Goal: Task Accomplishment & Management: Manage account settings

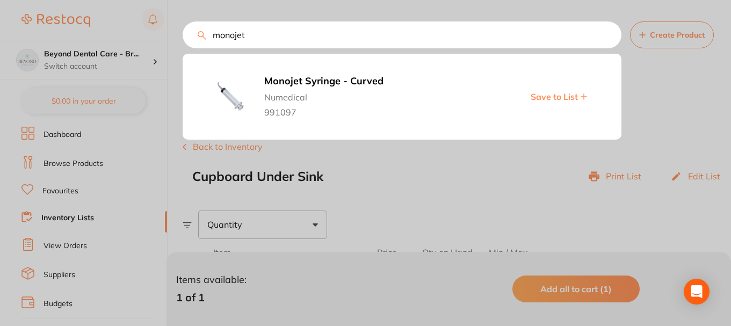
drag, startPoint x: 257, startPoint y: 36, endPoint x: 209, endPoint y: 30, distance: 48.7
click at [203, 34] on div "monojet Monojet Syringe - Curved Numedical 991097 Save to List Create Product" at bounding box center [457, 34] width 548 height 27
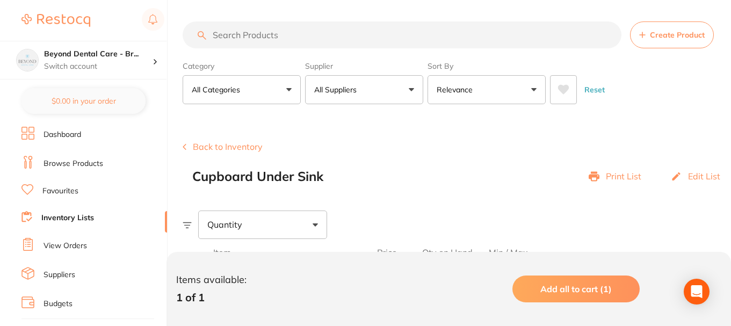
click at [220, 50] on section "Create Product Category All Categories All Categories 3D Printing anaesthetic a…" at bounding box center [457, 62] width 548 height 83
click at [264, 30] on input "search" at bounding box center [402, 34] width 439 height 27
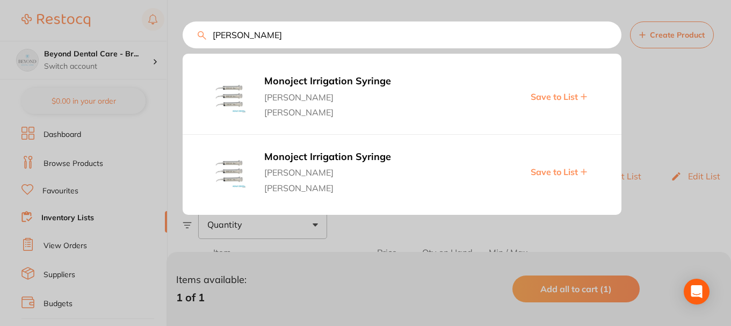
type input "[PERSON_NAME]"
click at [541, 96] on span "Save to List" at bounding box center [553, 97] width 47 height 10
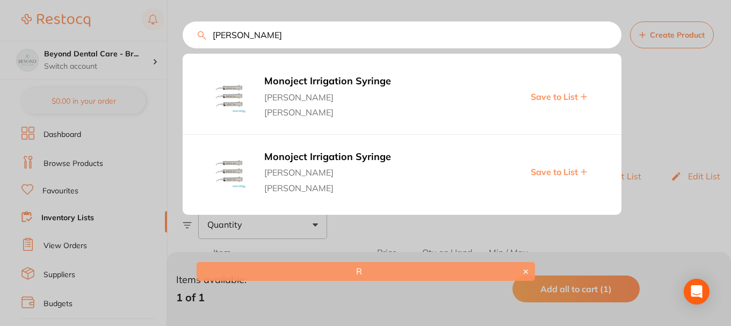
click at [548, 169] on span "Save to List" at bounding box center [553, 172] width 47 height 10
click at [666, 84] on div at bounding box center [365, 163] width 731 height 326
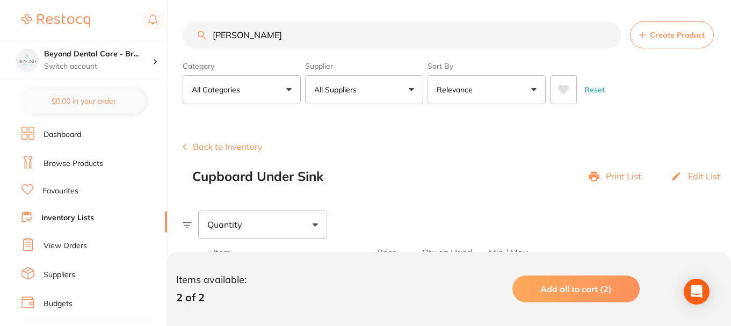
drag, startPoint x: 258, startPoint y: 36, endPoint x: 187, endPoint y: 38, distance: 70.9
click at [187, 38] on input "[PERSON_NAME]" at bounding box center [402, 34] width 439 height 27
paste input "search"
click at [300, 38] on input "search" at bounding box center [402, 34] width 439 height 27
paste input "search"
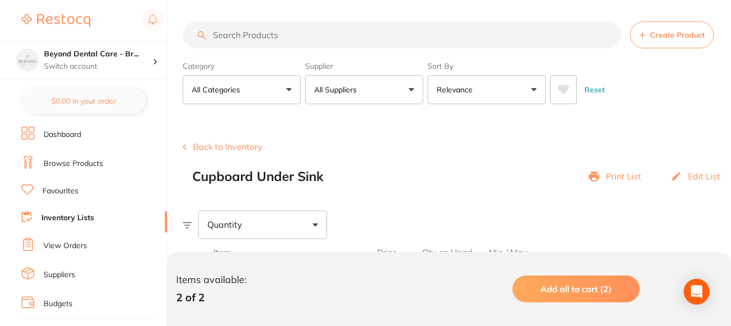
click at [244, 36] on input "search" at bounding box center [402, 34] width 439 height 27
paste input "JJEMS0005"
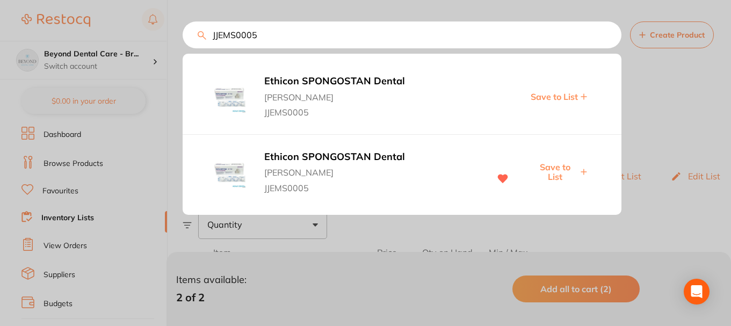
click at [559, 166] on span "Save to List" at bounding box center [554, 172] width 46 height 20
drag, startPoint x: 261, startPoint y: 34, endPoint x: 183, endPoint y: 32, distance: 77.9
click at [183, 32] on input "JJEMS0005" at bounding box center [402, 34] width 439 height 27
paste input "DY-D502-12"
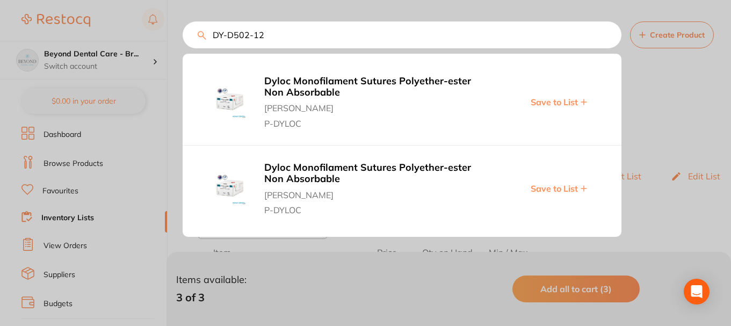
type input "DY-D502-12"
click at [557, 104] on span "Save to List" at bounding box center [553, 102] width 47 height 10
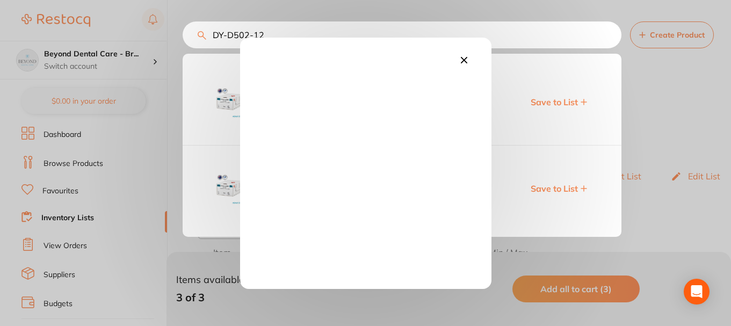
click at [462, 60] on icon at bounding box center [464, 60] width 12 height 12
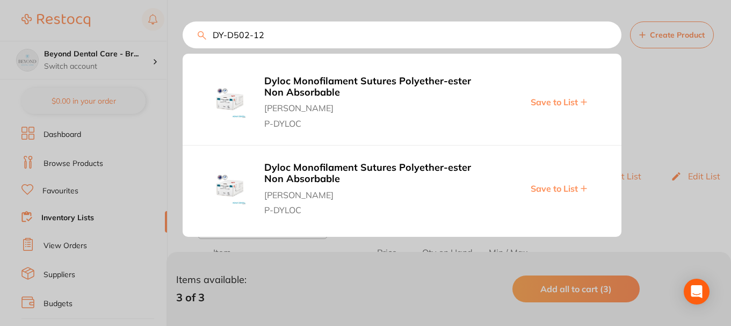
click at [542, 186] on span "Save to List" at bounding box center [553, 189] width 47 height 10
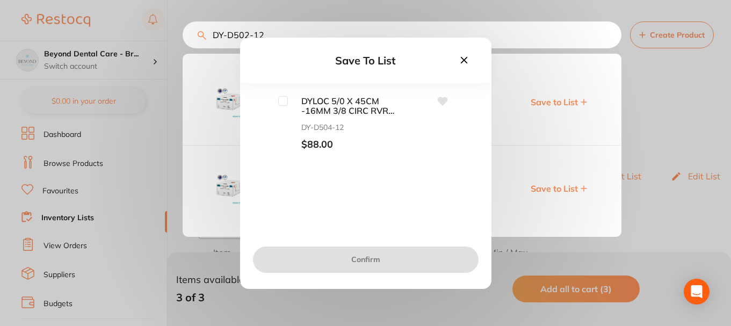
click at [273, 99] on div "DYLOC 5/0 X 45CM -16MM 3/8 CIRC RVRS PREM CUT 12/pk DY-D504-12 $88.00" at bounding box center [365, 123] width 217 height 55
click at [277, 100] on div "DYLOC 5/0 X 45CM -16MM 3/8 CIRC RVRS PREM CUT 12/pk DY-D504-12 $88.00" at bounding box center [365, 123] width 217 height 55
click at [280, 101] on input "checkbox" at bounding box center [283, 101] width 10 height 10
checkbox input "true"
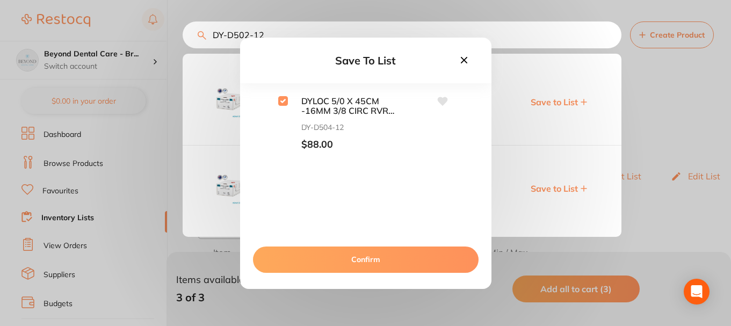
drag, startPoint x: 316, startPoint y: 252, endPoint x: 317, endPoint y: 244, distance: 7.6
click at [316, 251] on button "Confirm" at bounding box center [365, 259] width 225 height 26
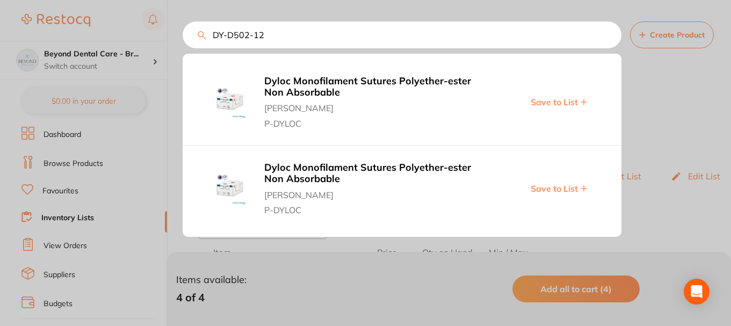
drag, startPoint x: 279, startPoint y: 43, endPoint x: 190, endPoint y: 39, distance: 88.7
click at [189, 40] on input "DY-D502-12" at bounding box center [402, 34] width 439 height 27
paste input "255423"
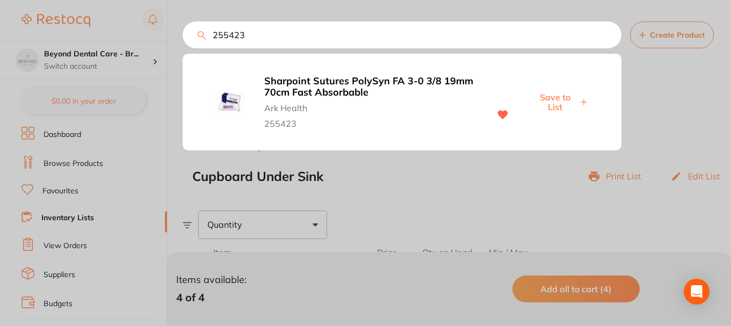
click at [551, 93] on span "Save to List" at bounding box center [554, 102] width 46 height 20
drag, startPoint x: 255, startPoint y: 38, endPoint x: 205, endPoint y: 37, distance: 50.5
click at [205, 37] on div "255423 Sharpoint Sutures PolySyn FA 3-0 3/8 19mm 70cm Fast Absorbable Ark Healt…" at bounding box center [457, 34] width 548 height 27
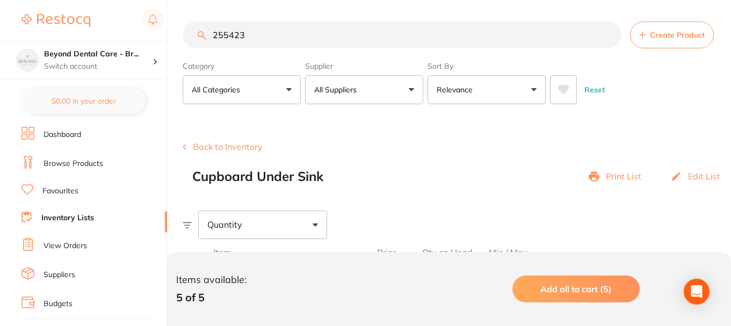
paste input "HS-9002938"
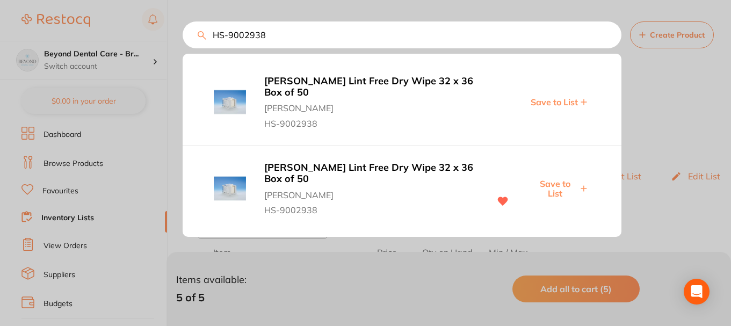
click at [557, 190] on span "Save to List" at bounding box center [554, 189] width 46 height 20
drag, startPoint x: 281, startPoint y: 41, endPoint x: 123, endPoint y: 39, distance: 157.8
click at [183, 39] on div "HS-9002938 [PERSON_NAME] Lint Free Dry Wipe 32 x 36 Box of 50 [PERSON_NAME] [PE…" at bounding box center [402, 34] width 439 height 27
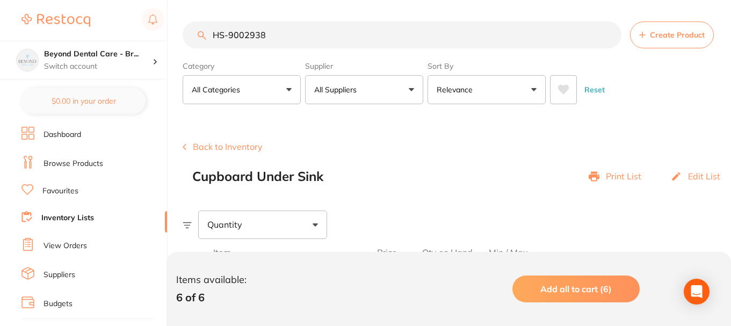
paste input "OS18026"
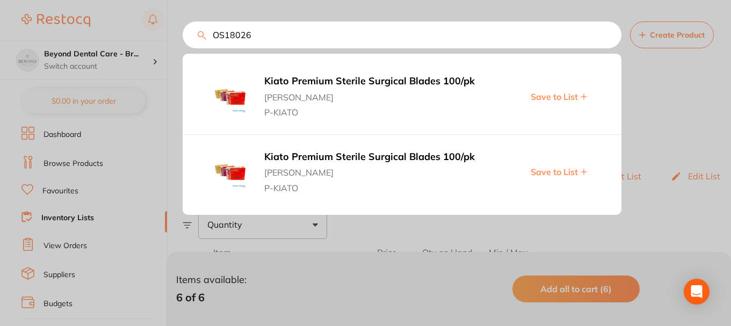
type input "OS18026"
click at [558, 96] on span "Save to List" at bounding box center [553, 97] width 47 height 10
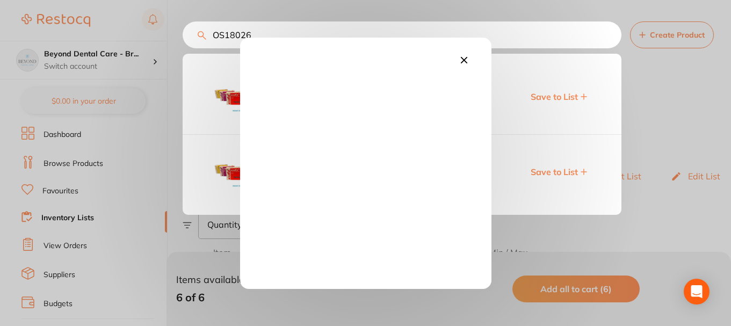
click at [561, 173] on div at bounding box center [365, 163] width 731 height 326
click at [463, 57] on icon at bounding box center [464, 60] width 12 height 12
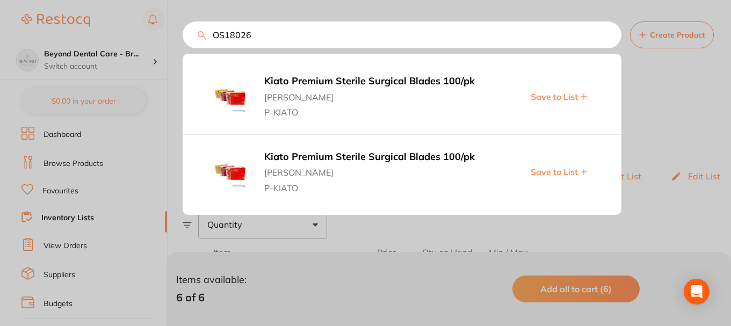
click at [553, 167] on span "Save to List" at bounding box center [553, 172] width 47 height 10
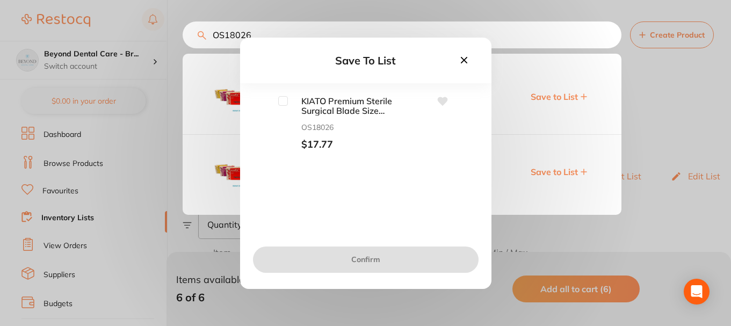
click at [331, 108] on span "KIATO Premium Sterile Surgical Blade Size 15C 100pk" at bounding box center [341, 106] width 107 height 20
click at [372, 108] on span "KIATO Premium Sterile Surgical Blade Size 15C 100pk" at bounding box center [341, 106] width 107 height 20
click at [378, 108] on span "KIATO Premium Sterile Surgical Blade Size 15C 100pk" at bounding box center [341, 106] width 107 height 20
drag, startPoint x: 314, startPoint y: 100, endPoint x: 355, endPoint y: 120, distance: 45.9
click at [355, 120] on div "KIATO Premium Sterile Surgical Blade Size 15C 100pk OS18026 $17.77" at bounding box center [341, 123] width 107 height 55
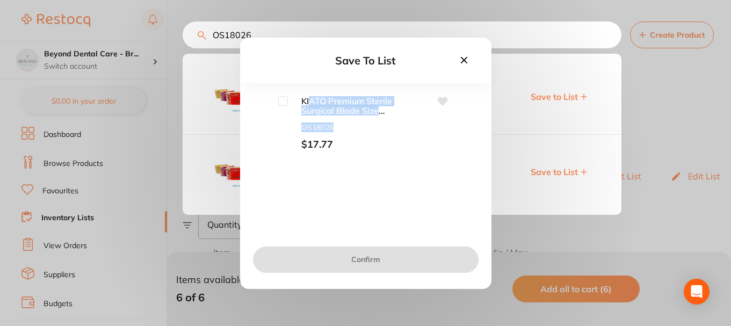
click at [334, 106] on span "KIATO Premium Sterile Surgical Blade Size 15C 100pk" at bounding box center [341, 106] width 107 height 20
click at [358, 127] on span "OS18026" at bounding box center [341, 127] width 107 height 9
click at [280, 100] on input "checkbox" at bounding box center [283, 101] width 10 height 10
checkbox input "true"
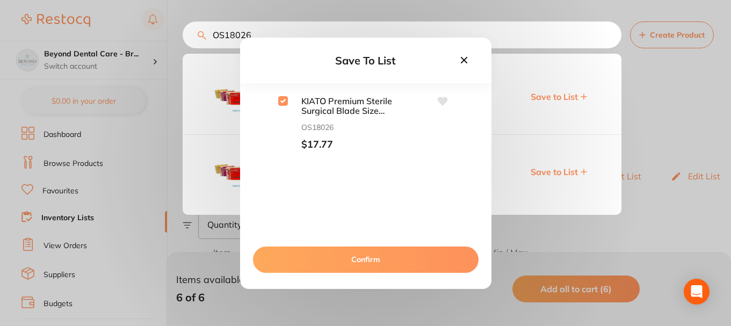
click at [368, 261] on button "Confirm" at bounding box center [365, 259] width 225 height 26
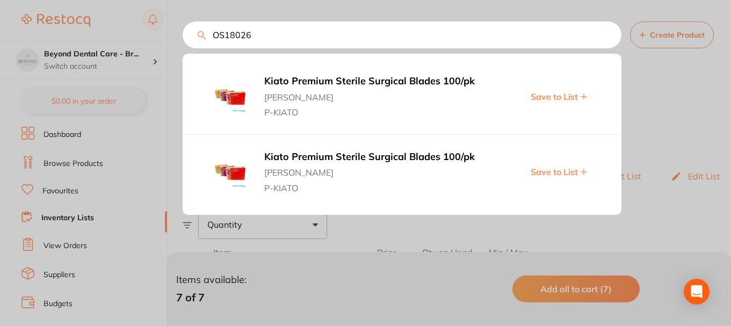
click at [280, 82] on b "Kiato Premium Sterile Surgical Blades 100/pk" at bounding box center [373, 81] width 219 height 11
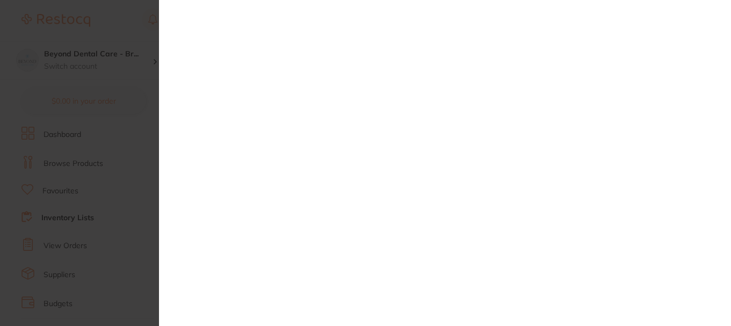
click at [119, 22] on section at bounding box center [365, 163] width 731 height 326
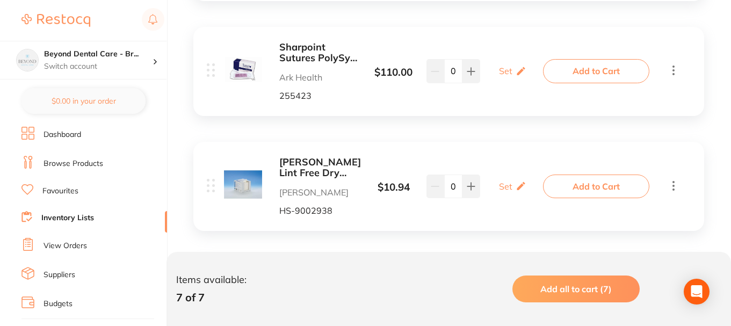
scroll to position [537, 0]
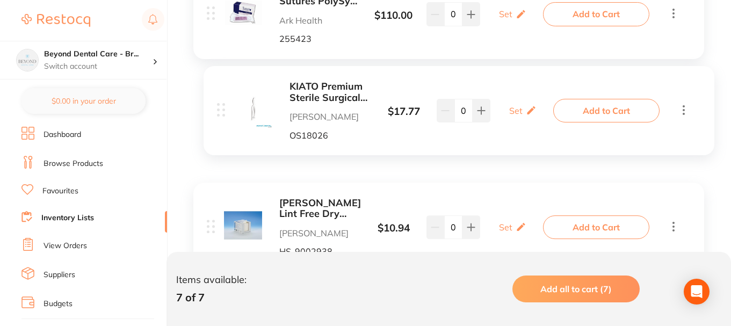
drag, startPoint x: 210, startPoint y: 233, endPoint x: 221, endPoint y: 95, distance: 138.4
click at [221, 95] on div "Ethicon SPONGOSTAN Dental [PERSON_NAME] Dental JJEMS0005 $ 140.91 Set Set Min /…" at bounding box center [449, 133] width 532 height 809
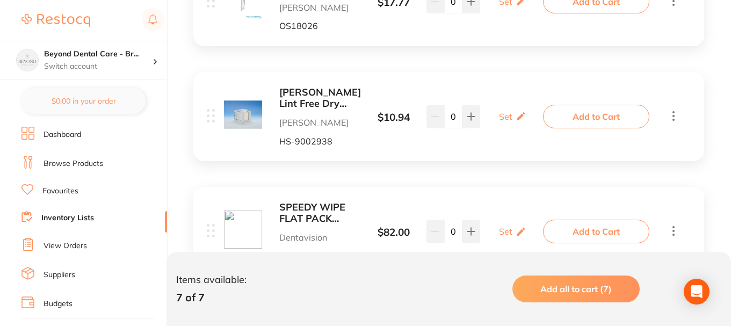
scroll to position [698, 0]
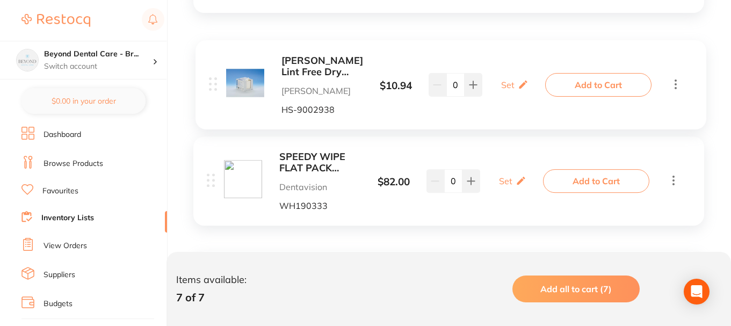
drag, startPoint x: 211, startPoint y: 81, endPoint x: 215, endPoint y: 86, distance: 6.6
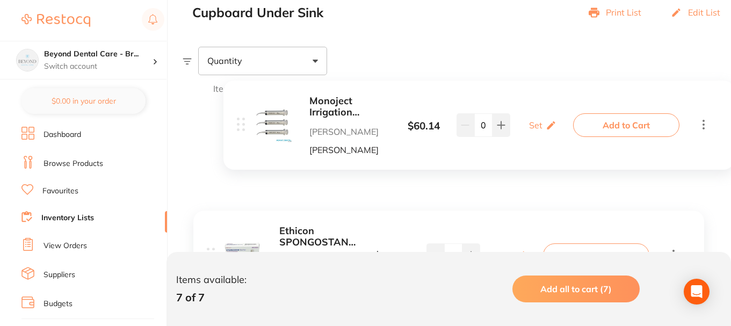
scroll to position [215, 0]
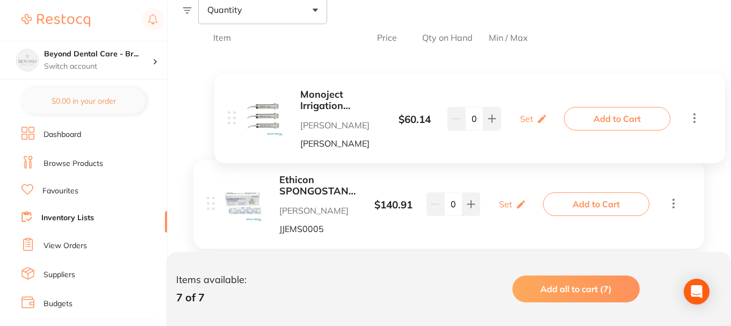
drag, startPoint x: 209, startPoint y: 180, endPoint x: 230, endPoint y: 119, distance: 64.7
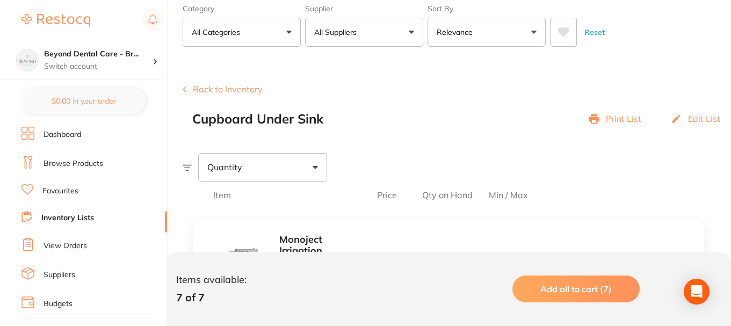
scroll to position [0, 0]
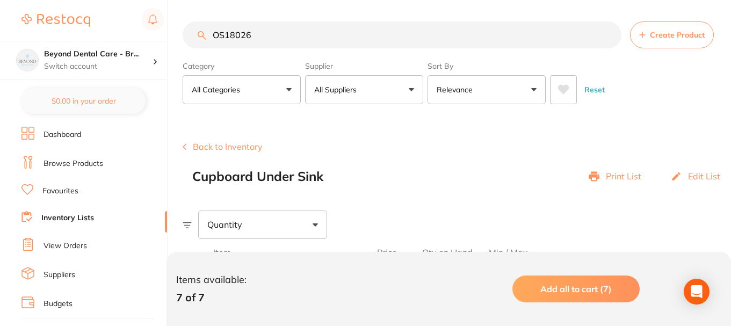
drag, startPoint x: 267, startPoint y: 38, endPoint x: 178, endPoint y: 41, distance: 89.2
click at [178, 41] on div "$0.00 Beyond Dental Care - Br... Switch account Beyond Dental Care - Sandstone …" at bounding box center [365, 163] width 731 height 326
paste input "681001"
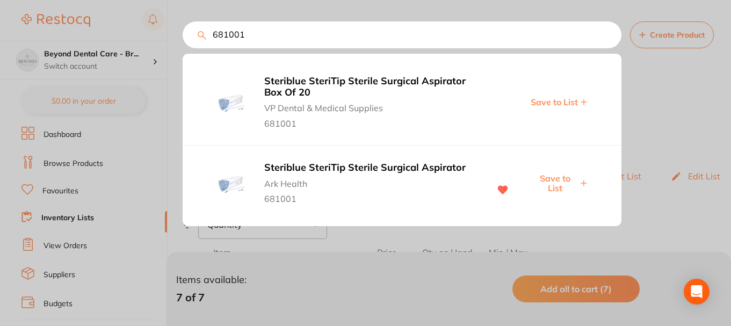
type input "681001"
click at [556, 179] on span "Save to List" at bounding box center [554, 183] width 46 height 20
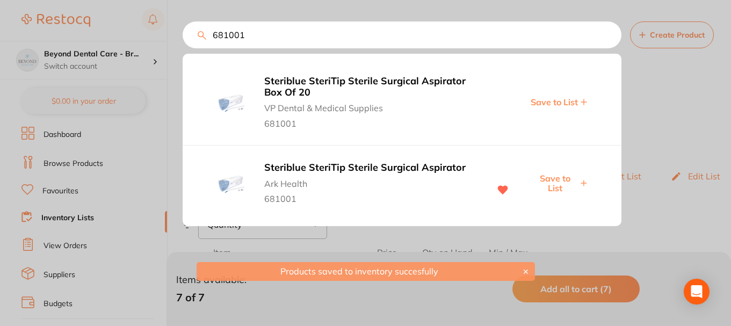
click at [154, 119] on div at bounding box center [365, 163] width 731 height 326
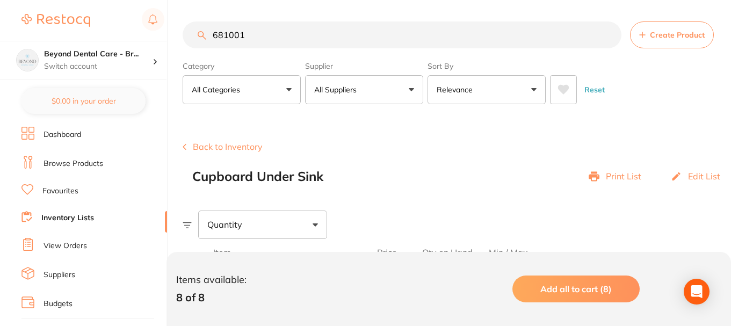
click at [67, 218] on link "Inventory Lists" at bounding box center [67, 218] width 53 height 11
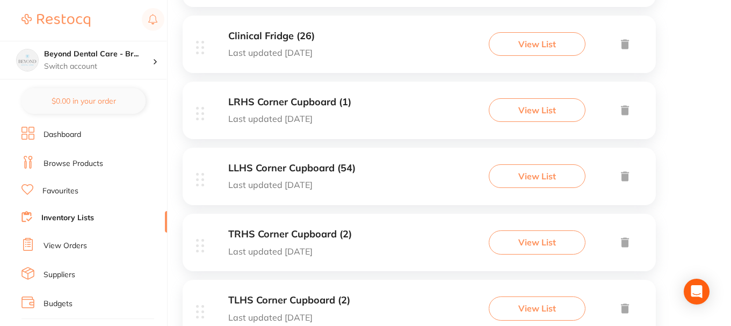
scroll to position [592, 0]
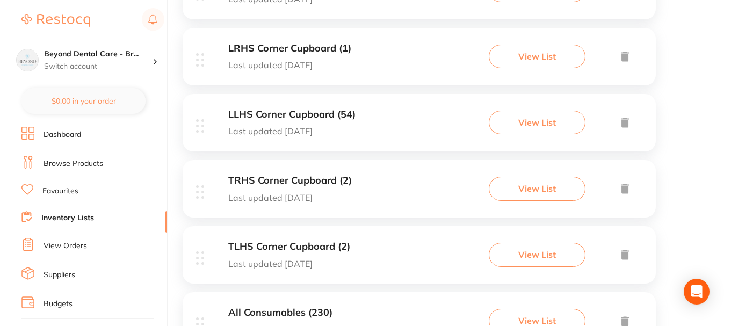
click at [338, 50] on h3 "LRHS Corner Cupboard (1)" at bounding box center [289, 48] width 123 height 11
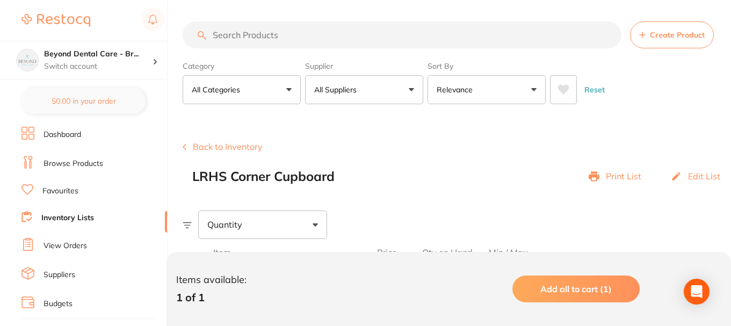
click at [74, 220] on link "Inventory Lists" at bounding box center [67, 218] width 53 height 11
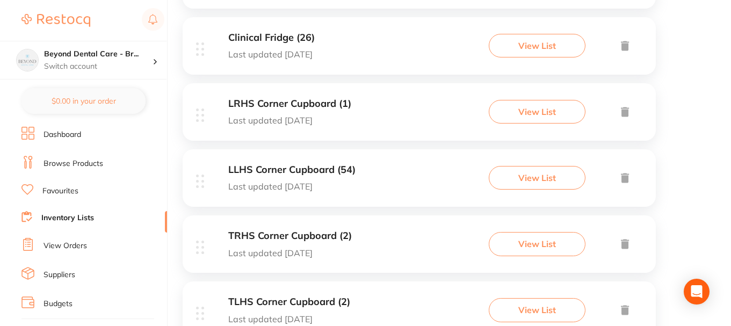
scroll to position [591, 0]
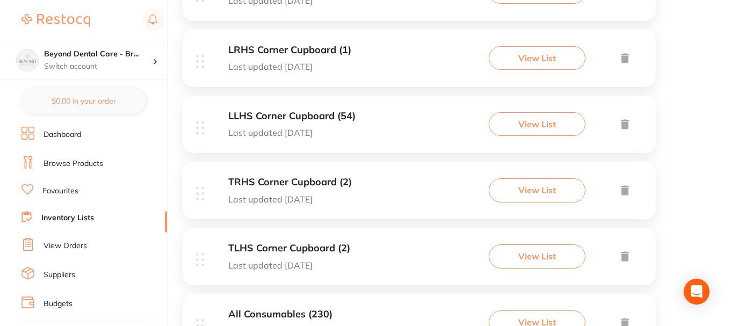
click at [321, 252] on h3 "TLHS Corner Cupboard (2)" at bounding box center [289, 248] width 122 height 11
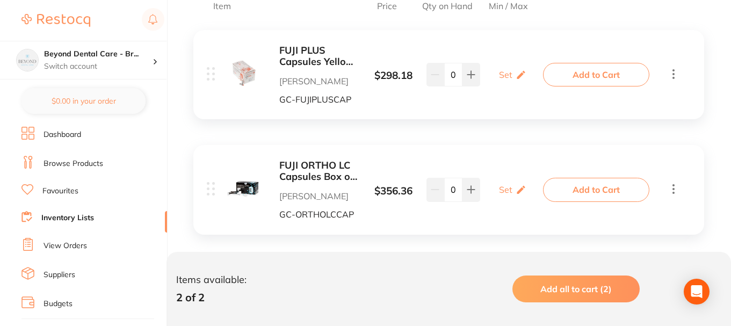
scroll to position [260, 0]
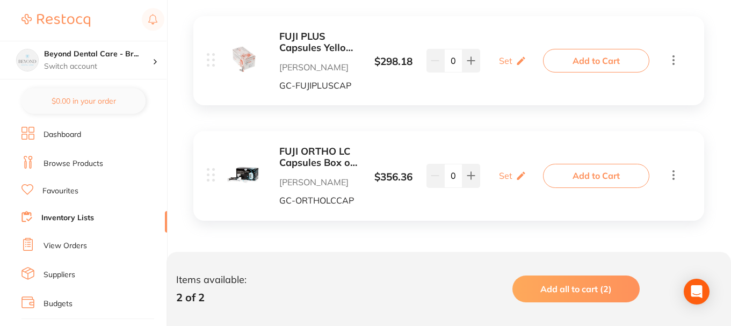
click at [672, 177] on icon at bounding box center [673, 174] width 13 height 13
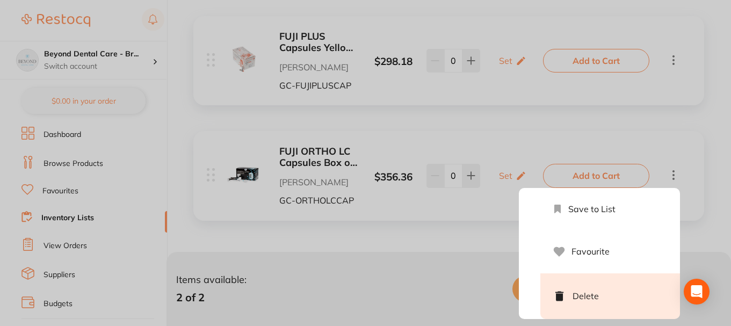
click at [595, 294] on li "Delete" at bounding box center [610, 296] width 140 height 46
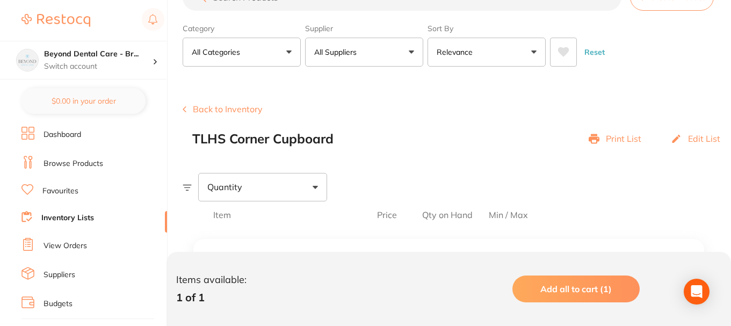
scroll to position [0, 0]
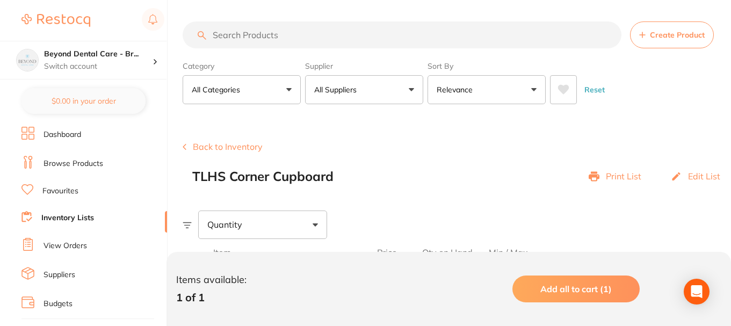
click at [270, 37] on input "search" at bounding box center [402, 34] width 439 height 27
paste input "GC-FUJILCCAPA2"
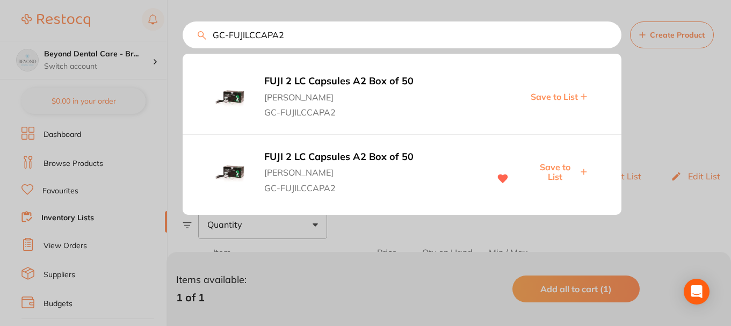
click at [549, 165] on span "Save to List" at bounding box center [554, 172] width 46 height 20
drag, startPoint x: 293, startPoint y: 34, endPoint x: 173, endPoint y: 30, distance: 120.3
click at [183, 30] on div "GC-FUJILCCAPA2 FUJI 2 LC Capsules A2 Box of 50 [PERSON_NAME] [PERSON_NAME]-FUJI…" at bounding box center [402, 34] width 439 height 27
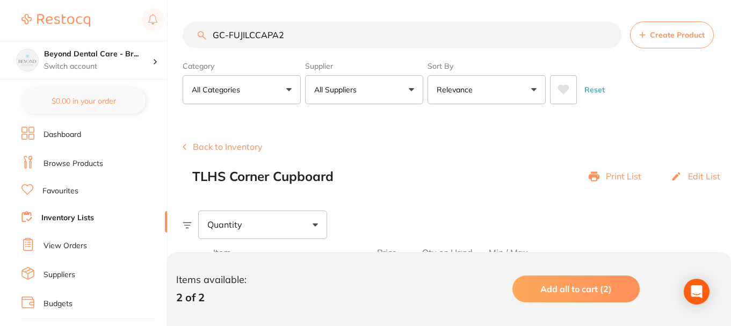
paste input "IXXTRA"
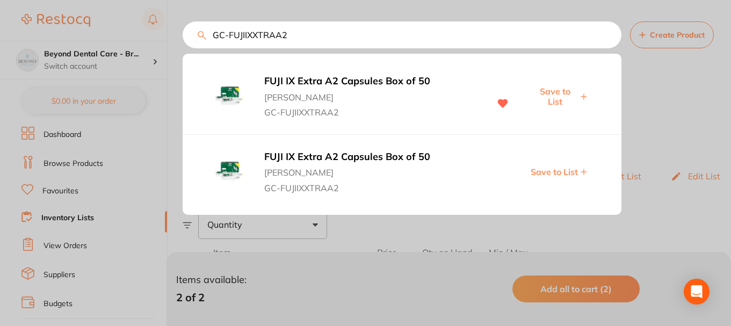
click at [546, 92] on span "Save to List" at bounding box center [554, 96] width 46 height 20
drag, startPoint x: 297, startPoint y: 37, endPoint x: 209, endPoint y: 41, distance: 88.1
click at [209, 41] on input "GC-FUJIIXXTRAA2" at bounding box center [402, 34] width 439 height 27
paste input "SNKPSN27L"
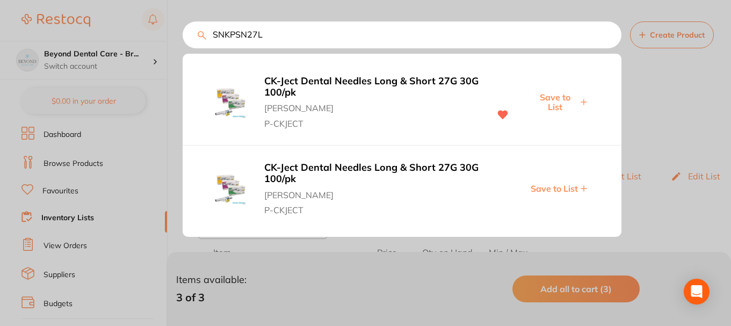
type input "SNKPSN27L"
click at [553, 98] on span "Save to List" at bounding box center [554, 102] width 46 height 20
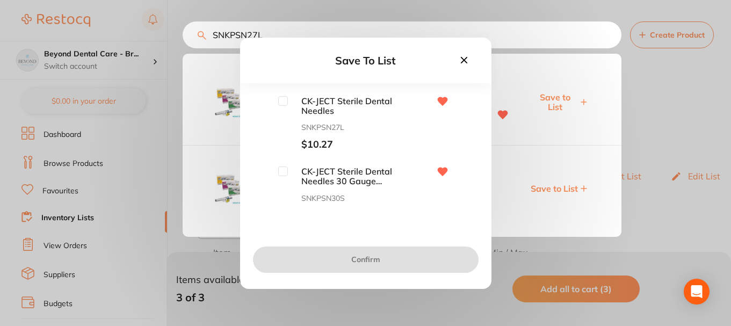
click at [280, 100] on input "checkbox" at bounding box center [283, 101] width 10 height 10
checkbox input "true"
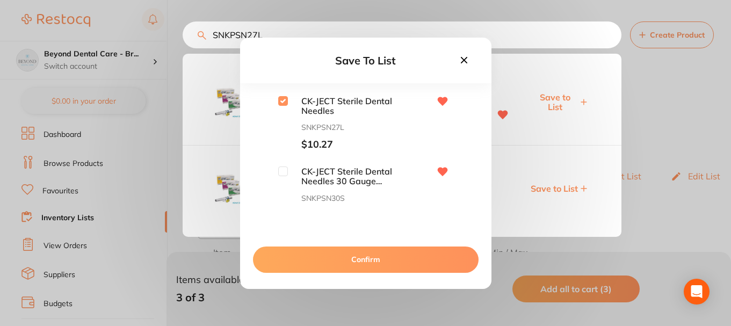
click at [283, 173] on input "checkbox" at bounding box center [283, 171] width 10 height 10
checkbox input "true"
click at [333, 261] on button "Confirm" at bounding box center [365, 259] width 225 height 26
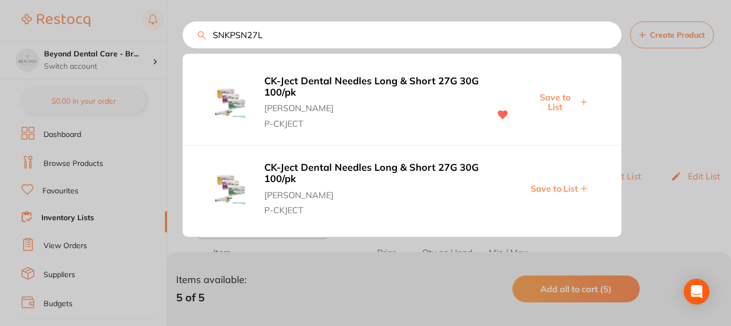
drag, startPoint x: 275, startPoint y: 37, endPoint x: 196, endPoint y: 40, distance: 78.5
click at [198, 41] on input "SNKPSN27L" at bounding box center [402, 34] width 439 height 27
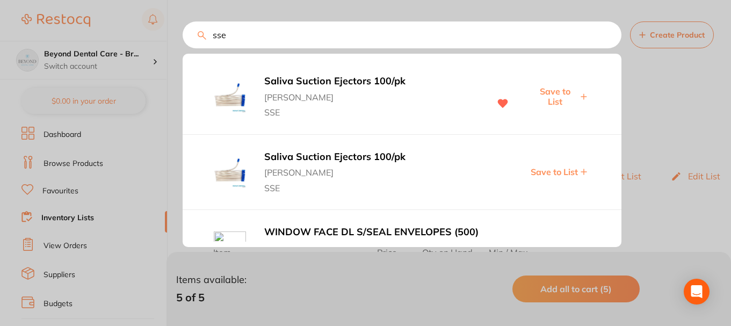
click at [547, 91] on span "Save to List" at bounding box center [554, 96] width 46 height 20
drag, startPoint x: 237, startPoint y: 37, endPoint x: 186, endPoint y: 38, distance: 51.0
click at [186, 38] on input "sse" at bounding box center [402, 34] width 439 height 27
paste input "HVE05"
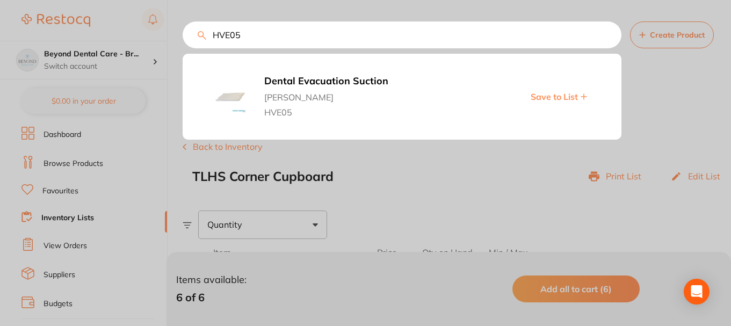
click at [554, 100] on span "Save to List" at bounding box center [553, 97] width 47 height 10
drag, startPoint x: 245, startPoint y: 35, endPoint x: 180, endPoint y: 34, distance: 65.0
click at [183, 35] on div "HVE05 Dental Evacuation Suction [PERSON_NAME] HVE05 Save to List" at bounding box center [402, 34] width 439 height 27
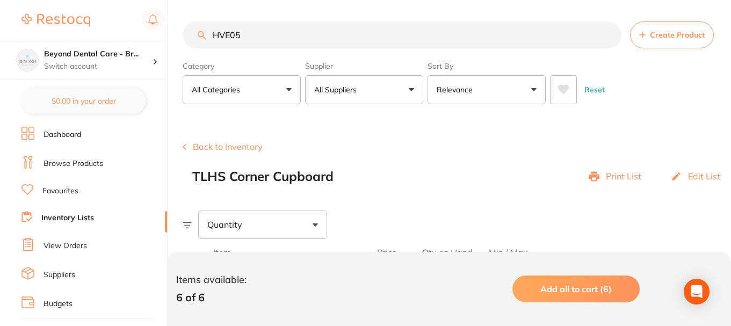
paste input "PKRP040"
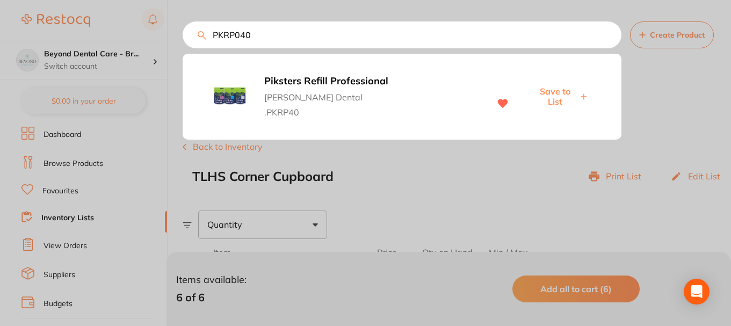
type input "PKRP040"
click at [563, 100] on span "Save to List" at bounding box center [554, 96] width 46 height 20
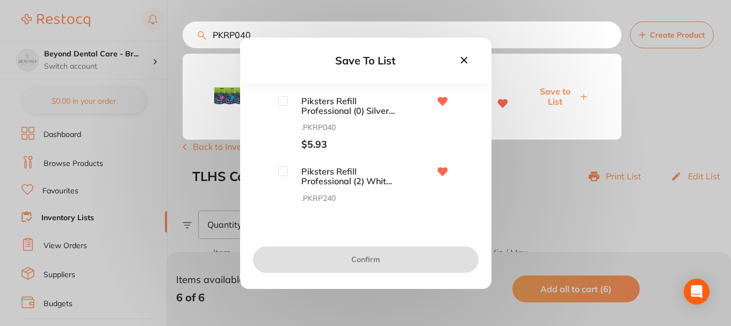
click at [279, 104] on input "checkbox" at bounding box center [283, 101] width 10 height 10
checkbox input "true"
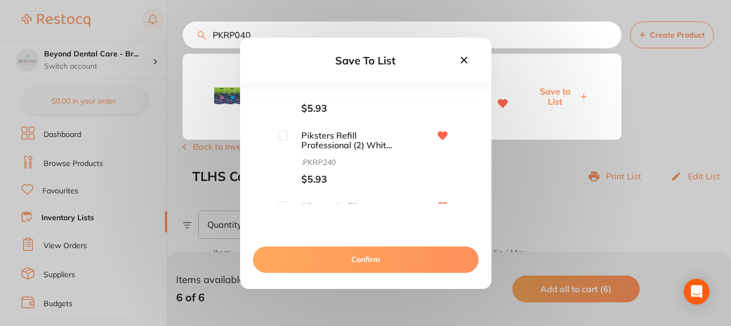
scroll to position [54, 0]
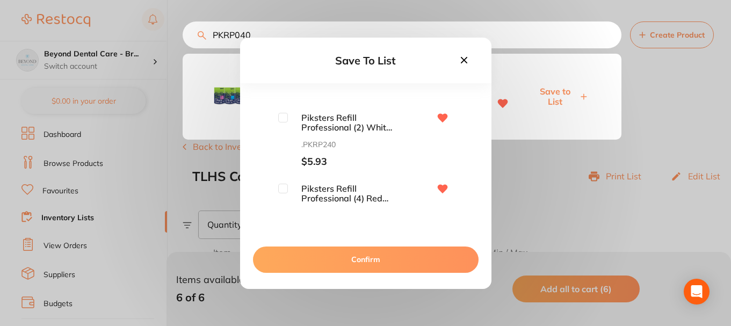
click at [278, 118] on input "checkbox" at bounding box center [283, 118] width 10 height 10
checkbox input "true"
click at [280, 187] on input "checkbox" at bounding box center [283, 189] width 10 height 10
checkbox input "true"
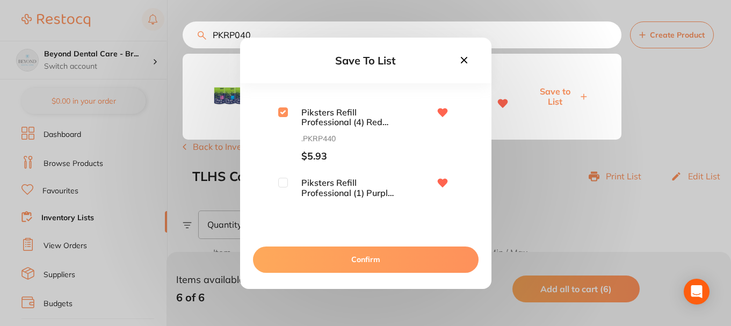
scroll to position [161, 0]
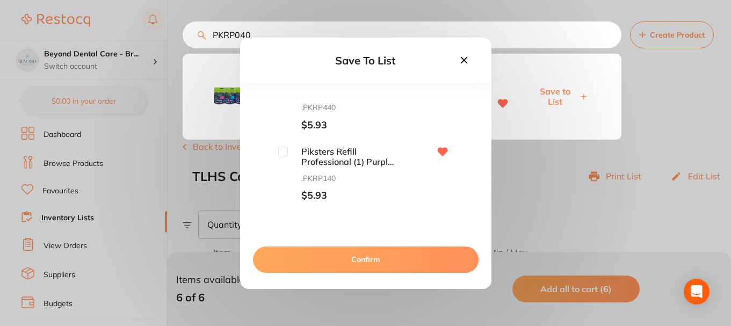
click at [282, 154] on input "checkbox" at bounding box center [283, 152] width 10 height 10
checkbox input "true"
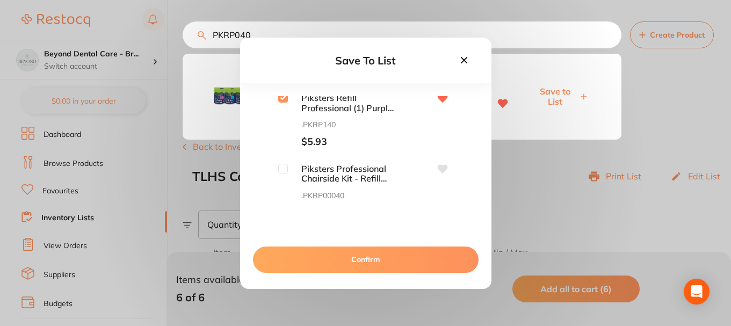
click at [282, 170] on input "checkbox" at bounding box center [283, 169] width 10 height 10
checkbox input "true"
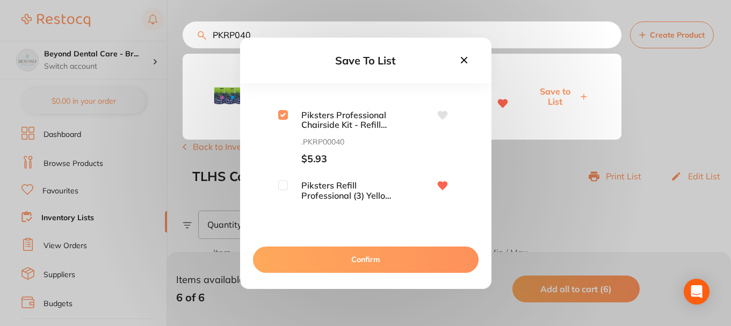
click at [280, 184] on input "checkbox" at bounding box center [283, 185] width 10 height 10
checkbox input "true"
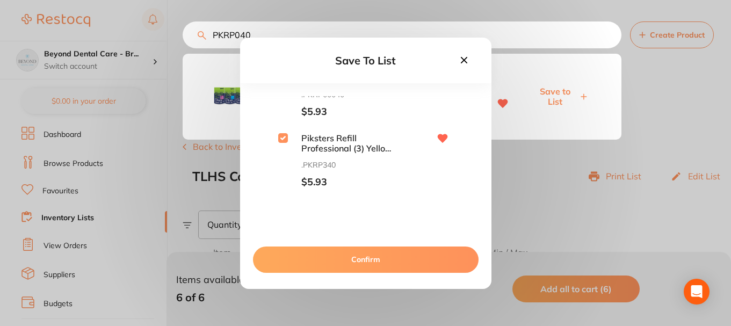
scroll to position [376, 0]
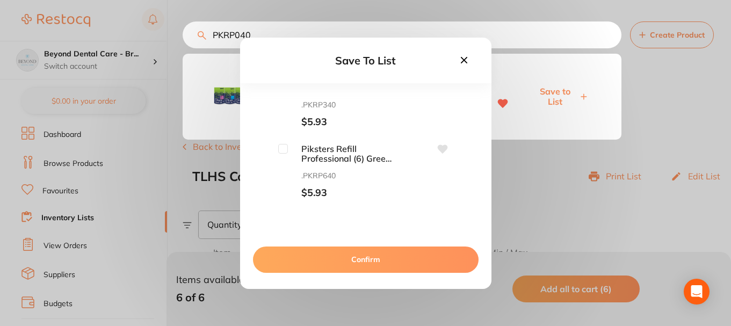
click at [283, 149] on input "checkbox" at bounding box center [283, 149] width 10 height 10
checkbox input "true"
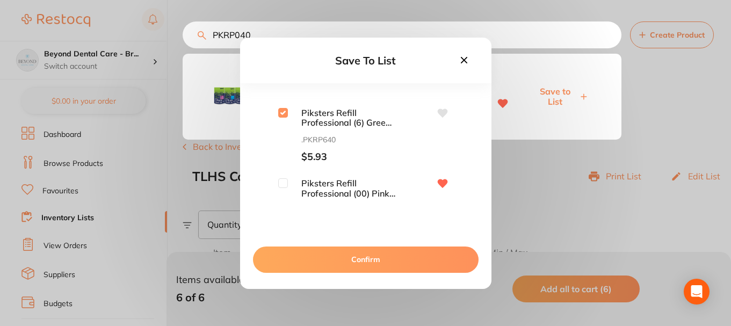
scroll to position [429, 0]
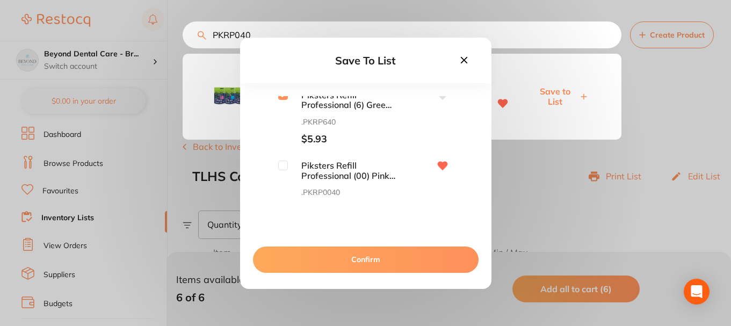
click at [278, 172] on div "Piksters Refill Professional (00) Pink 40pk .PKRP0040 $5.93" at bounding box center [336, 188] width 117 height 55
click at [280, 166] on input "checkbox" at bounding box center [283, 166] width 10 height 10
checkbox input "true"
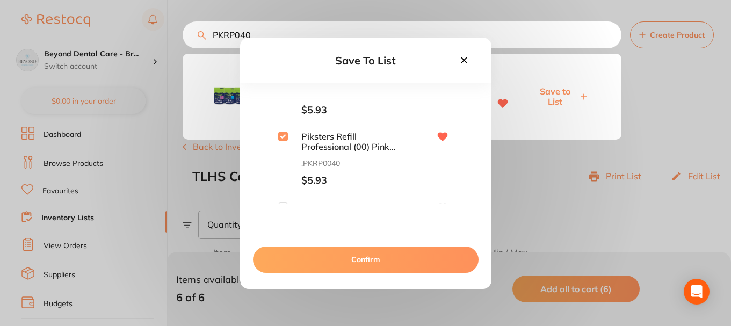
scroll to position [512, 0]
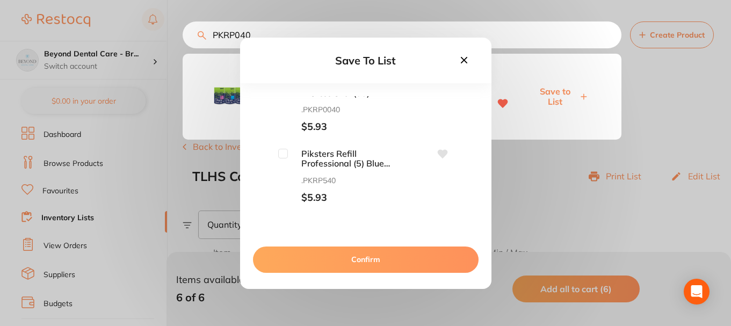
click at [285, 159] on div "Piksters Refill Professional (5) Blue 40pk .PKRP540 $5.93" at bounding box center [336, 176] width 117 height 55
click at [281, 154] on input "checkbox" at bounding box center [283, 154] width 10 height 10
checkbox input "true"
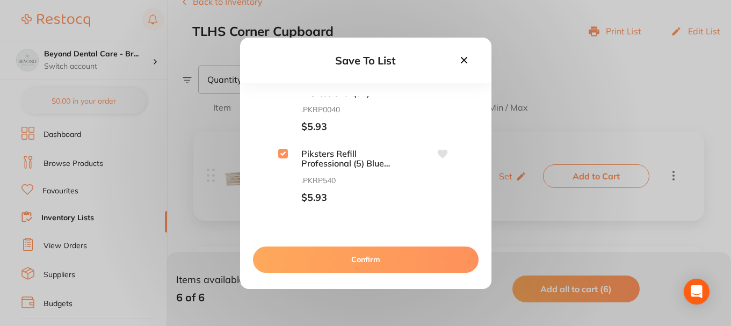
scroll to position [161, 0]
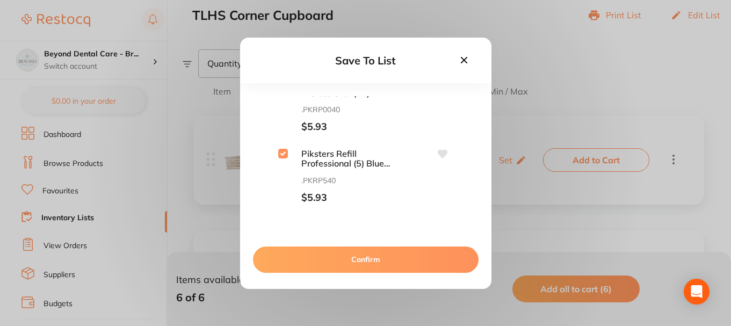
click at [326, 253] on button "Confirm" at bounding box center [365, 259] width 225 height 26
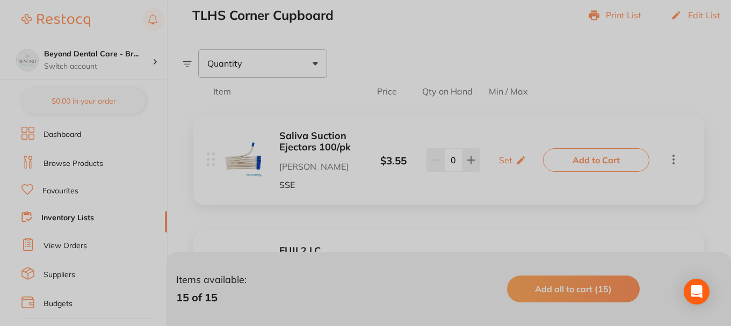
click at [347, 95] on div at bounding box center [365, 163] width 731 height 326
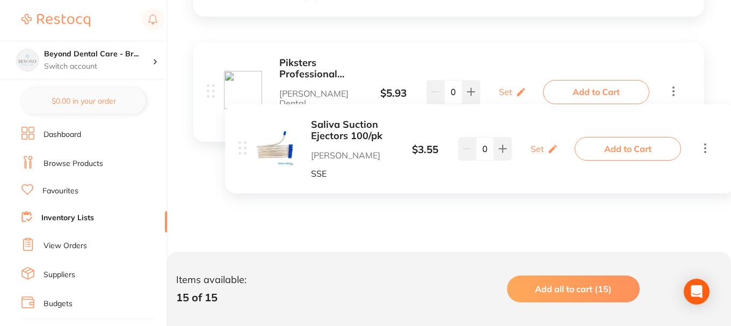
scroll to position [1695, 0]
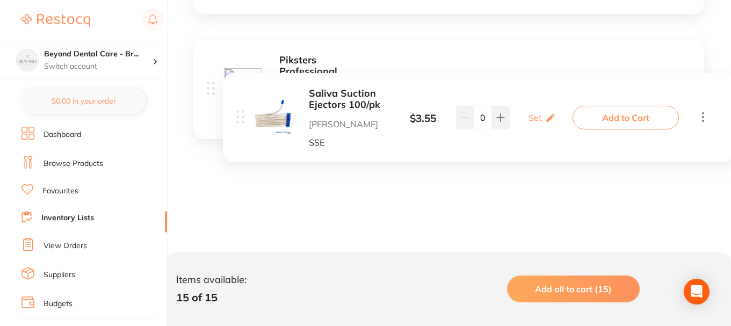
drag, startPoint x: 209, startPoint y: 53, endPoint x: 241, endPoint y: 120, distance: 74.5
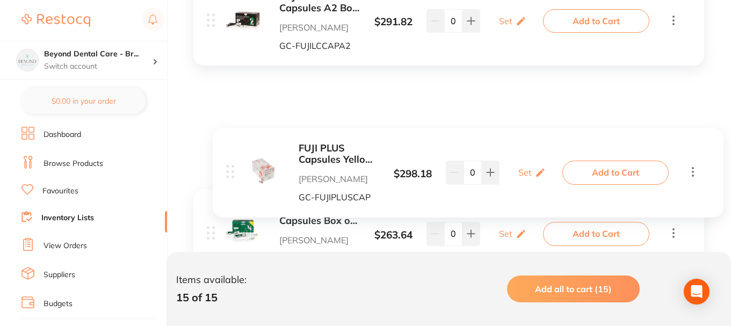
scroll to position [300, 0]
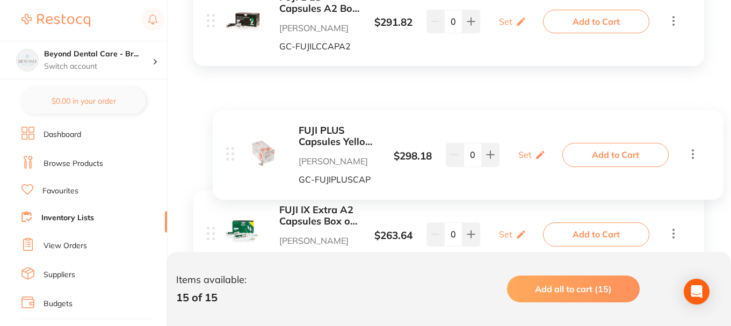
drag, startPoint x: 209, startPoint y: 228, endPoint x: 224, endPoint y: 106, distance: 122.2
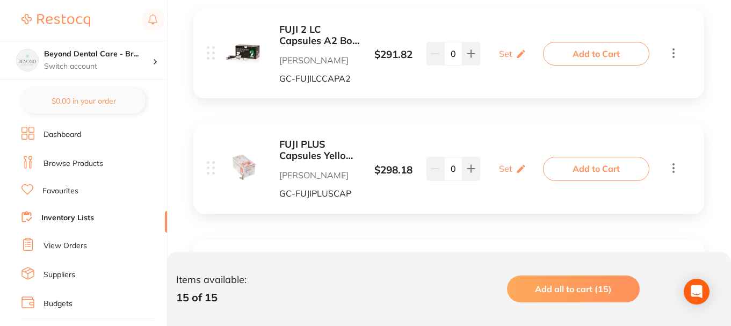
scroll to position [0, 0]
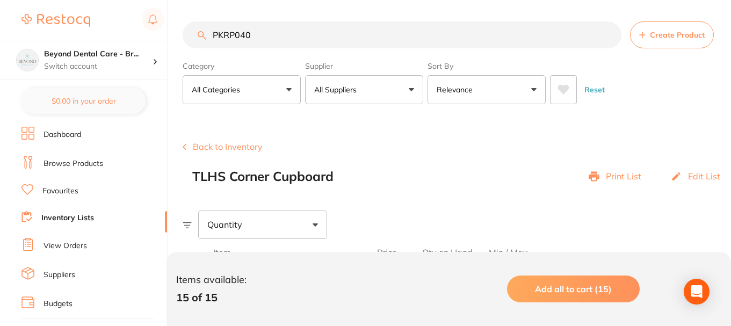
drag, startPoint x: 256, startPoint y: 35, endPoint x: 205, endPoint y: 37, distance: 51.0
click at [205, 37] on div "PKRP040 Create Product" at bounding box center [457, 34] width 548 height 27
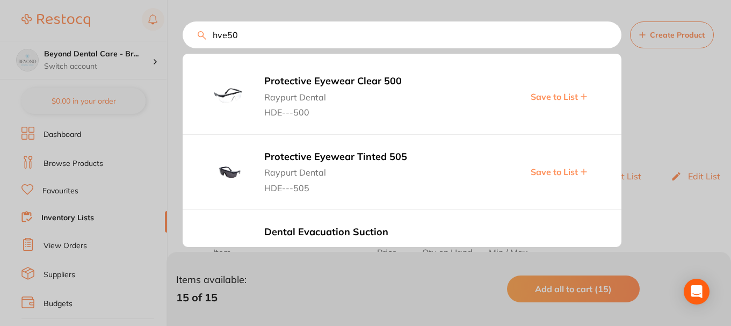
click at [224, 37] on input "hve50" at bounding box center [402, 34] width 439 height 27
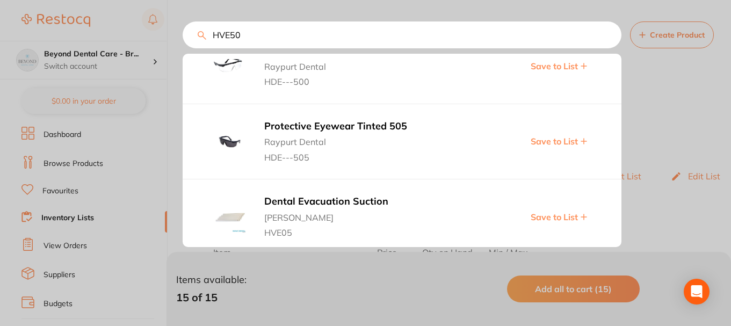
scroll to position [43, 0]
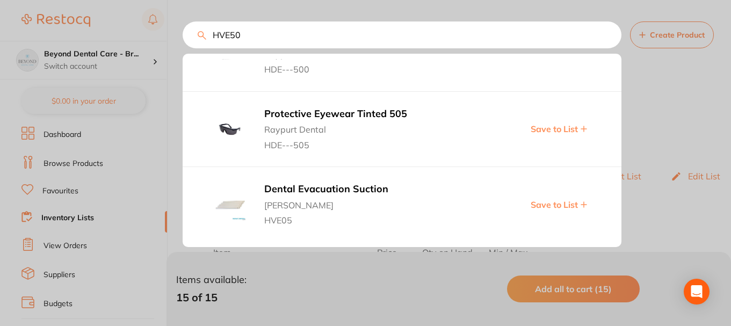
click at [543, 204] on span "Save to List" at bounding box center [553, 205] width 47 height 10
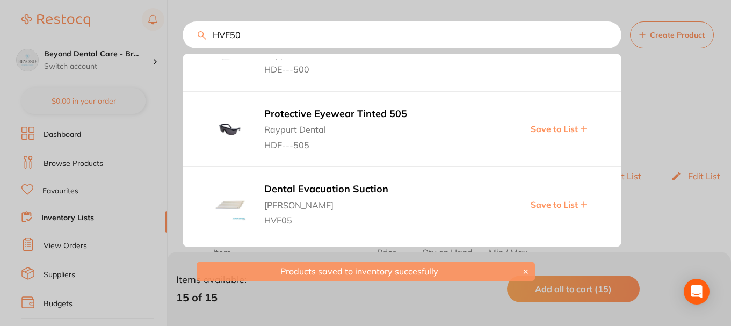
click at [631, 131] on div at bounding box center [365, 163] width 731 height 326
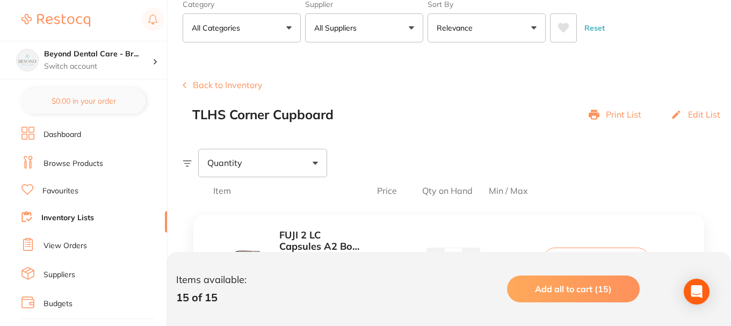
scroll to position [0, 0]
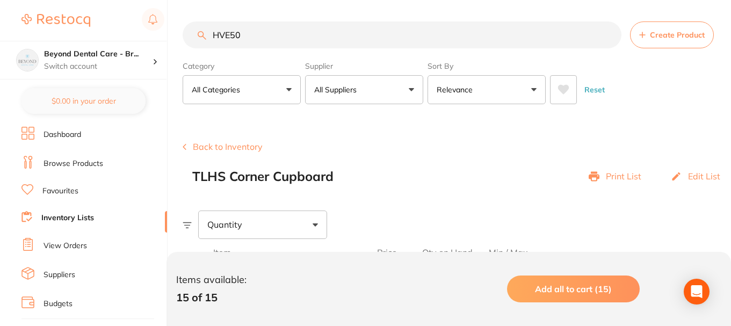
drag, startPoint x: 284, startPoint y: 37, endPoint x: 177, endPoint y: 26, distance: 107.9
click at [177, 26] on div "$0.00 Beyond Dental Care - Br... Switch account Beyond Dental Care - Sandstone …" at bounding box center [365, 163] width 731 height 326
paste input "PKRP04"
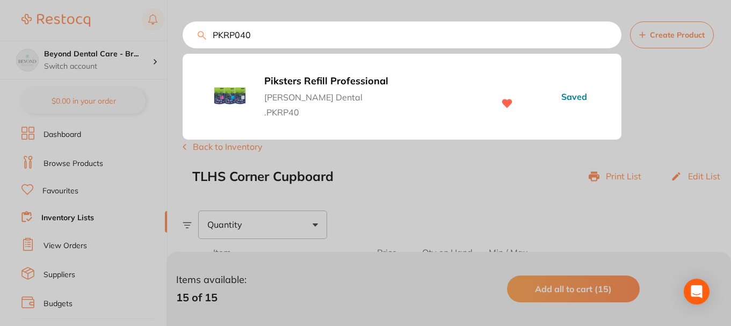
drag, startPoint x: 272, startPoint y: 28, endPoint x: 188, endPoint y: 28, distance: 83.7
click at [188, 28] on input "PKRP040" at bounding box center [402, 34] width 439 height 27
paste input "TM-NICHROEUL5"
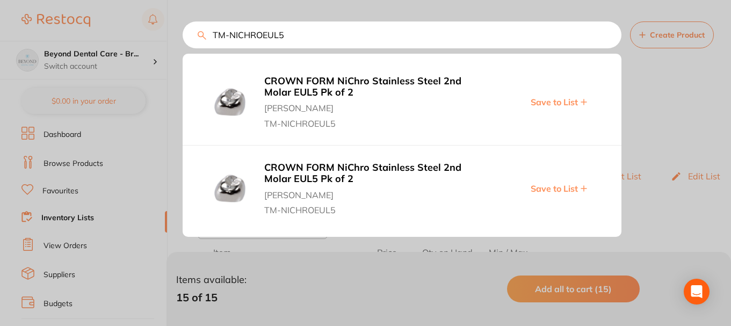
type input "TM-NICHROEUL5"
click at [73, 176] on div at bounding box center [365, 163] width 731 height 326
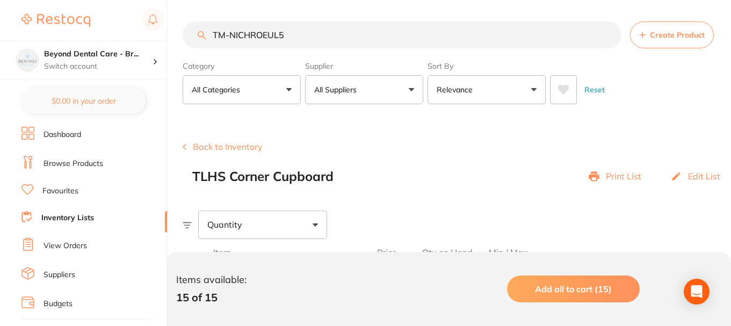
click at [73, 165] on link "Browse Products" at bounding box center [73, 163] width 60 height 11
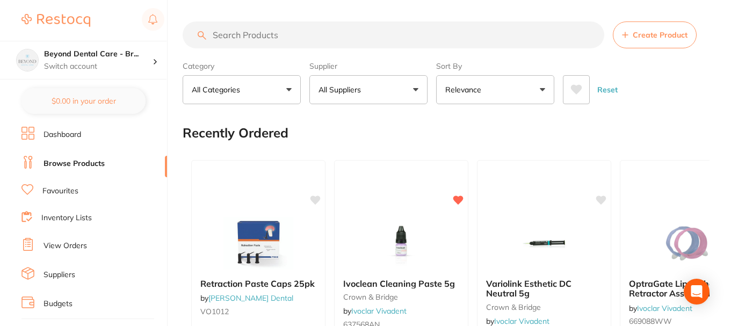
click at [307, 36] on input "search" at bounding box center [393, 34] width 421 height 27
paste input "TM-NICHROEUL5"
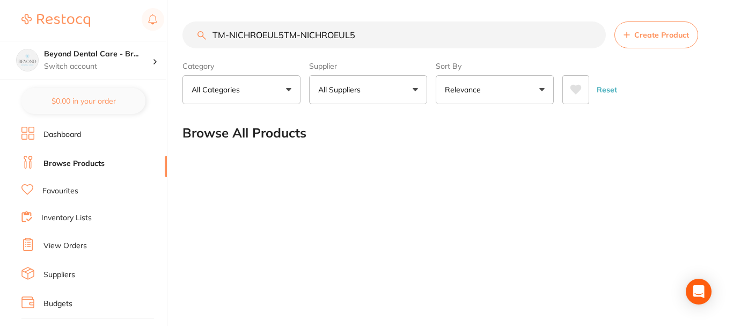
drag, startPoint x: 328, startPoint y: 37, endPoint x: 288, endPoint y: 38, distance: 39.7
click at [288, 38] on input "TM-NICHROEUL5TM-NICHROEUL5" at bounding box center [395, 34] width 424 height 27
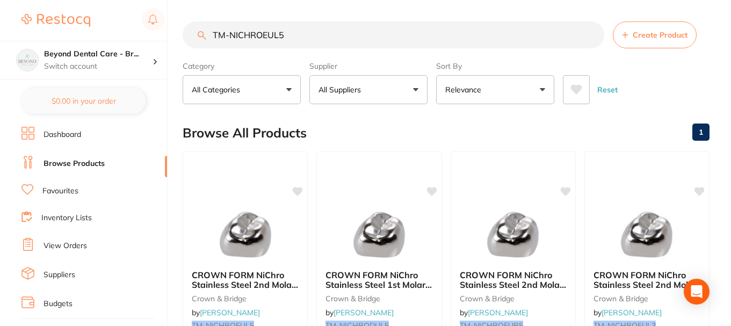
type input "TM-NICHROEUL5"
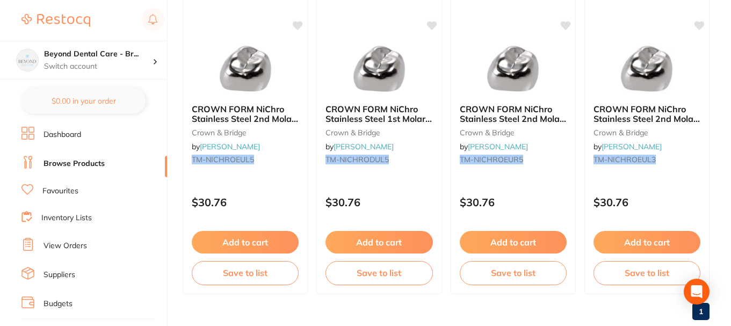
scroll to position [190, 0]
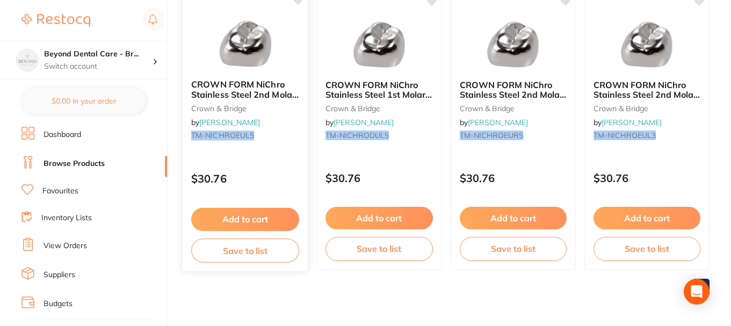
click at [253, 253] on button "Save to list" at bounding box center [245, 250] width 108 height 24
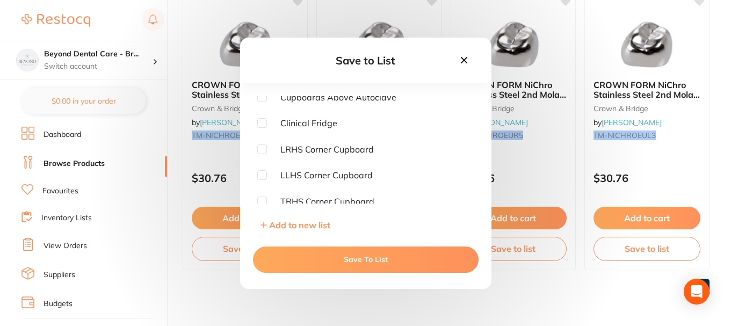
scroll to position [161, 0]
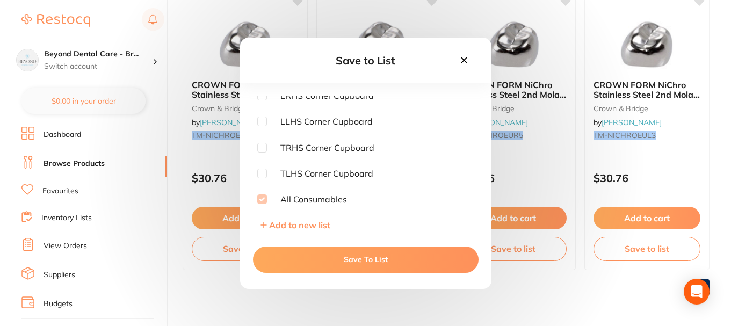
click at [263, 172] on input "checkbox" at bounding box center [262, 174] width 10 height 10
checkbox input "true"
click at [313, 256] on button "Save To List" at bounding box center [365, 259] width 225 height 26
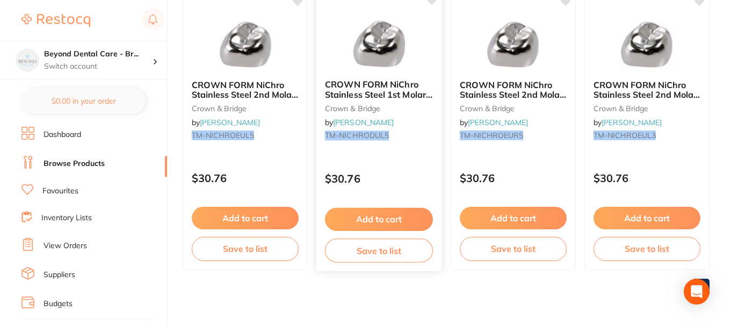
click at [353, 252] on button "Save to list" at bounding box center [379, 250] width 108 height 24
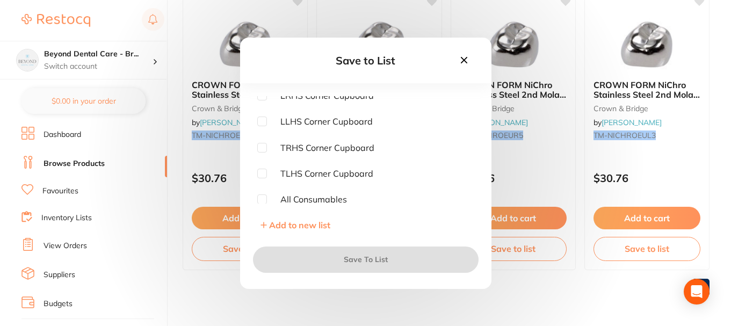
scroll to position [164, 0]
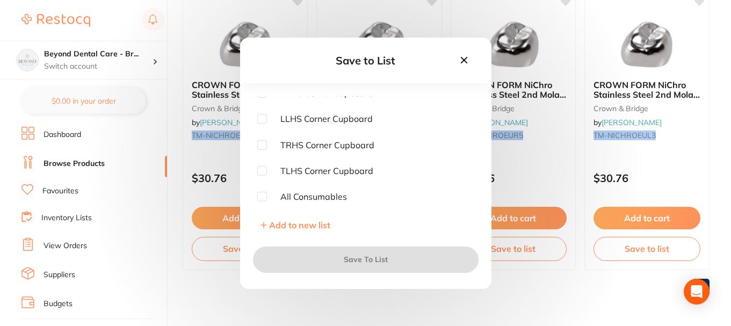
click at [263, 169] on input "checkbox" at bounding box center [262, 171] width 10 height 10
checkbox input "true"
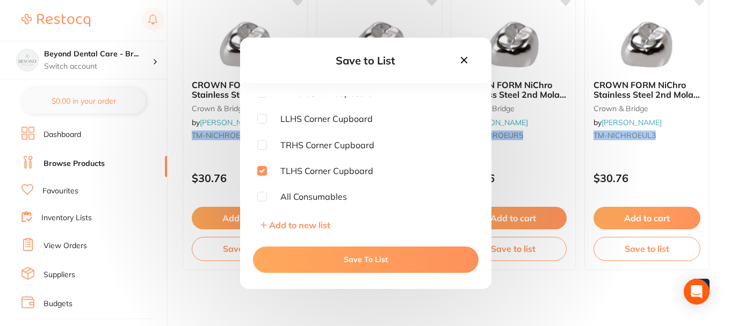
click at [345, 263] on button "Save To List" at bounding box center [365, 259] width 225 height 26
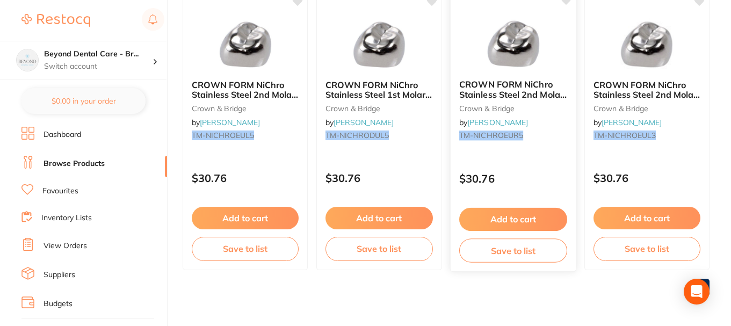
click at [516, 244] on button "Save to list" at bounding box center [513, 250] width 108 height 24
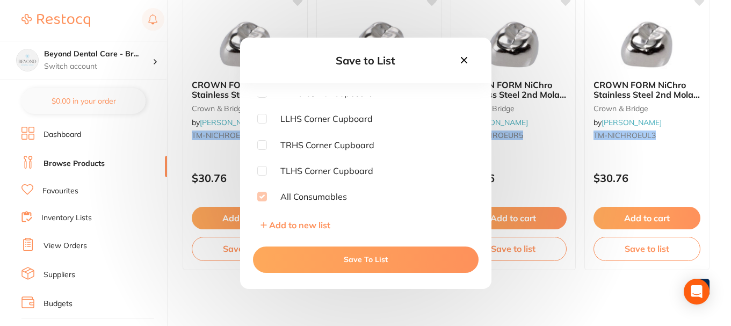
click at [262, 170] on input "checkbox" at bounding box center [262, 171] width 10 height 10
checkbox input "true"
click at [329, 247] on button "Save To List" at bounding box center [365, 259] width 225 height 26
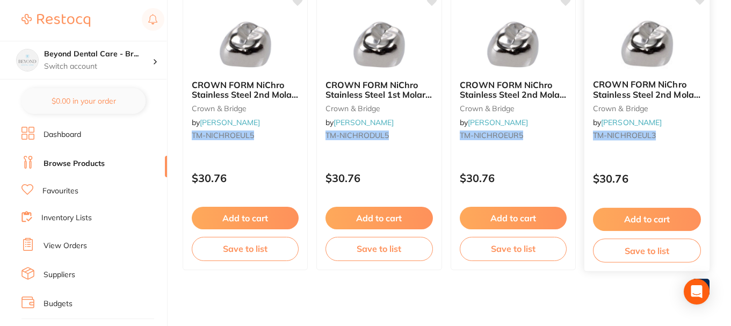
click at [632, 250] on button "Save to list" at bounding box center [647, 250] width 108 height 24
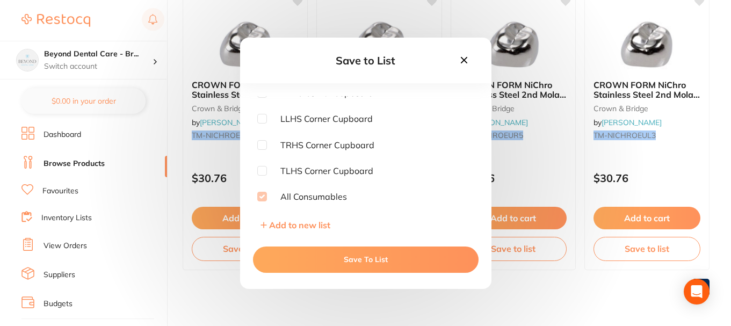
click at [262, 172] on input "checkbox" at bounding box center [262, 171] width 10 height 10
checkbox input "true"
click at [315, 263] on button "Save To List" at bounding box center [365, 259] width 225 height 26
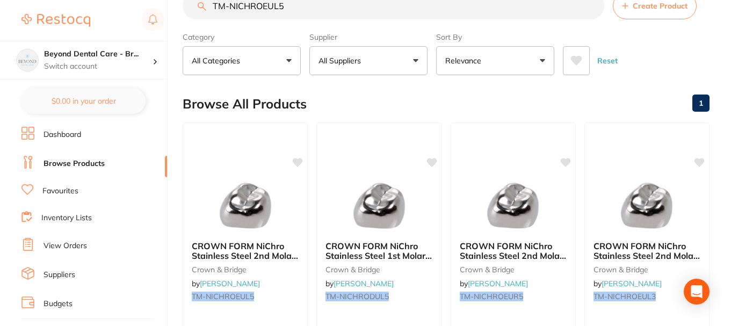
scroll to position [0, 0]
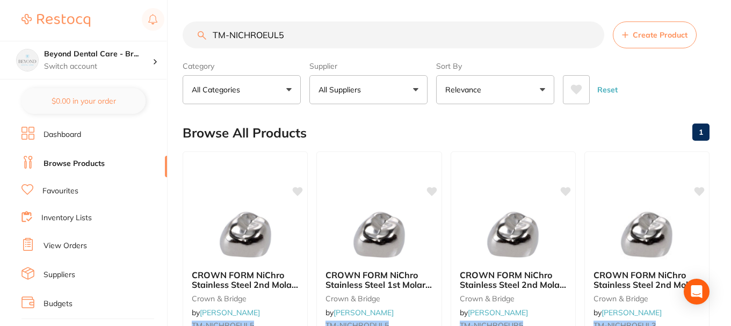
drag, startPoint x: 271, startPoint y: 30, endPoint x: 194, endPoint y: 28, distance: 76.8
click at [194, 28] on input "TM-NICHROEUL5" at bounding box center [393, 34] width 421 height 27
paste input "R"
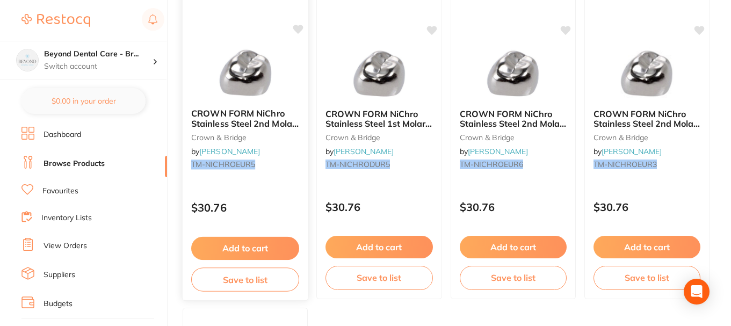
type input "TM-NICHROEUR5"
click at [253, 273] on button "Save to list" at bounding box center [245, 279] width 108 height 24
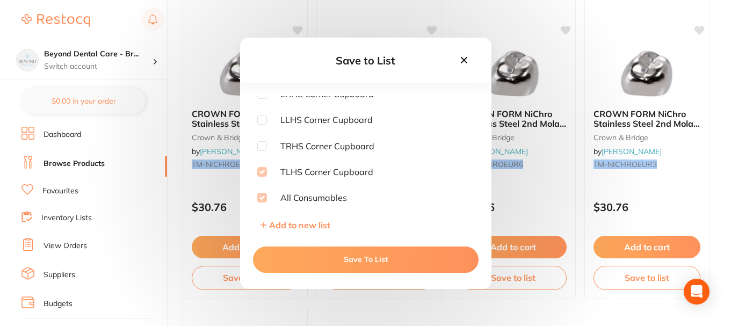
scroll to position [164, 0]
click at [348, 302] on div "Save to List Cupboard Under Autoclave Staff Room/ Reception Dirty Cupboards Cup…" at bounding box center [365, 163] width 731 height 326
click at [458, 64] on icon at bounding box center [464, 60] width 12 height 12
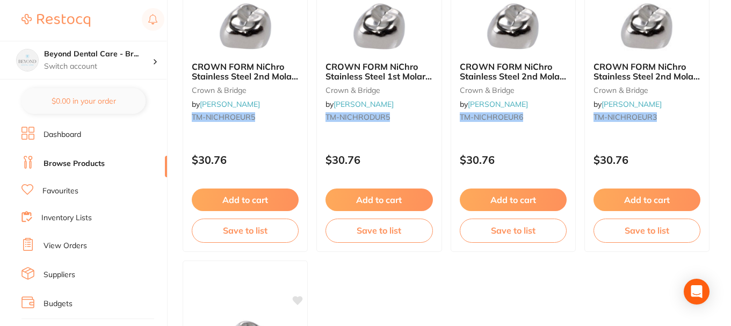
scroll to position [268, 0]
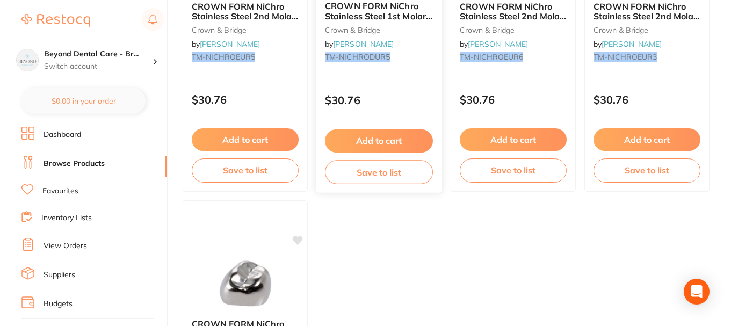
click at [358, 176] on button "Save to list" at bounding box center [379, 172] width 108 height 24
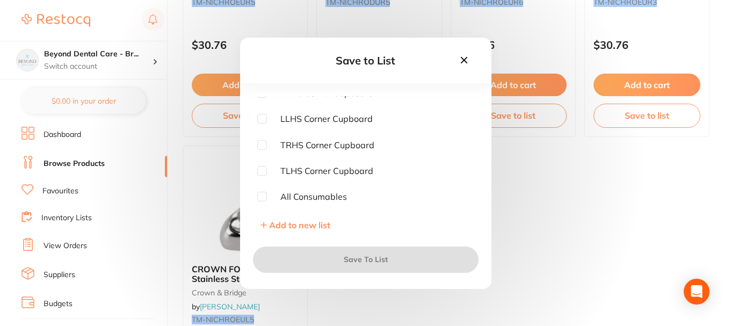
scroll to position [429, 0]
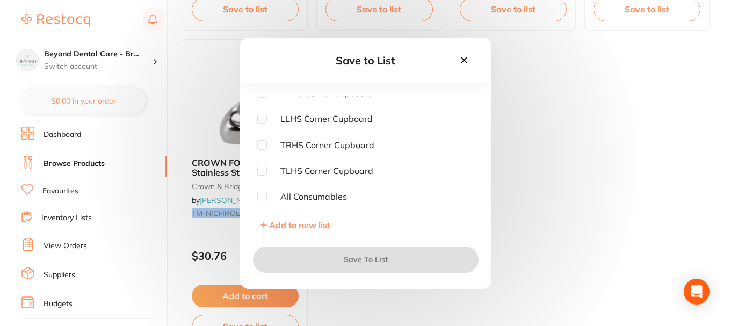
click at [265, 171] on input "checkbox" at bounding box center [262, 171] width 10 height 10
checkbox input "true"
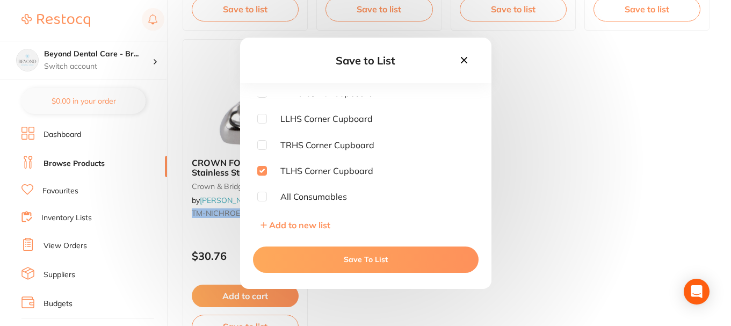
click at [362, 256] on button "Save To List" at bounding box center [365, 259] width 225 height 26
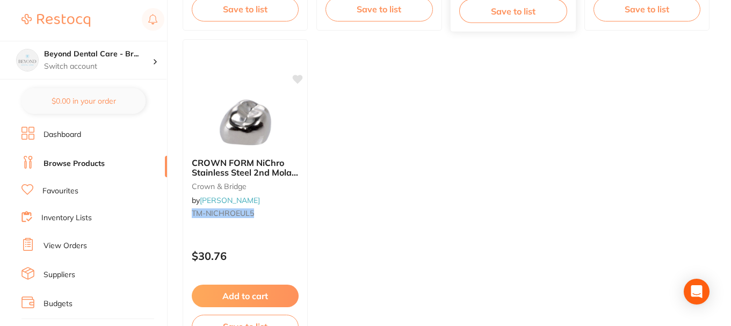
click at [497, 17] on button "Save to list" at bounding box center [513, 11] width 108 height 24
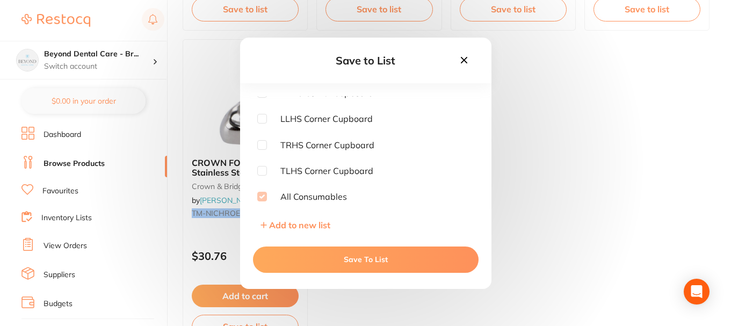
scroll to position [483, 0]
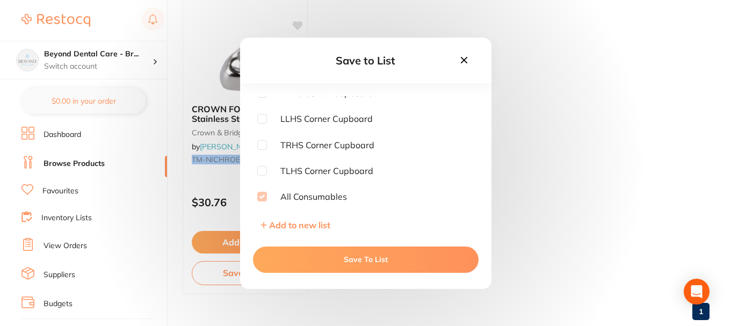
click at [264, 170] on input "checkbox" at bounding box center [262, 171] width 10 height 10
checkbox input "true"
click at [353, 259] on button "Save To List" at bounding box center [365, 259] width 225 height 26
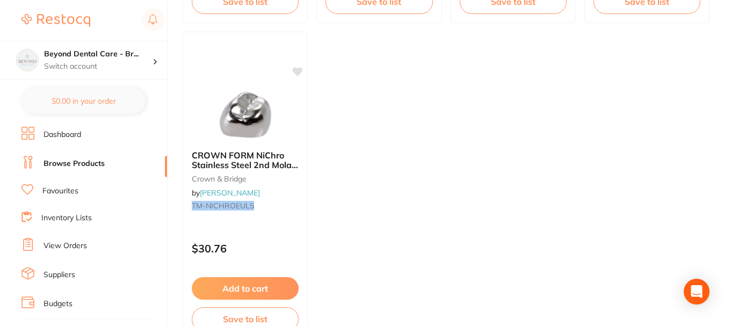
scroll to position [376, 0]
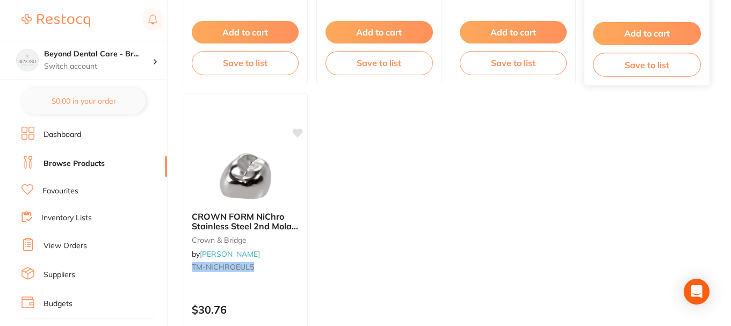
click at [608, 70] on button "Save to list" at bounding box center [647, 65] width 108 height 24
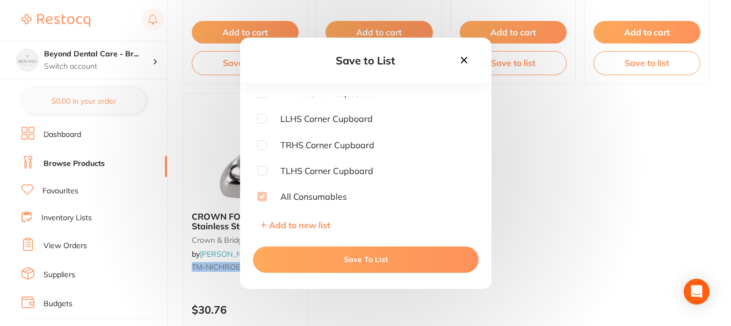
scroll to position [429, 0]
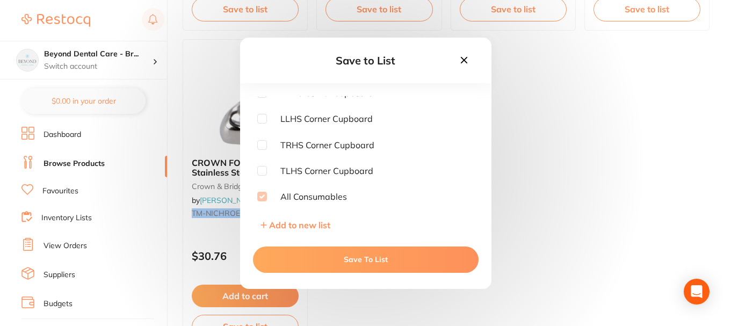
click at [264, 171] on input "checkbox" at bounding box center [262, 171] width 10 height 10
checkbox input "true"
click at [319, 266] on button "Save To List" at bounding box center [365, 259] width 225 height 26
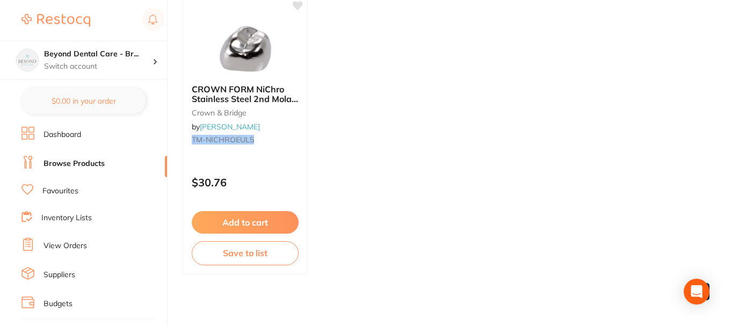
scroll to position [507, 0]
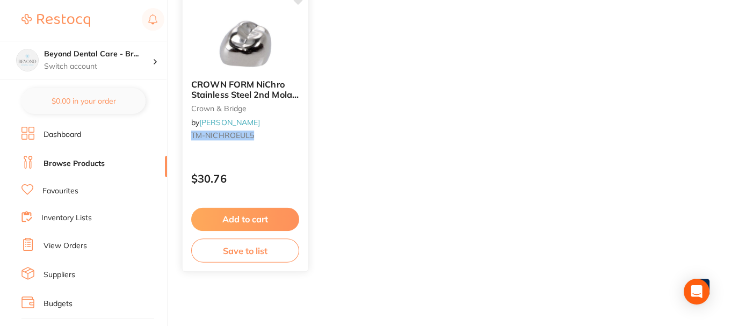
click at [231, 250] on button "Save to list" at bounding box center [245, 250] width 108 height 24
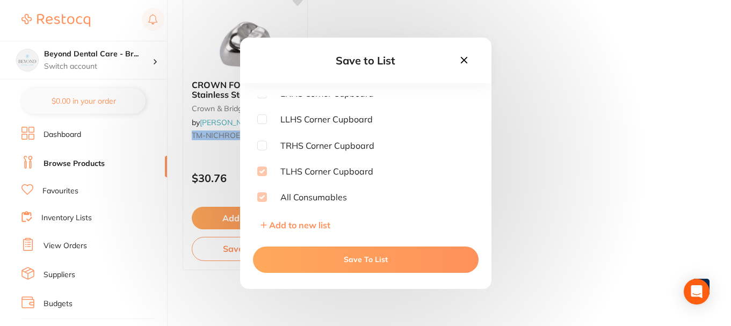
scroll to position [164, 0]
drag, startPoint x: 555, startPoint y: 164, endPoint x: 486, endPoint y: 100, distance: 93.8
click at [552, 162] on div "Save to List Cupboard Under Autoclave Staff Room/ Reception Dirty Cupboards Cup…" at bounding box center [365, 163] width 731 height 326
drag, startPoint x: 463, startPoint y: 60, endPoint x: 465, endPoint y: 66, distance: 6.8
click at [463, 60] on icon at bounding box center [463, 59] width 6 height 6
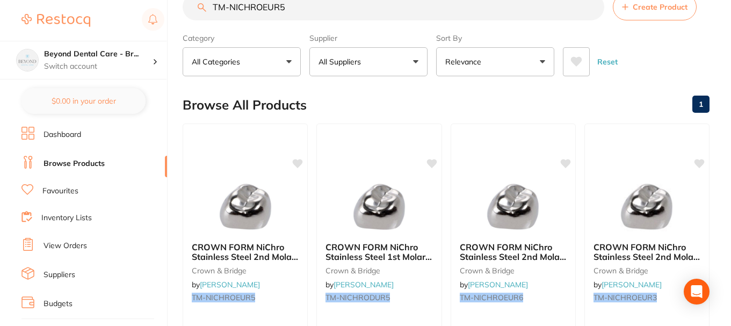
scroll to position [0, 0]
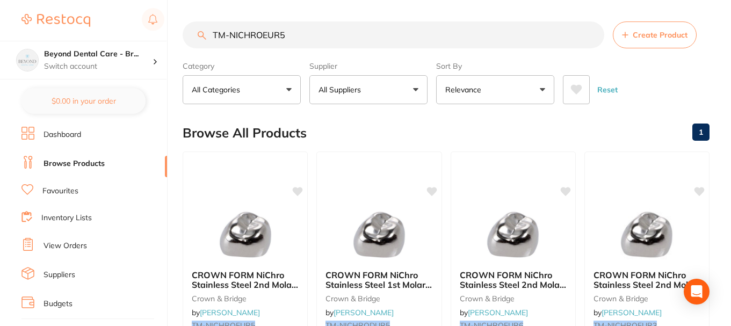
drag, startPoint x: 310, startPoint y: 32, endPoint x: 149, endPoint y: 33, distance: 161.1
click at [149, 33] on div "$0.00 Beyond Dental Care - Br... Switch account Beyond Dental Care - Sandstone …" at bounding box center [365, 163] width 731 height 326
paste input "DUL"
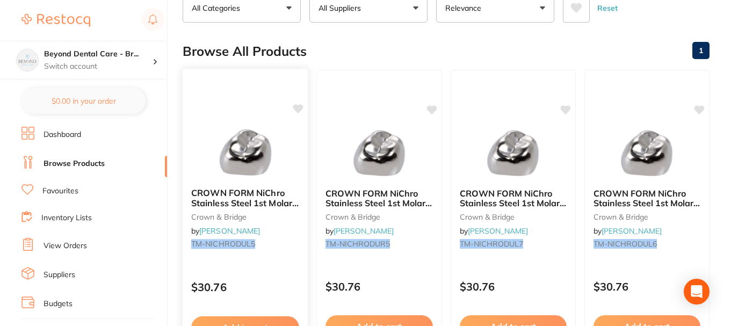
scroll to position [161, 0]
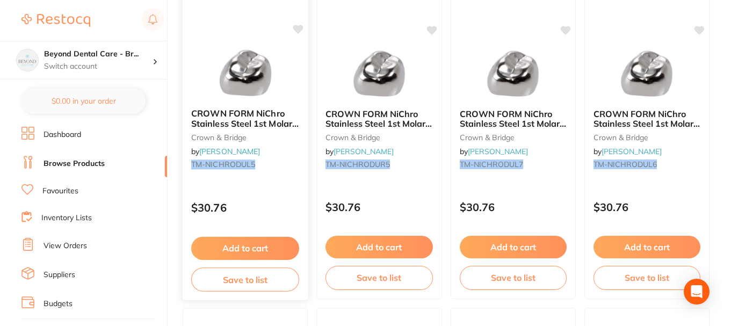
type input "TM-NICHRODUL5"
click at [254, 283] on button "Save to list" at bounding box center [245, 279] width 108 height 24
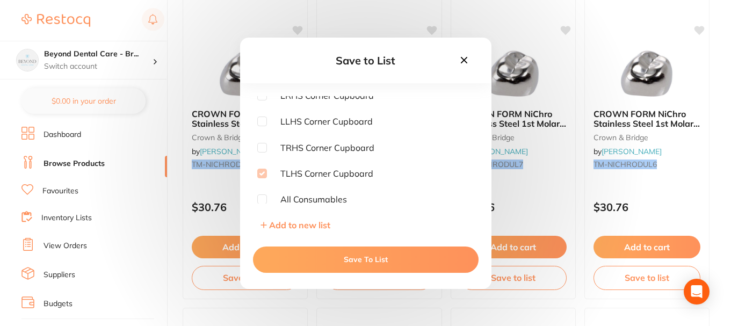
scroll to position [164, 0]
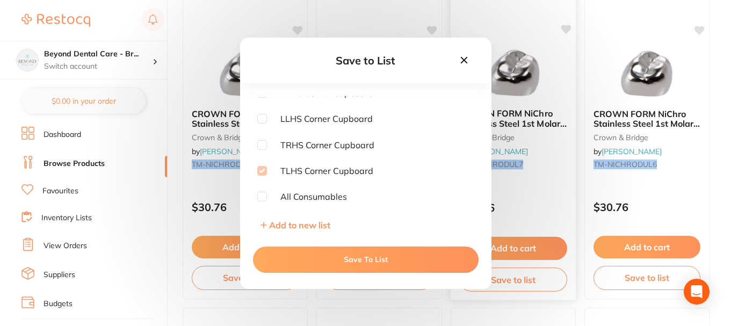
drag, startPoint x: 466, startPoint y: 59, endPoint x: 456, endPoint y: 90, distance: 32.3
click at [466, 59] on icon at bounding box center [464, 60] width 12 height 12
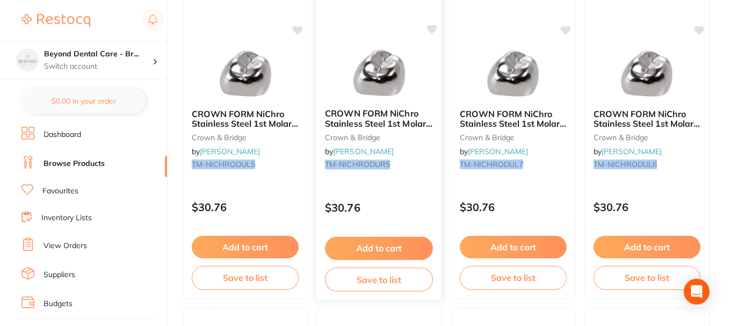
click at [348, 280] on button "Save to list" at bounding box center [379, 279] width 108 height 24
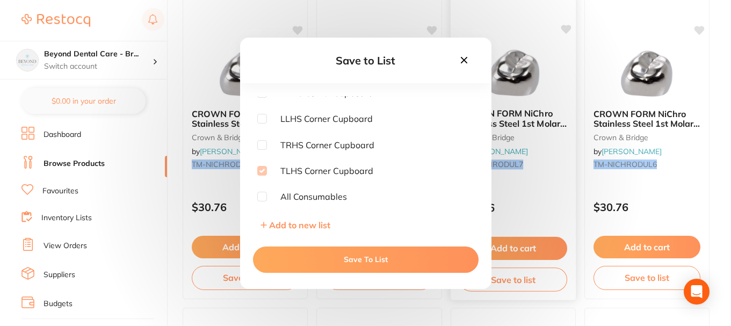
click at [462, 62] on icon at bounding box center [464, 60] width 12 height 12
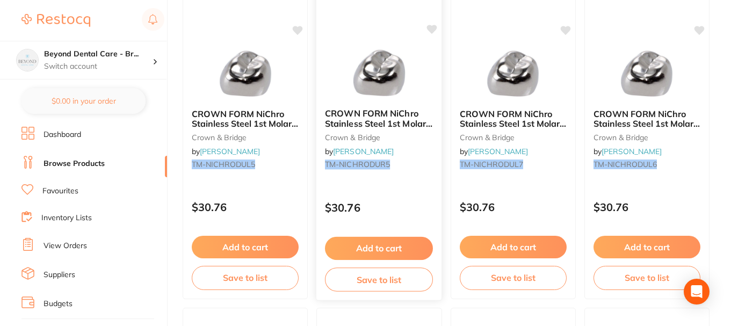
click at [498, 265] on div "Add to cart Save to list" at bounding box center [513, 262] width 124 height 71
click at [497, 273] on section at bounding box center [365, 163] width 731 height 326
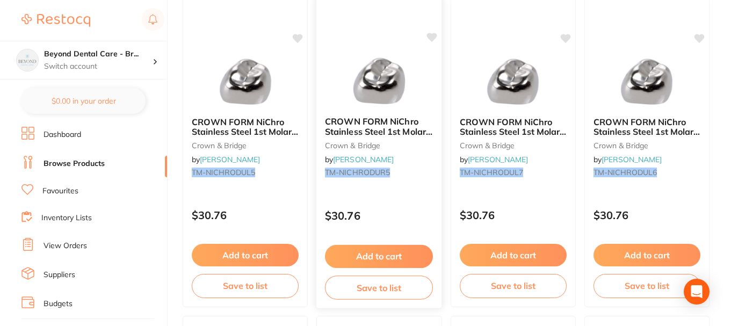
scroll to position [161, 0]
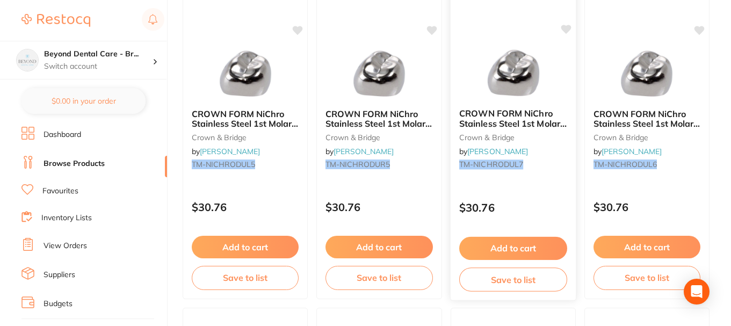
click at [512, 287] on button "Save to list" at bounding box center [513, 279] width 108 height 24
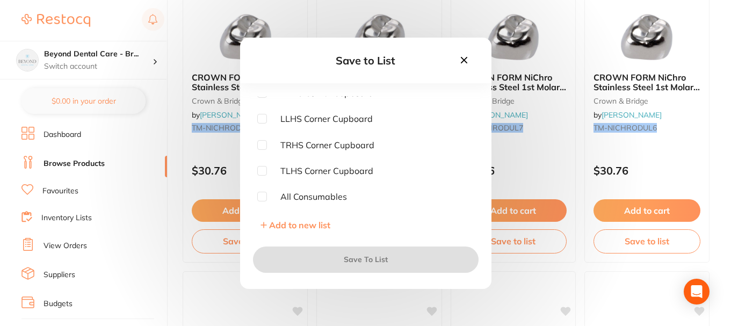
scroll to position [215, 0]
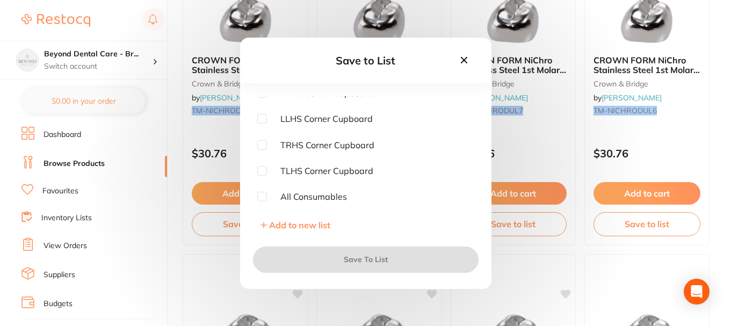
click at [260, 170] on input "checkbox" at bounding box center [262, 171] width 10 height 10
checkbox input "true"
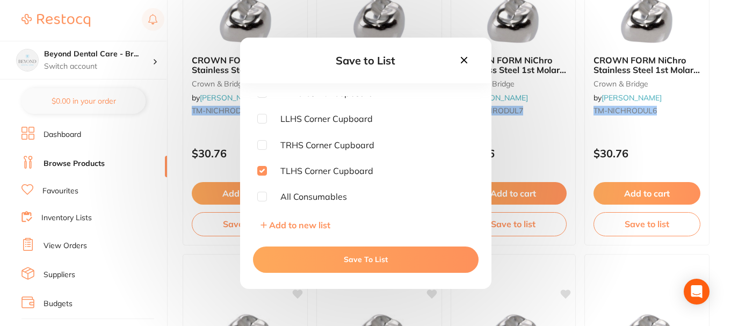
click at [326, 253] on button "Save To List" at bounding box center [365, 259] width 225 height 26
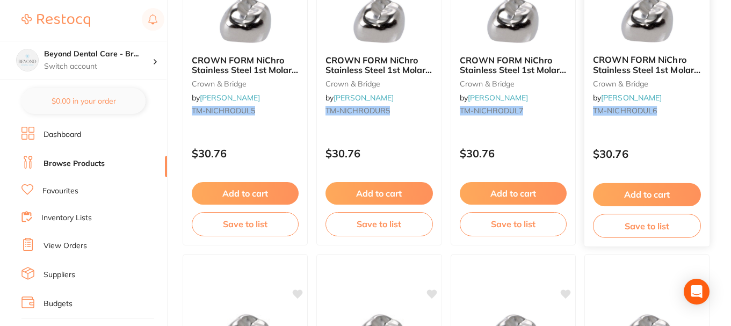
click at [616, 220] on button "Save to list" at bounding box center [647, 226] width 108 height 24
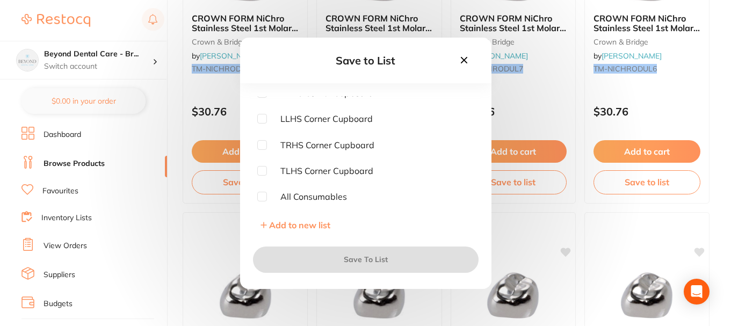
scroll to position [322, 0]
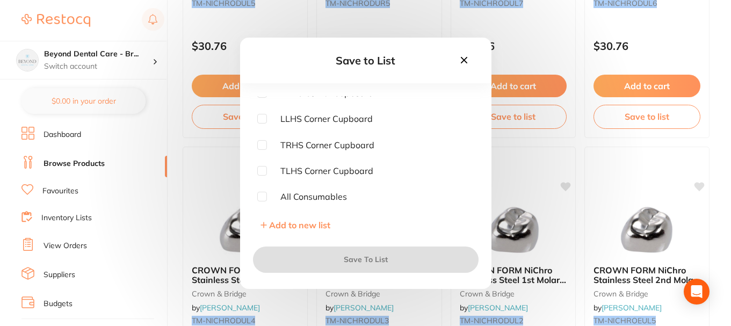
click at [261, 169] on input "checkbox" at bounding box center [262, 171] width 10 height 10
checkbox input "true"
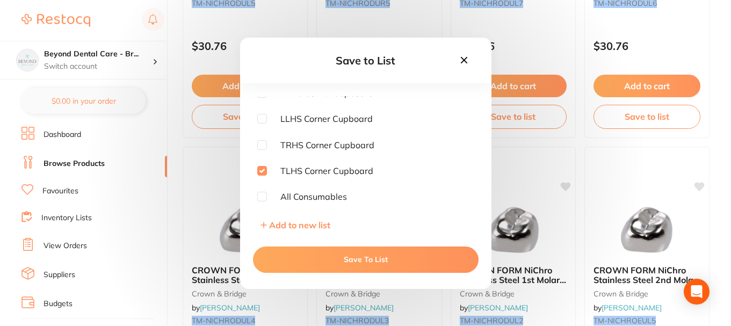
click at [281, 255] on button "Save To List" at bounding box center [365, 259] width 225 height 26
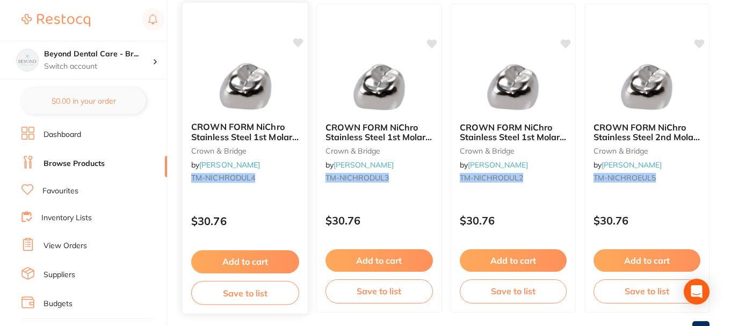
scroll to position [507, 0]
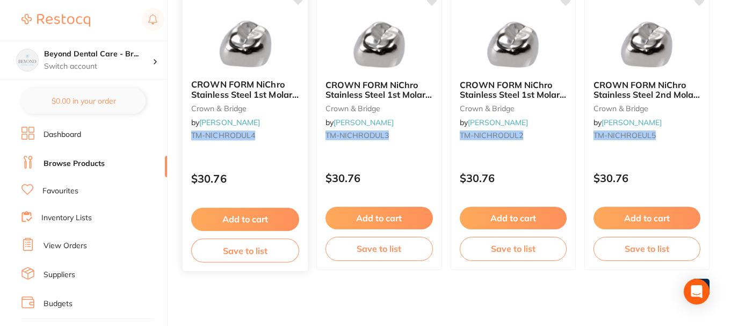
click at [233, 250] on button "Save to list" at bounding box center [245, 250] width 108 height 24
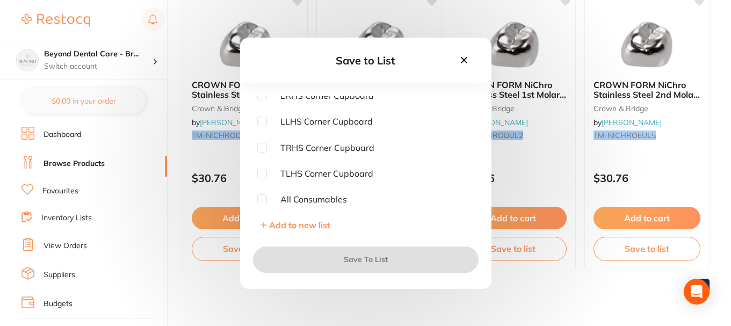
scroll to position [164, 0]
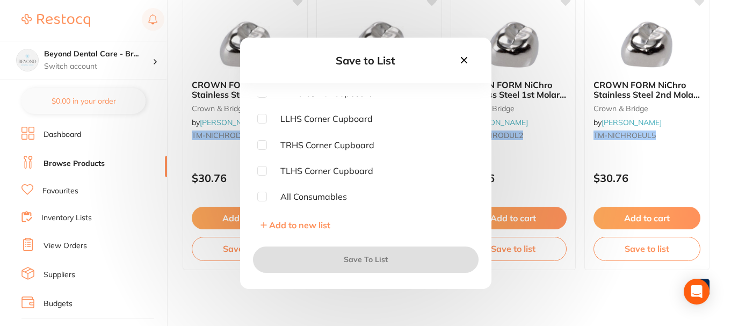
click at [260, 171] on input "checkbox" at bounding box center [262, 171] width 10 height 10
checkbox input "true"
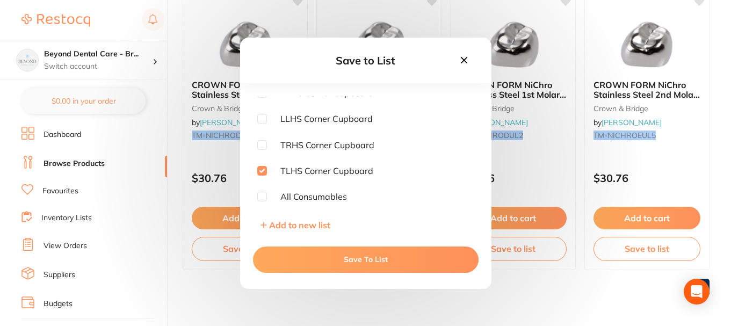
click at [300, 262] on button "Save To List" at bounding box center [365, 259] width 225 height 26
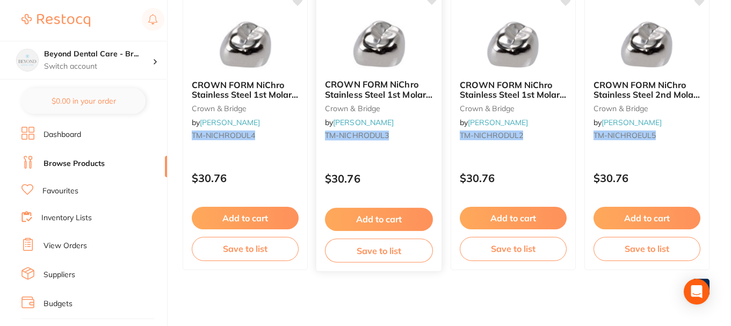
click at [361, 254] on button "Save to list" at bounding box center [379, 250] width 108 height 24
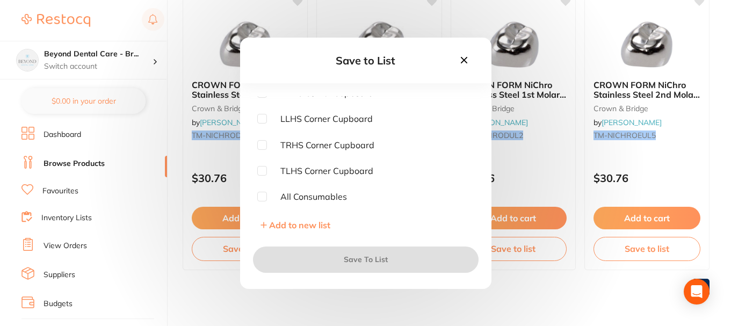
click at [266, 167] on input "checkbox" at bounding box center [262, 171] width 10 height 10
checkbox input "true"
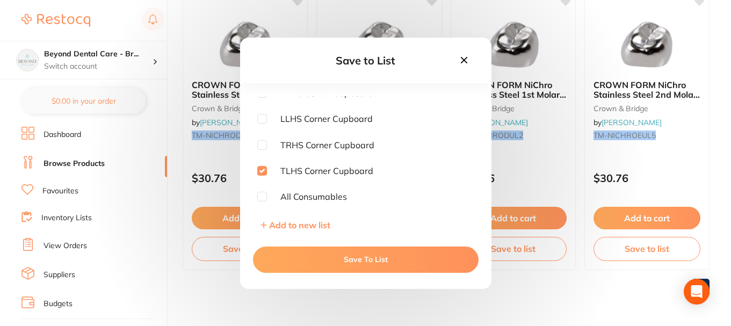
click at [323, 253] on button "Save To List" at bounding box center [365, 259] width 225 height 26
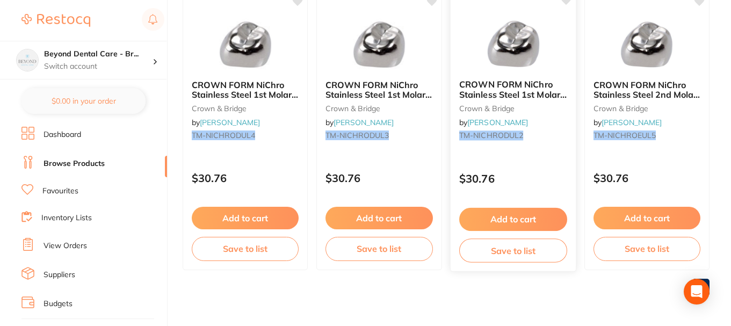
click at [494, 256] on button "Save to list" at bounding box center [513, 250] width 108 height 24
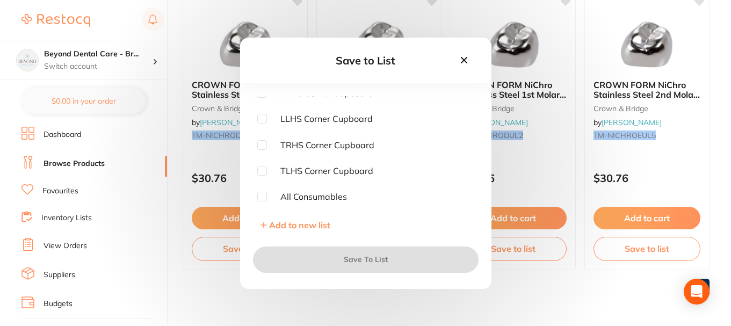
click at [263, 171] on input "checkbox" at bounding box center [262, 171] width 10 height 10
checkbox input "true"
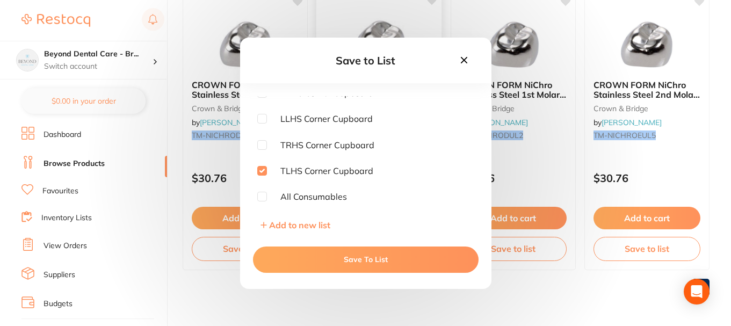
click at [317, 251] on button "Save To List" at bounding box center [365, 259] width 225 height 26
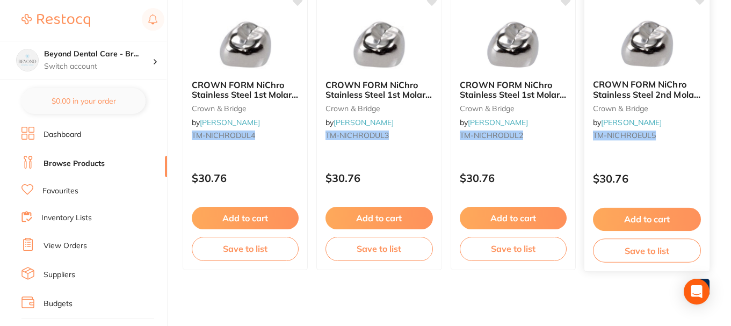
click at [610, 255] on button "Save to list" at bounding box center [647, 250] width 108 height 24
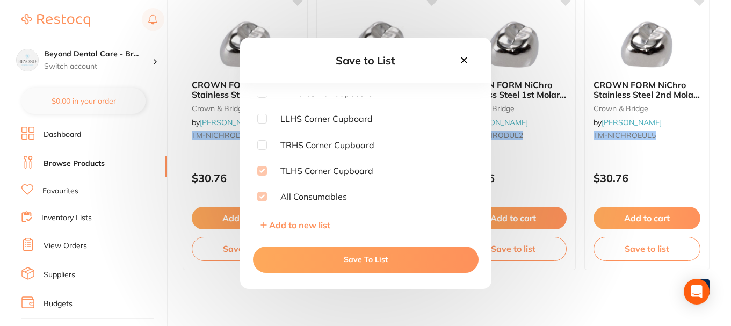
click at [463, 62] on icon at bounding box center [464, 60] width 12 height 12
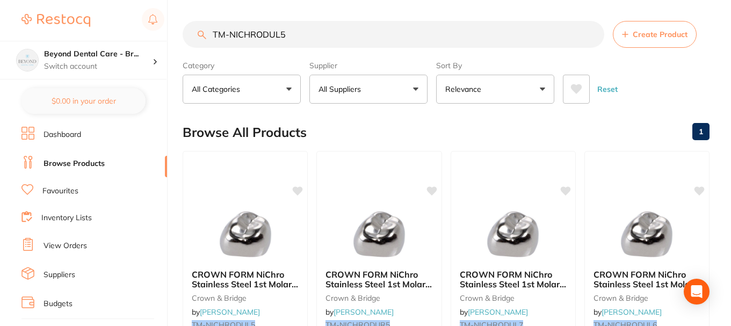
scroll to position [0, 0]
drag, startPoint x: 297, startPoint y: 33, endPoint x: 167, endPoint y: 36, distance: 130.5
click at [166, 34] on div "$0.00 Beyond Dental Care - Br... Switch account Beyond Dental Care - Sandstone …" at bounding box center [365, 163] width 731 height 326
paste input "6"
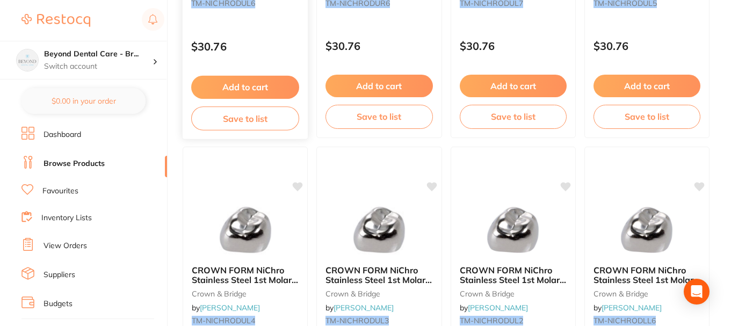
type input "TM-NICHRODUL6"
click at [254, 125] on button "Save to list" at bounding box center [245, 118] width 108 height 24
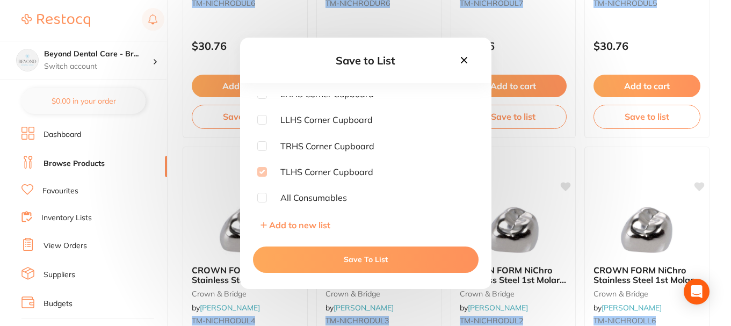
scroll to position [164, 0]
click at [460, 58] on icon at bounding box center [464, 60] width 12 height 12
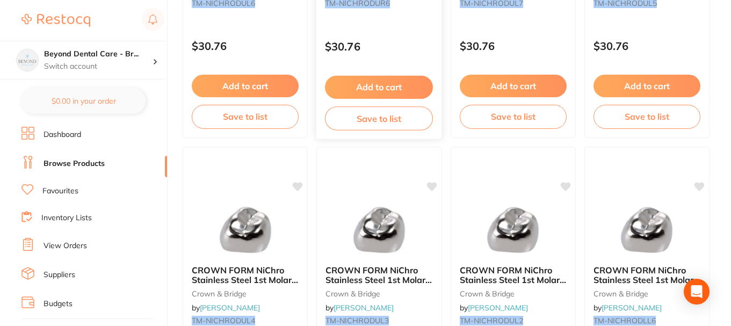
click at [359, 117] on button "Save to list" at bounding box center [379, 118] width 108 height 24
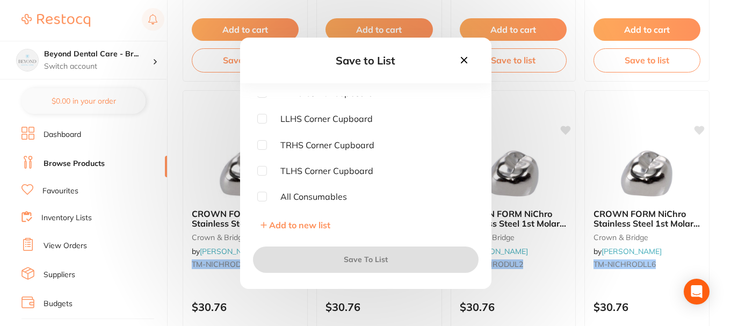
scroll to position [429, 0]
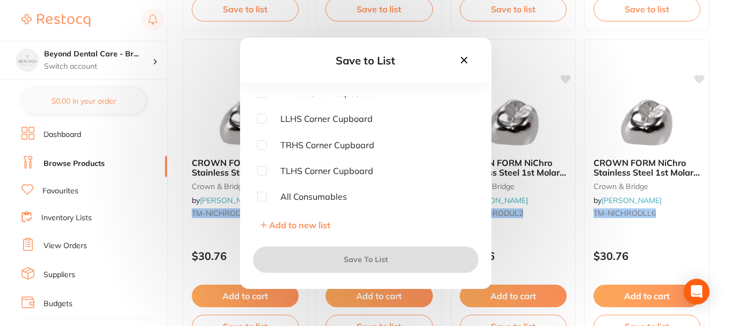
click at [263, 170] on input "checkbox" at bounding box center [262, 171] width 10 height 10
checkbox input "true"
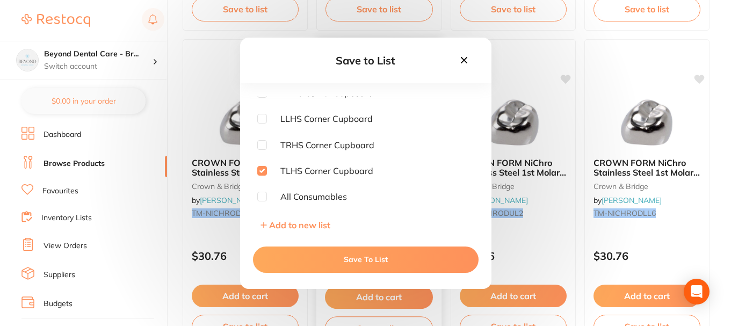
click at [316, 251] on button "Save To List" at bounding box center [365, 259] width 225 height 26
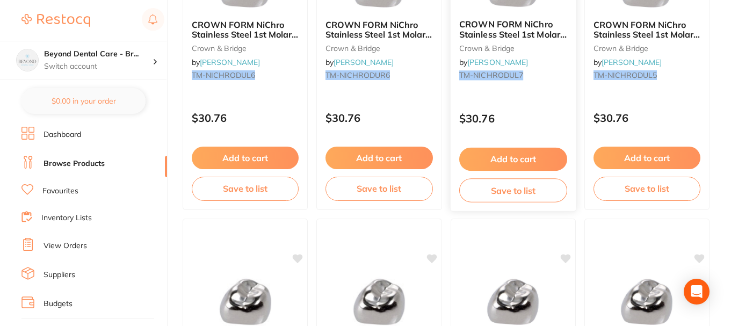
scroll to position [268, 0]
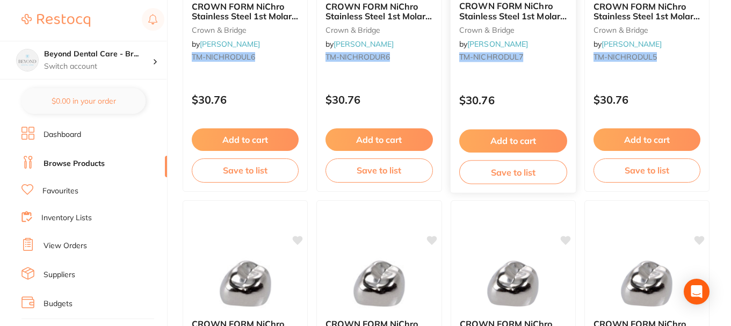
click at [501, 162] on button "Save to list" at bounding box center [513, 172] width 108 height 24
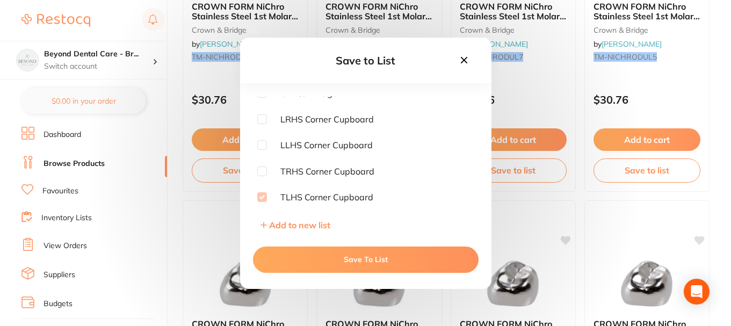
scroll to position [164, 0]
click at [462, 62] on icon at bounding box center [463, 59] width 6 height 6
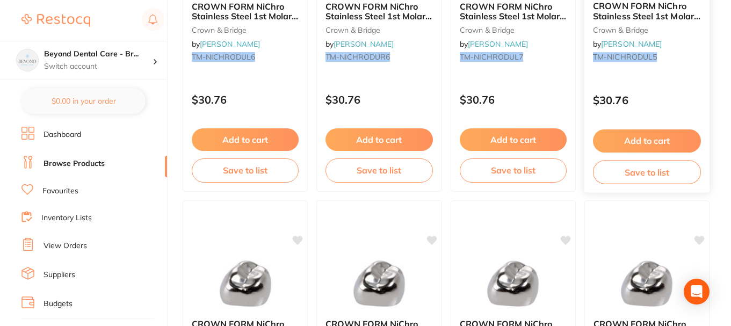
click at [630, 165] on button "Save to list" at bounding box center [647, 172] width 108 height 24
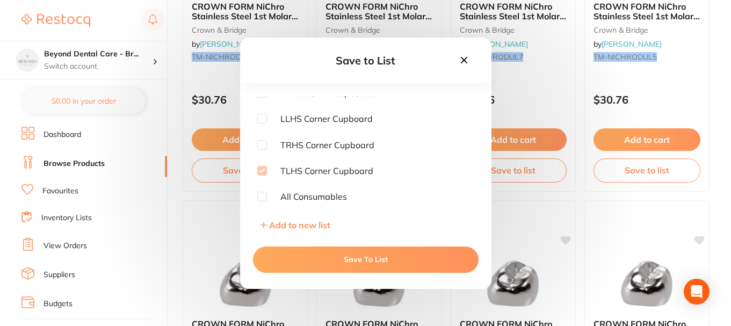
click at [462, 64] on icon at bounding box center [464, 60] width 12 height 12
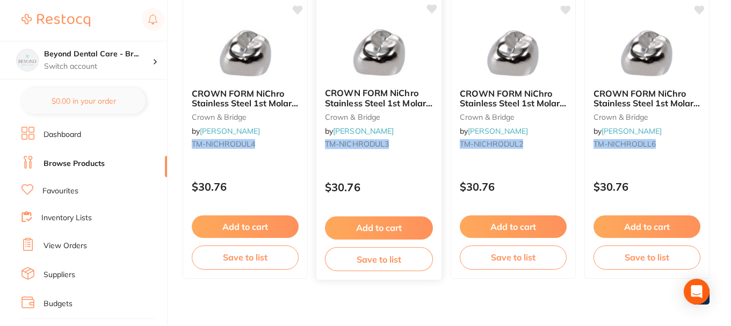
scroll to position [507, 0]
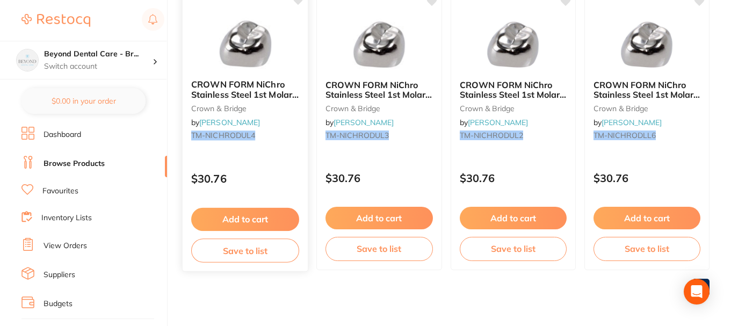
click at [229, 247] on div "Add to cart Save to list" at bounding box center [246, 235] width 126 height 72
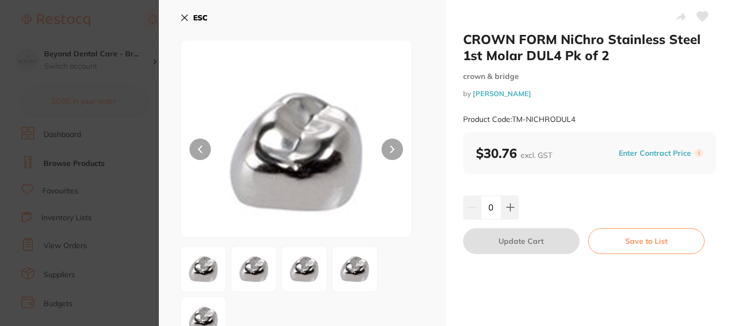
click at [188, 18] on icon at bounding box center [184, 17] width 9 height 9
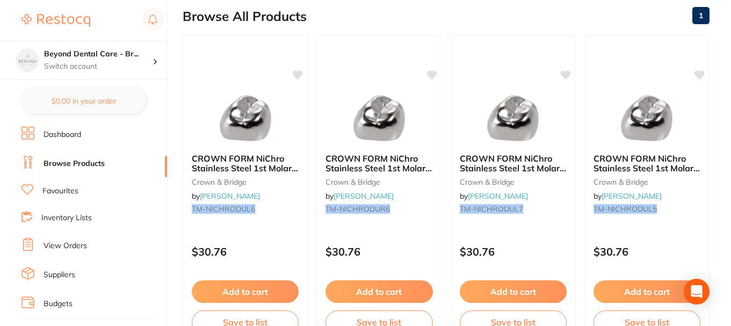
scroll to position [507, 0]
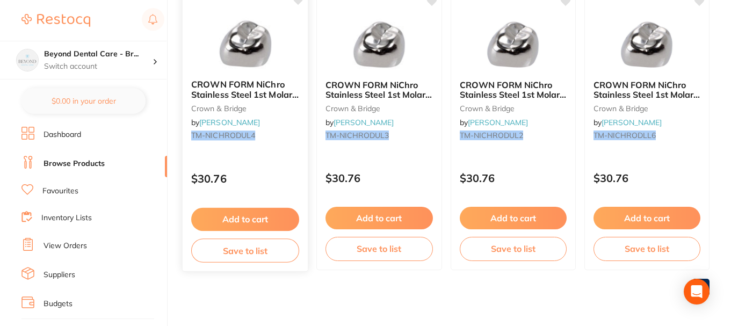
click at [250, 254] on button "Save to list" at bounding box center [245, 250] width 108 height 24
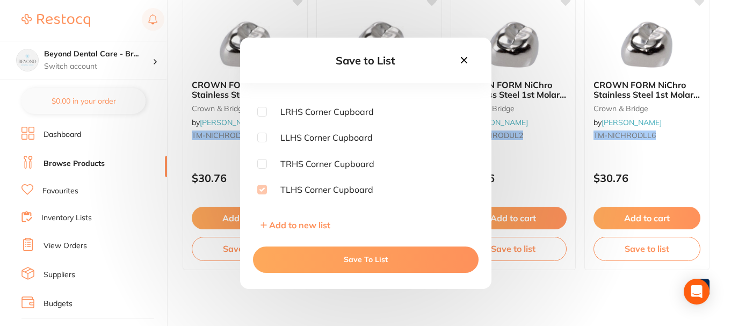
scroll to position [164, 0]
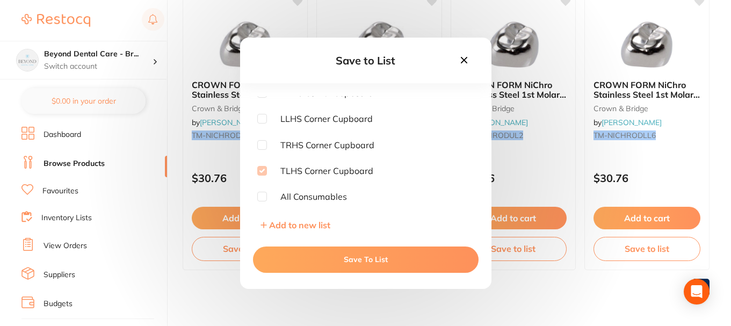
click at [460, 56] on icon at bounding box center [464, 60] width 12 height 12
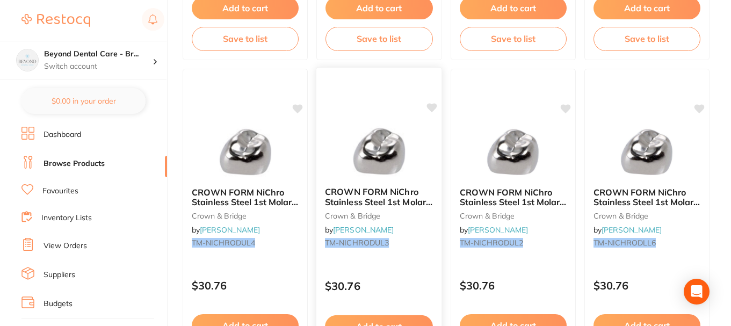
scroll to position [507, 0]
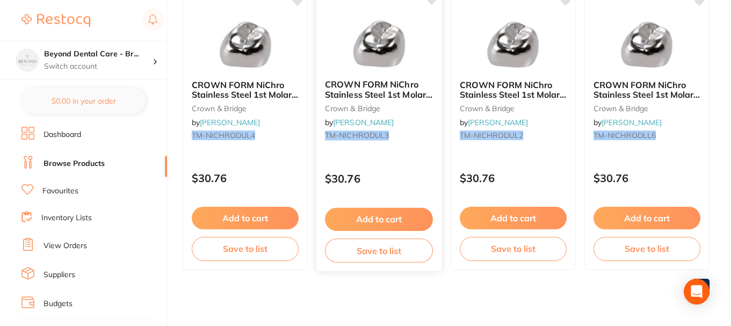
click at [366, 248] on button "Save to list" at bounding box center [379, 250] width 108 height 24
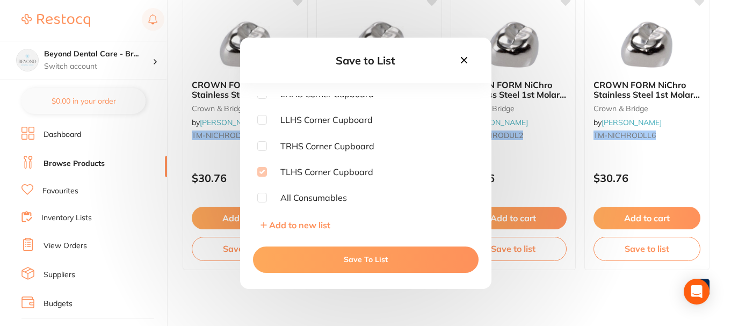
scroll to position [164, 0]
click at [463, 60] on icon at bounding box center [463, 59] width 6 height 6
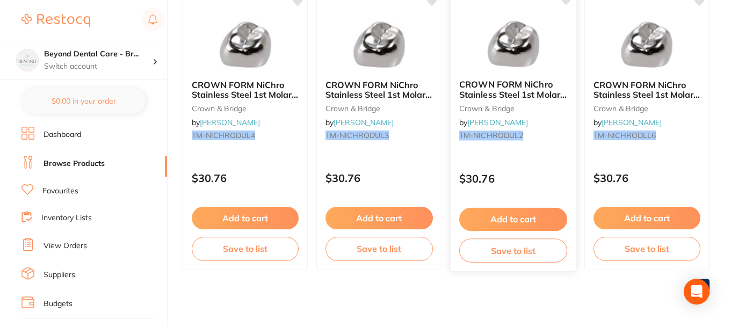
click at [498, 249] on button "Save to list" at bounding box center [513, 250] width 108 height 24
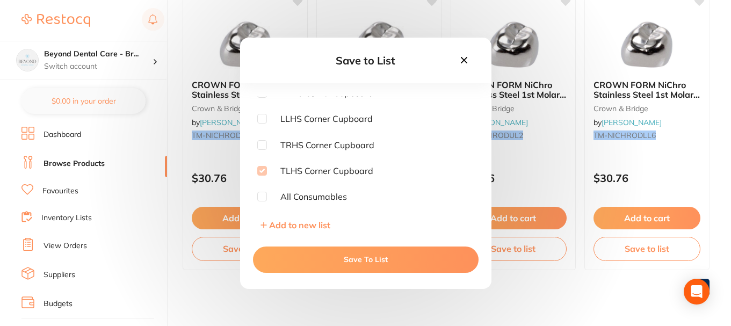
click at [459, 60] on icon at bounding box center [464, 60] width 12 height 12
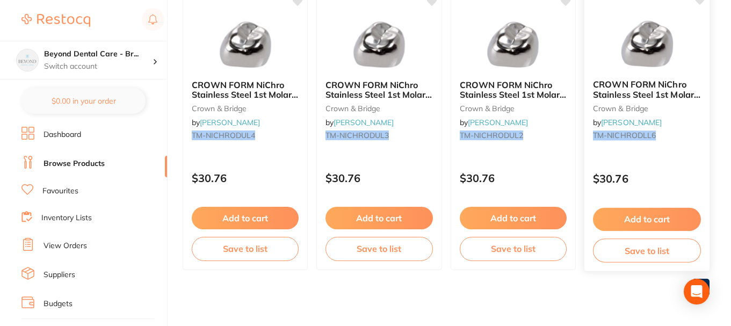
click at [638, 253] on button "Save to list" at bounding box center [647, 250] width 108 height 24
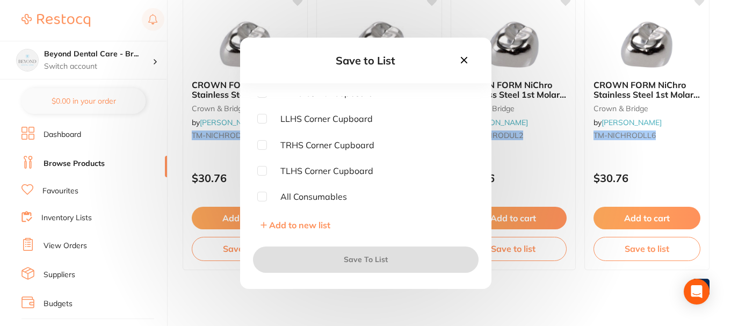
click at [261, 171] on input "checkbox" at bounding box center [262, 171] width 10 height 10
checkbox input "true"
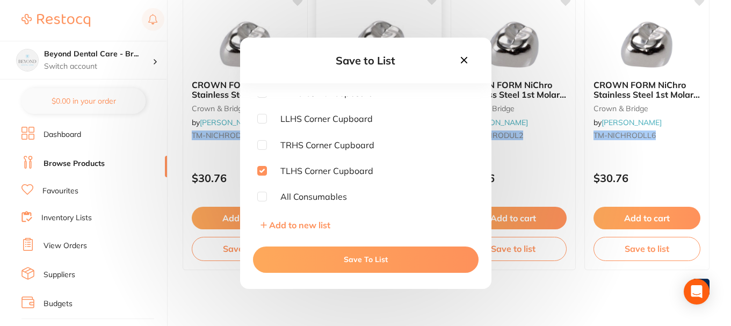
click at [321, 259] on button "Save To List" at bounding box center [365, 259] width 225 height 26
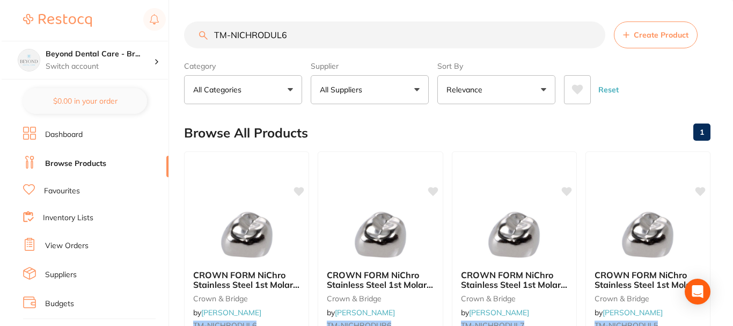
scroll to position [1, 0]
drag, startPoint x: 309, startPoint y: 39, endPoint x: 199, endPoint y: 46, distance: 110.8
click at [202, 46] on input "TM-NICHRODUL6" at bounding box center [393, 34] width 421 height 27
paste input "TM-NICHRODL"
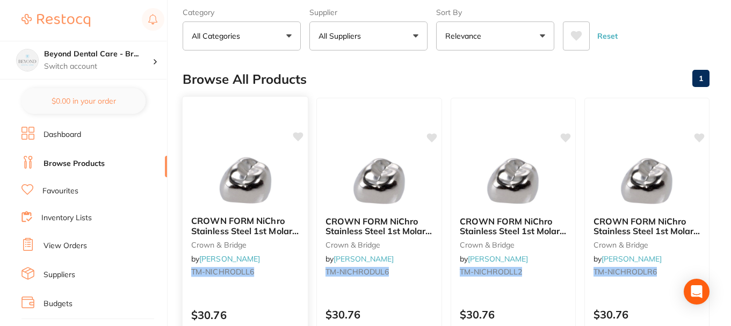
scroll to position [115, 0]
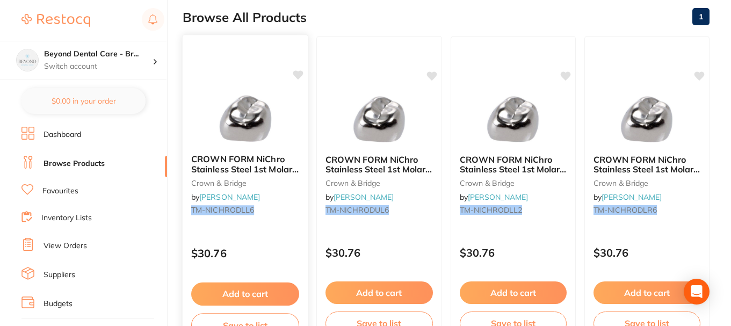
type input "TM-NICHRODLL6"
click at [260, 192] on link "[PERSON_NAME]" at bounding box center [229, 197] width 61 height 10
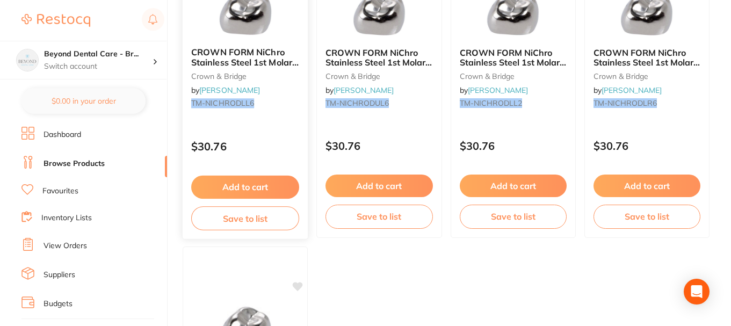
click at [260, 206] on button "Save to list" at bounding box center [245, 218] width 108 height 24
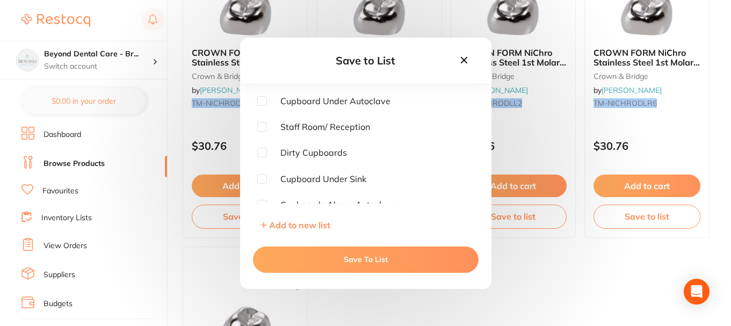
checkbox input "true"
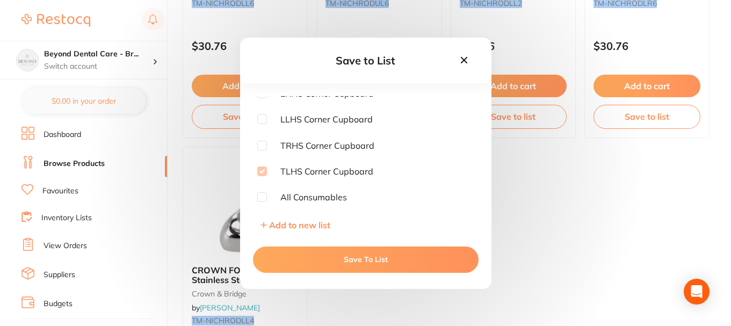
scroll to position [164, 0]
click at [461, 59] on icon at bounding box center [464, 60] width 12 height 12
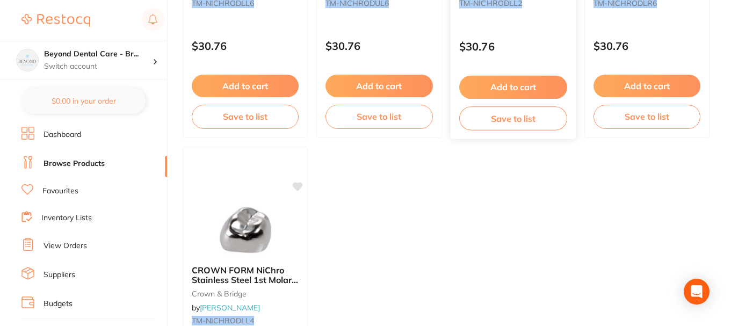
click at [501, 113] on button "Save to list" at bounding box center [513, 118] width 108 height 24
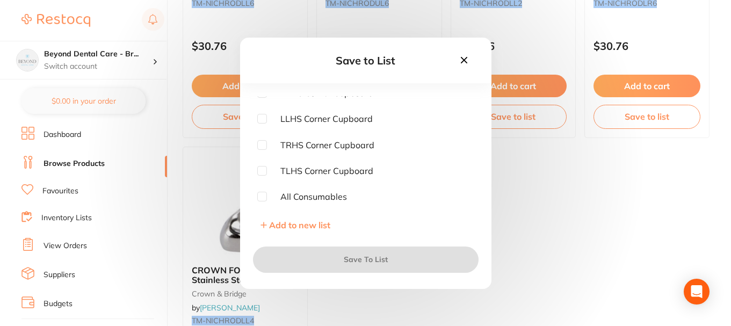
click at [272, 169] on span "TLHS Corner Cupboard" at bounding box center [320, 171] width 106 height 10
click at [268, 173] on span "TLHS Corner Cupboard" at bounding box center [320, 171] width 106 height 10
click at [261, 176] on input "checkbox" at bounding box center [262, 171] width 10 height 10
checkbox input "true"
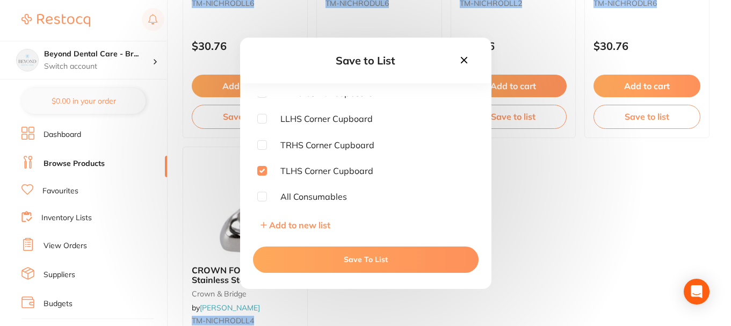
click at [336, 267] on button "Save To List" at bounding box center [365, 259] width 225 height 26
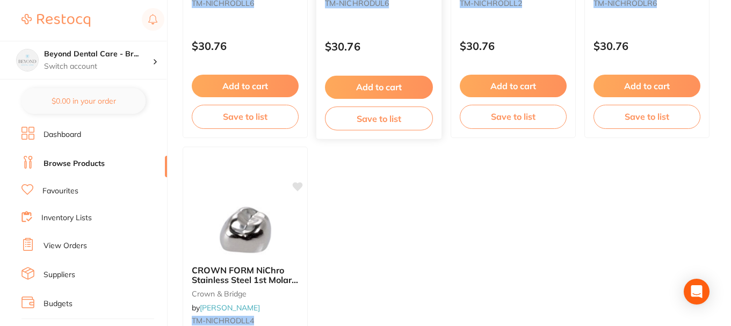
click at [394, 122] on button "Save to list" at bounding box center [379, 118] width 108 height 24
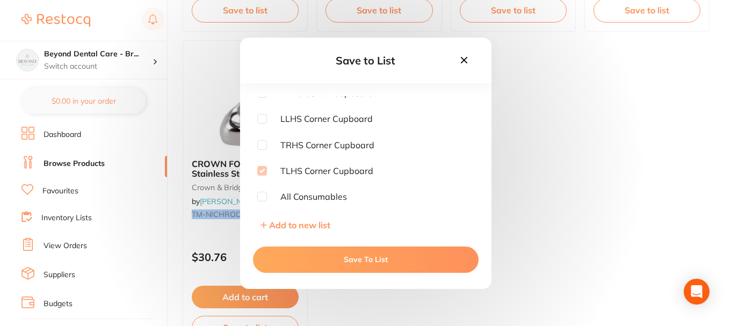
scroll to position [429, 0]
click at [467, 58] on icon at bounding box center [464, 60] width 12 height 12
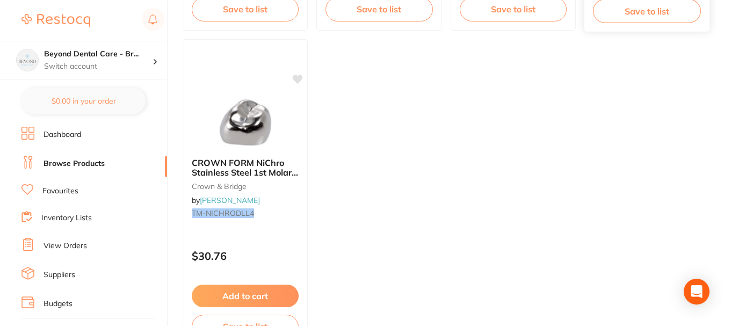
click at [637, 7] on button "Save to list" at bounding box center [647, 11] width 108 height 24
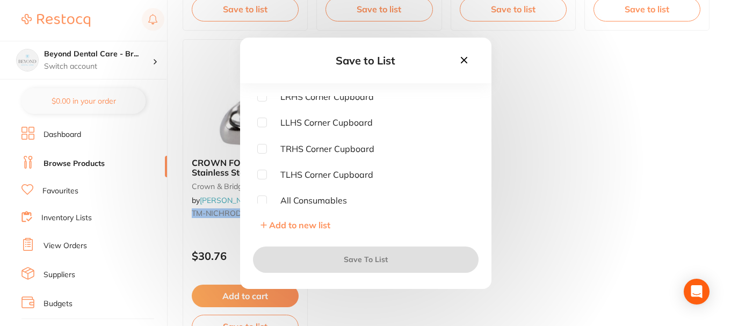
scroll to position [164, 0]
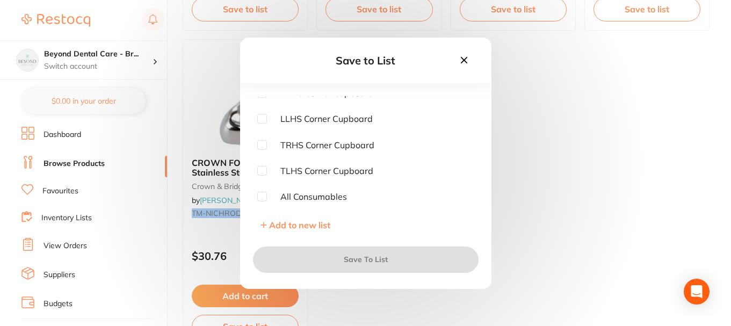
click at [260, 170] on input "checkbox" at bounding box center [262, 171] width 10 height 10
checkbox input "true"
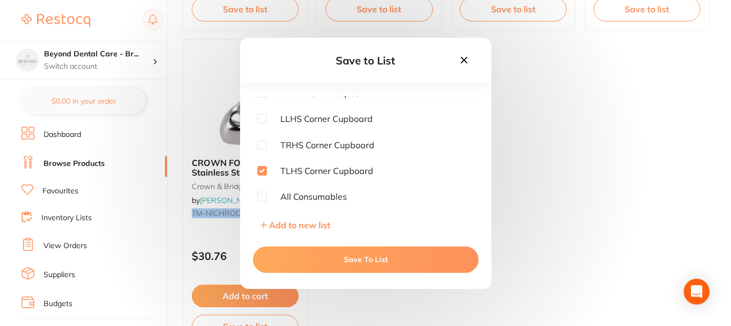
click at [295, 252] on button "Save To List" at bounding box center [365, 259] width 225 height 26
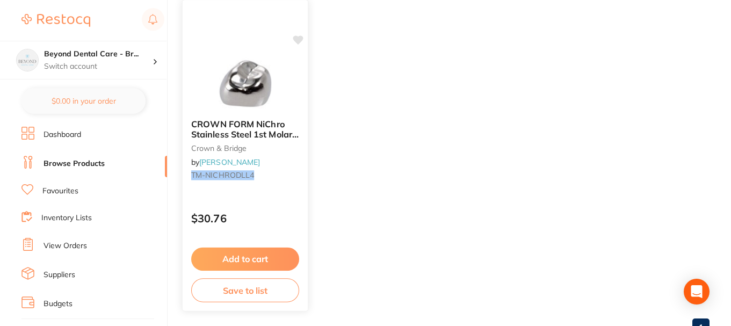
scroll to position [483, 0]
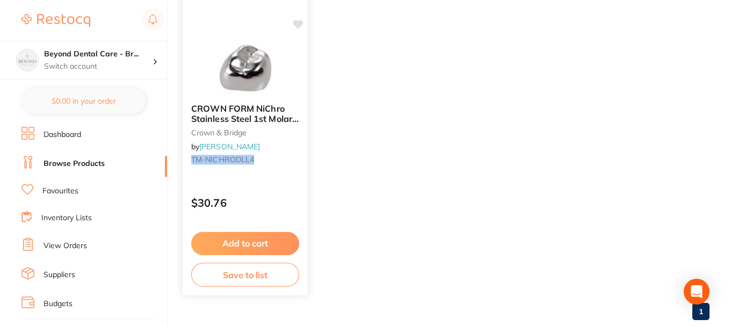
click at [246, 271] on button "Save to list" at bounding box center [245, 275] width 108 height 24
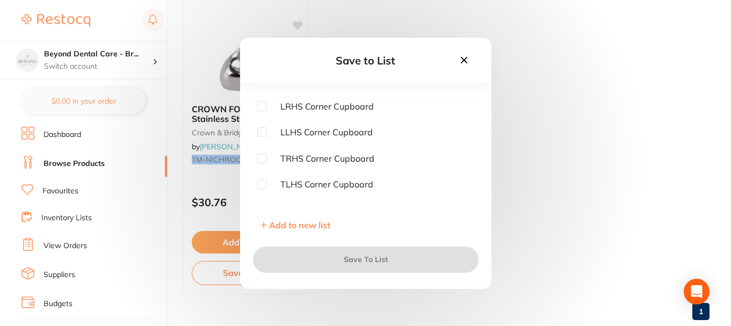
scroll to position [164, 0]
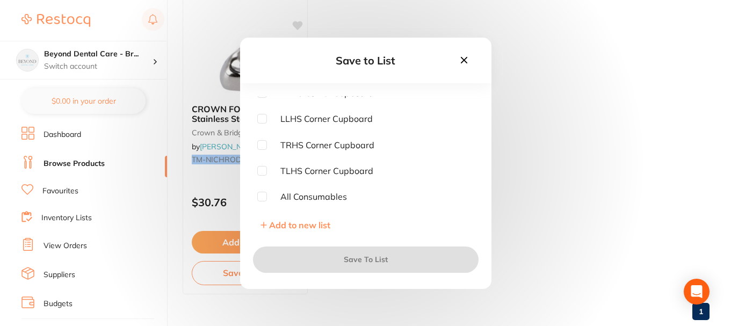
click at [266, 170] on input "checkbox" at bounding box center [262, 171] width 10 height 10
checkbox input "true"
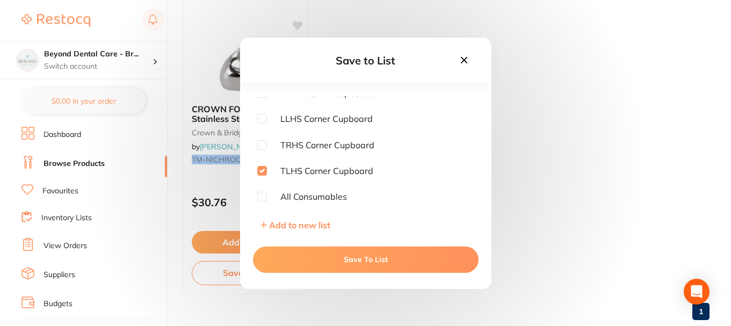
click at [322, 253] on button "Save To List" at bounding box center [365, 259] width 225 height 26
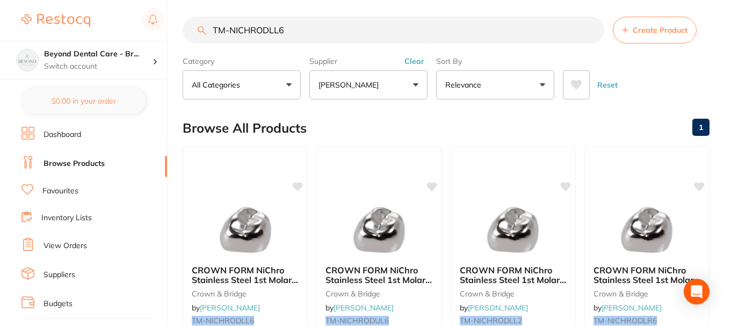
scroll to position [0, 0]
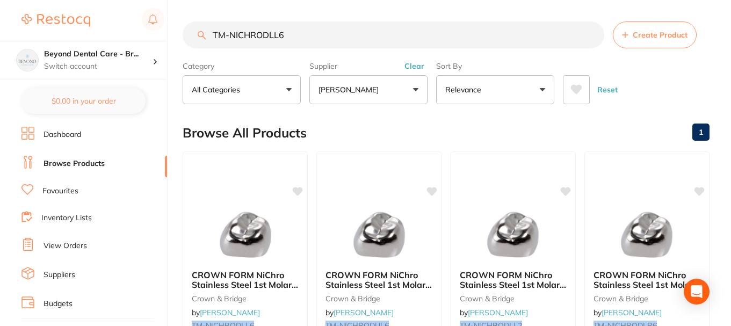
drag, startPoint x: 304, startPoint y: 33, endPoint x: 173, endPoint y: 42, distance: 131.3
click at [173, 42] on div "$0.00 Beyond Dental Care - Br... Switch account Beyond Dental Care - Sandstone …" at bounding box center [365, 163] width 731 height 326
paste input "TM-NICHRODLL4"
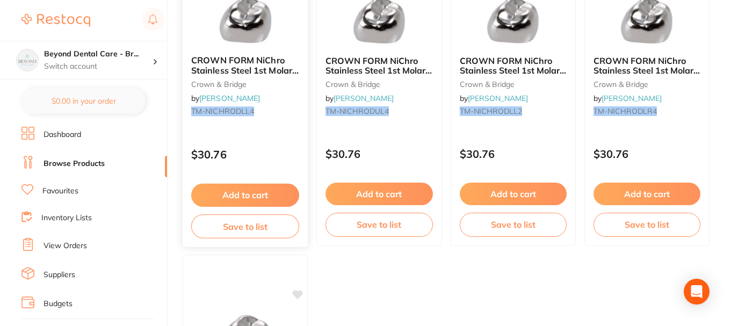
scroll to position [215, 0]
type input "TM-NICHRODLL4"
click at [271, 227] on button "Save to list" at bounding box center [245, 226] width 108 height 24
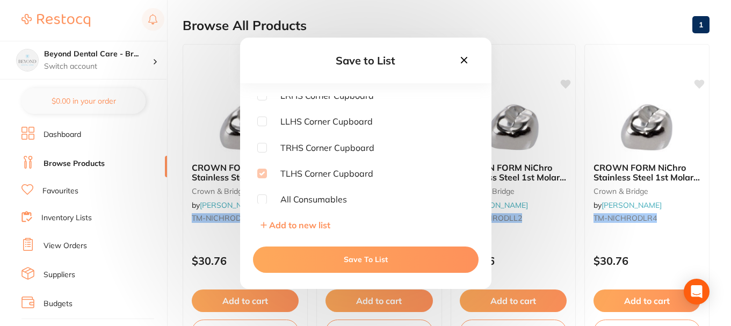
scroll to position [164, 0]
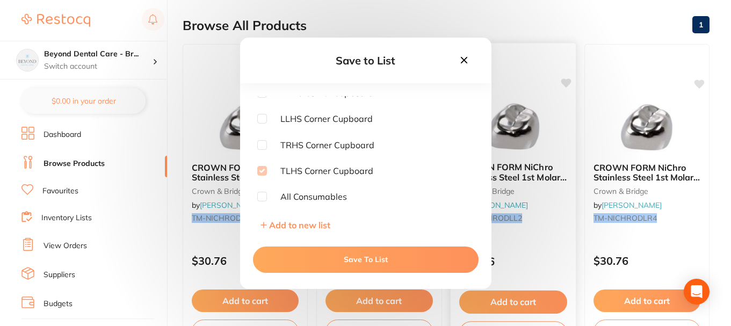
click at [462, 61] on icon at bounding box center [463, 59] width 6 height 6
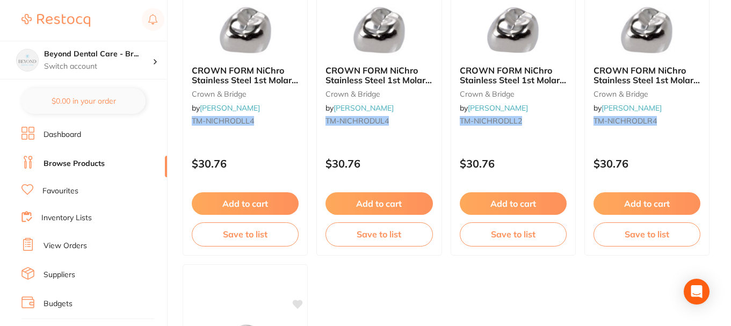
scroll to position [215, 0]
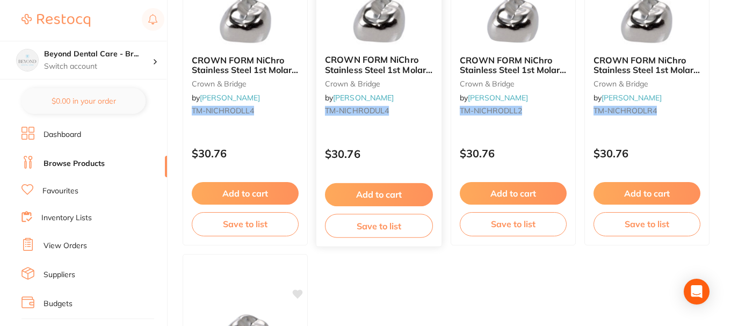
click at [382, 234] on button "Save to list" at bounding box center [379, 226] width 108 height 24
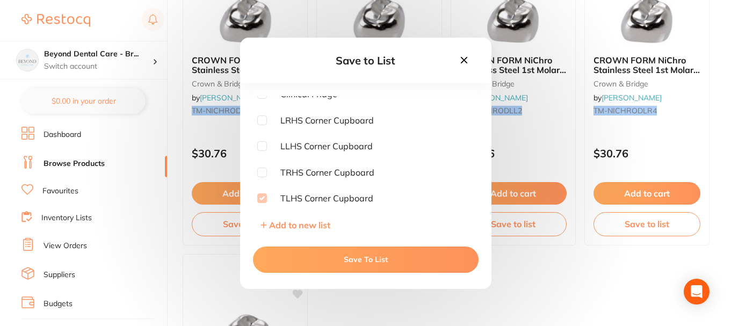
scroll to position [164, 0]
click at [459, 61] on icon at bounding box center [464, 60] width 12 height 12
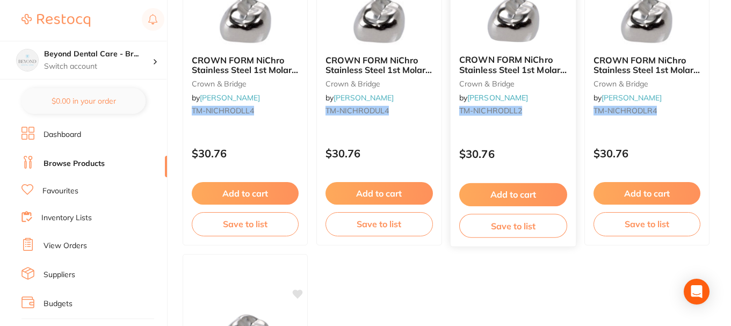
click at [502, 227] on button "Save to list" at bounding box center [513, 226] width 108 height 24
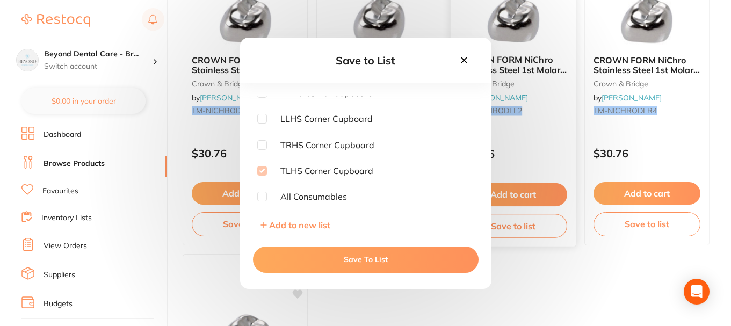
click at [461, 59] on icon at bounding box center [464, 60] width 12 height 12
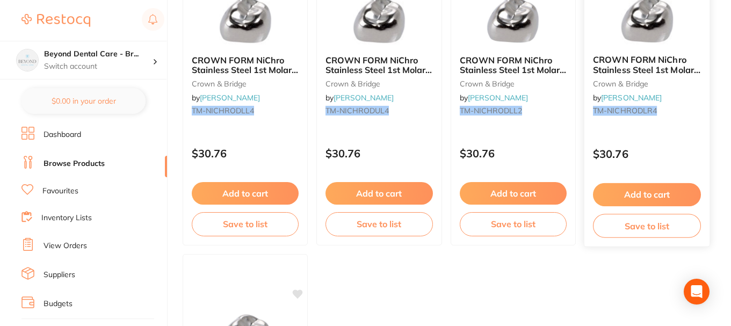
click at [629, 221] on button "Save to list" at bounding box center [647, 226] width 108 height 24
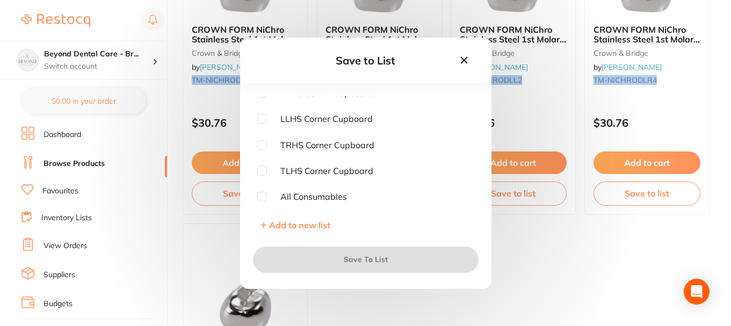
scroll to position [268, 0]
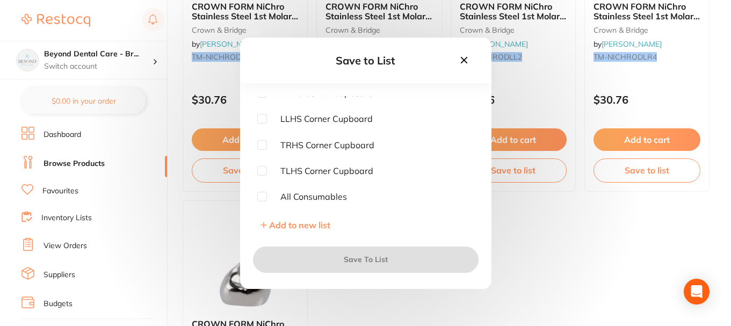
click at [260, 171] on input "checkbox" at bounding box center [262, 171] width 10 height 10
checkbox input "true"
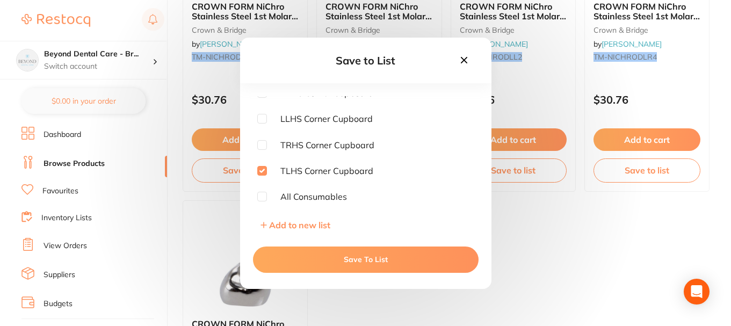
click at [321, 266] on button "Save To List" at bounding box center [365, 259] width 225 height 26
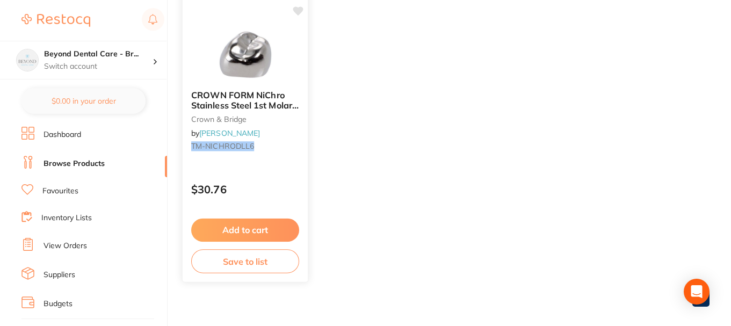
scroll to position [507, 0]
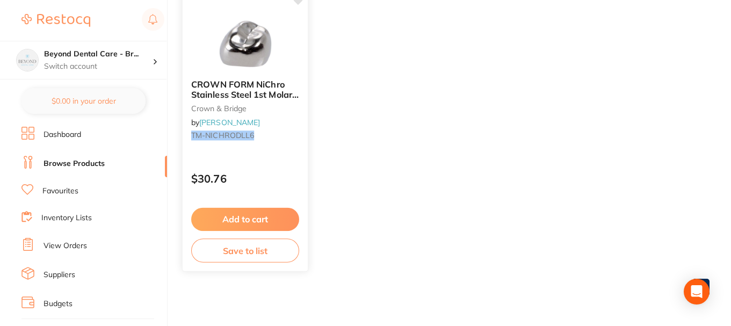
click at [257, 251] on button "Save to list" at bounding box center [245, 250] width 108 height 24
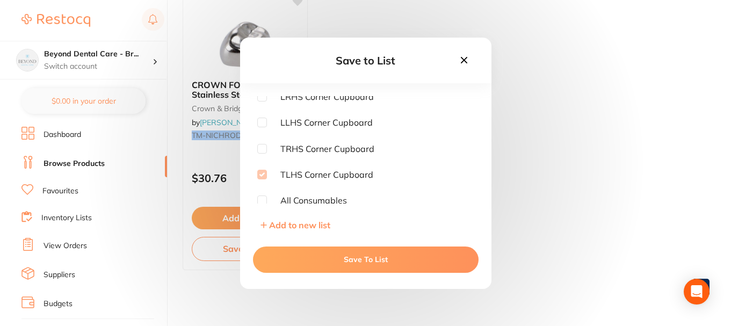
scroll to position [164, 0]
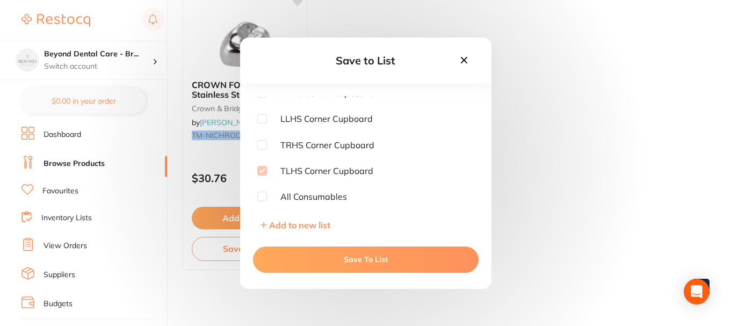
click at [473, 60] on div "Save to List" at bounding box center [365, 61] width 251 height 46
click at [464, 61] on icon at bounding box center [463, 59] width 6 height 6
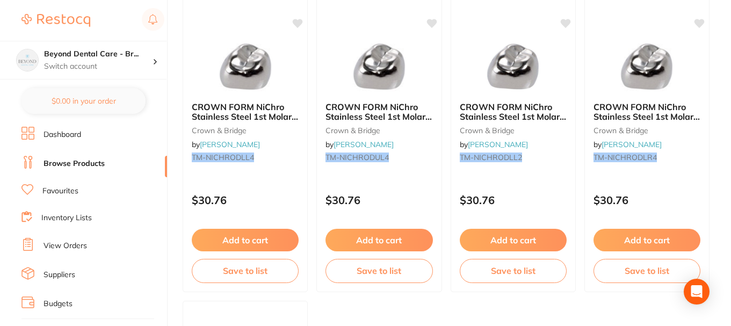
scroll to position [0, 0]
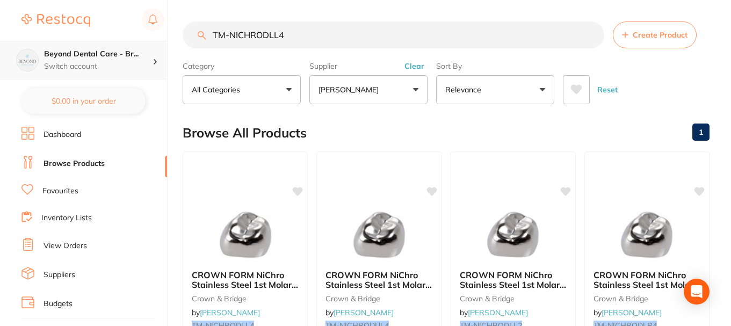
drag, startPoint x: 315, startPoint y: 35, endPoint x: 154, endPoint y: 48, distance: 161.6
click at [152, 48] on div "$0.00 Beyond Dental Care - Br... Switch account Beyond Dental Care - Sandstone …" at bounding box center [365, 163] width 731 height 326
paste input "EUL3"
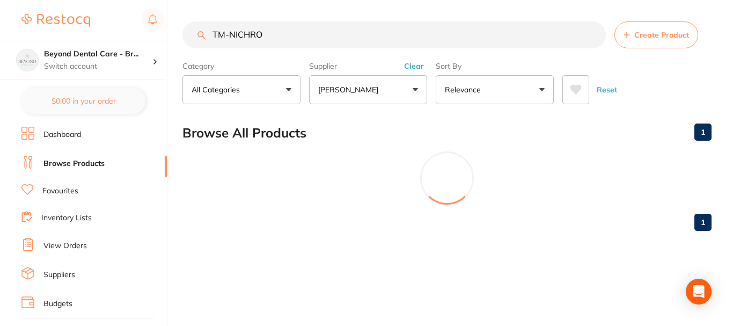
type input "TM-NICHRO"
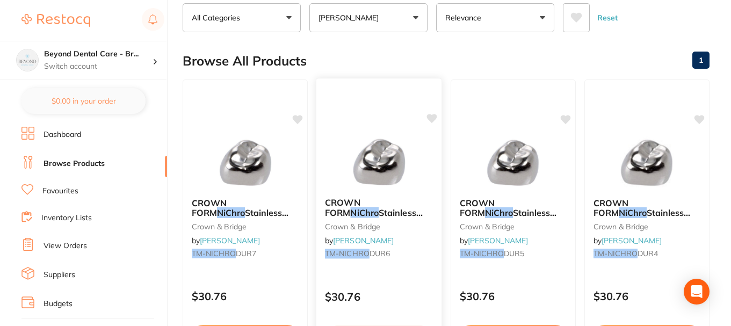
scroll to position [215, 0]
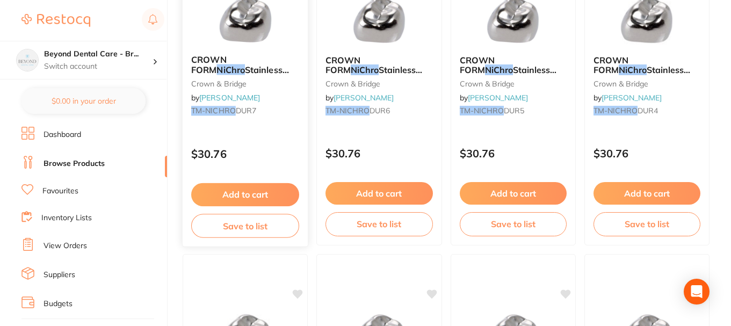
click at [251, 229] on button "Save to list" at bounding box center [245, 226] width 108 height 24
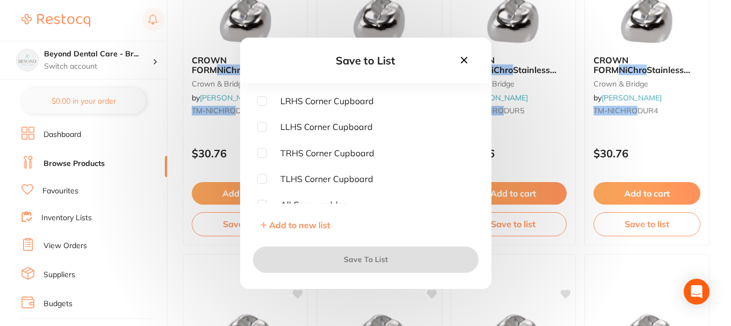
scroll to position [164, 0]
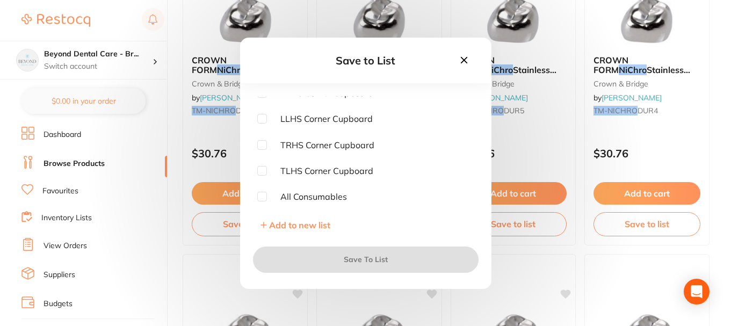
click at [261, 171] on input "checkbox" at bounding box center [262, 171] width 10 height 10
checkbox input "true"
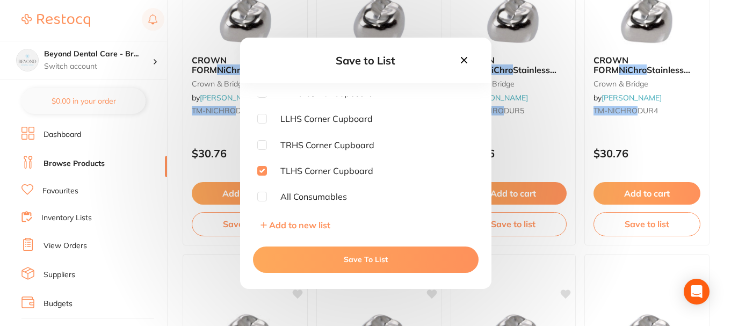
click at [327, 262] on button "Save To List" at bounding box center [365, 259] width 225 height 26
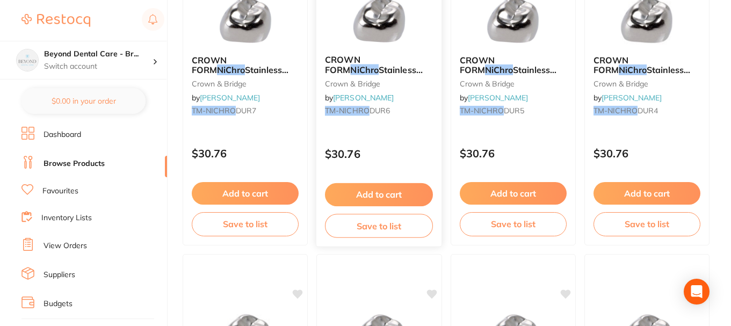
click at [351, 233] on button "Save to list" at bounding box center [379, 226] width 108 height 24
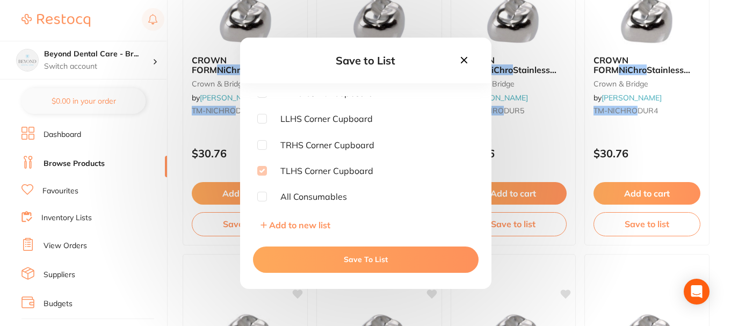
click at [461, 63] on icon at bounding box center [464, 60] width 12 height 12
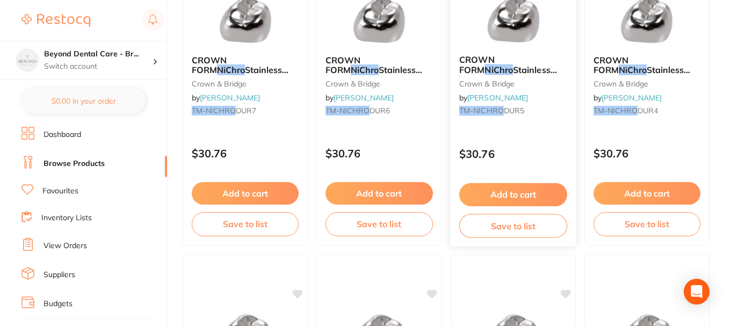
click at [500, 232] on button "Save to list" at bounding box center [513, 226] width 108 height 24
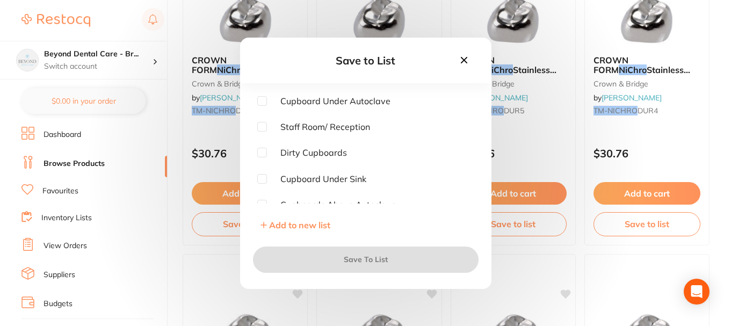
checkbox input "true"
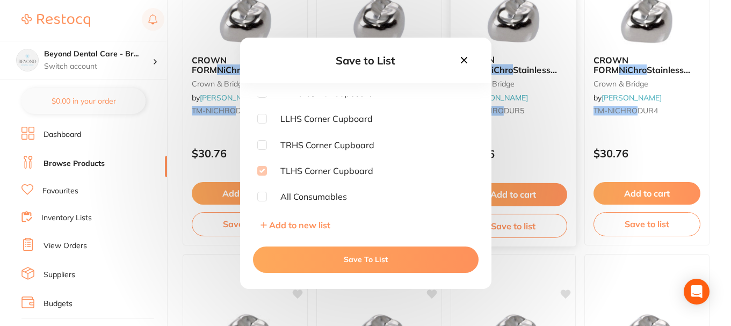
click at [460, 63] on icon at bounding box center [464, 60] width 12 height 12
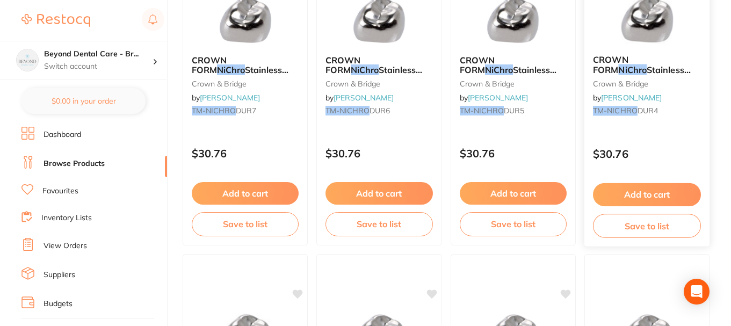
click at [630, 225] on button "Save to list" at bounding box center [647, 226] width 108 height 24
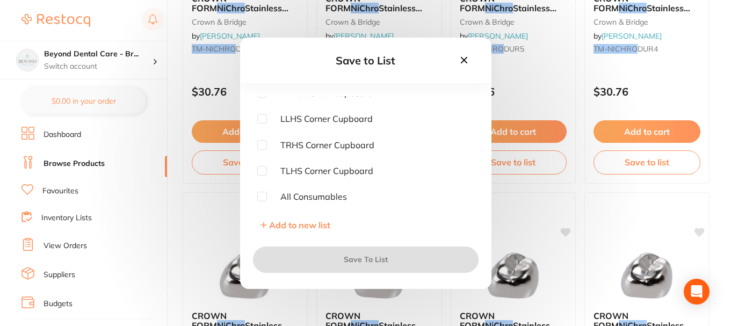
scroll to position [322, 0]
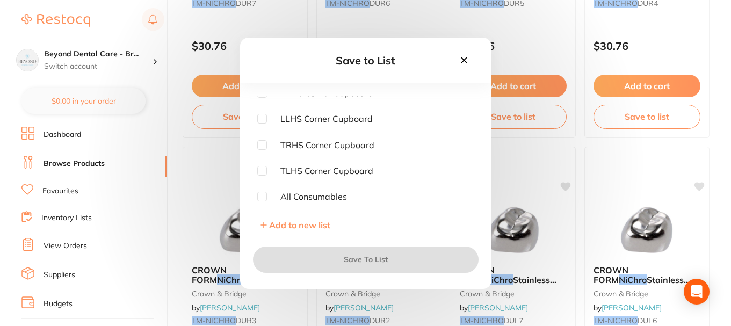
click at [263, 171] on input "checkbox" at bounding box center [262, 171] width 10 height 10
checkbox input "true"
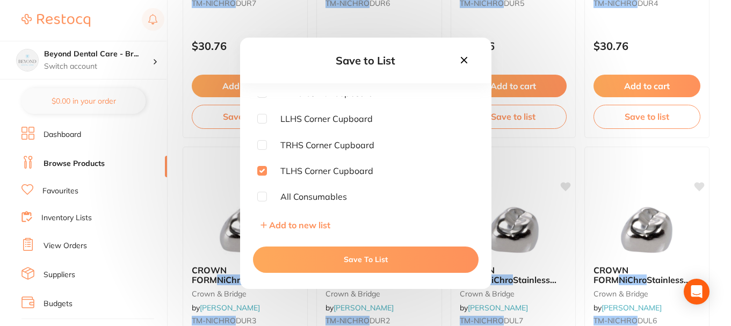
click at [310, 254] on button "Save To List" at bounding box center [365, 259] width 225 height 26
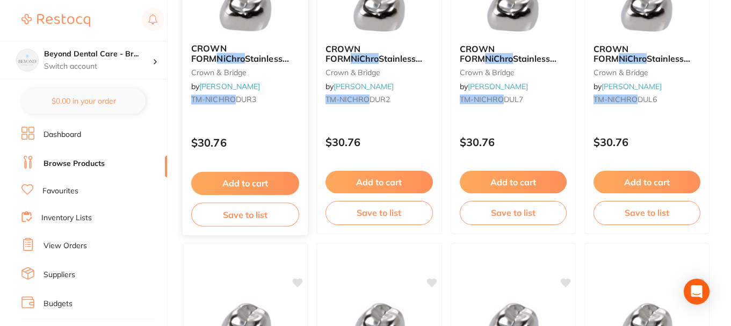
scroll to position [591, 0]
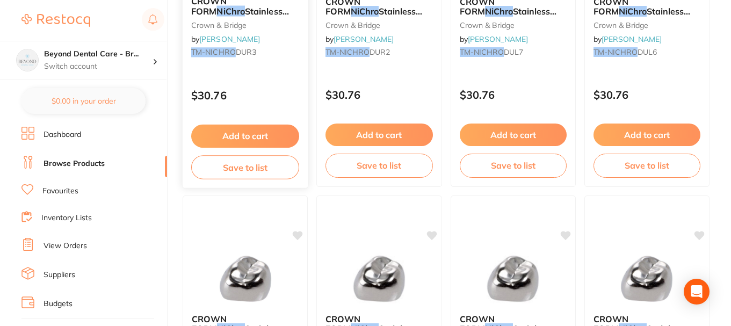
click at [253, 172] on button "Save to list" at bounding box center [245, 167] width 108 height 24
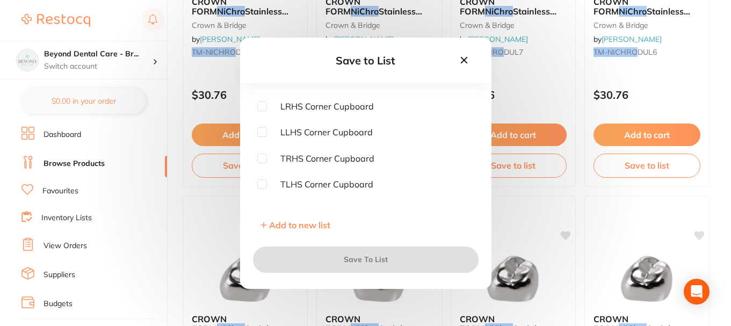
scroll to position [164, 0]
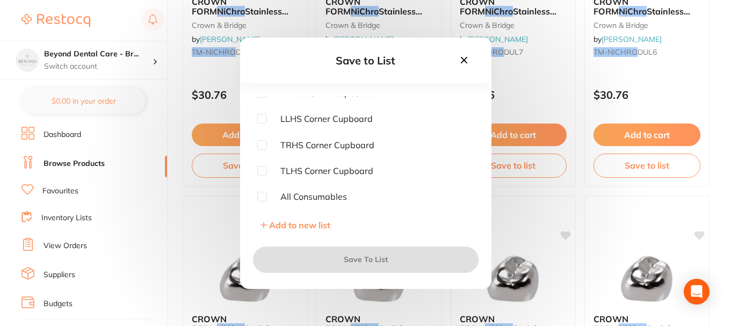
click at [260, 172] on input "checkbox" at bounding box center [262, 171] width 10 height 10
checkbox input "true"
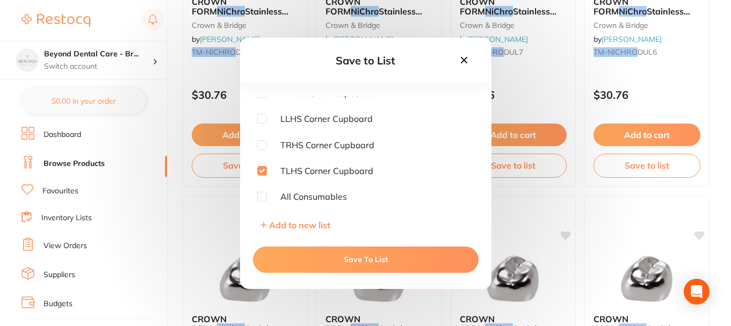
click at [340, 261] on button "Save To List" at bounding box center [365, 259] width 225 height 26
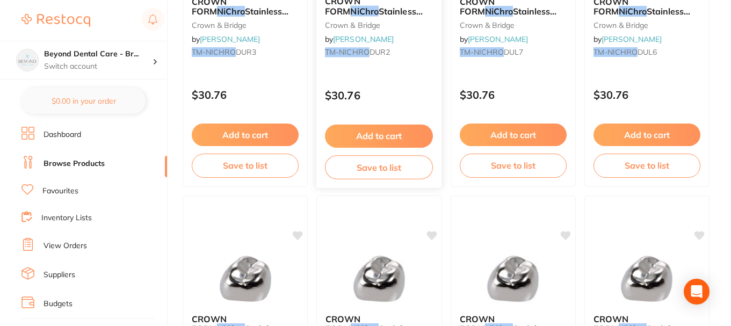
click at [359, 176] on button "Save to list" at bounding box center [379, 167] width 108 height 24
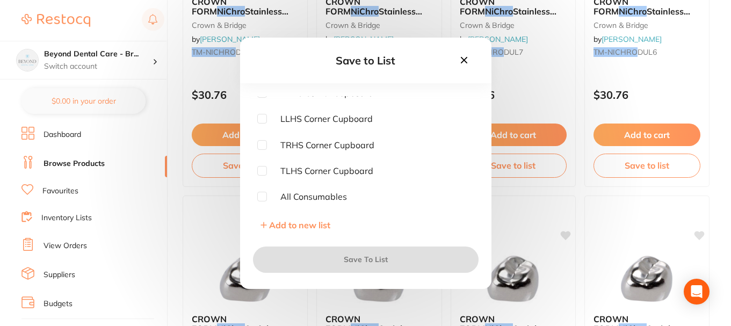
click at [262, 169] on input "checkbox" at bounding box center [262, 171] width 10 height 10
checkbox input "true"
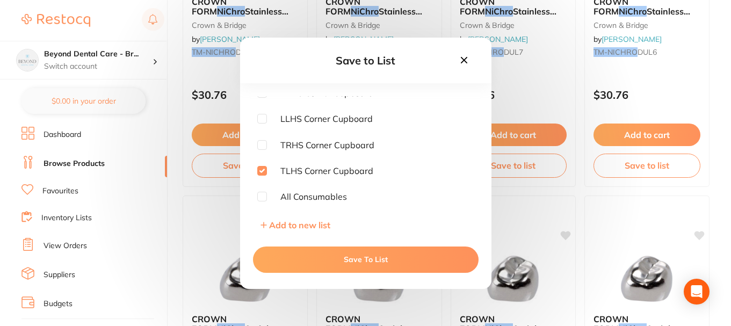
click at [330, 250] on button "Save To List" at bounding box center [365, 259] width 225 height 26
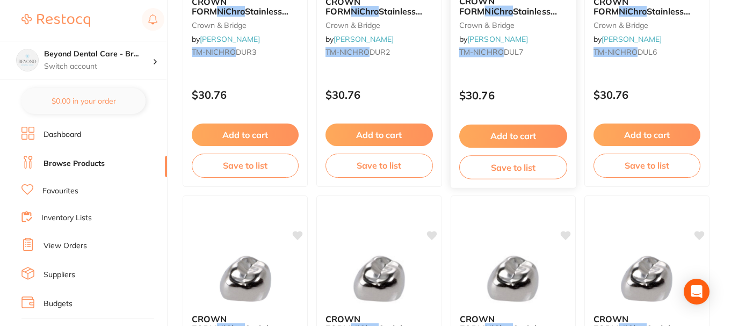
click at [512, 173] on button "Save to list" at bounding box center [513, 167] width 108 height 24
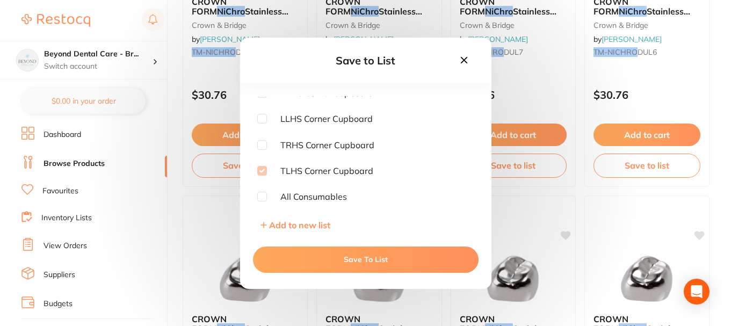
click at [458, 63] on icon at bounding box center [464, 60] width 12 height 12
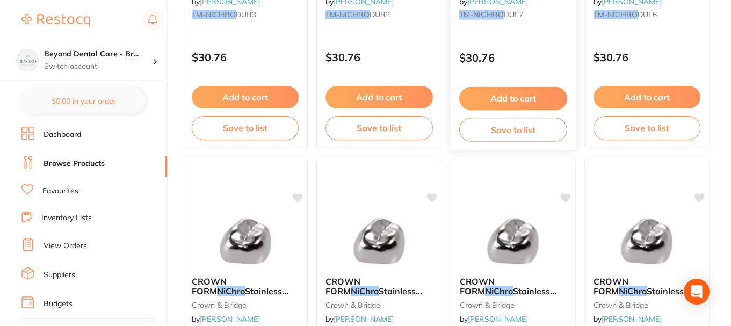
scroll to position [644, 0]
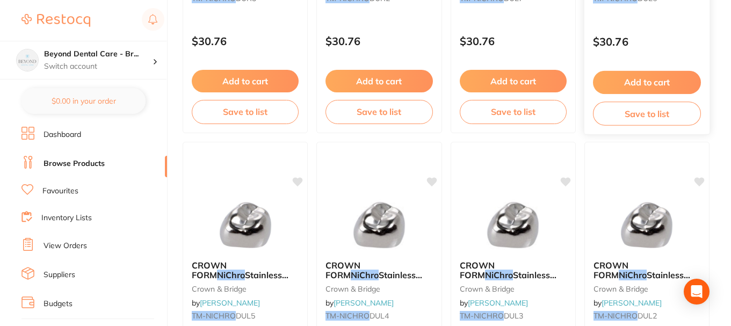
click at [631, 123] on button "Save to list" at bounding box center [647, 113] width 108 height 24
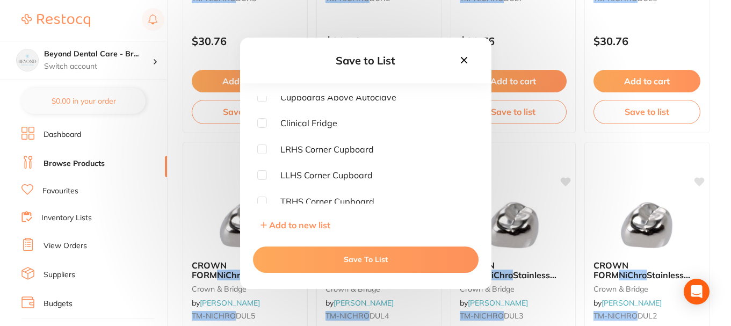
scroll to position [164, 0]
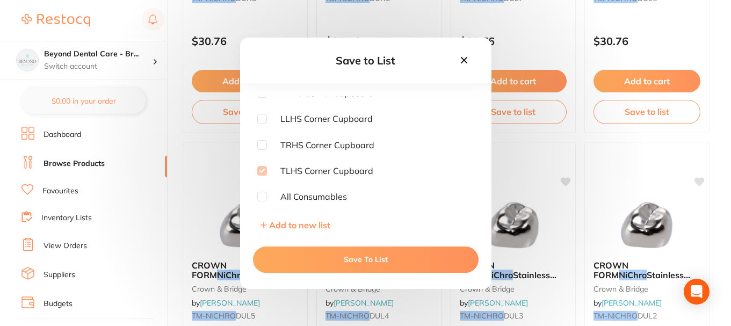
click at [460, 62] on icon at bounding box center [464, 60] width 12 height 12
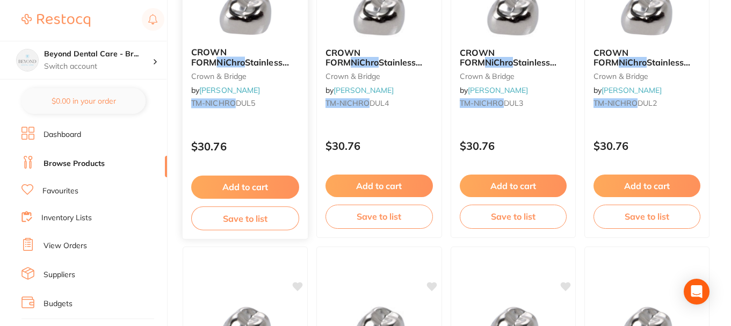
scroll to position [859, 0]
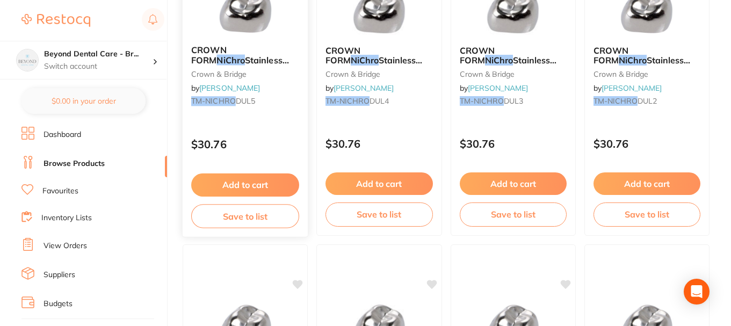
click at [263, 220] on button "Save to list" at bounding box center [245, 216] width 108 height 24
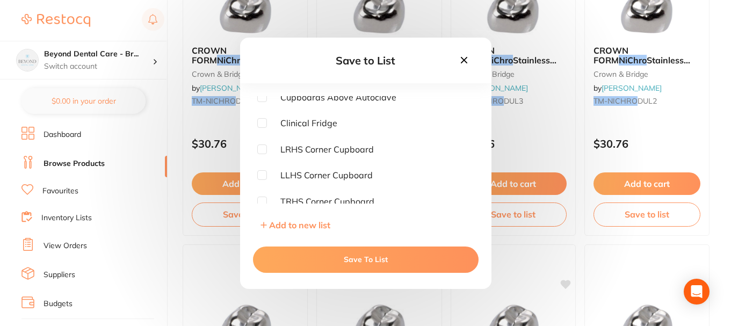
scroll to position [161, 0]
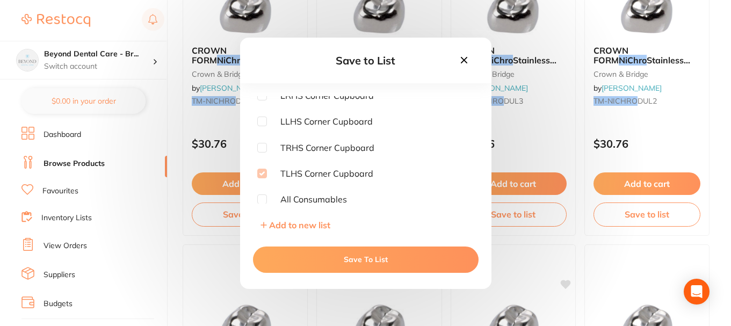
click at [458, 60] on icon at bounding box center [464, 60] width 12 height 12
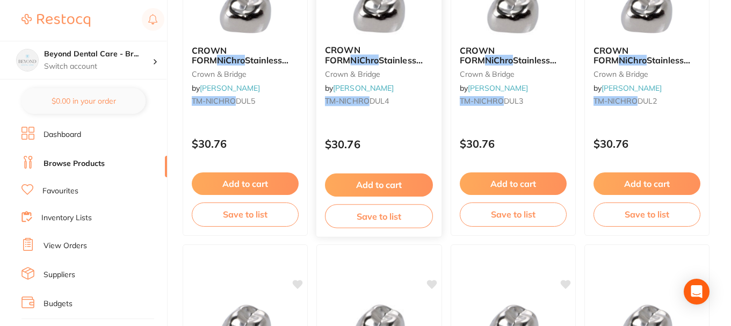
click at [361, 218] on button "Save to list" at bounding box center [379, 216] width 108 height 24
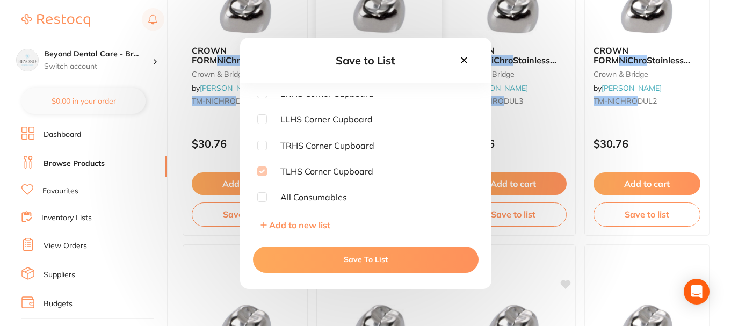
scroll to position [164, 0]
click at [465, 56] on icon at bounding box center [464, 60] width 12 height 12
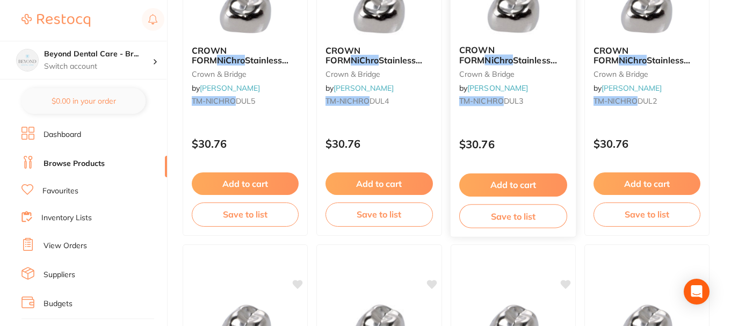
click at [524, 214] on button "Save to list" at bounding box center [513, 216] width 108 height 24
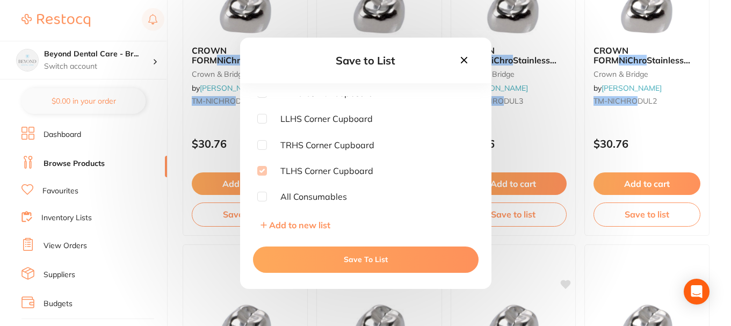
click at [458, 60] on icon at bounding box center [464, 60] width 12 height 12
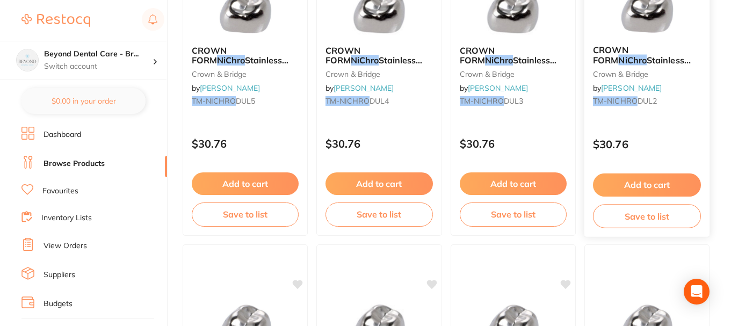
click at [632, 217] on button "Save to list" at bounding box center [647, 216] width 108 height 24
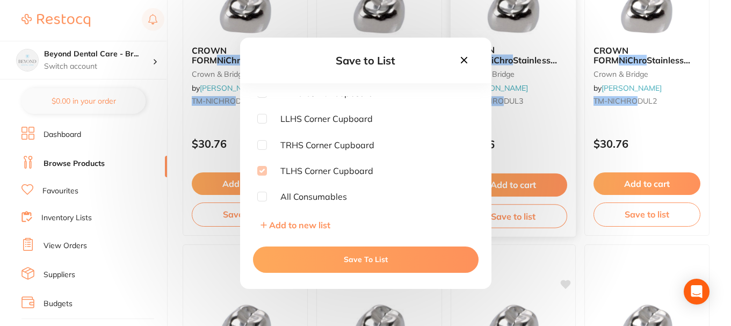
click at [464, 60] on icon at bounding box center [463, 59] width 6 height 6
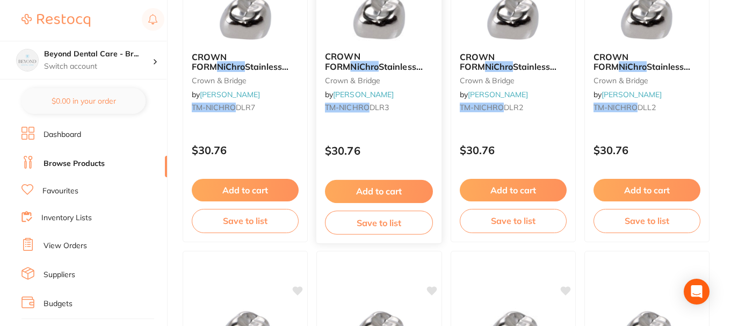
scroll to position [1181, 0]
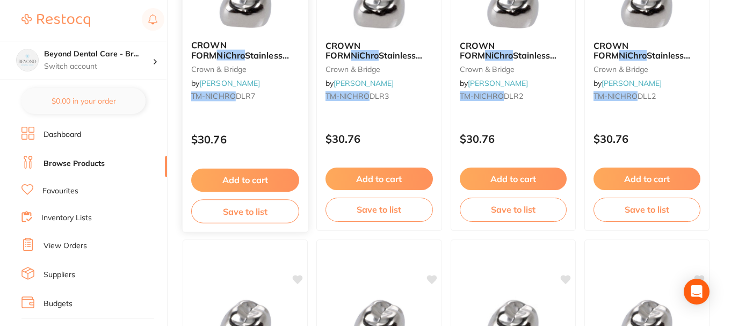
click at [258, 211] on button "Save to list" at bounding box center [245, 211] width 108 height 24
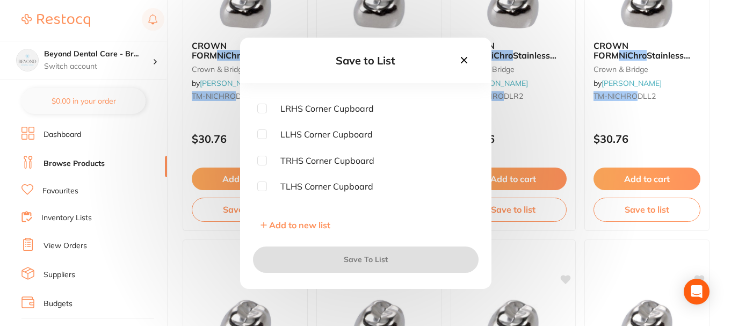
scroll to position [164, 0]
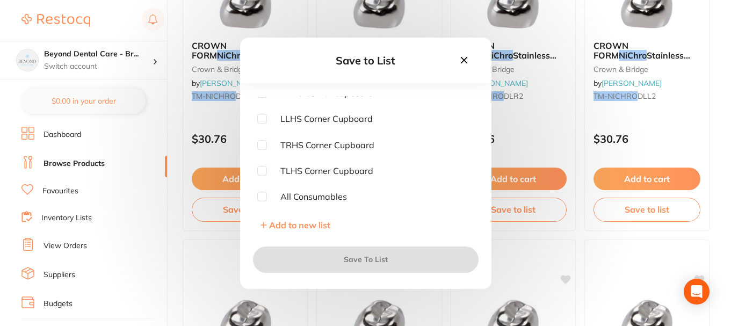
click at [262, 169] on input "checkbox" at bounding box center [262, 171] width 10 height 10
checkbox input "true"
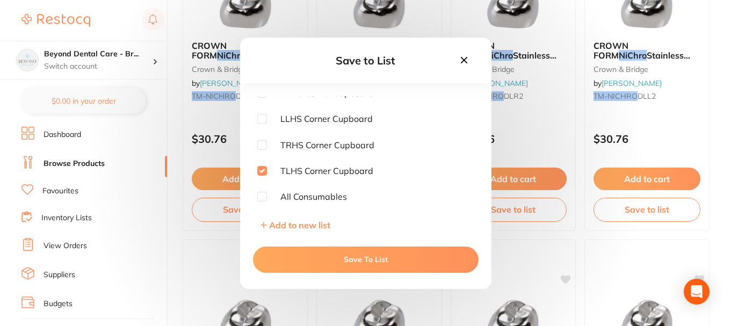
click at [319, 261] on button "Save To List" at bounding box center [365, 259] width 225 height 26
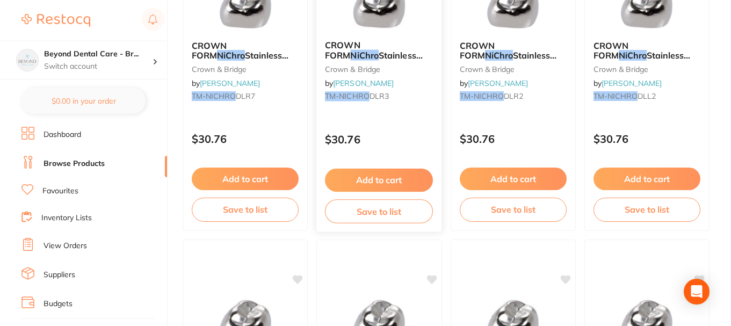
click at [334, 214] on button "Save to list" at bounding box center [379, 211] width 108 height 24
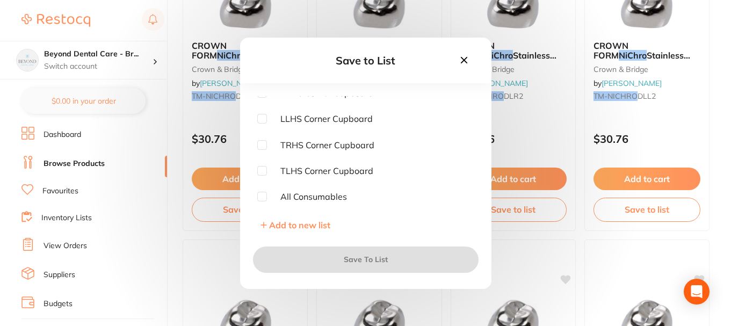
click at [261, 171] on input "checkbox" at bounding box center [262, 171] width 10 height 10
checkbox input "true"
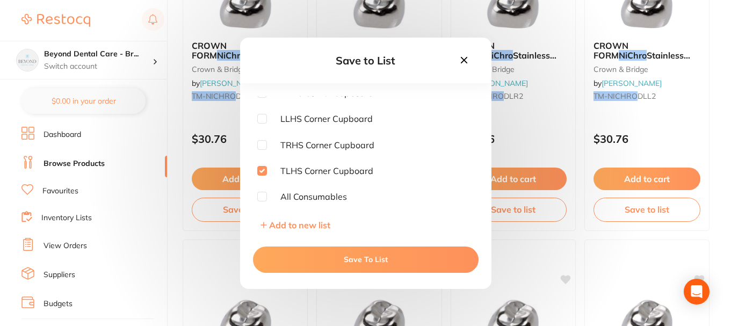
click at [330, 256] on button "Save To List" at bounding box center [365, 259] width 225 height 26
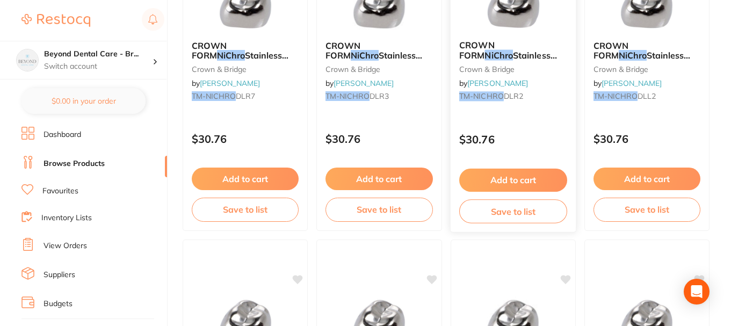
click at [504, 210] on button "Save to list" at bounding box center [513, 211] width 108 height 24
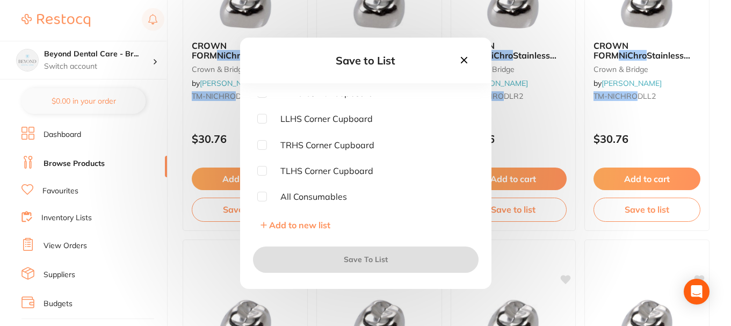
click at [261, 166] on input "checkbox" at bounding box center [262, 171] width 10 height 10
checkbox input "true"
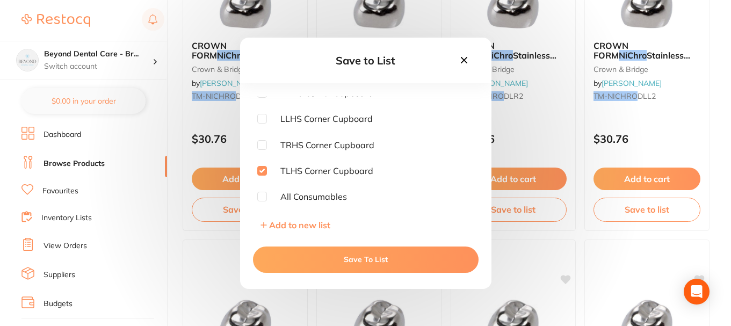
click at [349, 258] on button "Save To List" at bounding box center [365, 259] width 225 height 26
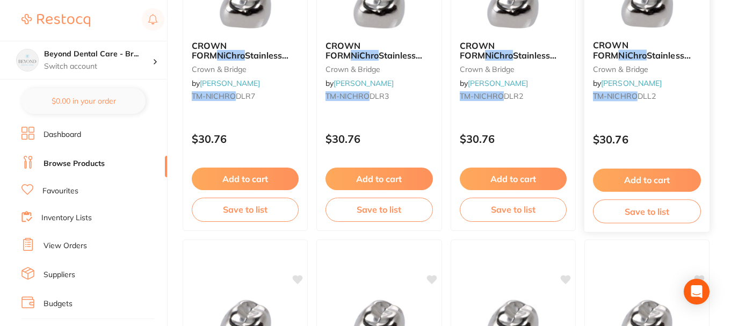
click at [622, 208] on button "Save to list" at bounding box center [647, 211] width 108 height 24
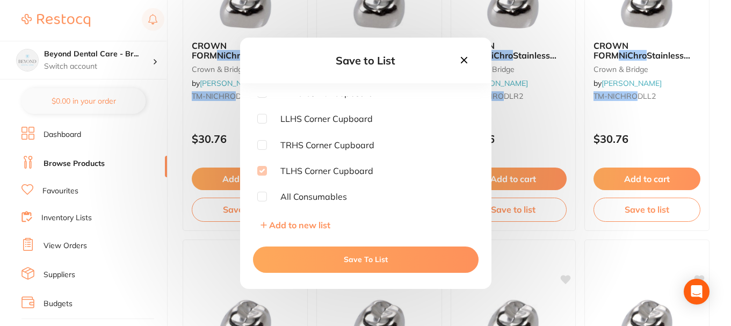
click at [464, 63] on icon at bounding box center [464, 60] width 12 height 12
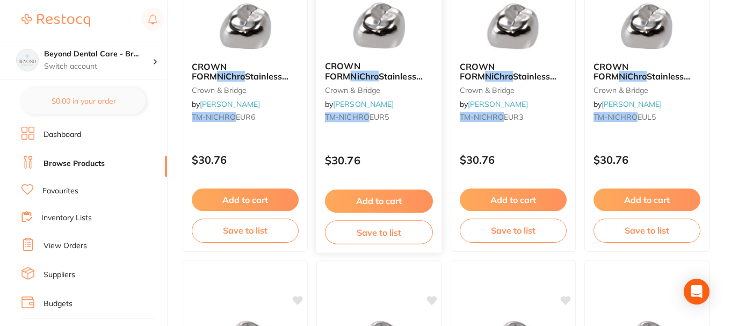
scroll to position [1503, 0]
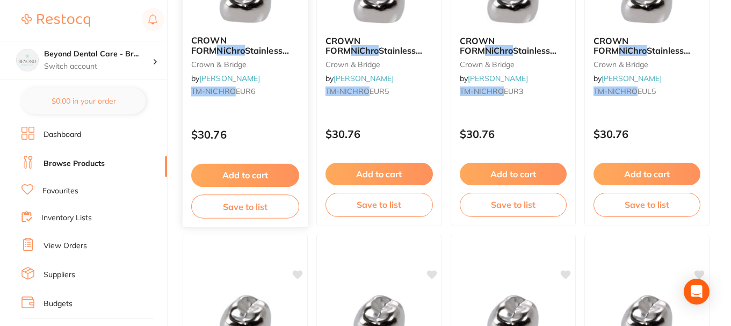
click at [276, 206] on button "Save to list" at bounding box center [245, 206] width 108 height 24
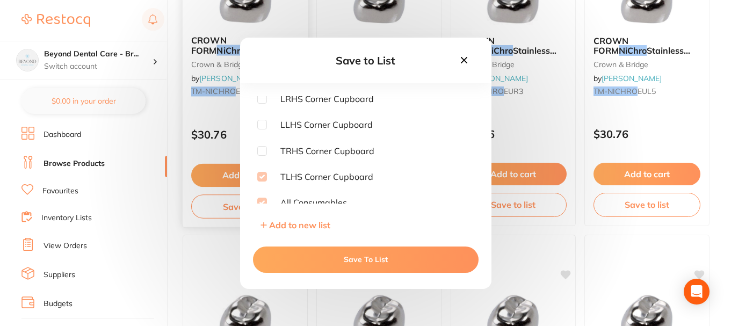
scroll to position [164, 0]
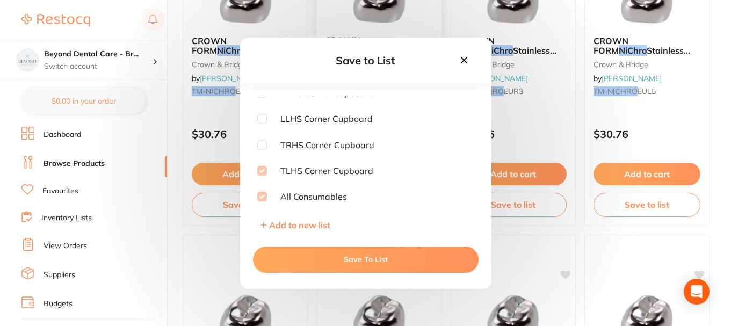
click at [469, 62] on icon at bounding box center [464, 60] width 12 height 12
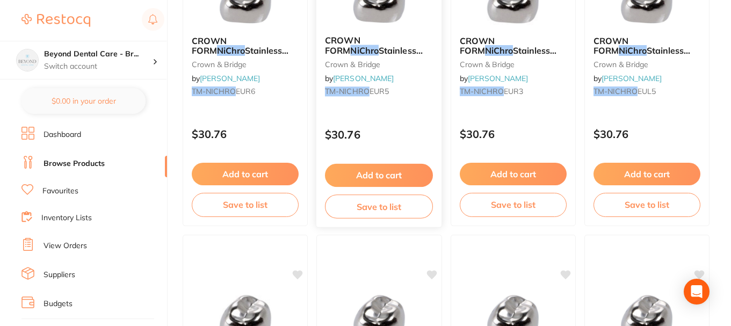
click at [363, 203] on button "Save to list" at bounding box center [379, 206] width 108 height 24
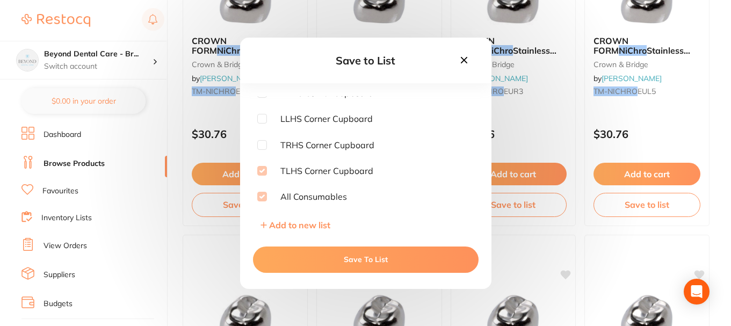
click at [465, 62] on icon at bounding box center [463, 59] width 6 height 6
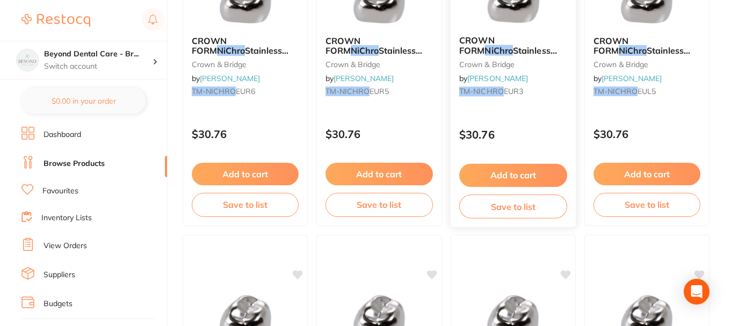
click at [508, 212] on button "Save to list" at bounding box center [513, 206] width 108 height 24
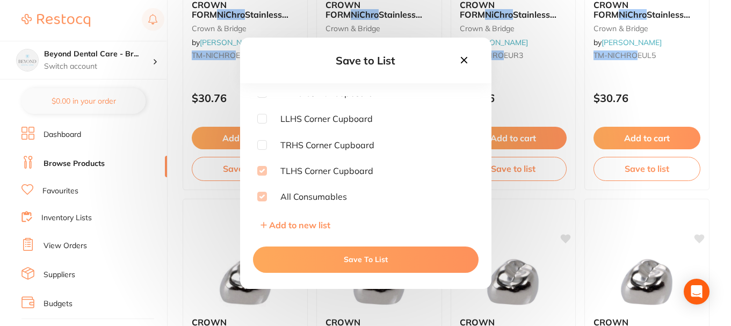
scroll to position [1557, 0]
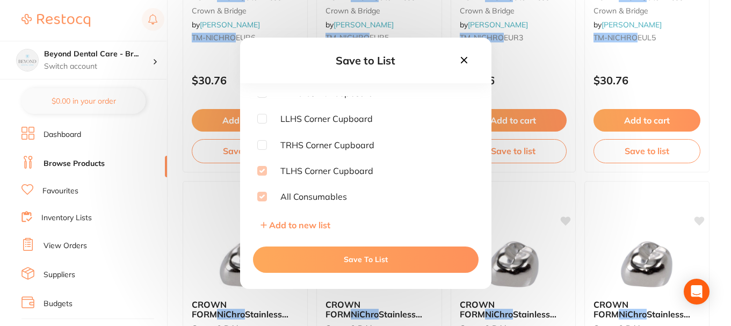
click at [464, 60] on icon at bounding box center [463, 59] width 6 height 6
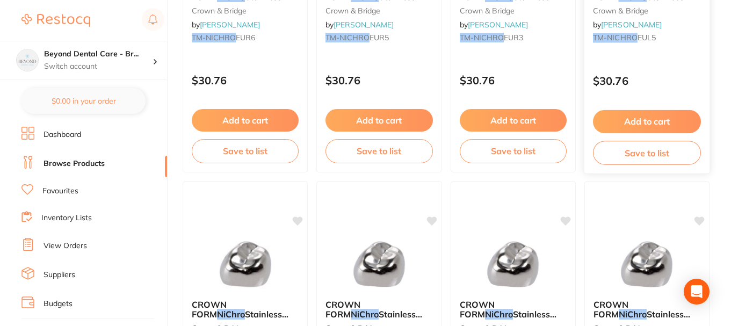
click at [625, 152] on button "Save to list" at bounding box center [647, 153] width 108 height 24
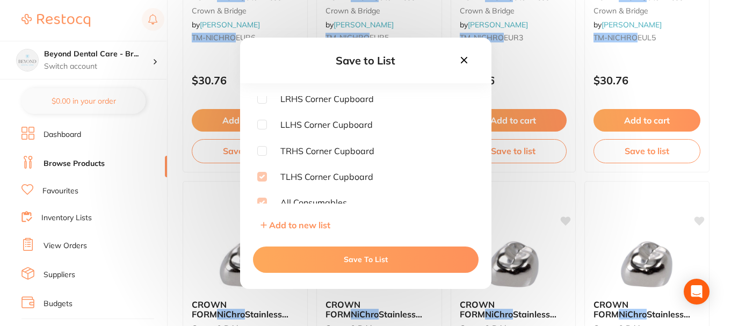
scroll to position [164, 0]
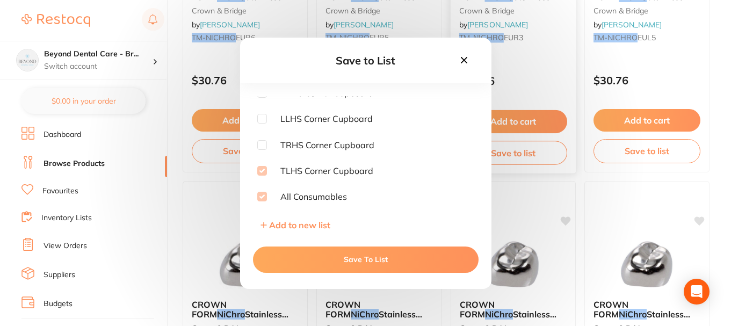
click at [458, 58] on icon at bounding box center [464, 60] width 12 height 12
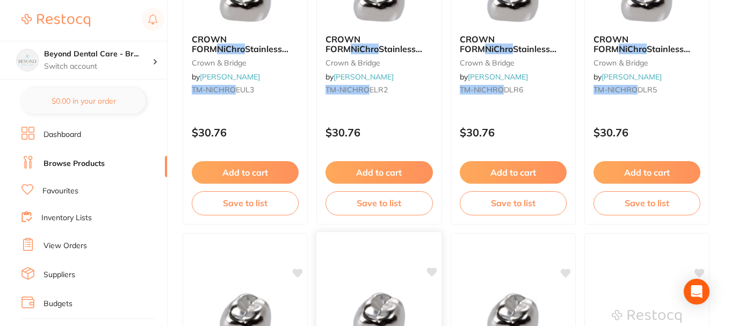
scroll to position [1879, 0]
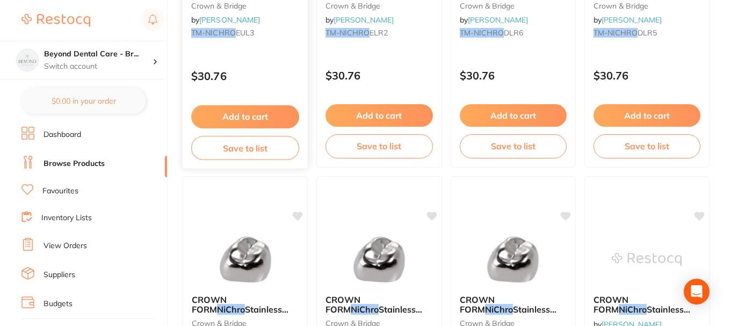
click at [277, 149] on button "Save to list" at bounding box center [245, 148] width 108 height 24
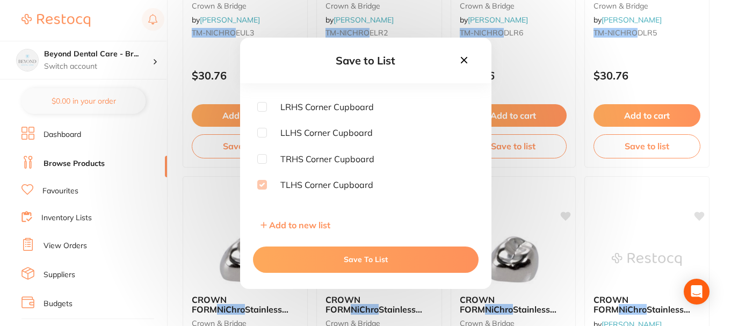
scroll to position [164, 0]
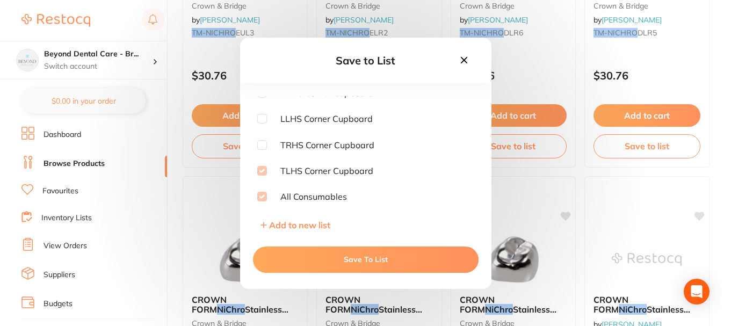
click at [461, 60] on icon at bounding box center [464, 60] width 12 height 12
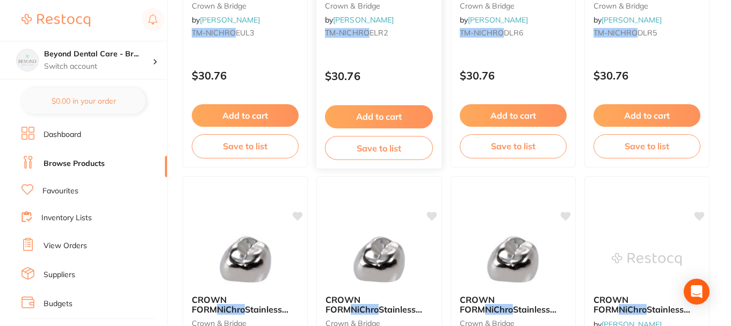
click at [375, 149] on button "Save to list" at bounding box center [379, 148] width 108 height 24
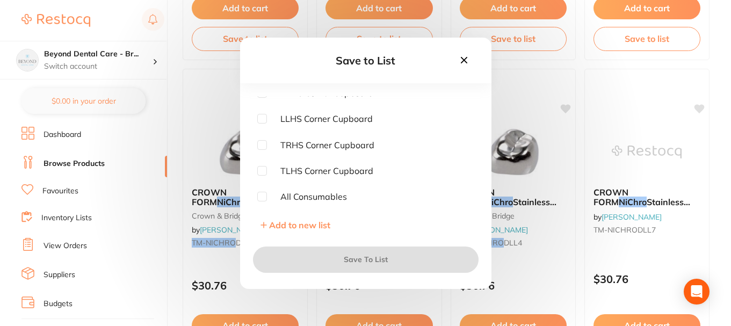
click at [265, 171] on input "checkbox" at bounding box center [262, 171] width 10 height 10
checkbox input "true"
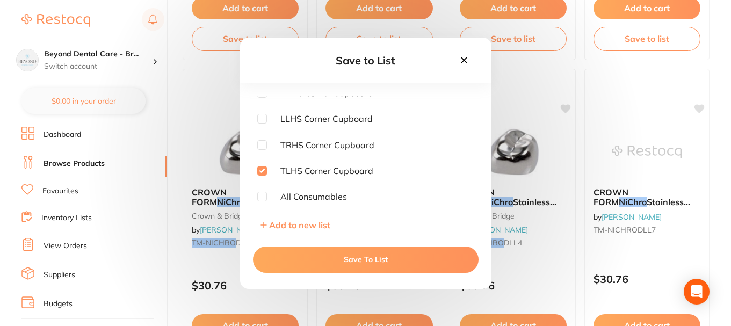
click at [339, 261] on button "Save To List" at bounding box center [365, 259] width 225 height 26
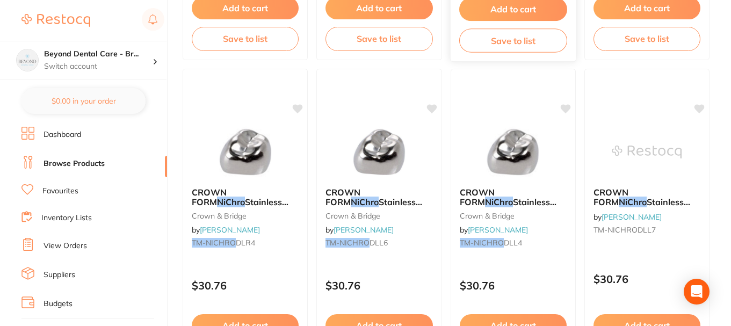
click at [477, 50] on button "Save to list" at bounding box center [513, 40] width 108 height 24
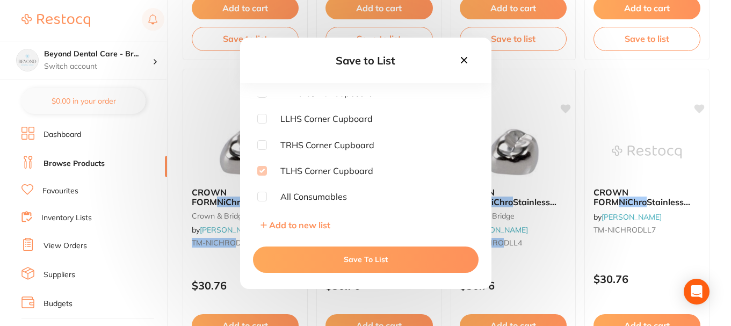
click at [462, 62] on icon at bounding box center [463, 59] width 6 height 6
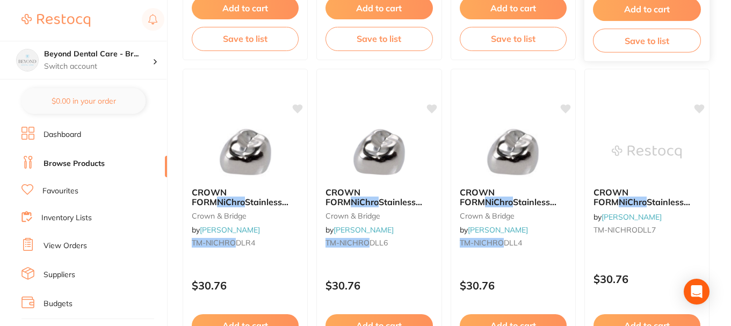
click at [639, 44] on button "Save to list" at bounding box center [647, 40] width 108 height 24
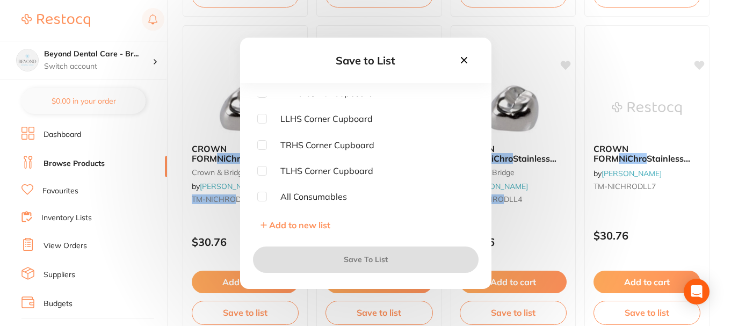
scroll to position [2094, 0]
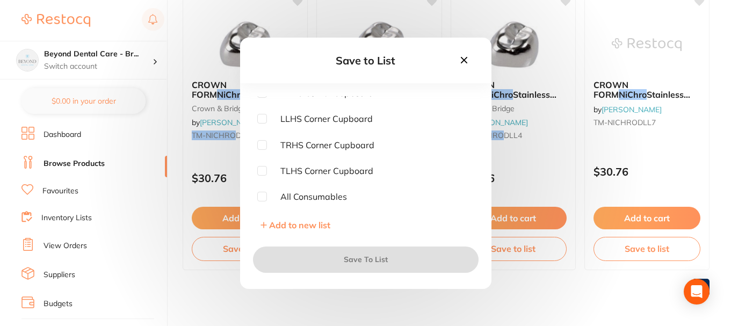
click at [261, 171] on input "checkbox" at bounding box center [262, 171] width 10 height 10
checkbox input "true"
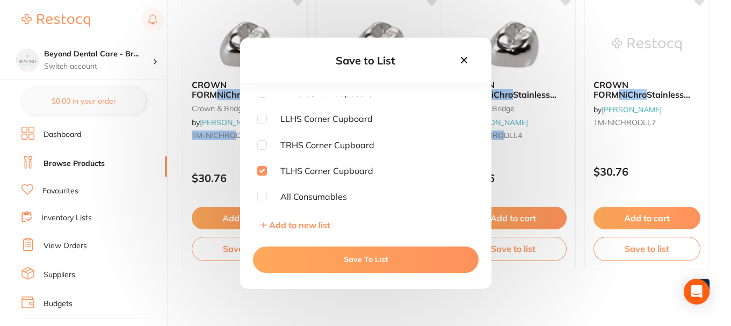
click at [326, 254] on button "Save To List" at bounding box center [365, 259] width 225 height 26
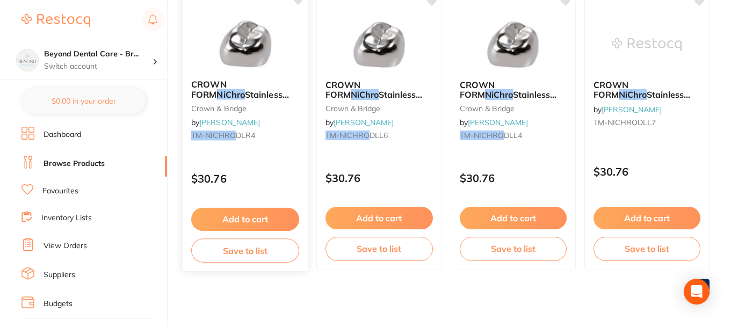
click at [253, 245] on button "Save to list" at bounding box center [245, 250] width 108 height 24
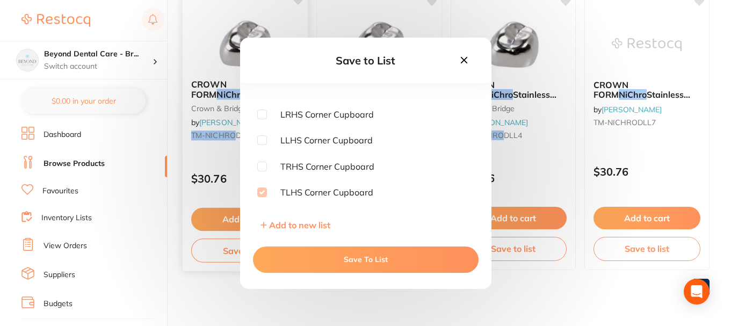
scroll to position [161, 0]
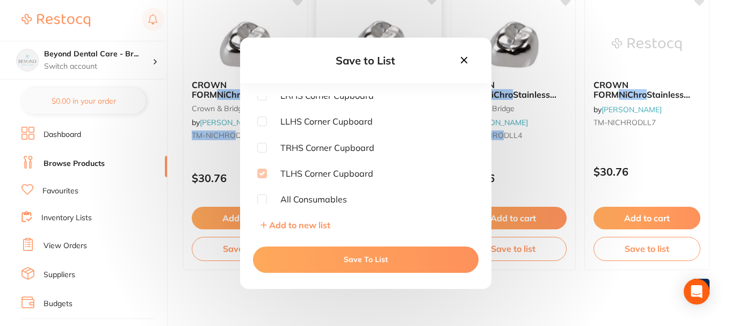
click at [464, 62] on icon at bounding box center [464, 60] width 12 height 12
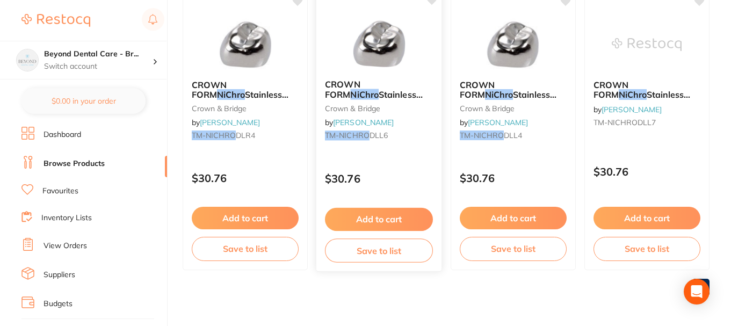
click at [375, 252] on button "Save to list" at bounding box center [379, 250] width 108 height 24
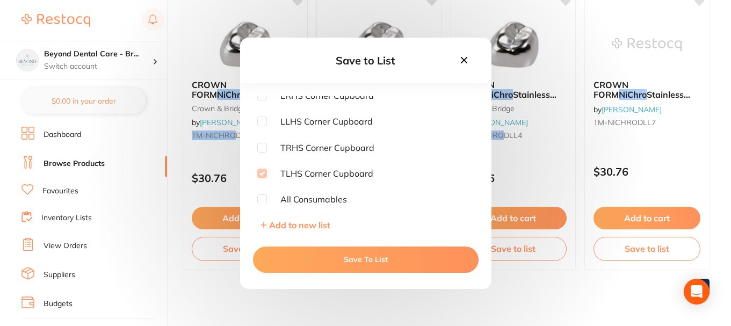
click at [467, 56] on icon at bounding box center [464, 60] width 12 height 12
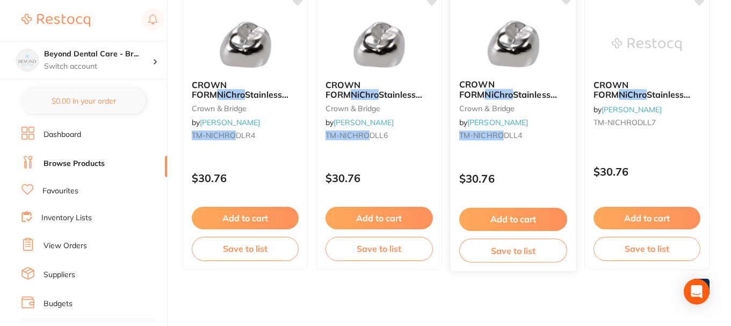
click at [501, 245] on button "Save to list" at bounding box center [513, 250] width 108 height 24
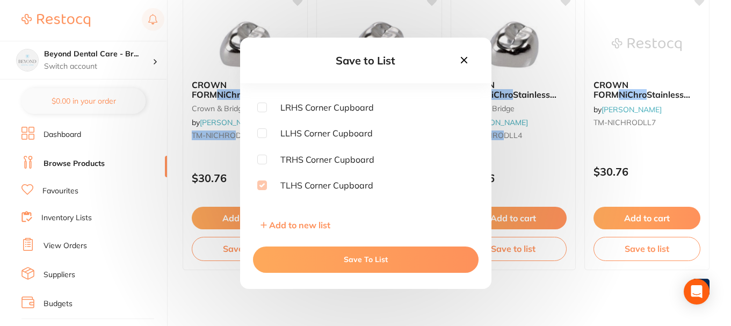
scroll to position [164, 0]
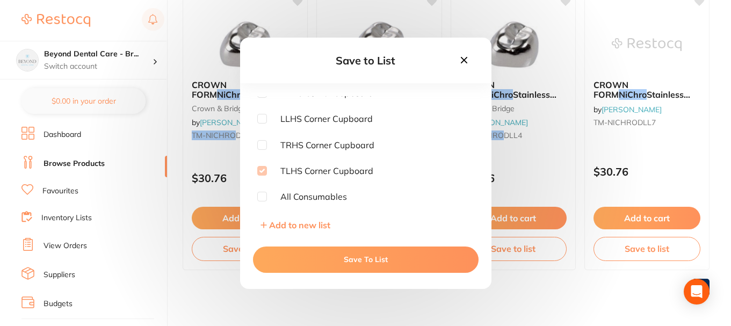
click at [462, 60] on icon at bounding box center [464, 60] width 12 height 12
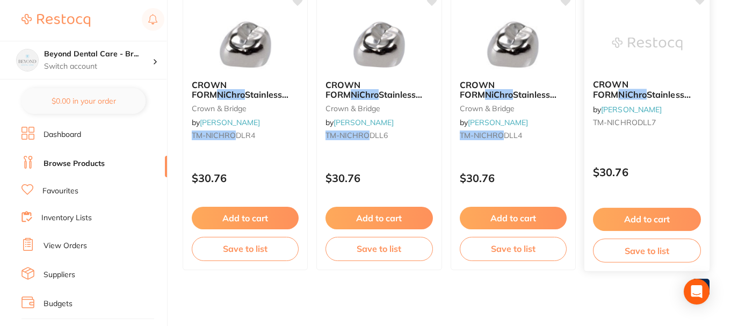
click at [610, 241] on button "Save to list" at bounding box center [647, 250] width 108 height 24
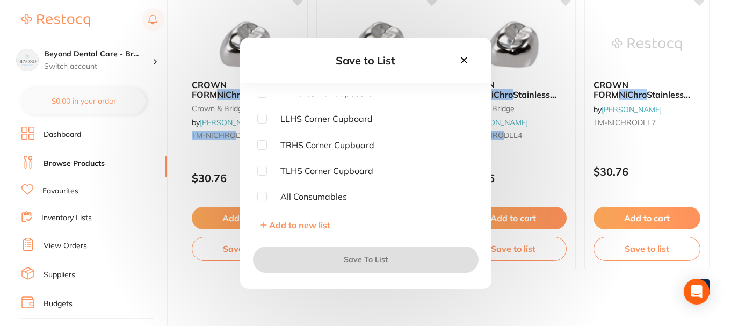
click at [266, 171] on input "checkbox" at bounding box center [262, 171] width 10 height 10
checkbox input "true"
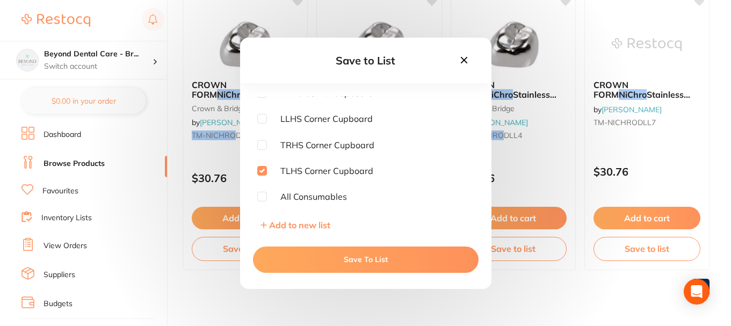
click at [353, 252] on button "Save To List" at bounding box center [365, 259] width 225 height 26
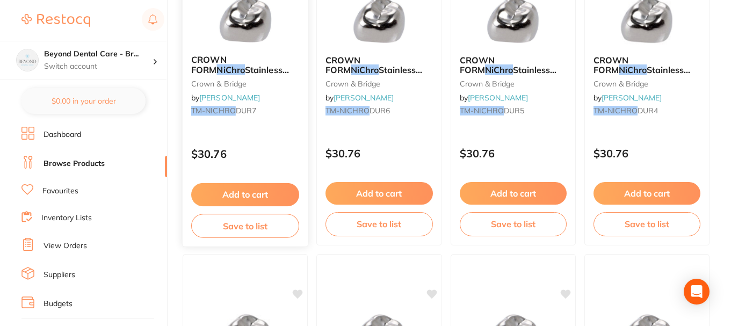
scroll to position [0, 0]
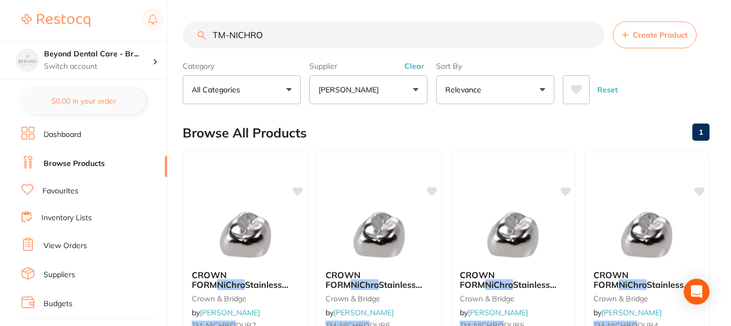
click at [83, 218] on link "Inventory Lists" at bounding box center [66, 218] width 50 height 11
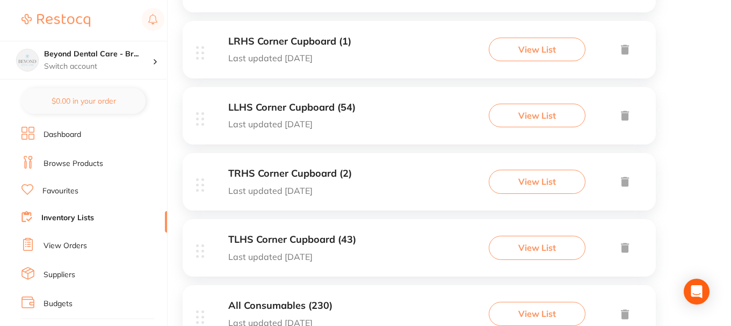
scroll to position [538, 0]
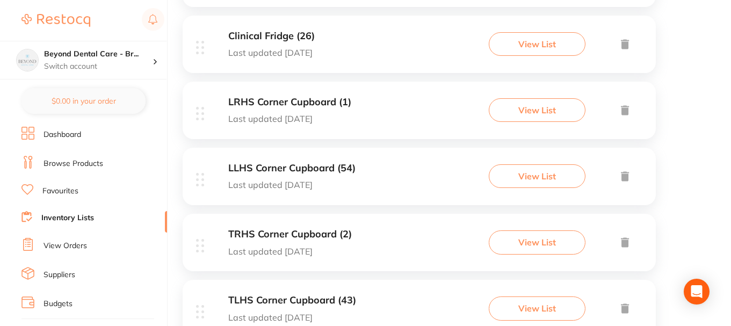
click at [274, 112] on div "LRHS Corner Cupboard (1) Last updated [DATE]" at bounding box center [289, 110] width 123 height 27
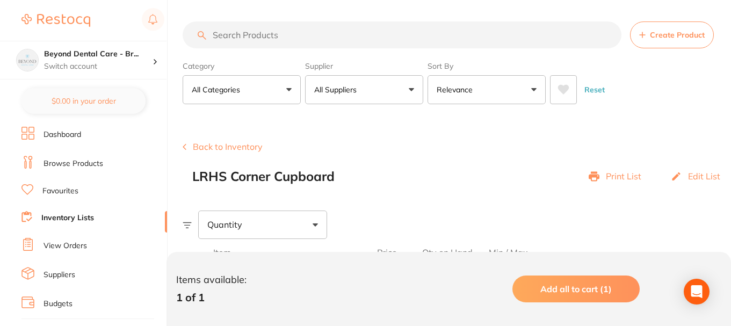
scroll to position [38, 0]
click at [286, 38] on input "search" at bounding box center [402, 34] width 439 height 27
paste input "711722"
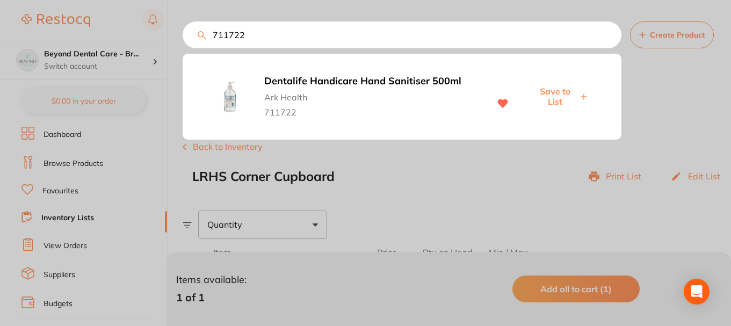
click at [564, 94] on span "Save to List" at bounding box center [554, 96] width 46 height 20
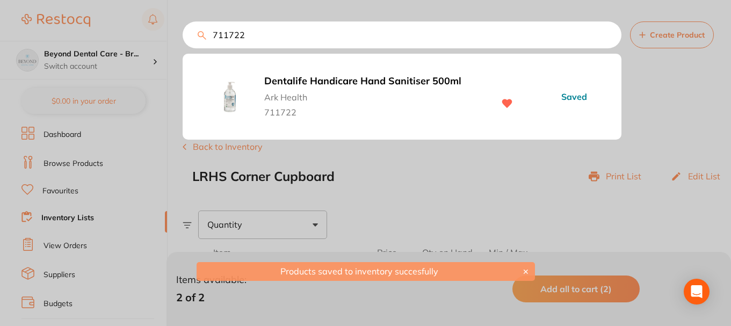
click at [183, 26] on div "711722 Dentalife Handicare Hand Sanitiser 500ml Ark Health 711722 Saved" at bounding box center [402, 34] width 439 height 27
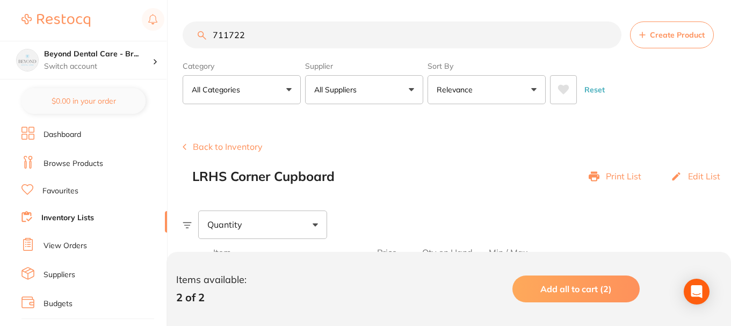
paste input "357008"
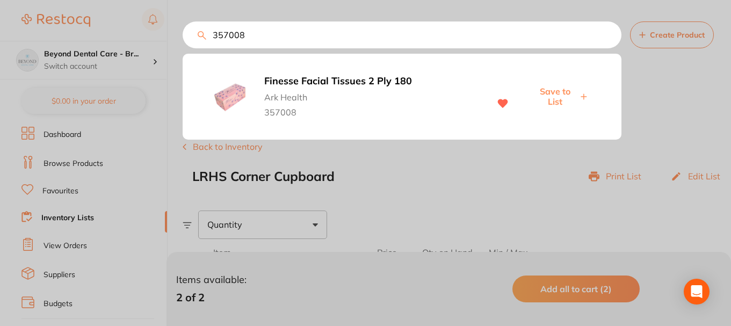
click at [558, 93] on span "Save to List" at bounding box center [554, 96] width 46 height 20
drag, startPoint x: 247, startPoint y: 35, endPoint x: 173, endPoint y: 42, distance: 74.9
click at [183, 41] on div "357008 Finesse Facial Tissues 2 Ply 180 Ark Health 357008 Saved" at bounding box center [402, 34] width 439 height 27
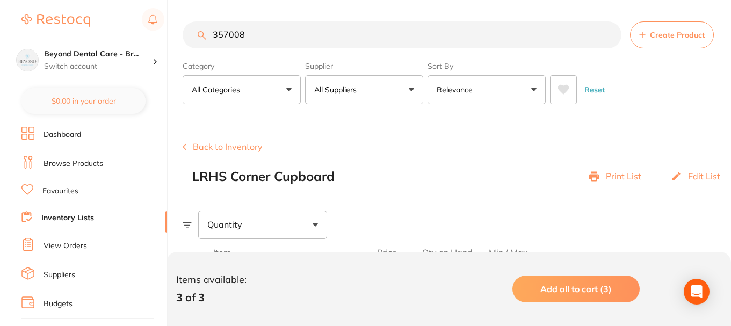
paste input "MHANDS"
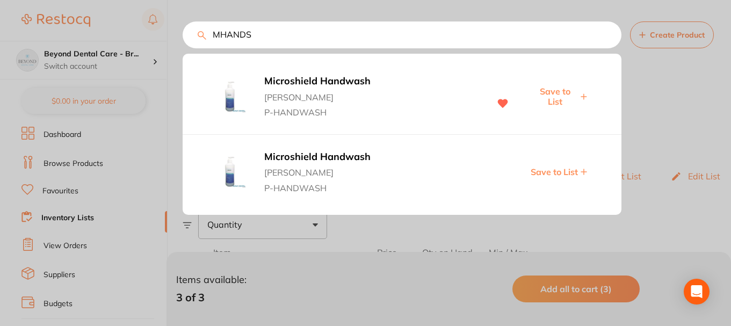
type input "MHANDS"
click at [555, 98] on span "Save to List" at bounding box center [554, 96] width 46 height 20
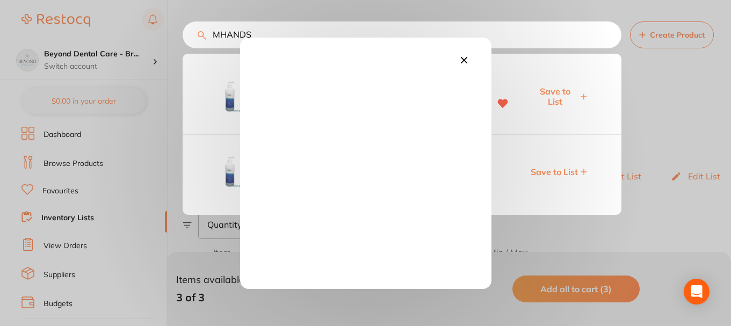
scroll to position [0, 0]
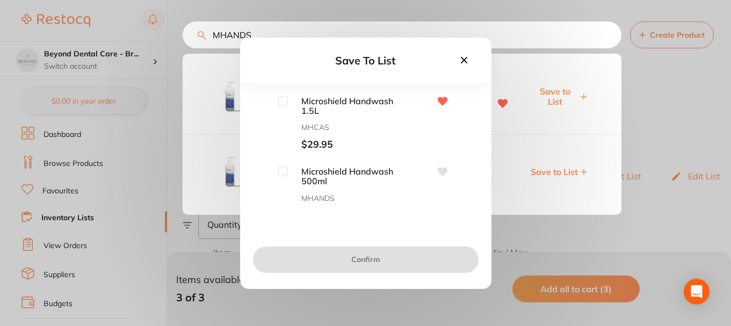
click at [280, 101] on input "checkbox" at bounding box center [283, 101] width 10 height 10
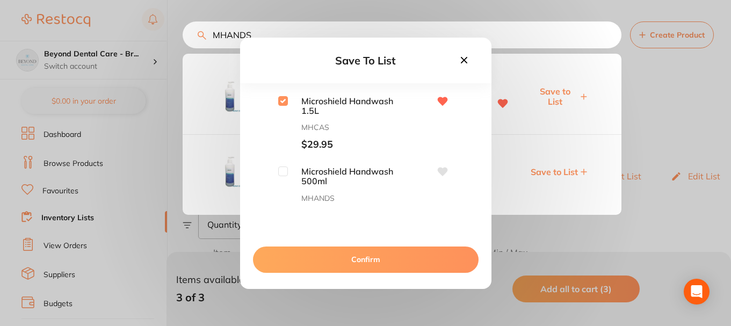
click at [280, 94] on div "Save To List Microshield Handwash 1.5L MHCAS $29.95 Microshield Handwash 500ml …" at bounding box center [365, 163] width 251 height 251
click at [280, 100] on input "checkbox" at bounding box center [283, 101] width 10 height 10
checkbox input "false"
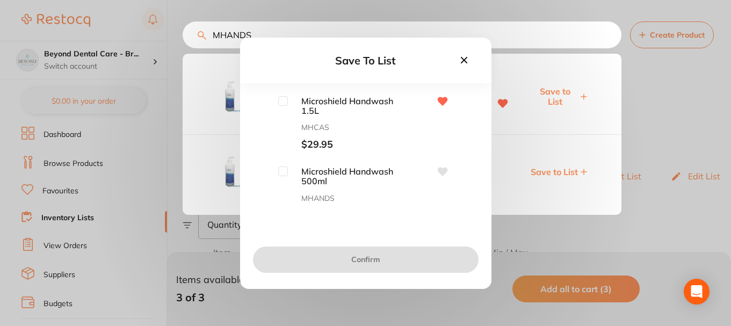
click at [280, 174] on input "checkbox" at bounding box center [283, 171] width 10 height 10
checkbox input "true"
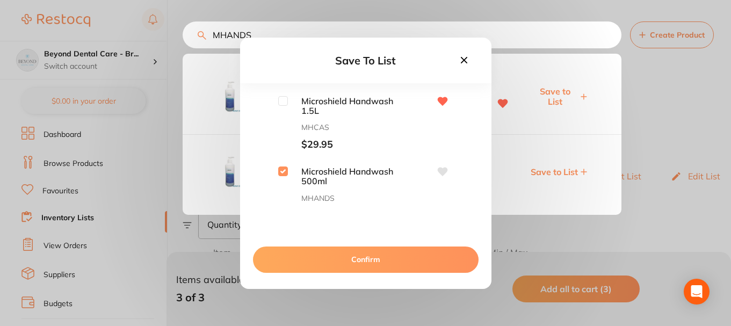
click at [347, 267] on button "Confirm" at bounding box center [365, 259] width 225 height 26
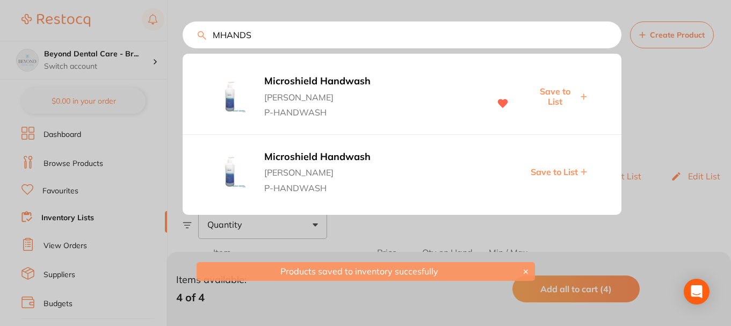
drag, startPoint x: 261, startPoint y: 38, endPoint x: 165, endPoint y: 33, distance: 96.8
click at [183, 38] on div "MHANDS Microshield Handwash Adam Dental P-HANDWASH Save to List Microshield Han…" at bounding box center [402, 34] width 439 height 27
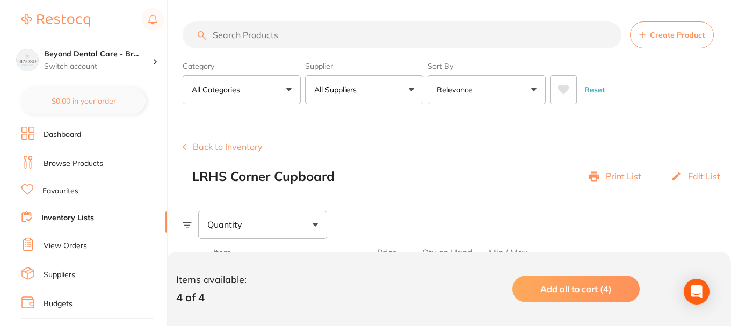
click at [252, 39] on input "search" at bounding box center [402, 34] width 439 height 27
paste input "ISCNC32"
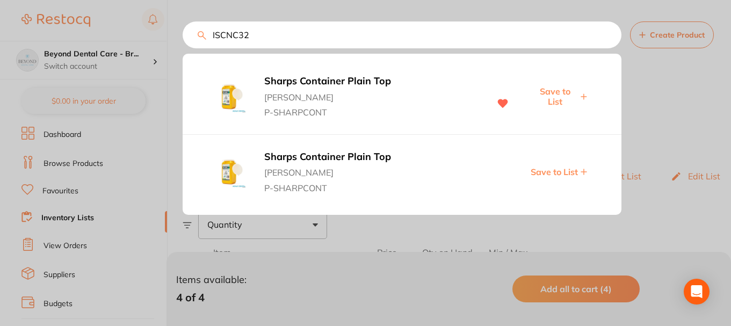
type input "ISCNC32"
click at [548, 93] on span "Save to List" at bounding box center [554, 96] width 46 height 20
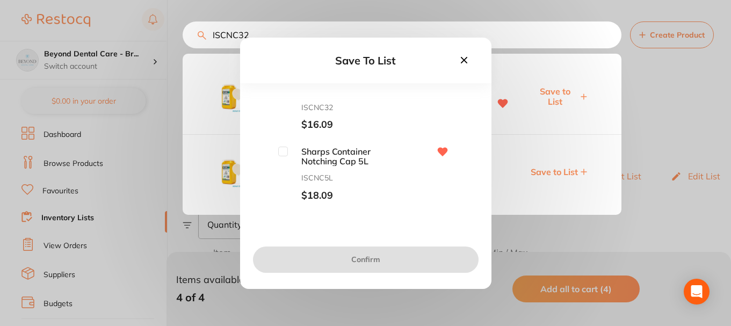
scroll to position [107, 0]
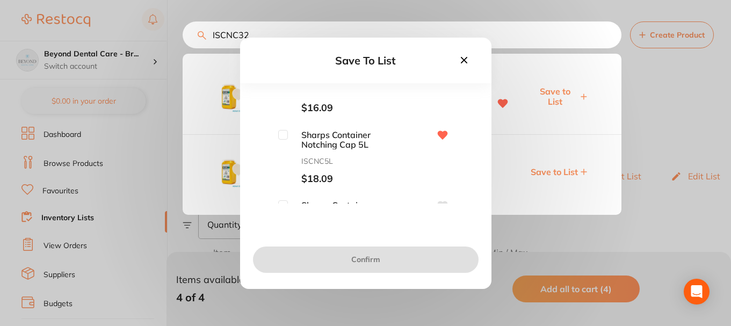
click at [276, 132] on div "Sharps Container Notching Cap 5L ISCNC5L $18.09" at bounding box center [365, 157] width 217 height 55
click at [283, 135] on input "checkbox" at bounding box center [283, 135] width 10 height 10
checkbox input "true"
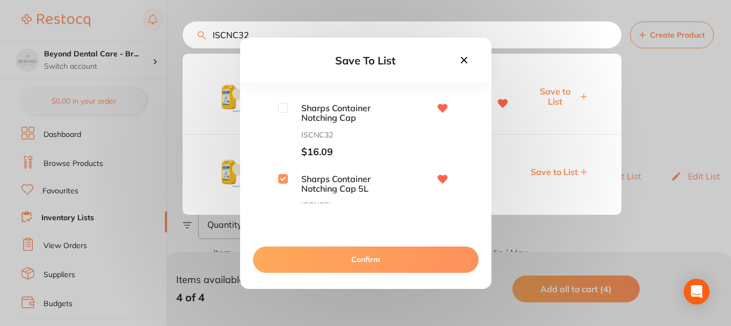
scroll to position [0, 0]
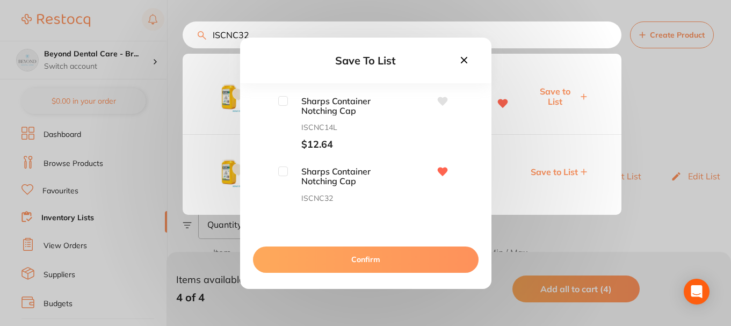
click at [279, 173] on input "checkbox" at bounding box center [283, 171] width 10 height 10
checkbox input "true"
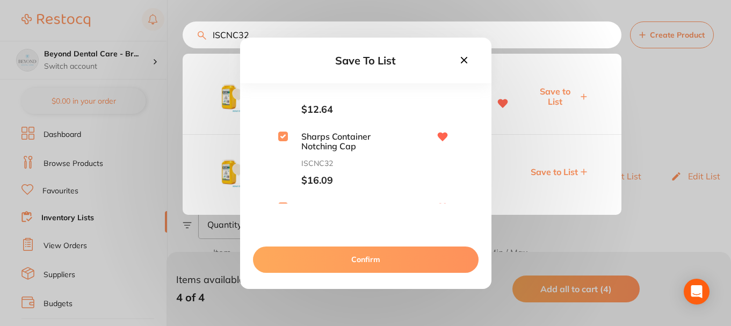
scroll to position [54, 0]
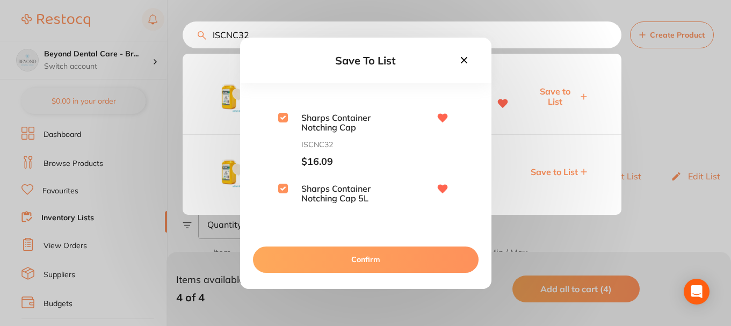
click at [346, 258] on button "Confirm" at bounding box center [365, 259] width 225 height 26
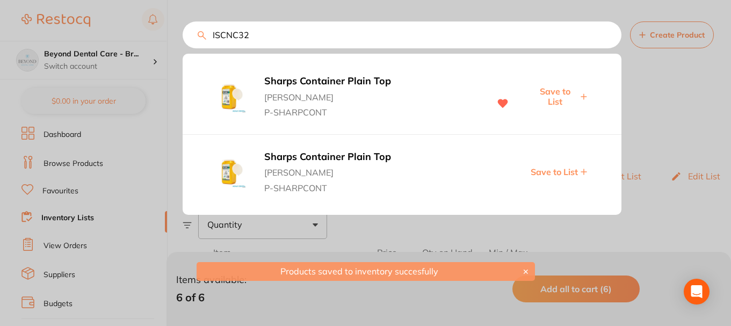
click at [104, 220] on div at bounding box center [365, 163] width 731 height 326
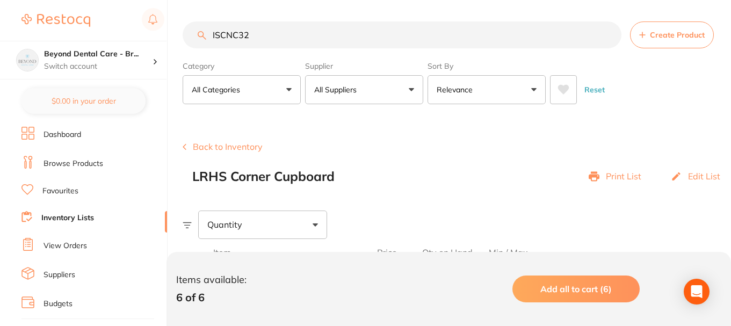
click at [80, 217] on link "Inventory Lists" at bounding box center [67, 218] width 53 height 11
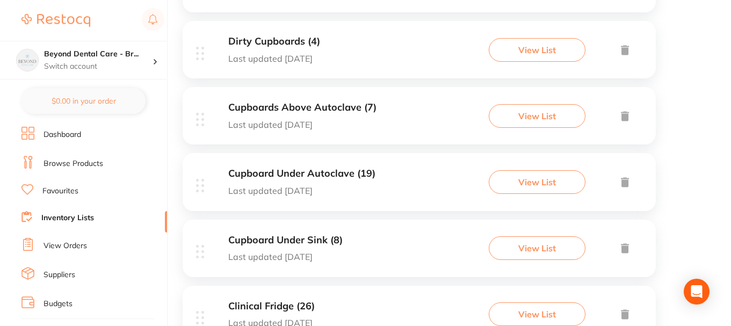
scroll to position [322, 0]
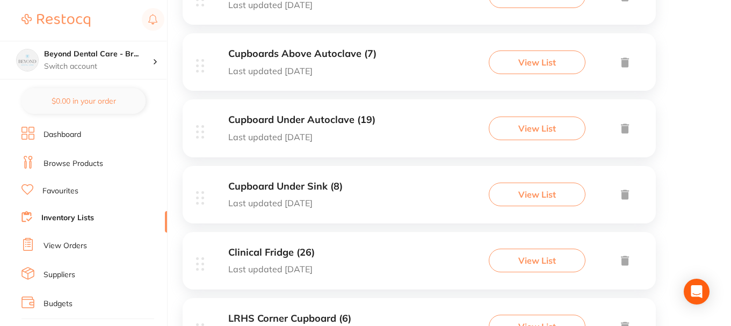
click at [362, 201] on div "Cupboard Under Sink (8) Last updated today View List" at bounding box center [419, 194] width 473 height 57
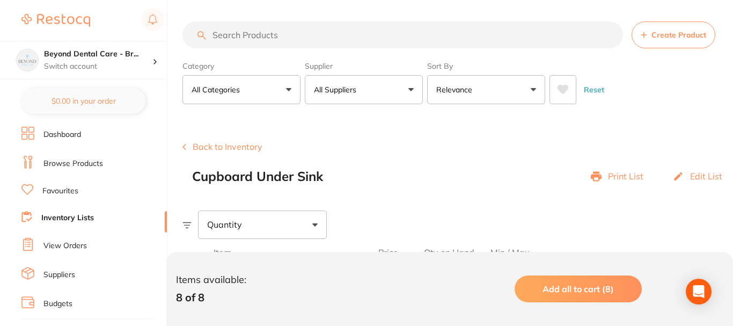
click at [286, 36] on input "search" at bounding box center [403, 34] width 441 height 27
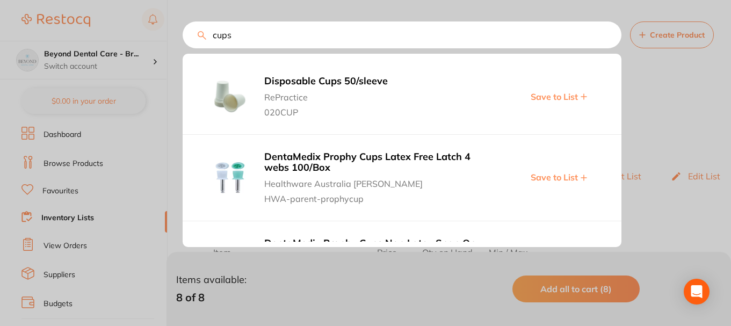
drag, startPoint x: 243, startPoint y: 39, endPoint x: 239, endPoint y: 44, distance: 6.9
click at [203, 39] on div "cups Disposable Cups 50/sleeve RePractice 020CUP Save to List DentaMedix Prophy…" at bounding box center [457, 34] width 548 height 27
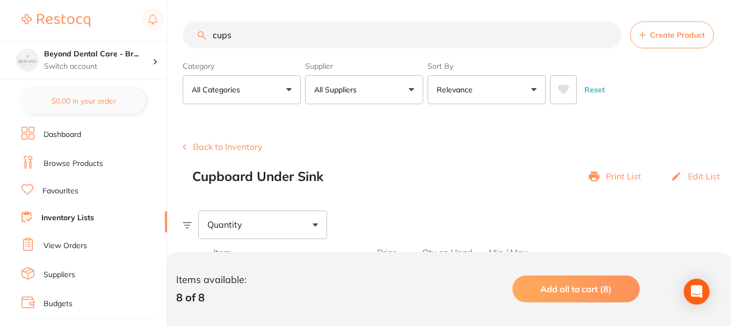
paste input "509404"
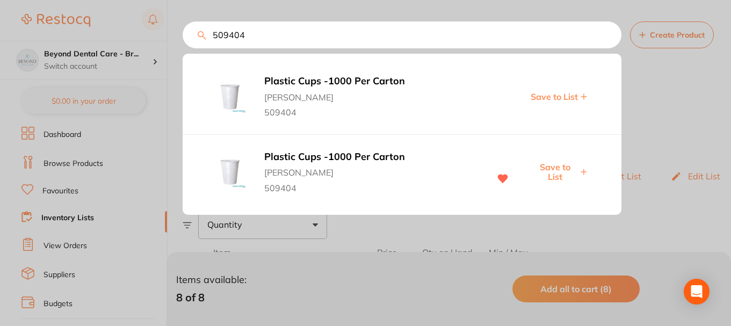
type input "509404"
click at [558, 167] on span "Save to List" at bounding box center [554, 172] width 46 height 20
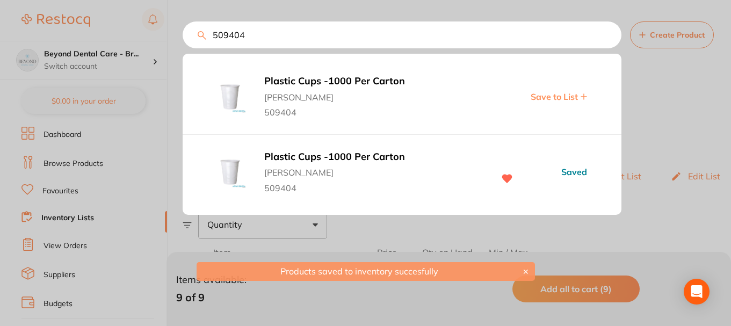
click at [59, 214] on div at bounding box center [365, 163] width 731 height 326
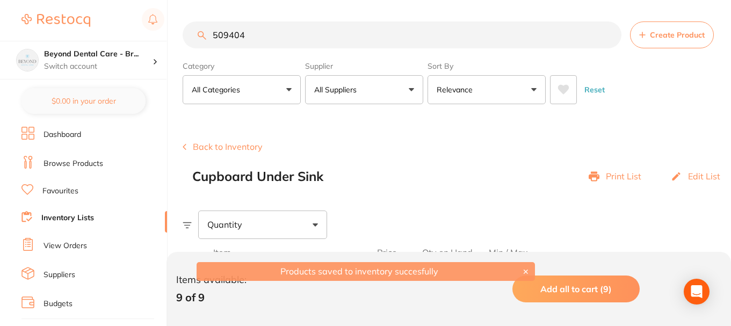
click at [85, 219] on link "Inventory Lists" at bounding box center [67, 218] width 53 height 11
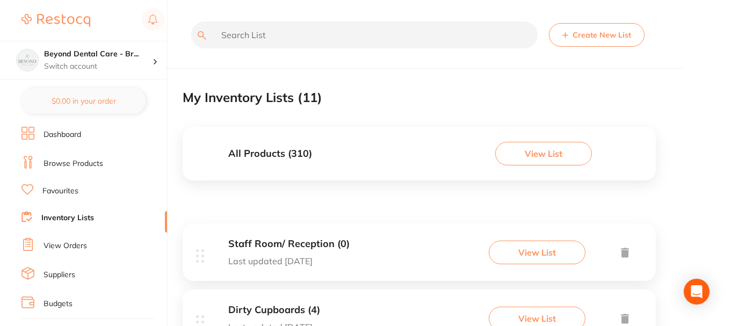
click at [578, 32] on button "Create New List" at bounding box center [597, 35] width 96 height 24
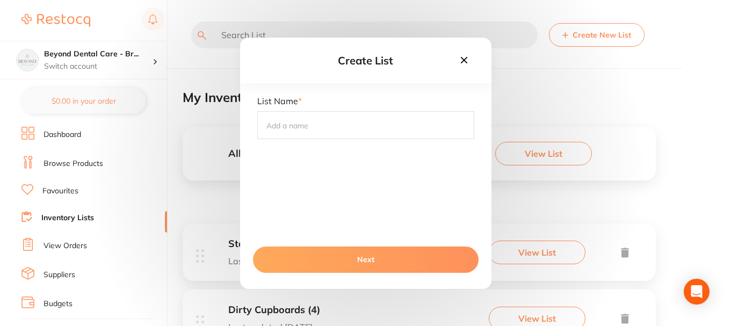
click at [350, 125] on input "text" at bounding box center [365, 125] width 217 height 28
drag, startPoint x: 329, startPoint y: 128, endPoint x: 332, endPoint y: 119, distance: 9.7
click at [329, 127] on input "Cupboard Under Sink" at bounding box center [365, 125] width 217 height 28
type input "Cupboard Above Sink"
click at [365, 258] on button "Next" at bounding box center [365, 259] width 225 height 26
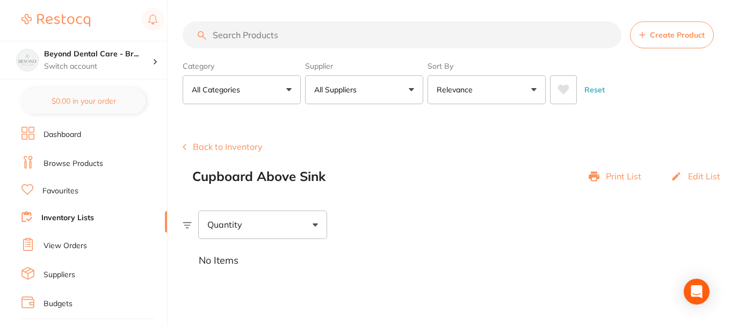
scroll to position [11, 0]
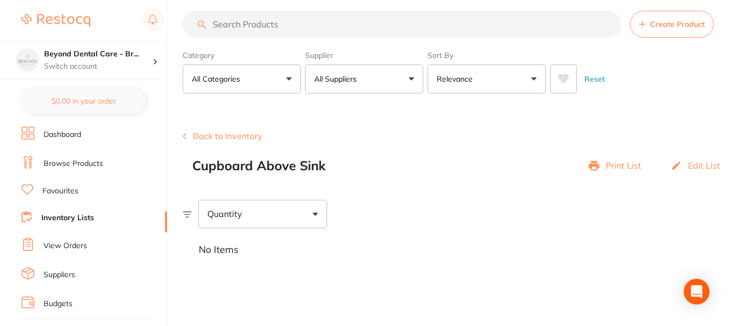
click at [244, 20] on input "search" at bounding box center [402, 24] width 439 height 27
paste input "354367"
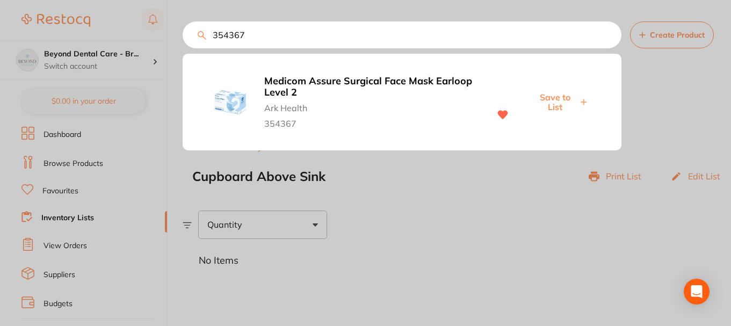
scroll to position [0, 0]
click at [548, 99] on span "Save to List" at bounding box center [557, 102] width 46 height 20
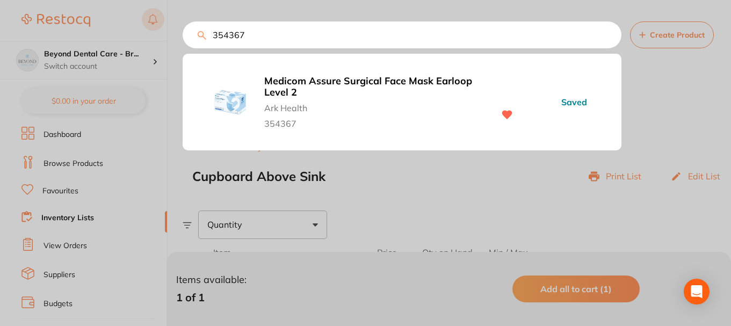
drag, startPoint x: 245, startPoint y: 37, endPoint x: 150, endPoint y: 25, distance: 96.3
click at [183, 30] on div "354367 Medicom Assure Surgical Face Mask Earloop Level 2 Ark Health 354367 Saved" at bounding box center [402, 34] width 439 height 27
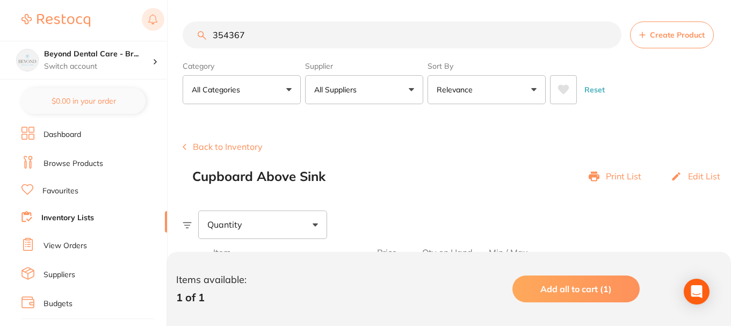
paste input "711334"
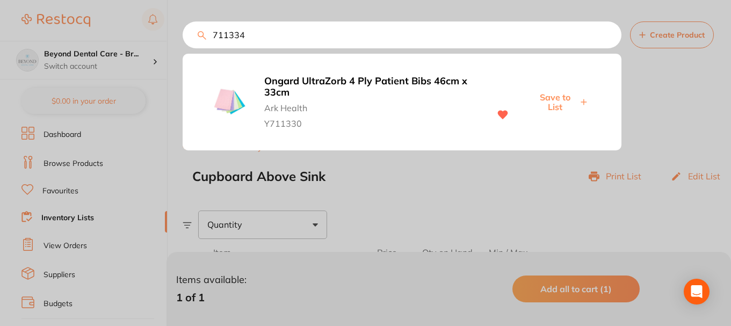
type input "711334"
click at [545, 97] on span "Save to List" at bounding box center [554, 102] width 46 height 20
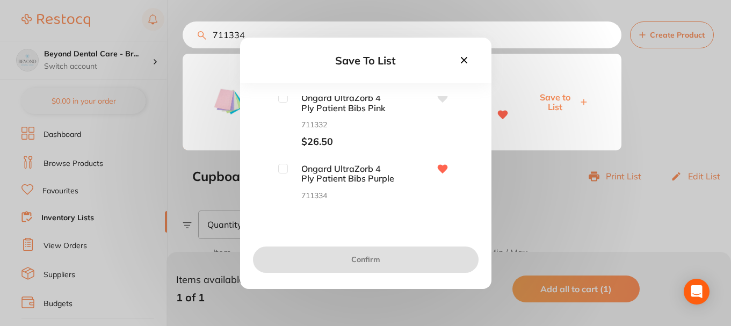
scroll to position [230, 0]
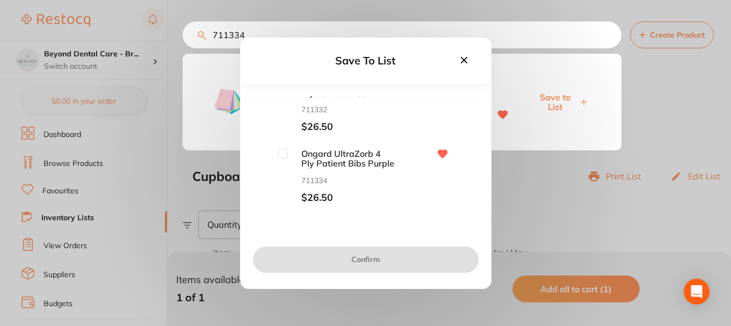
click at [280, 157] on input "checkbox" at bounding box center [283, 154] width 10 height 10
checkbox input "true"
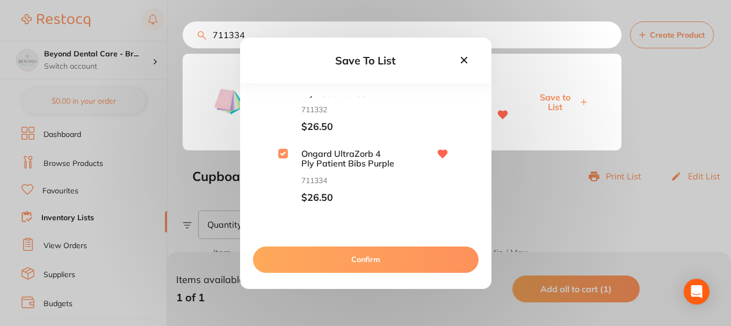
click at [321, 255] on button "Confirm" at bounding box center [365, 259] width 225 height 26
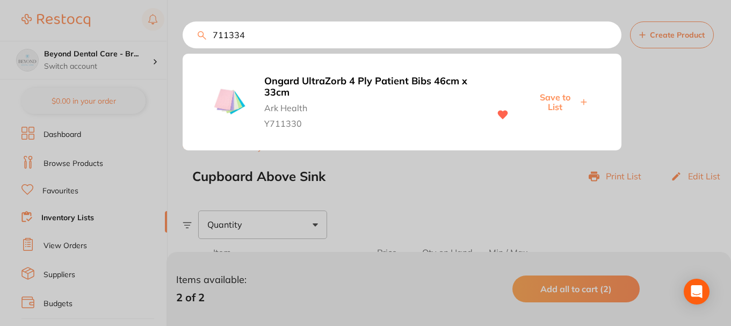
click at [150, 178] on div at bounding box center [365, 163] width 731 height 326
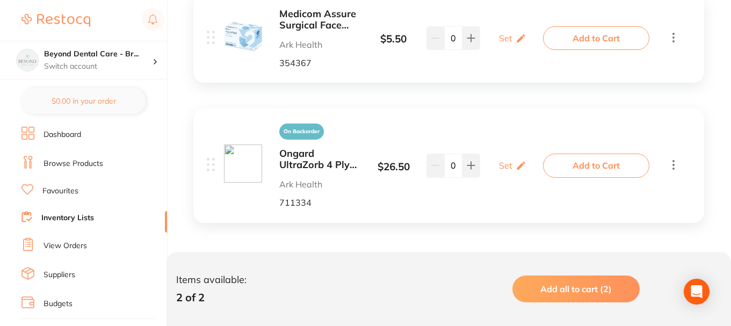
scroll to position [285, 0]
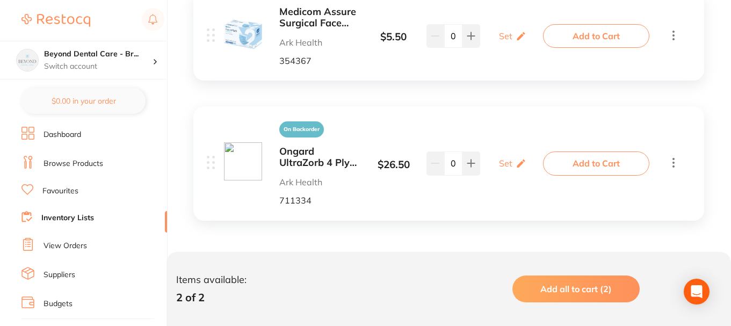
click at [60, 214] on link "Inventory Lists" at bounding box center [67, 218] width 53 height 11
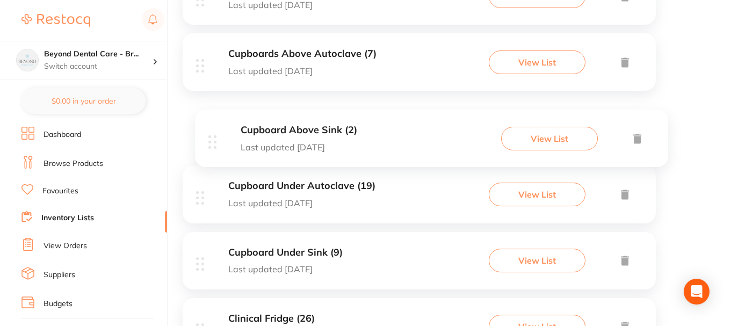
scroll to position [376, 0]
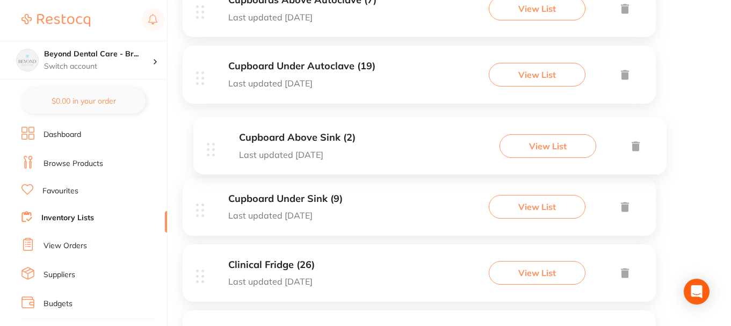
drag, startPoint x: 200, startPoint y: 96, endPoint x: 209, endPoint y: 154, distance: 58.8
click at [209, 154] on div "Cupboard Above Sink (2) Last updated today View List Staff Room/ Reception (0) …" at bounding box center [419, 244] width 473 height 793
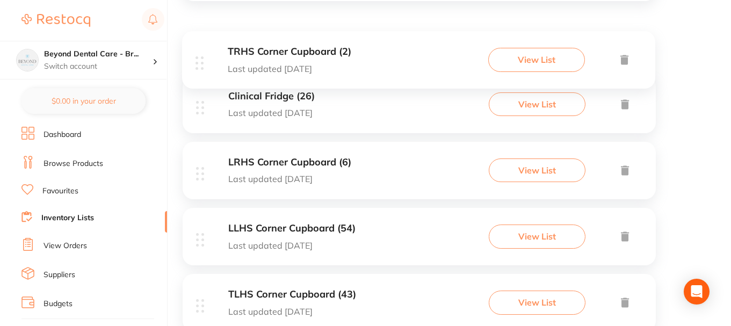
scroll to position [610, 0]
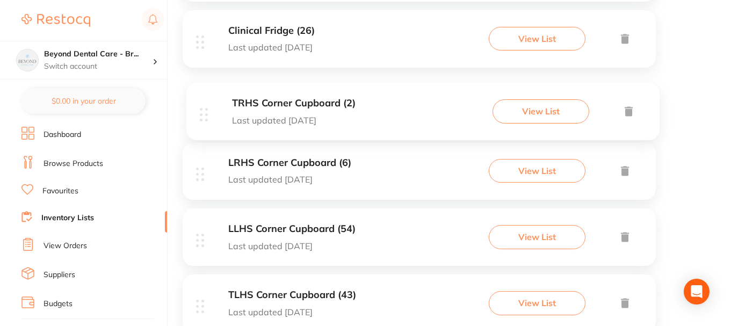
drag, startPoint x: 194, startPoint y: 207, endPoint x: 199, endPoint y: 112, distance: 94.6
click at [199, 112] on div "Staff Room/ Reception (0) Last updated 1 day ago View List Dirty Cupboards (4) …" at bounding box center [419, 9] width 473 height 793
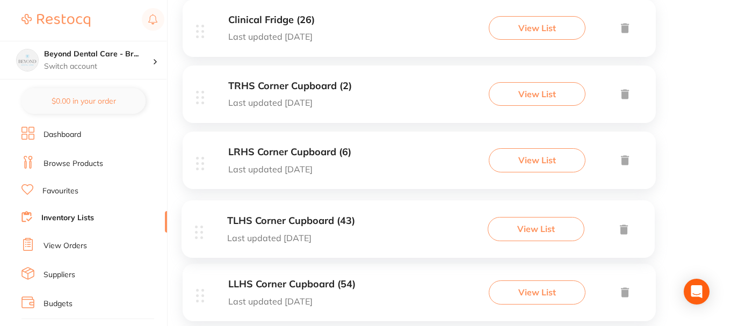
drag, startPoint x: 194, startPoint y: 306, endPoint x: 195, endPoint y: 229, distance: 76.8
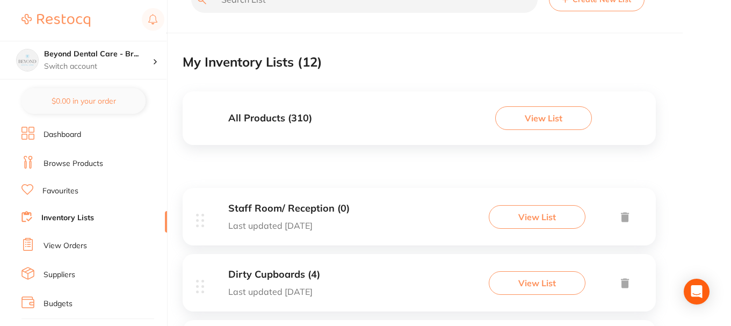
scroll to position [54, 0]
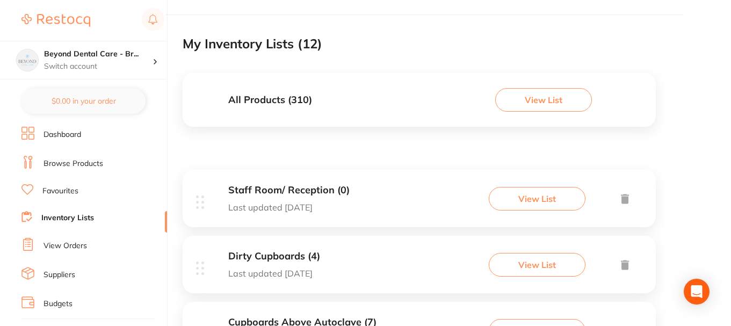
click at [623, 198] on icon at bounding box center [625, 199] width 8 height 10
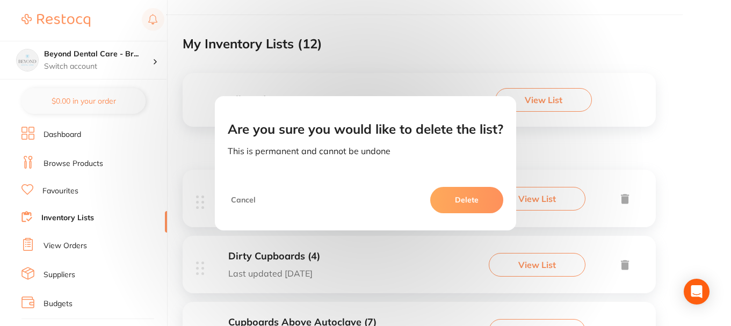
click at [592, 136] on div "Are you sure you would like to delete the list? This is permanent and cannot be…" at bounding box center [365, 163] width 731 height 326
click at [241, 200] on button "Cancel" at bounding box center [243, 200] width 31 height 26
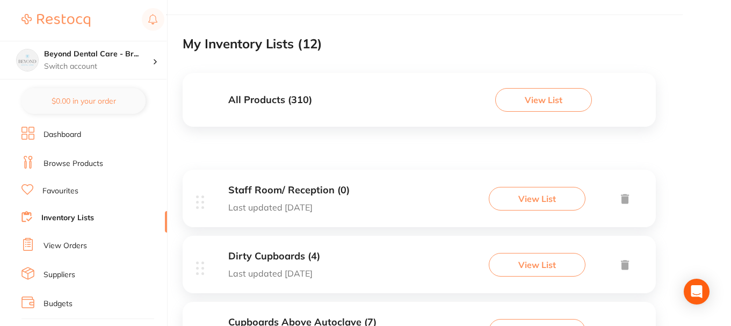
click at [288, 196] on div "Staff Room/ Reception (0) Last updated 1 day ago" at bounding box center [288, 198] width 121 height 27
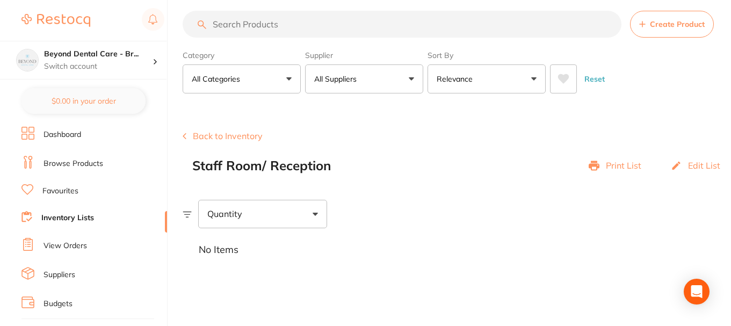
click at [45, 217] on link "Inventory Lists" at bounding box center [67, 218] width 53 height 11
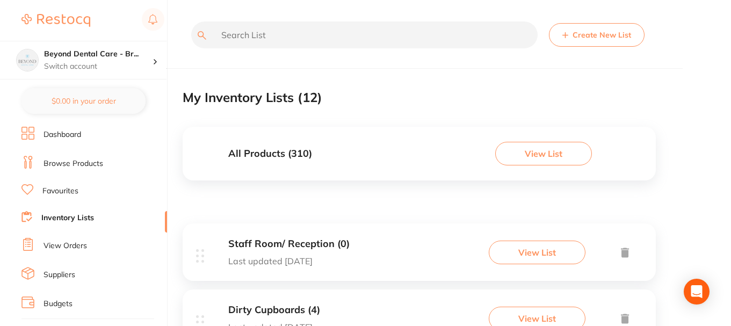
click at [622, 249] on icon at bounding box center [625, 252] width 8 height 10
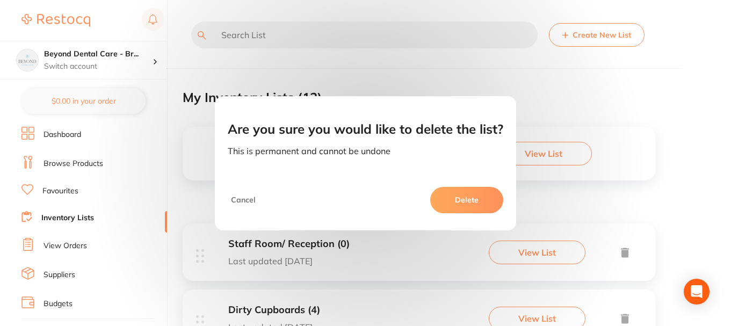
click at [465, 200] on button "Delete" at bounding box center [466, 200] width 73 height 26
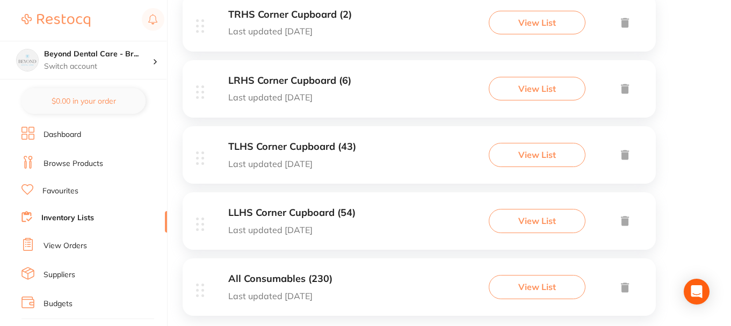
scroll to position [644, 0]
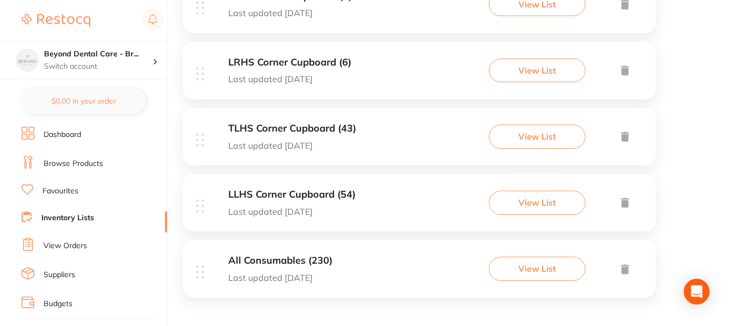
click at [329, 202] on div "LLHS Corner Cupboard (54) Last updated today" at bounding box center [291, 202] width 127 height 27
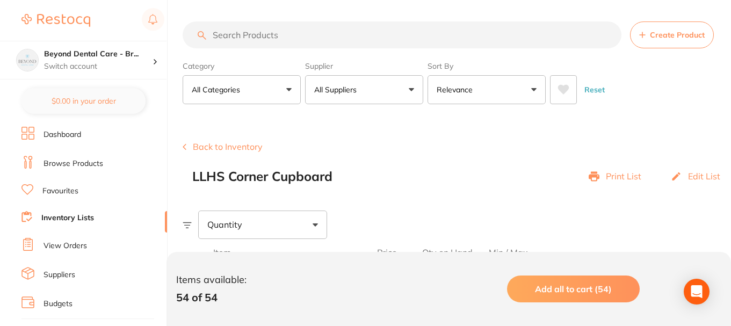
click at [242, 38] on input "search" at bounding box center [402, 34] width 439 height 27
paste input "EE125"
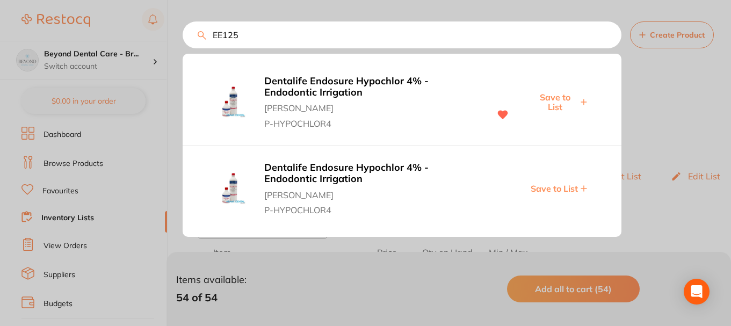
type input "EE125"
click at [558, 99] on span "Save to List" at bounding box center [554, 102] width 46 height 20
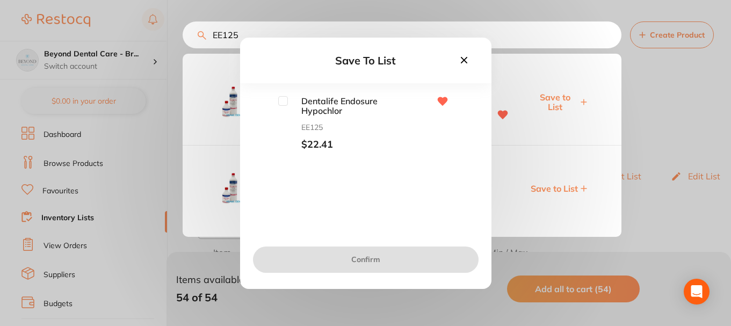
click at [282, 101] on input "checkbox" at bounding box center [283, 101] width 10 height 10
checkbox input "true"
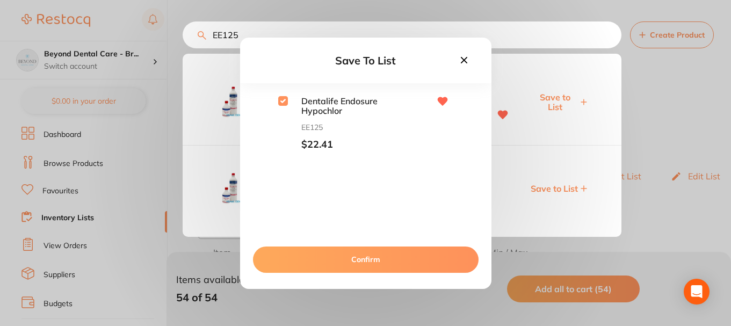
click at [337, 262] on button "Confirm" at bounding box center [365, 259] width 225 height 26
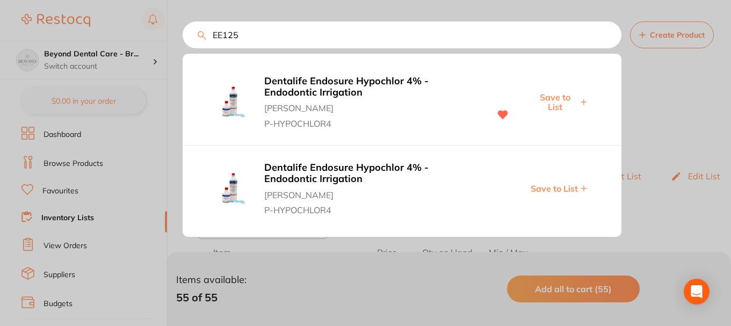
click at [201, 38] on div "EE125 Dentalife Endosure Hypochlor 4% - Endodontic Irrigation Adam Dental P-HYP…" at bounding box center [457, 34] width 548 height 27
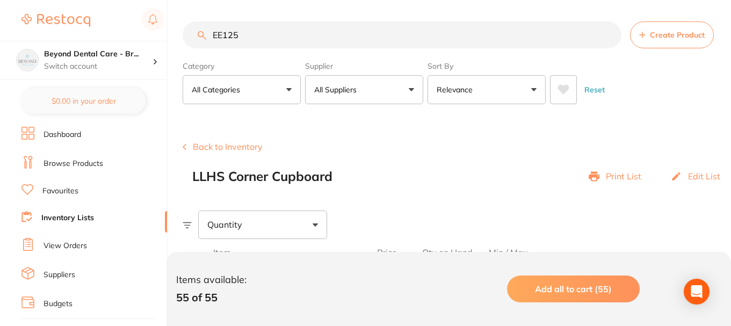
paste input "DL0403"
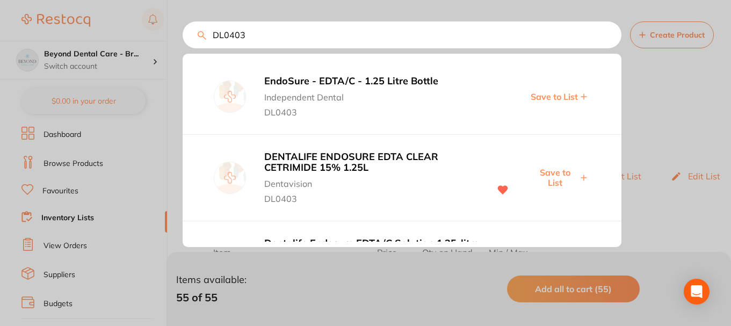
click at [552, 174] on span "Save to List" at bounding box center [554, 177] width 46 height 20
click at [260, 33] on input "DL0403" at bounding box center [402, 34] width 439 height 27
click at [202, 35] on div "DL0403 EndoSure - EDTA/C - 1.25 Litre Bottle Independent Dental DL0403 Save to …" at bounding box center [457, 34] width 548 height 27
paste input "EOSPVP"
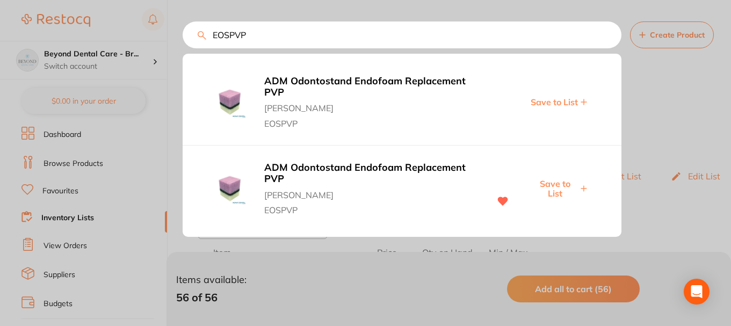
click at [552, 185] on span "Save to List" at bounding box center [554, 189] width 46 height 20
click at [188, 41] on input "EOSPVP" at bounding box center [402, 34] width 439 height 27
paste input "O006200"
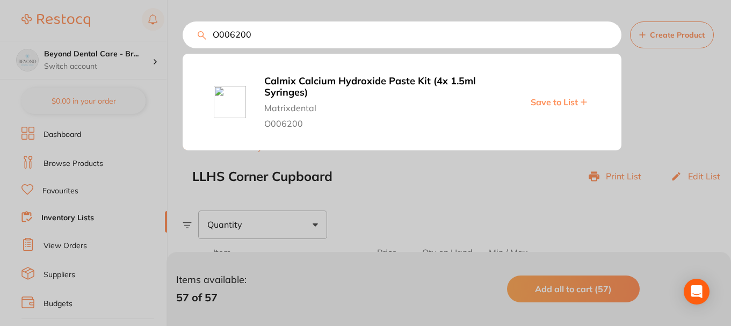
click at [539, 103] on span "Save to List" at bounding box center [553, 102] width 47 height 10
click at [183, 35] on div "O006200 Calmix Calcium Hydroxide Paste Kit (4x 1.5ml Syringes) Matrixdental O00…" at bounding box center [402, 34] width 439 height 27
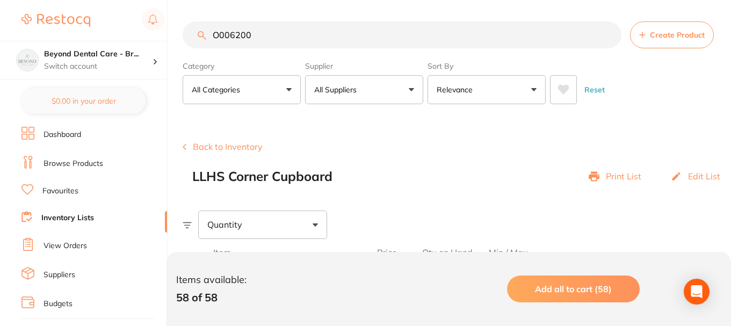
paste input "62014B"
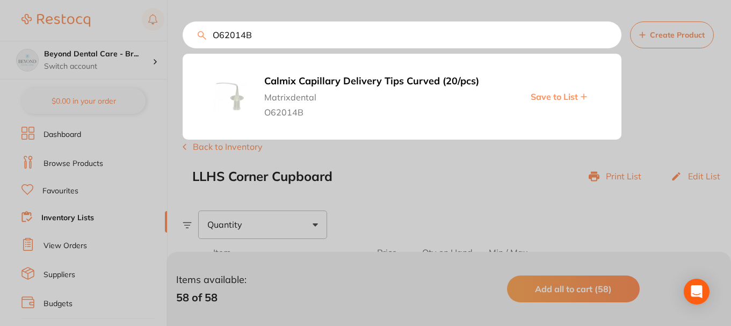
click at [546, 98] on span "Save to List" at bounding box center [553, 97] width 47 height 10
drag, startPoint x: 273, startPoint y: 35, endPoint x: 174, endPoint y: 44, distance: 99.7
click at [183, 44] on div "O62014B Calmix Capillary Delivery Tips Curved (20/pcs) Matrixdental O62014B Sav…" at bounding box center [402, 34] width 439 height 27
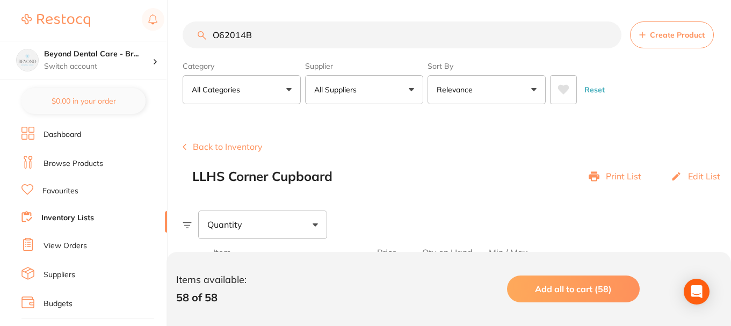
scroll to position [1, 0]
paste input "EPP7G"
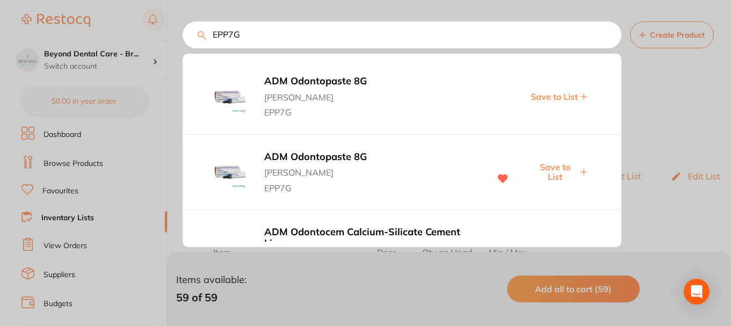
click at [552, 168] on span "Save to List" at bounding box center [554, 172] width 46 height 20
click at [183, 40] on div "EPP7G ADM Odontopaste 8G Adam Dental EPP7G Save to List ADM Odontopaste 8G Adam…" at bounding box center [402, 34] width 439 height 27
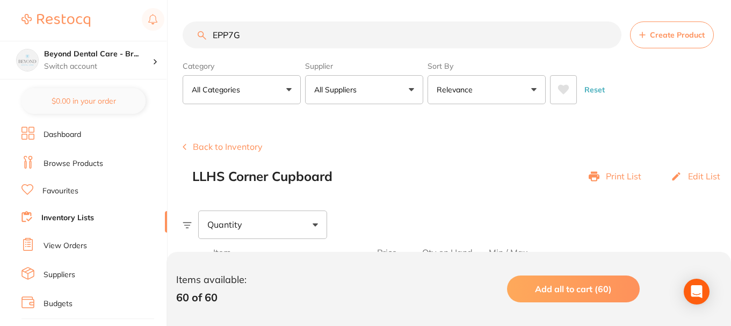
paste input "CAVTMP"
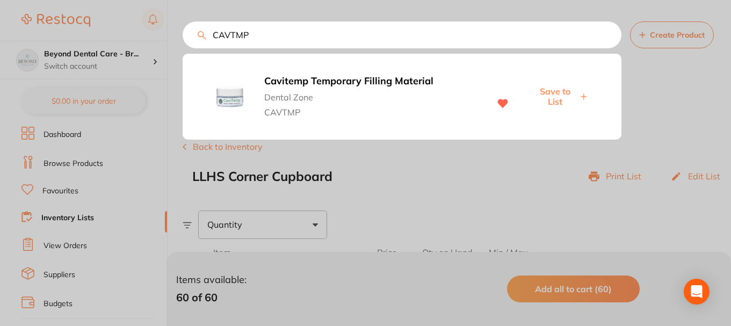
click at [558, 92] on span "Save to List" at bounding box center [554, 96] width 46 height 20
click at [190, 38] on input "CAVTMP" at bounding box center [402, 34] width 439 height 27
paste input "60620110"
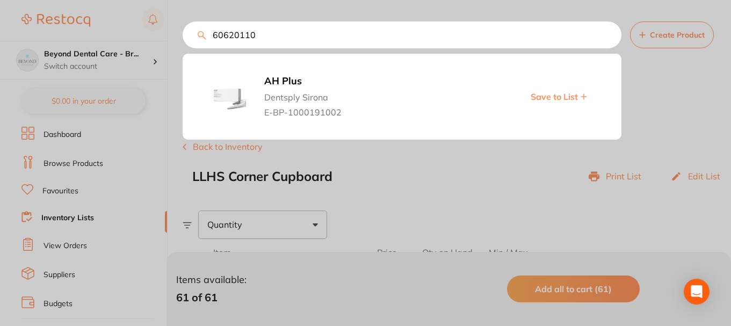
type input "60620110"
click at [556, 95] on span "Save to List" at bounding box center [553, 97] width 47 height 10
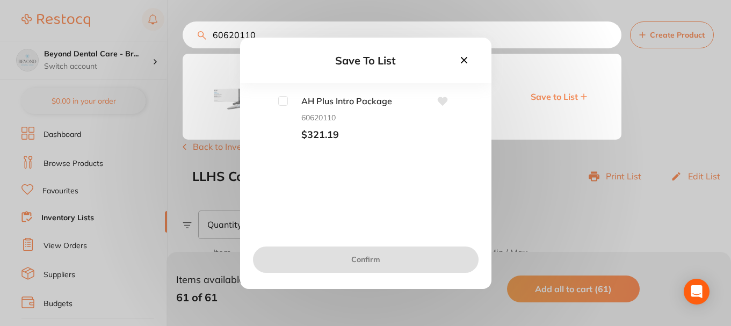
click at [282, 101] on input "checkbox" at bounding box center [283, 101] width 10 height 10
checkbox input "true"
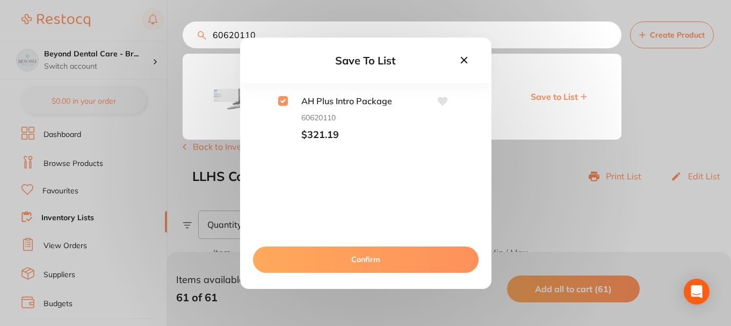
click at [348, 258] on button "Confirm" at bounding box center [365, 259] width 225 height 26
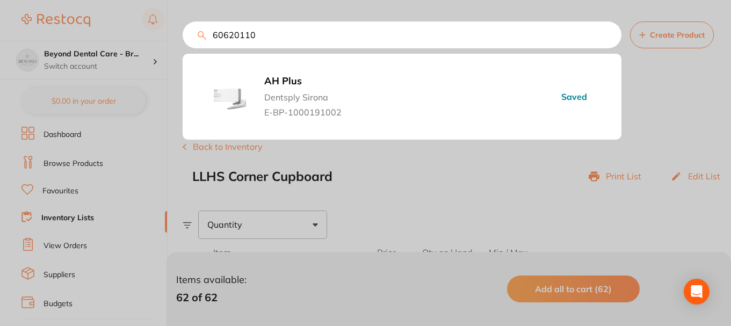
click at [257, 38] on input "60620110" at bounding box center [402, 34] width 439 height 27
click at [205, 36] on div "60620110 AH Plus Dentsply Sirona E-BP-1000191002 Saved Create Product" at bounding box center [457, 34] width 548 height 27
paste input "FASTFILLGPBARS"
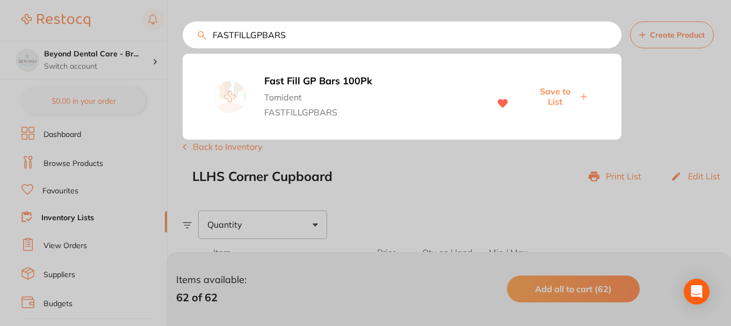
click at [558, 93] on span "Save to List" at bounding box center [554, 96] width 46 height 20
click at [298, 35] on input "FASTFILLGPBARS" at bounding box center [402, 34] width 439 height 27
click at [217, 41] on input "FASTFILLGPBARS" at bounding box center [402, 34] width 439 height 27
type input "F"
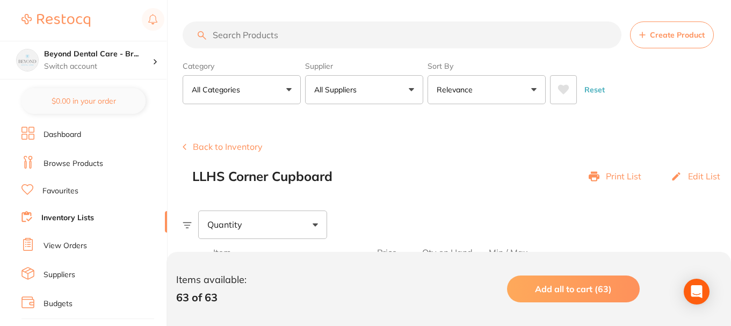
paste input "MONESN27"
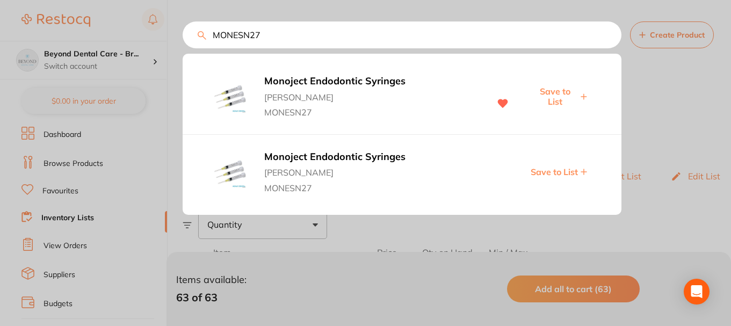
click at [558, 91] on span "Save to List" at bounding box center [554, 96] width 46 height 20
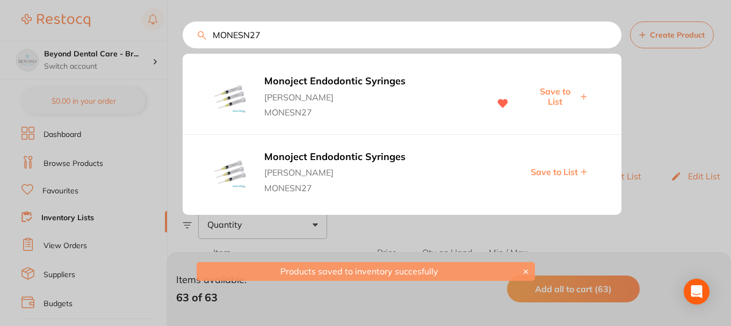
drag, startPoint x: 294, startPoint y: 37, endPoint x: 241, endPoint y: 35, distance: 53.2
click at [242, 37] on input "MONESN27" at bounding box center [402, 34] width 439 height 27
type input "M"
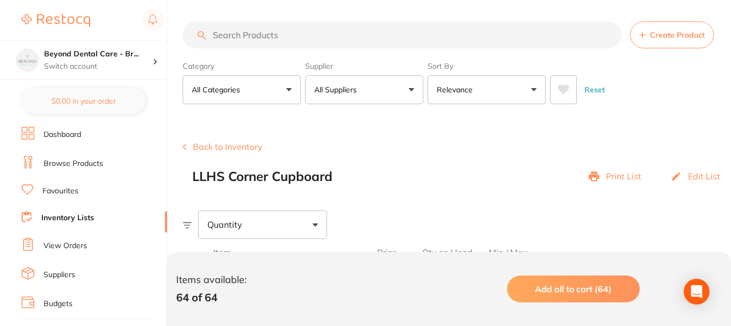
click at [271, 42] on input "search" at bounding box center [402, 34] width 439 height 27
click at [270, 34] on input "search" at bounding box center [402, 34] width 439 height 27
click at [288, 36] on input "search" at bounding box center [402, 34] width 439 height 27
paste input "EN-X72506GP-1"
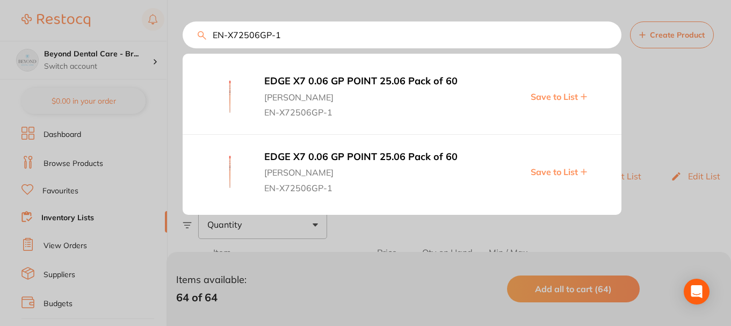
click at [550, 98] on span "Save to List" at bounding box center [553, 97] width 47 height 10
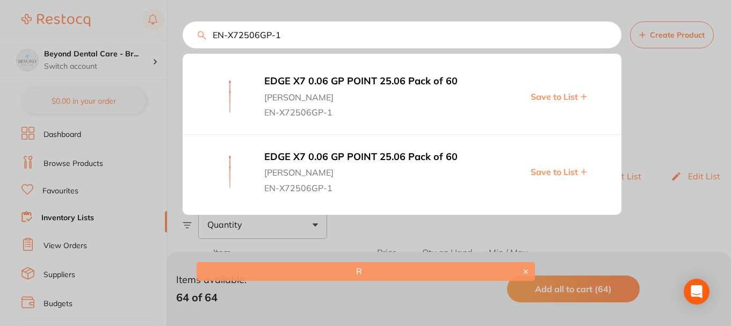
click at [565, 173] on span "Save to List" at bounding box center [553, 172] width 47 height 10
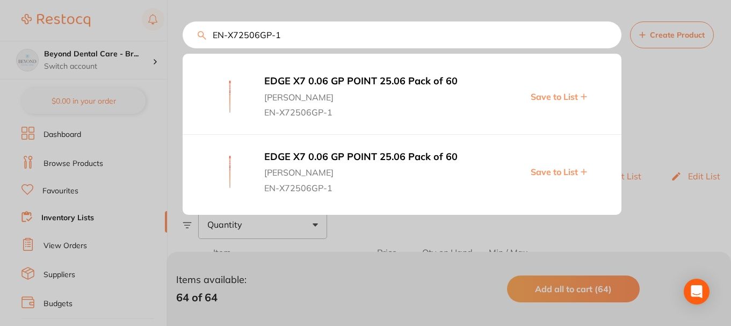
drag, startPoint x: 286, startPoint y: 34, endPoint x: 197, endPoint y: 38, distance: 88.7
click at [202, 39] on div "EN-X72506GP-1 EDGE X7 0.06 GP POINT 25.06 Pack of 60 Henry Schein Halas EN-X725…" at bounding box center [457, 34] width 548 height 27
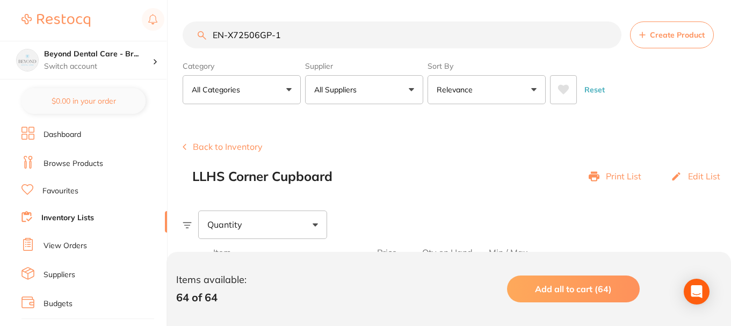
paste input "30"
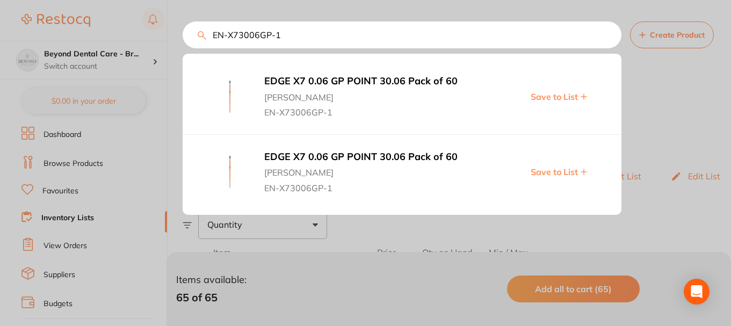
click at [567, 171] on span "Save to List" at bounding box center [553, 172] width 47 height 10
click at [187, 44] on input "EN-X73006GP-1" at bounding box center [402, 34] width 439 height 27
paste input "SPP2006"
click at [552, 173] on span "Save to List" at bounding box center [553, 172] width 47 height 10
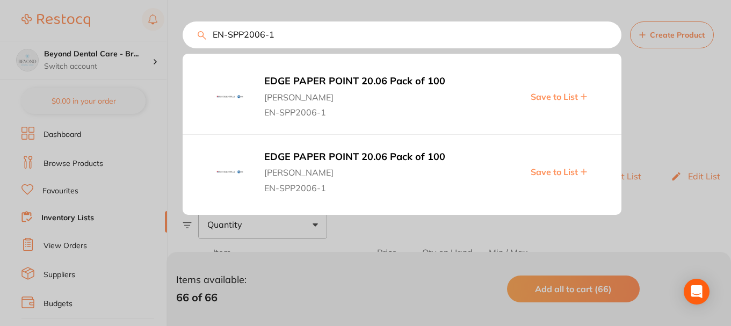
scroll to position [0, 0]
drag, startPoint x: 278, startPoint y: 40, endPoint x: 190, endPoint y: 40, distance: 88.6
click at [190, 40] on input "EN-SPP2006-1" at bounding box center [402, 34] width 439 height 27
paste input "5"
click at [566, 171] on span "Save to List" at bounding box center [553, 172] width 47 height 10
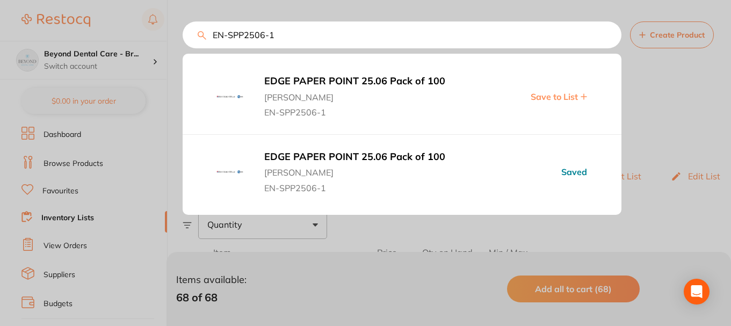
click at [183, 41] on div "EN-SPP2506-1 EDGE PAPER POINT 25.06 Pack of 100 Henry Schein Halas EN-SPP2506-1…" at bounding box center [402, 34] width 439 height 27
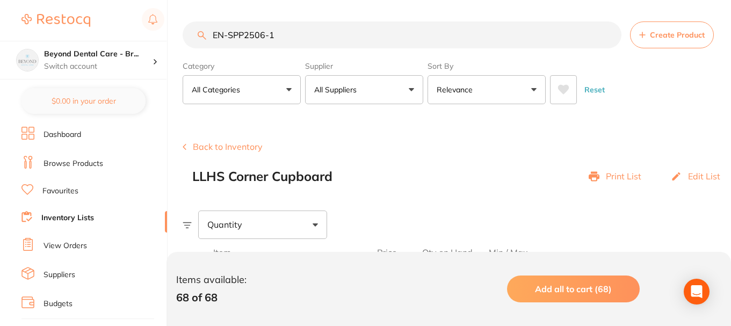
scroll to position [1, 0]
paste input "A012D02101504"
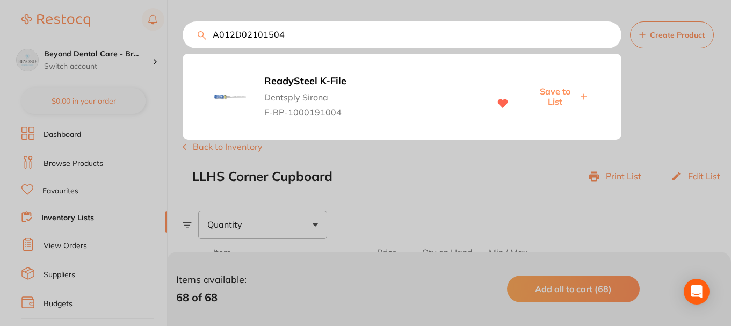
type input "A012D02101504"
click at [563, 94] on span "Save to List" at bounding box center [554, 96] width 46 height 20
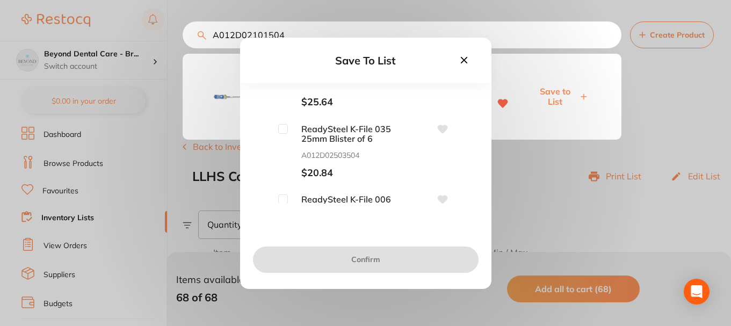
scroll to position [107, 0]
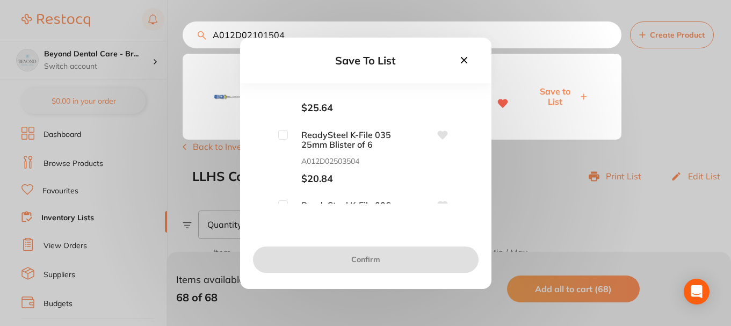
click at [281, 134] on input "checkbox" at bounding box center [283, 135] width 10 height 10
checkbox input "true"
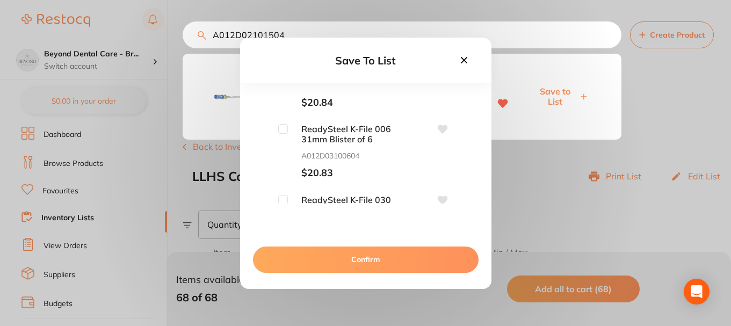
scroll to position [161, 0]
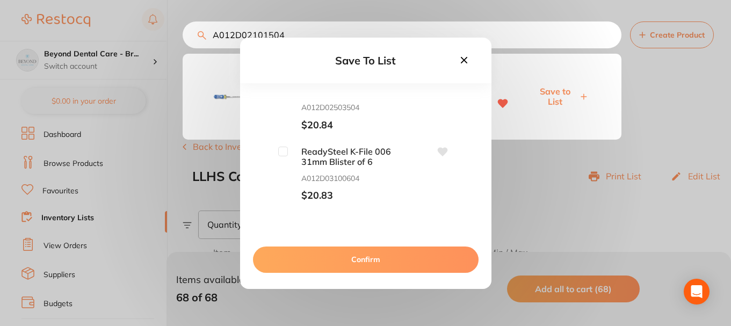
click at [287, 154] on input "checkbox" at bounding box center [283, 152] width 10 height 10
checkbox input "true"
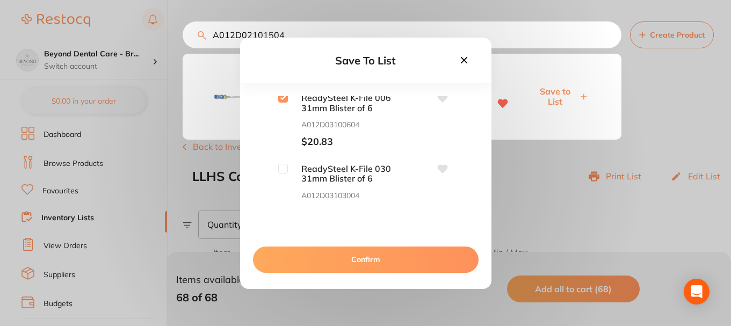
scroll to position [268, 0]
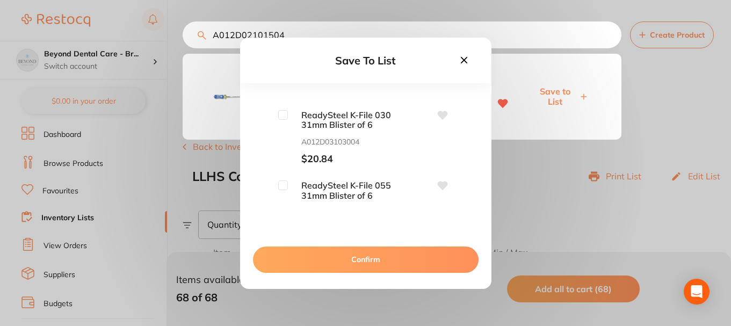
click at [282, 113] on input "checkbox" at bounding box center [283, 115] width 10 height 10
click at [284, 112] on input "checkbox" at bounding box center [283, 115] width 10 height 10
click at [283, 113] on input "checkbox" at bounding box center [283, 115] width 10 height 10
checkbox input "true"
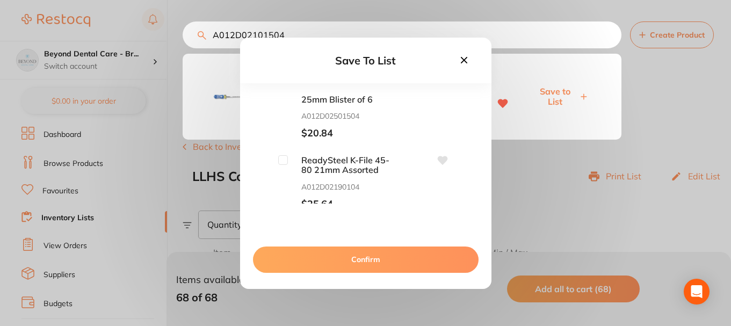
scroll to position [805, 0]
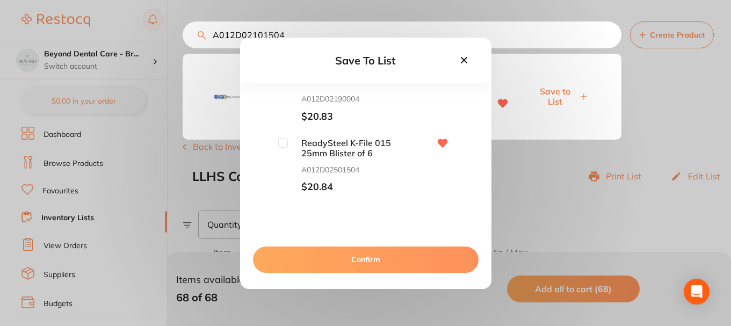
click at [282, 147] on input "checkbox" at bounding box center [283, 143] width 10 height 10
checkbox input "true"
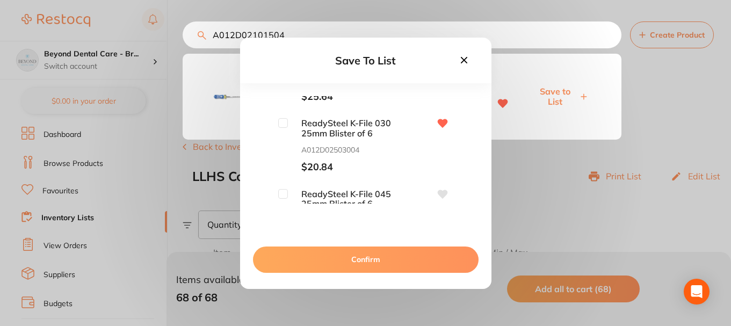
click at [281, 121] on input "checkbox" at bounding box center [283, 123] width 10 height 10
checkbox input "true"
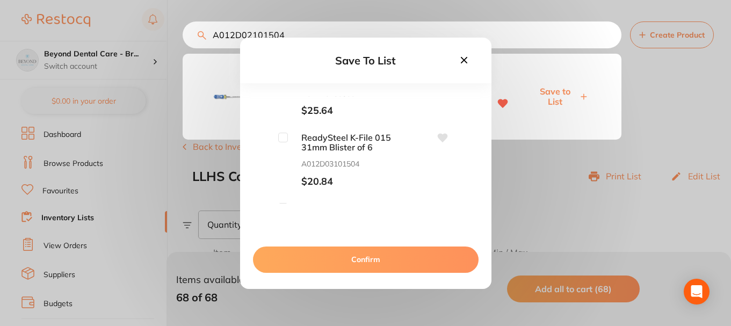
click at [280, 137] on input "checkbox" at bounding box center [283, 138] width 10 height 10
checkbox input "true"
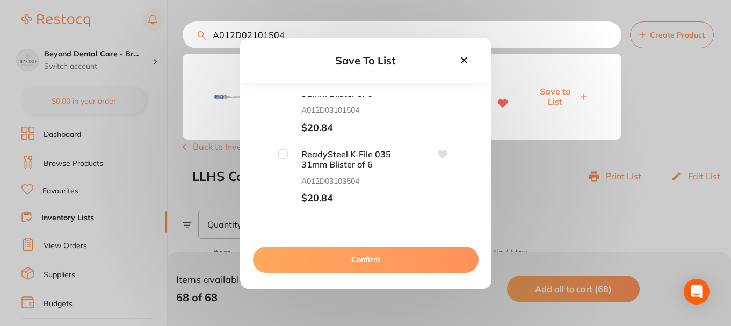
click at [280, 154] on input "checkbox" at bounding box center [283, 154] width 10 height 10
click at [278, 155] on input "checkbox" at bounding box center [283, 154] width 10 height 10
checkbox input "false"
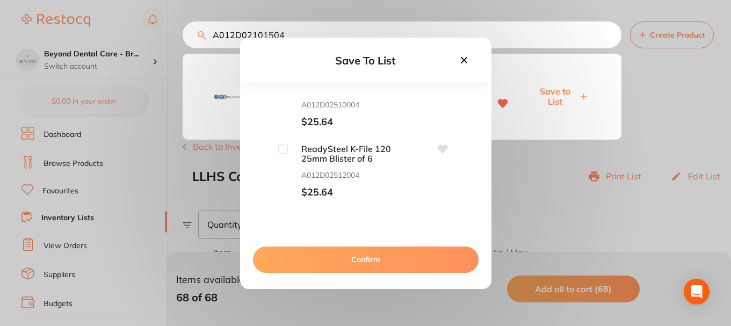
scroll to position [1772, 0]
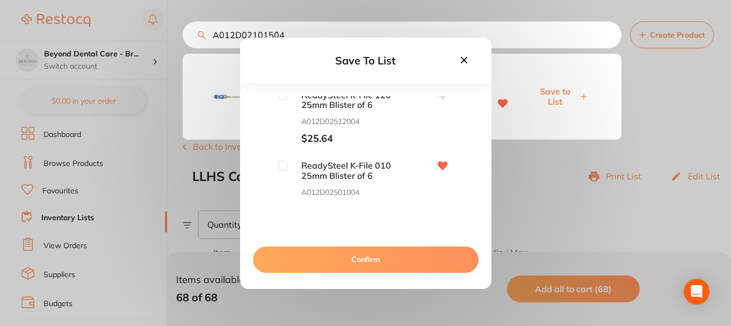
click at [279, 168] on input "checkbox" at bounding box center [283, 166] width 10 height 10
checkbox input "true"
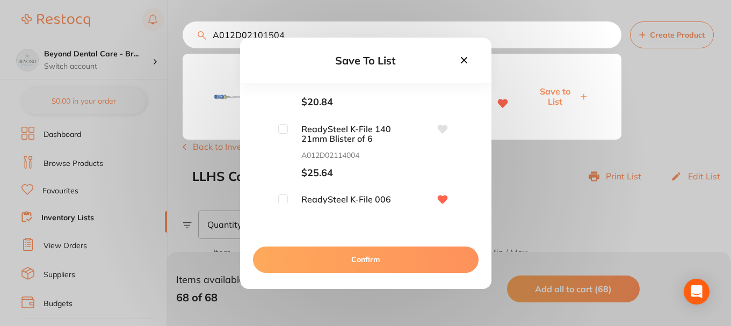
scroll to position [1933, 0]
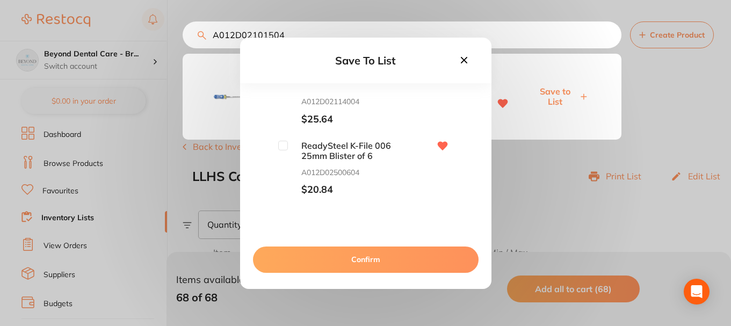
click at [282, 144] on input "checkbox" at bounding box center [283, 146] width 10 height 10
checkbox input "true"
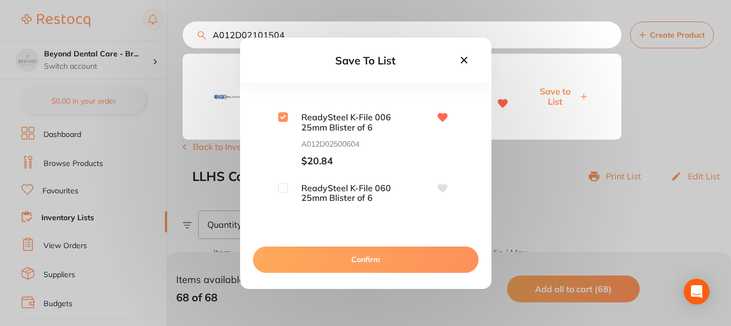
scroll to position [1986, 0]
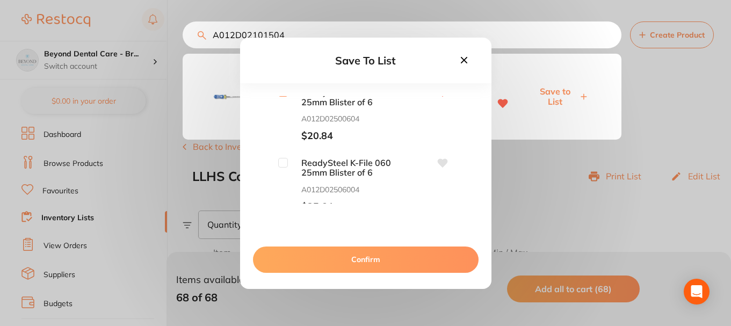
click at [283, 164] on input "checkbox" at bounding box center [283, 163] width 10 height 10
checkbox input "false"
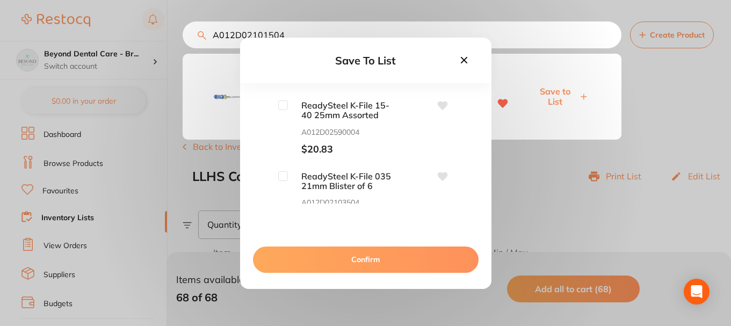
scroll to position [2201, 0]
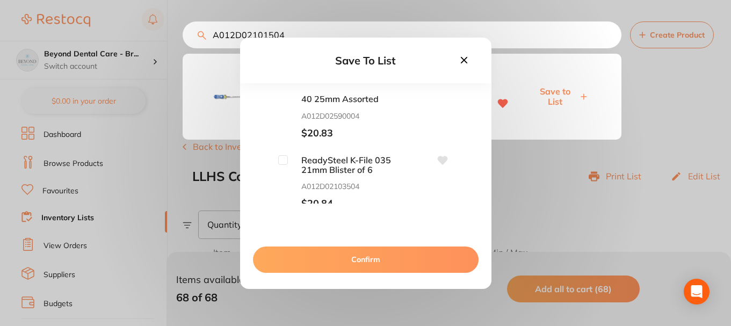
click at [281, 163] on input "checkbox" at bounding box center [283, 160] width 10 height 10
checkbox input "true"
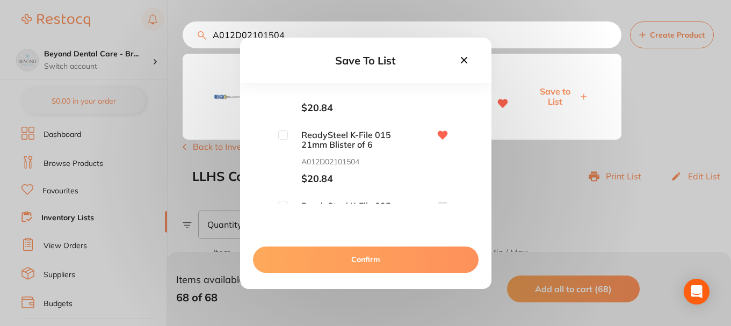
scroll to position [2308, 0]
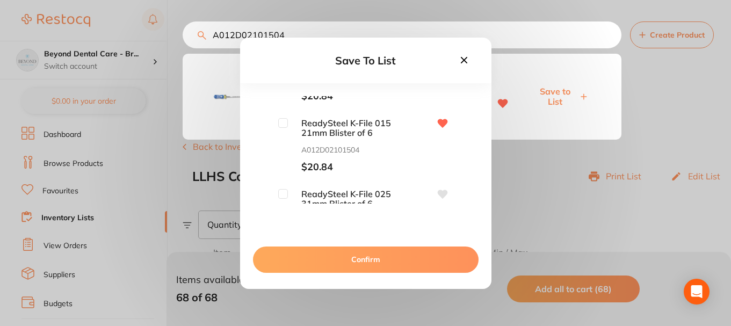
click at [282, 122] on input "checkbox" at bounding box center [283, 123] width 10 height 10
checkbox input "true"
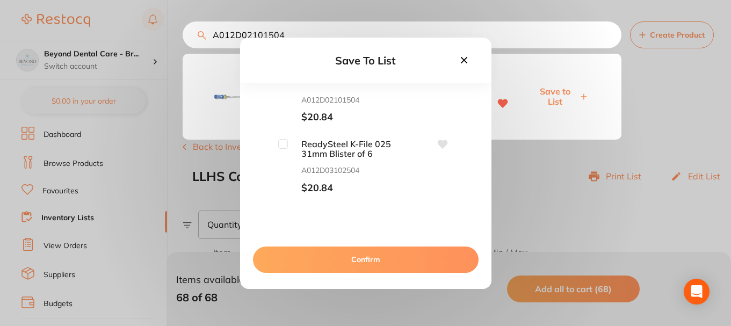
scroll to position [2362, 0]
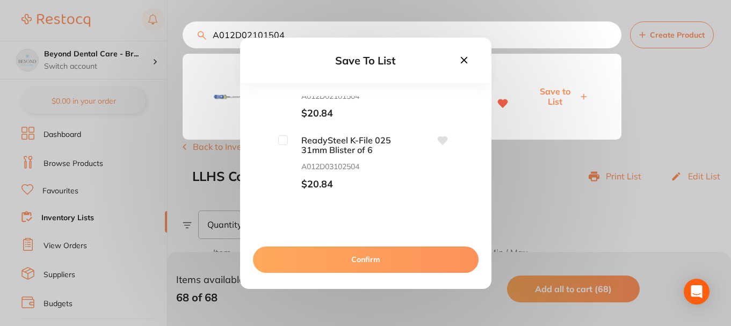
click at [282, 142] on input "checkbox" at bounding box center [283, 140] width 10 height 10
checkbox input "true"
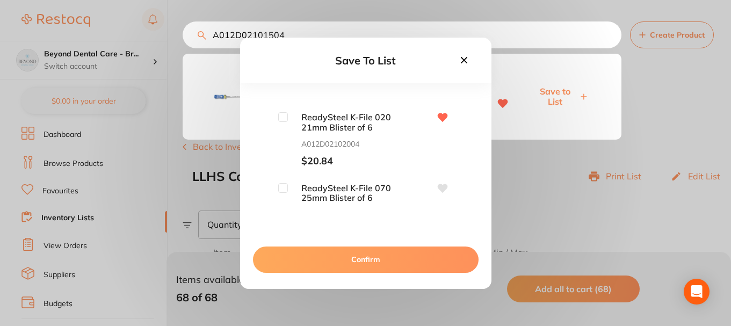
click at [279, 116] on input "checkbox" at bounding box center [283, 117] width 10 height 10
checkbox input "true"
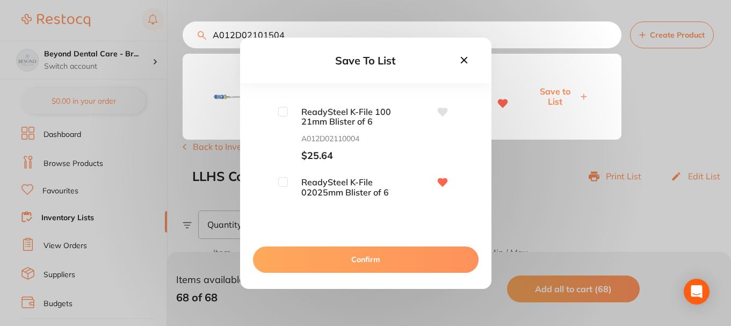
scroll to position [3221, 0]
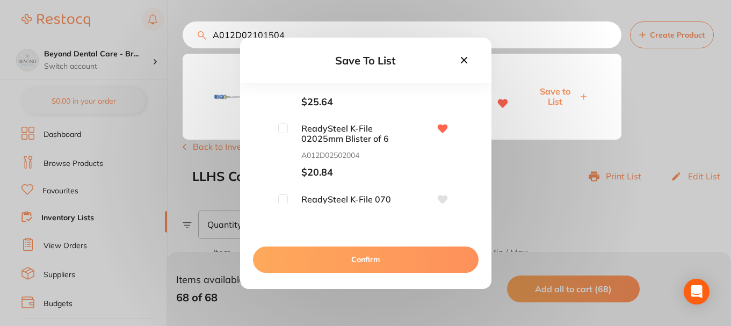
click at [278, 126] on input "checkbox" at bounding box center [283, 128] width 10 height 10
checkbox input "true"
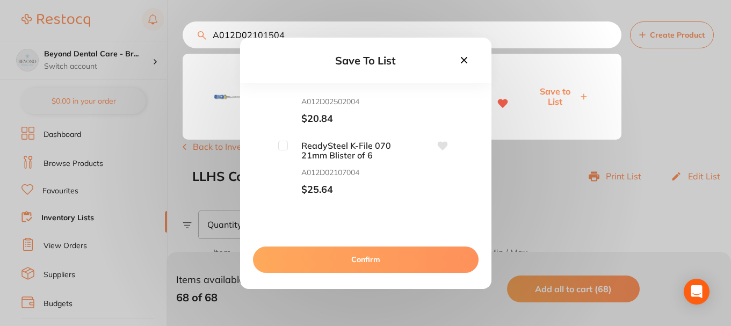
scroll to position [3328, 0]
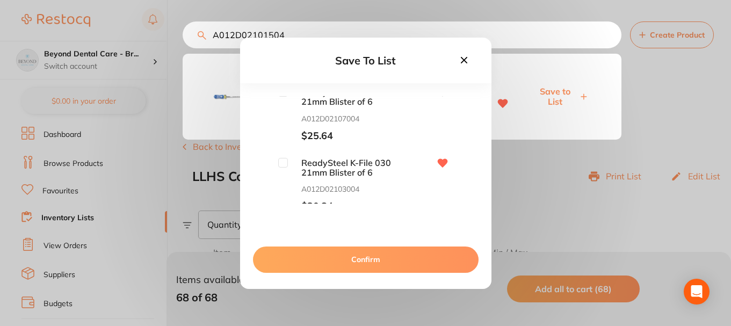
click at [282, 155] on div "ReadySteel K-File 060 21mm Blister of 6 A012D02106004 $25.64 ReadySteel K-File …" at bounding box center [365, 149] width 217 height 107
click at [281, 159] on input "checkbox" at bounding box center [283, 163] width 10 height 10
checkbox input "true"
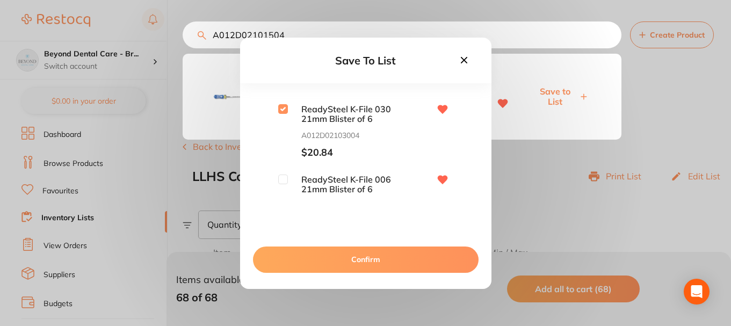
scroll to position [3436, 0]
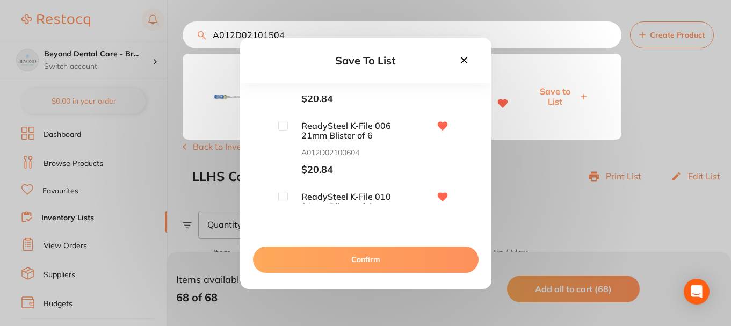
click at [283, 125] on input "checkbox" at bounding box center [283, 126] width 10 height 10
checkbox input "true"
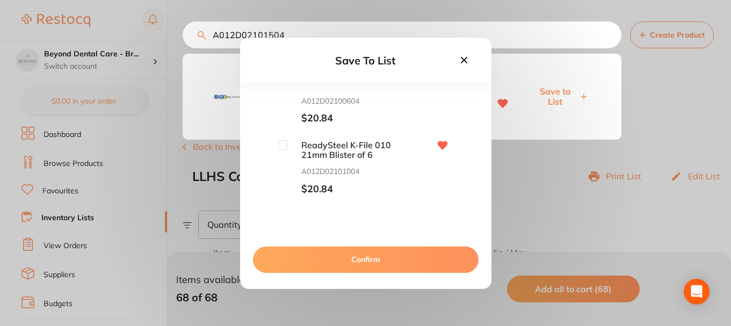
scroll to position [3490, 0]
click at [281, 144] on input "checkbox" at bounding box center [283, 143] width 10 height 10
checkbox input "true"
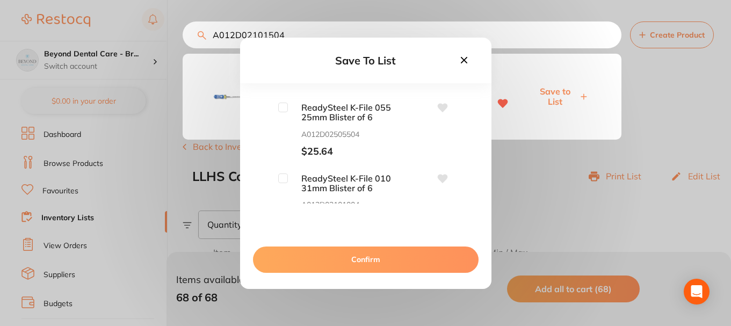
scroll to position [3973, 0]
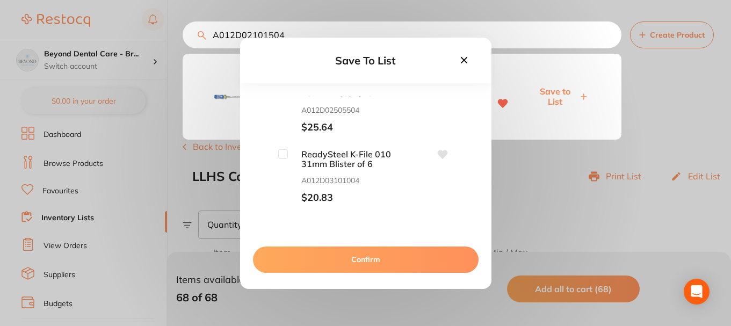
click at [283, 155] on input "checkbox" at bounding box center [283, 154] width 10 height 10
checkbox input "true"
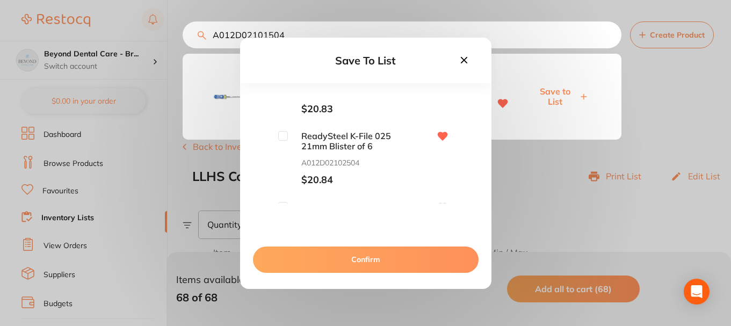
scroll to position [4080, 0]
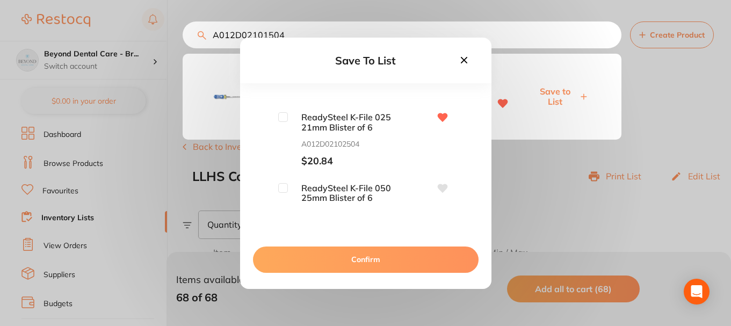
click at [282, 118] on input "checkbox" at bounding box center [283, 117] width 10 height 10
checkbox input "true"
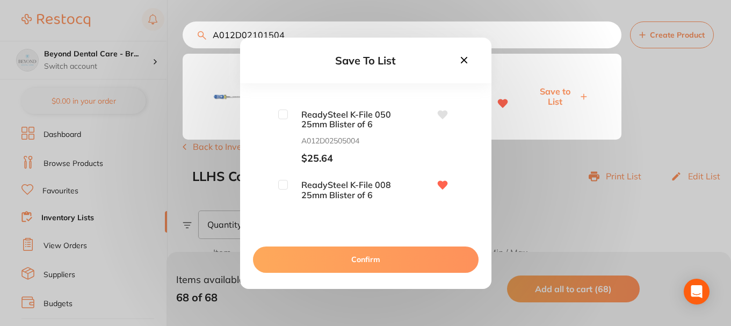
scroll to position [4187, 0]
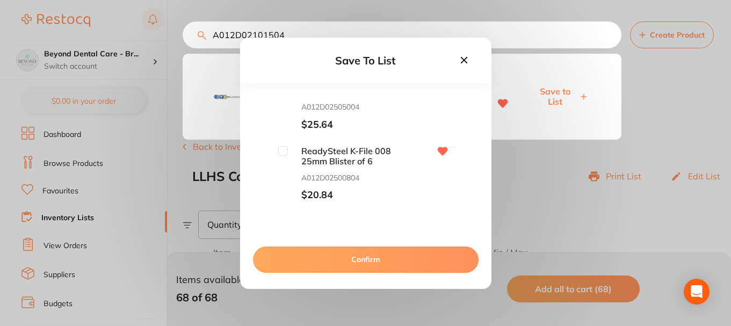
click at [285, 153] on input "checkbox" at bounding box center [283, 151] width 10 height 10
checkbox input "true"
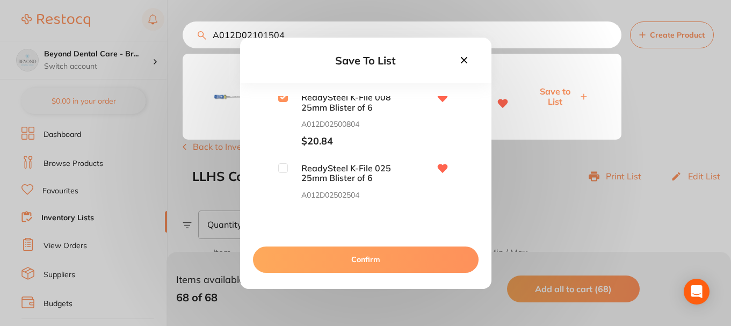
scroll to position [4295, 0]
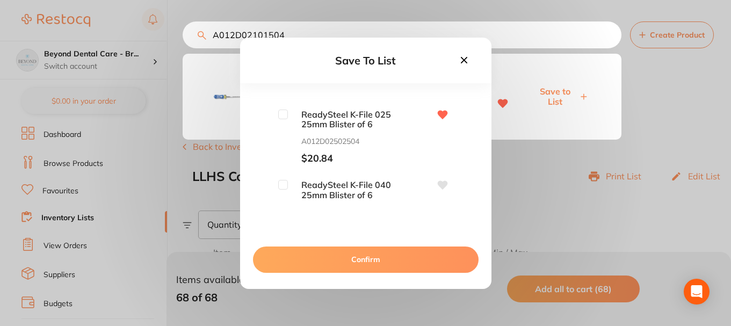
click at [281, 112] on input "checkbox" at bounding box center [283, 115] width 10 height 10
checkbox input "true"
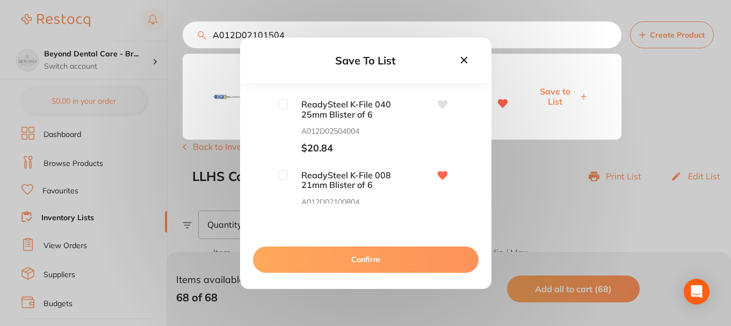
scroll to position [4402, 0]
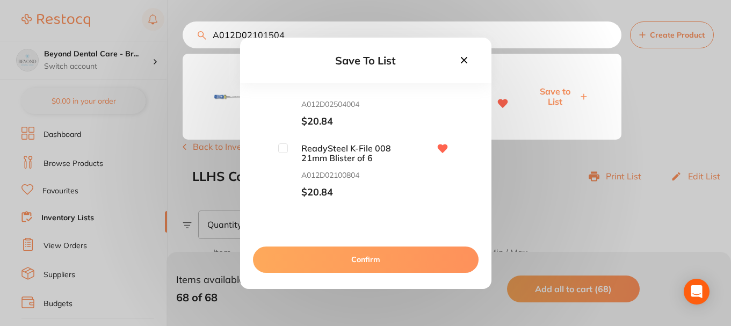
click at [280, 150] on input "checkbox" at bounding box center [283, 148] width 10 height 10
checkbox input "true"
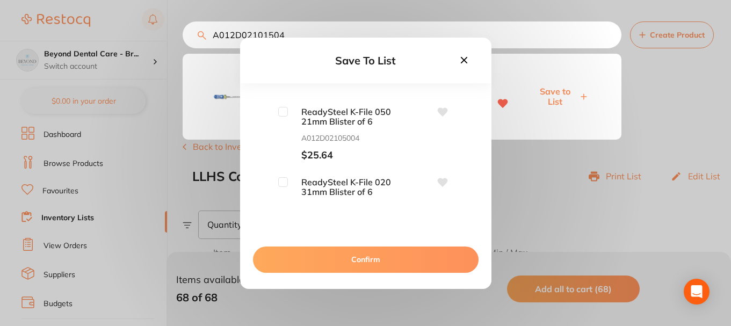
scroll to position [4563, 0]
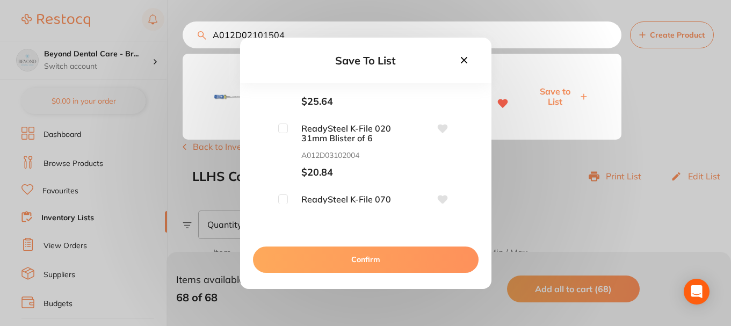
click at [283, 126] on input "checkbox" at bounding box center [283, 128] width 10 height 10
checkbox input "true"
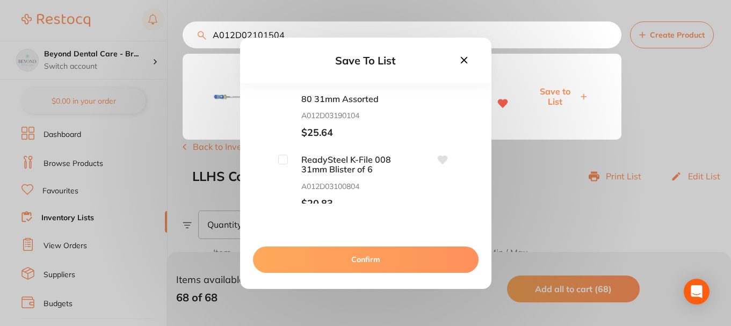
scroll to position [4939, 0]
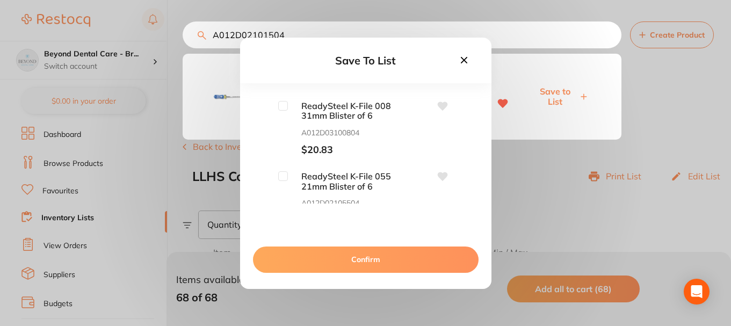
click at [278, 106] on input "checkbox" at bounding box center [283, 106] width 10 height 10
checkbox input "true"
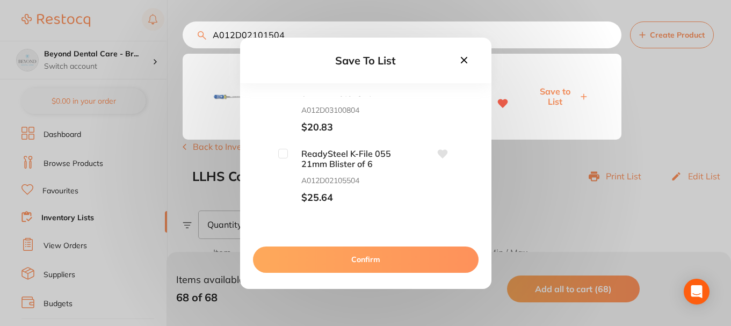
click at [359, 258] on button "Confirm" at bounding box center [365, 259] width 225 height 26
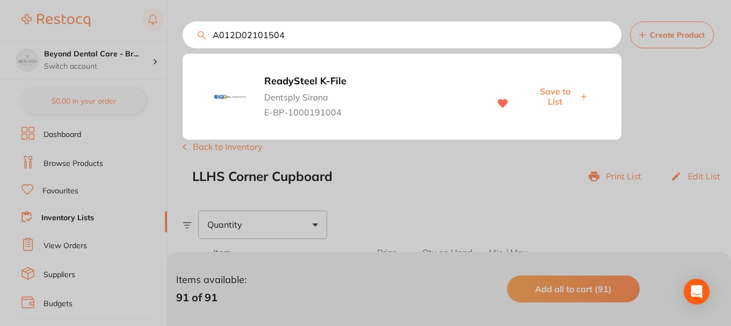
click at [70, 216] on div at bounding box center [365, 163] width 731 height 326
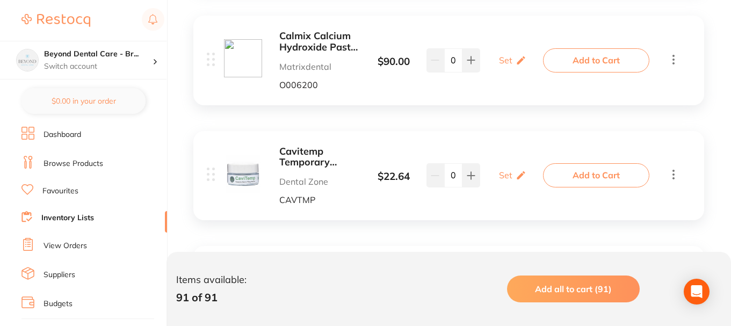
scroll to position [268, 0]
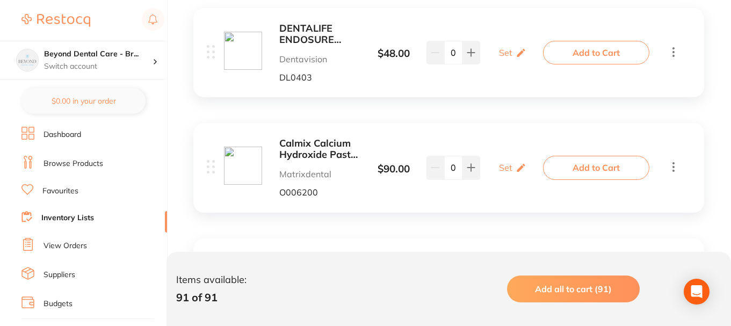
click at [304, 26] on b "DENTALIFE ENDOSURE EDTA CLEAR CETRIMIDE 15% 1.25L" at bounding box center [319, 34] width 81 height 22
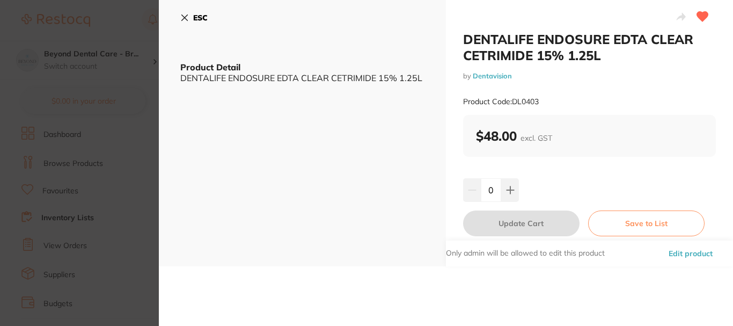
click at [185, 19] on icon at bounding box center [184, 17] width 9 height 9
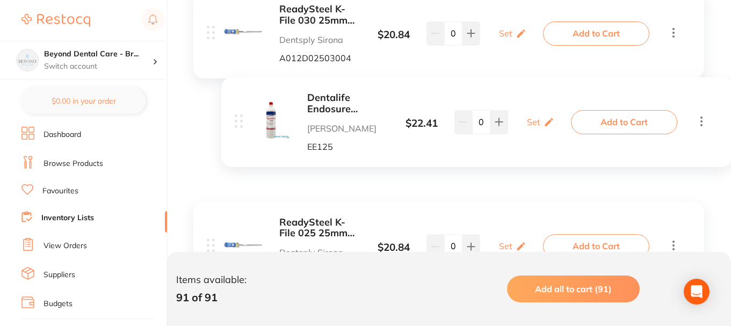
scroll to position [1736, 0]
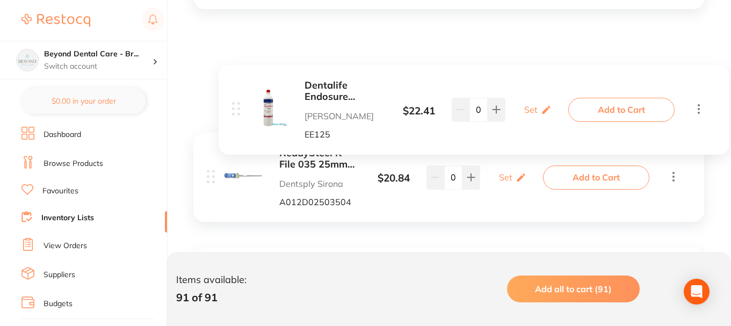
drag, startPoint x: 209, startPoint y: 100, endPoint x: 238, endPoint y: 112, distance: 30.8
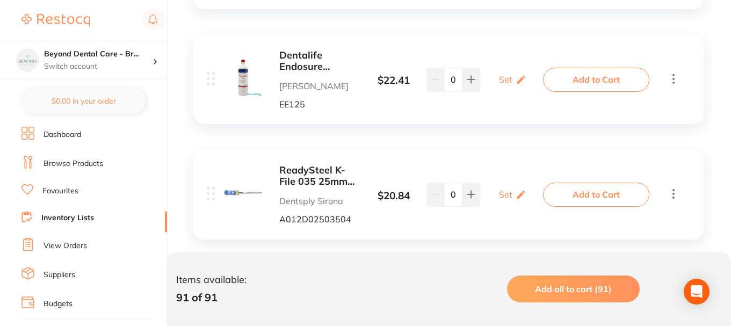
scroll to position [1682, 0]
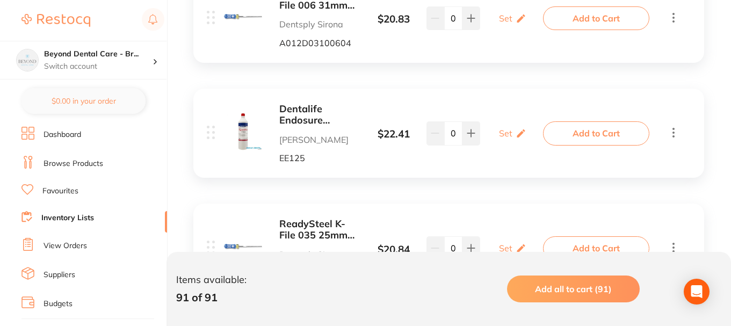
drag, startPoint x: 227, startPoint y: 95, endPoint x: 451, endPoint y: 97, distance: 224.4
click at [452, 97] on div "Dentalife Endosure Hypochlor Adam Dental EE125 $ 22.41 Set Set Min / Max 0 Set …" at bounding box center [448, 133] width 511 height 89
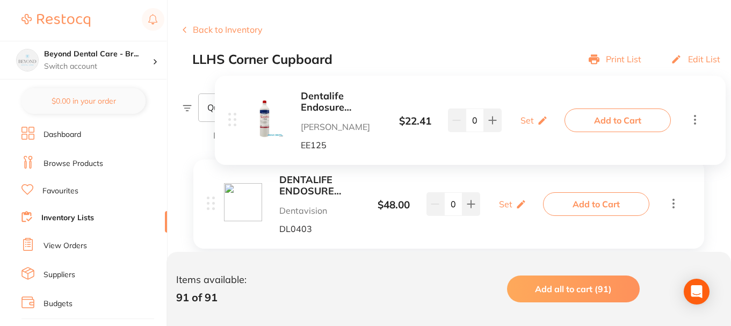
scroll to position [0, 0]
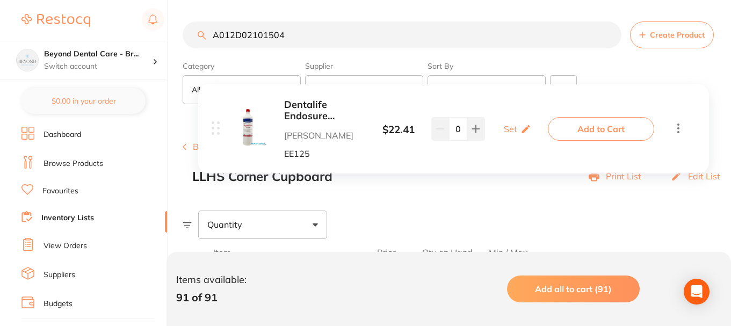
drag, startPoint x: 210, startPoint y: 132, endPoint x: 235, endPoint y: 121, distance: 27.4
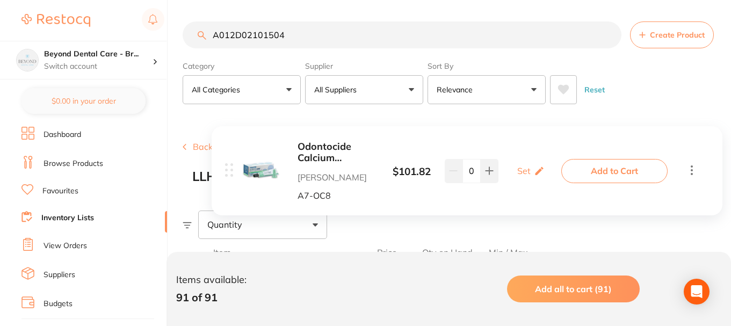
scroll to position [214, 0]
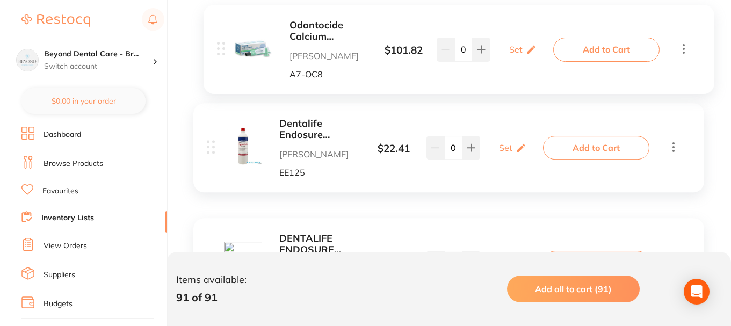
drag, startPoint x: 208, startPoint y: 174, endPoint x: 217, endPoint y: 84, distance: 91.2
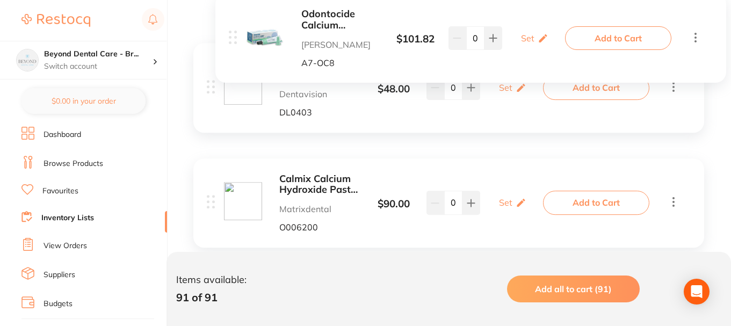
scroll to position [396, 0]
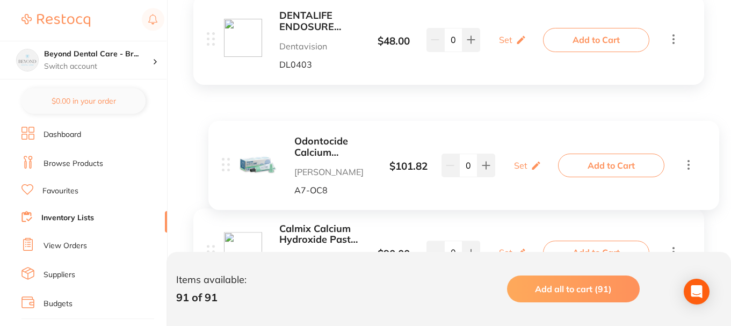
drag, startPoint x: 208, startPoint y: 107, endPoint x: 225, endPoint y: 169, distance: 63.9
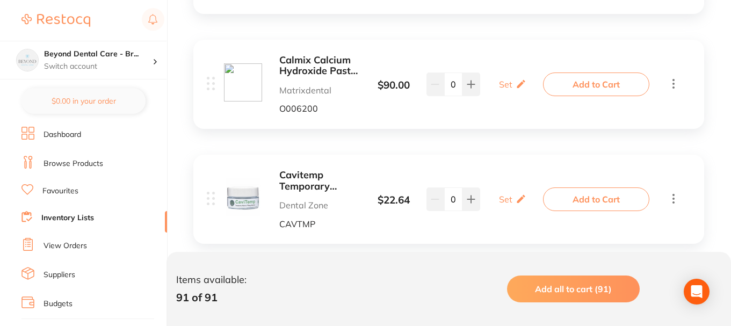
scroll to position [582, 0]
click at [671, 85] on icon at bounding box center [673, 82] width 13 height 13
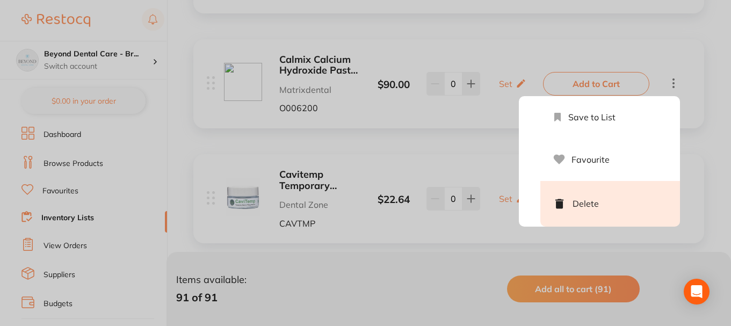
click at [579, 201] on li "Delete" at bounding box center [610, 204] width 140 height 46
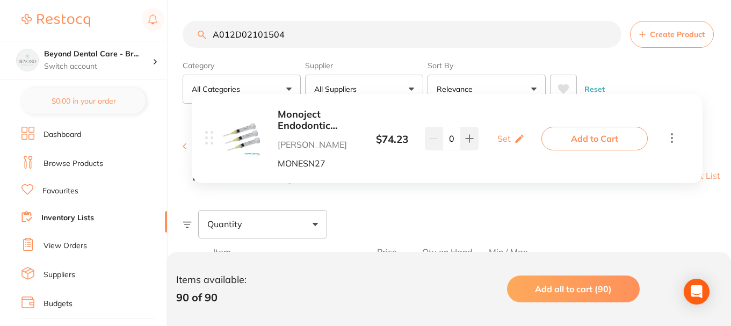
scroll to position [215, 0]
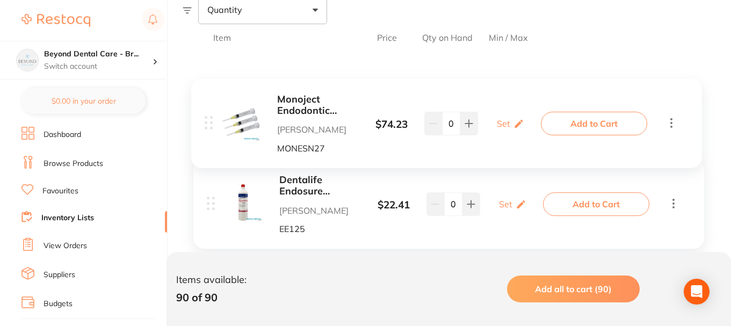
drag, startPoint x: 215, startPoint y: 197, endPoint x: 213, endPoint y: 120, distance: 76.8
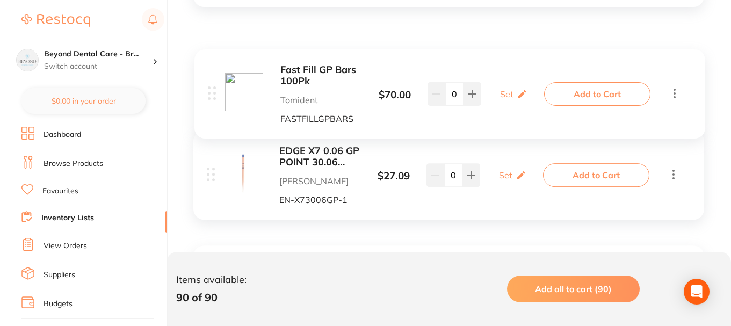
scroll to position [8981, 0]
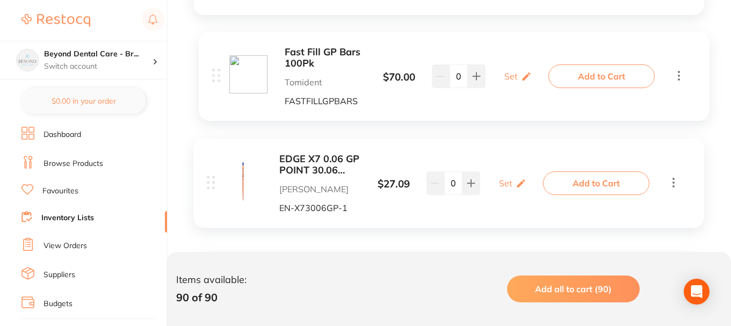
drag, startPoint x: 210, startPoint y: 79, endPoint x: 216, endPoint y: 75, distance: 7.5
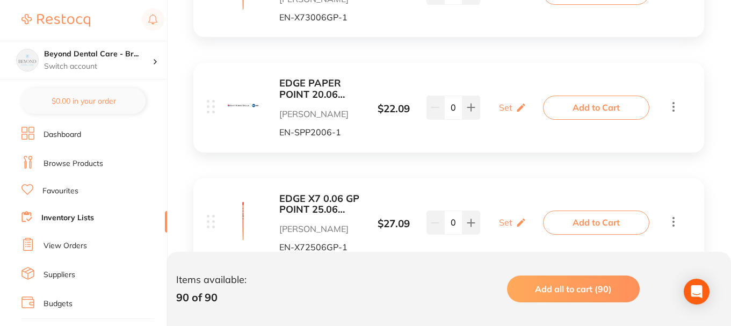
scroll to position [9188, 0]
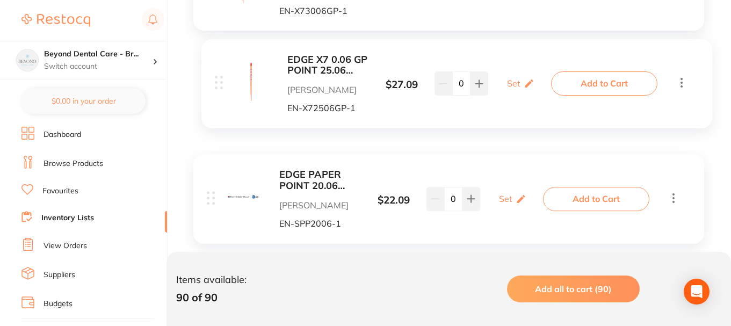
drag, startPoint x: 211, startPoint y: 215, endPoint x: 221, endPoint y: 120, distance: 96.1
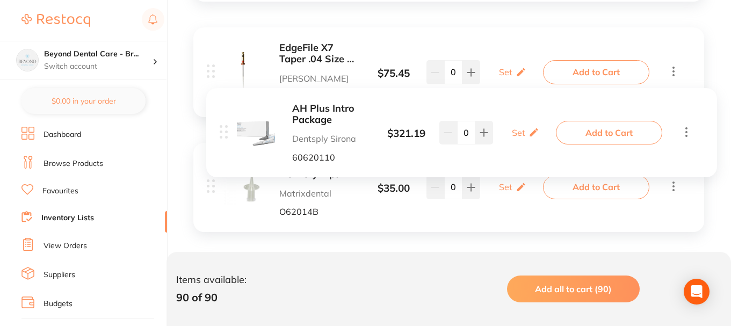
scroll to position [215, 0]
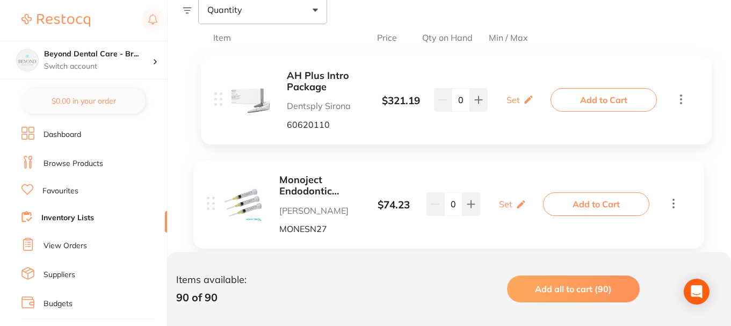
drag, startPoint x: 211, startPoint y: 130, endPoint x: 218, endPoint y: 95, distance: 35.7
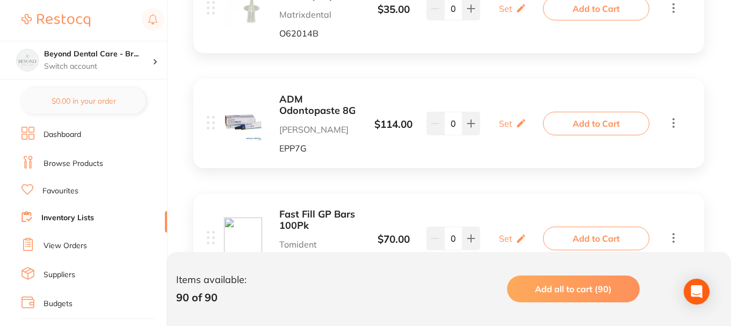
scroll to position [8767, 0]
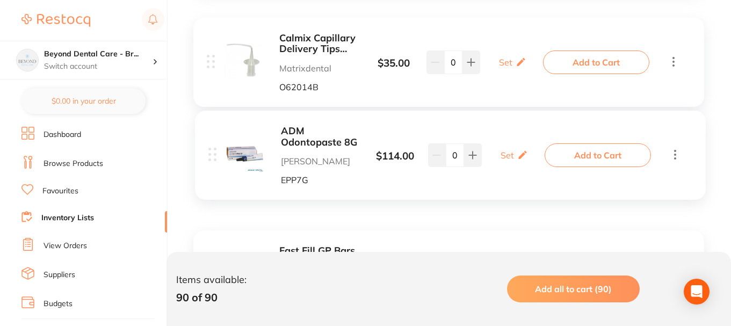
drag, startPoint x: 212, startPoint y: 177, endPoint x: 448, endPoint y: 69, distance: 260.0
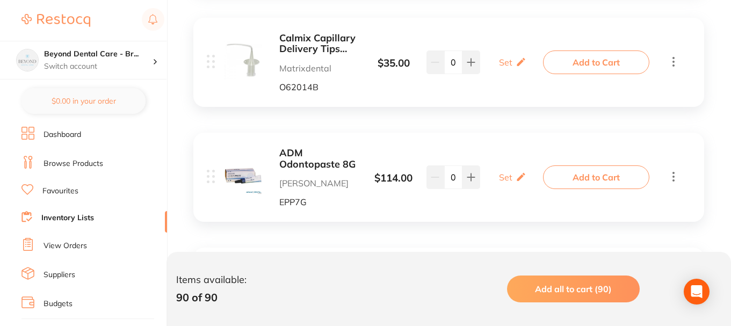
click at [673, 61] on icon at bounding box center [673, 62] width 2 height 10
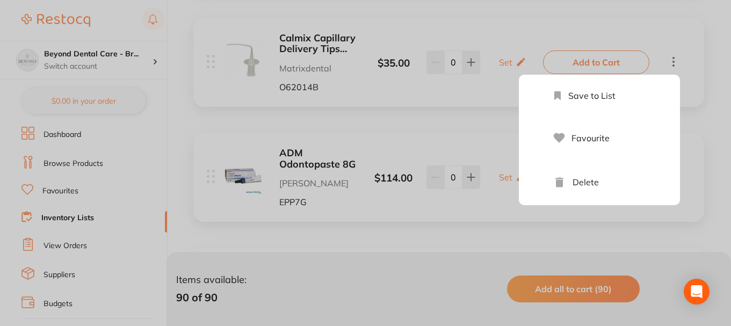
drag, startPoint x: 580, startPoint y: 179, endPoint x: 324, endPoint y: 154, distance: 257.3
click at [579, 179] on li "Delete" at bounding box center [610, 182] width 140 height 46
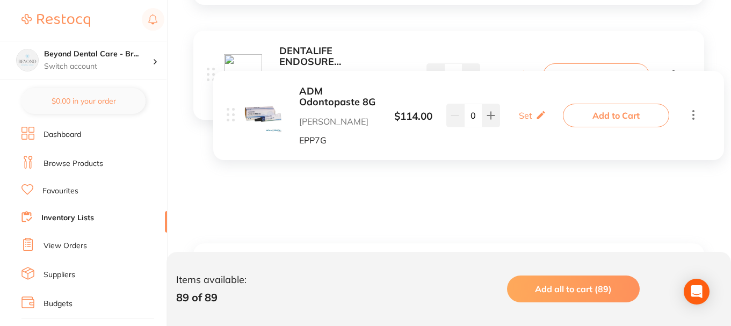
scroll to position [698, 0]
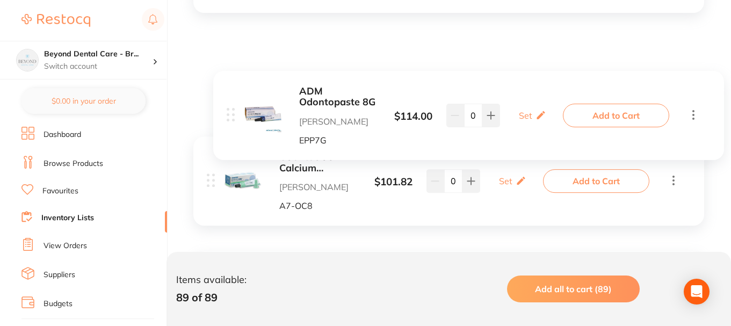
drag, startPoint x: 208, startPoint y: 112, endPoint x: 220, endPoint y: 86, distance: 28.1
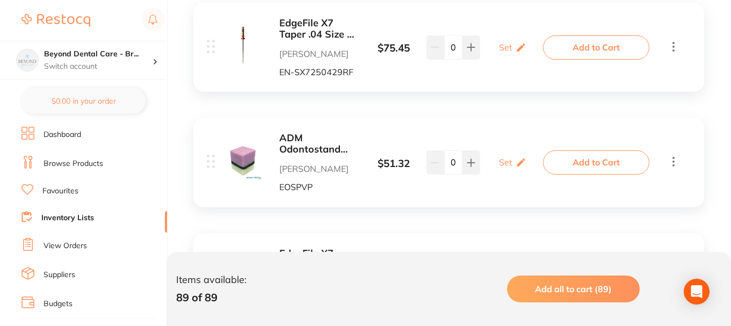
scroll to position [8437, 0]
drag, startPoint x: 206, startPoint y: 157, endPoint x: 212, endPoint y: 160, distance: 6.3
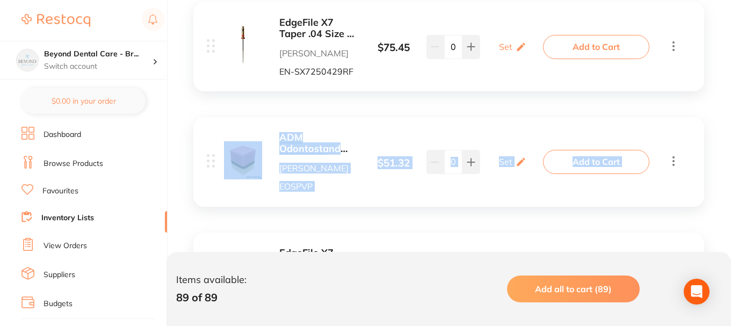
drag, startPoint x: 212, startPoint y: 160, endPoint x: 213, endPoint y: 128, distance: 32.2
click at [213, 128] on div "ADM Odontostand Endofoam Replacement PVP Adam Dental EOSPVP $ 51.32 Set Set Min…" at bounding box center [448, 161] width 511 height 89
click at [230, 188] on div "ADM Odontostand Endofoam Replacement PVP Adam Dental EOSPVP" at bounding box center [292, 161] width 136 height 59
click at [254, 151] on img at bounding box center [243, 160] width 38 height 38
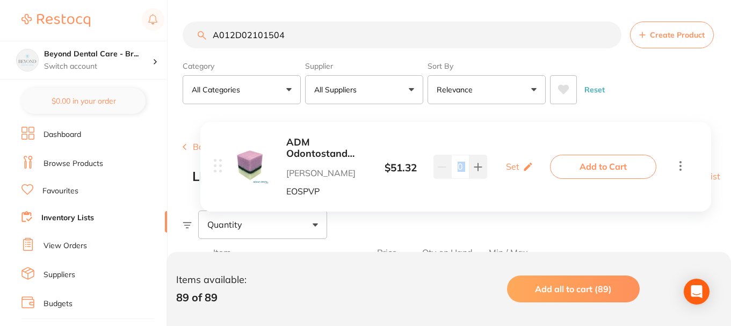
scroll to position [215, 0]
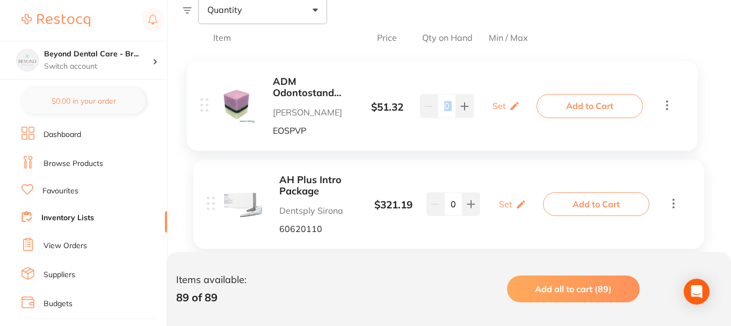
drag, startPoint x: 213, startPoint y: 160, endPoint x: 250, endPoint y: 127, distance: 49.0
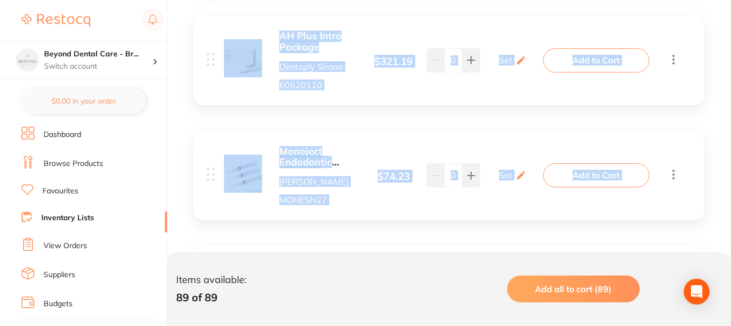
click at [346, 132] on div "Monoject Endodontic Syringes Adam Dental MONESN27 $ 74.23 Set Set Min / Max 0 S…" at bounding box center [448, 175] width 511 height 89
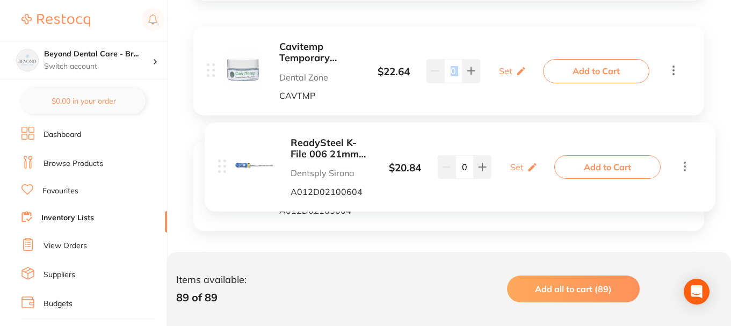
scroll to position [1425, 0]
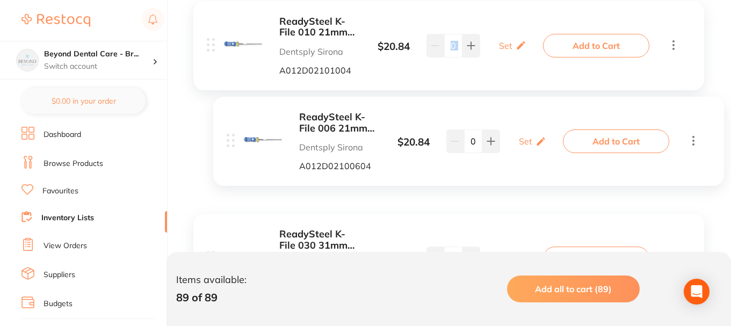
drag, startPoint x: 210, startPoint y: 228, endPoint x: 230, endPoint y: 136, distance: 93.4
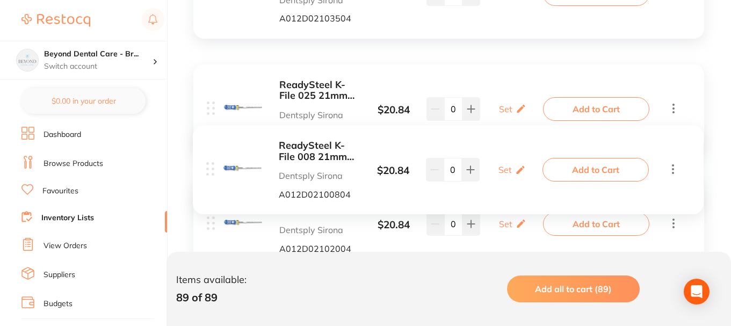
scroll to position [2566, 0]
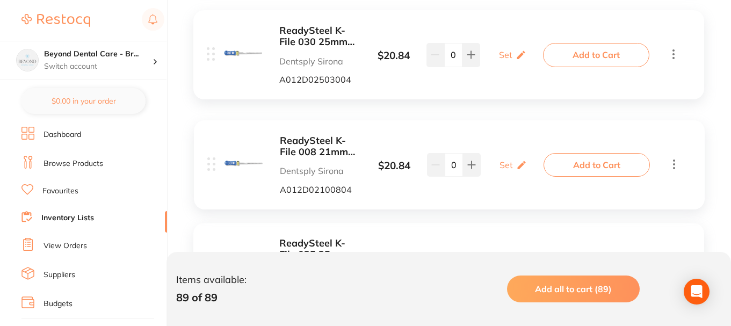
drag, startPoint x: 213, startPoint y: 177, endPoint x: 213, endPoint y: 163, distance: 14.0
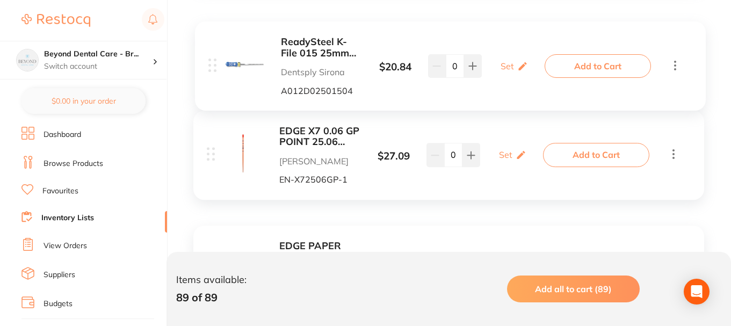
scroll to position [9340, 0]
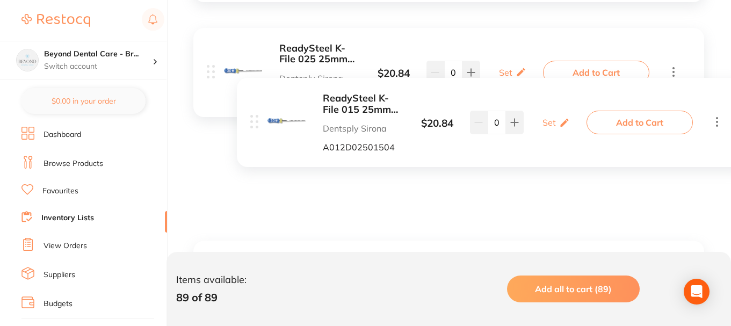
drag, startPoint x: 209, startPoint y: 75, endPoint x: 254, endPoint y: 120, distance: 63.4
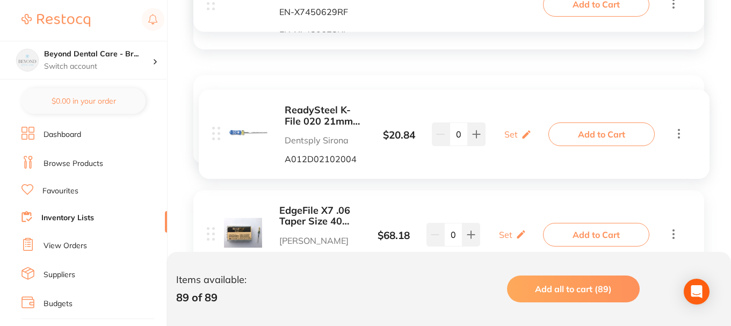
scroll to position [2851, 0]
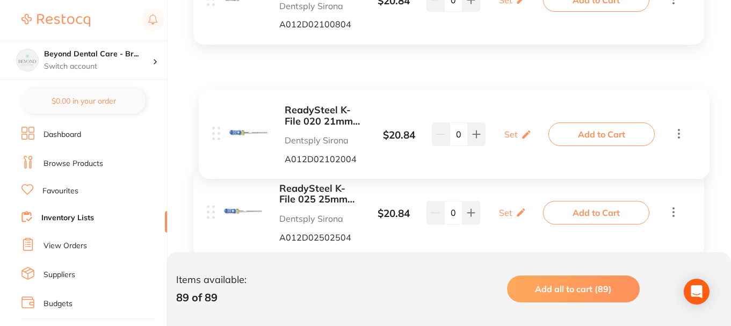
drag, startPoint x: 209, startPoint y: 176, endPoint x: 215, endPoint y: 130, distance: 46.5
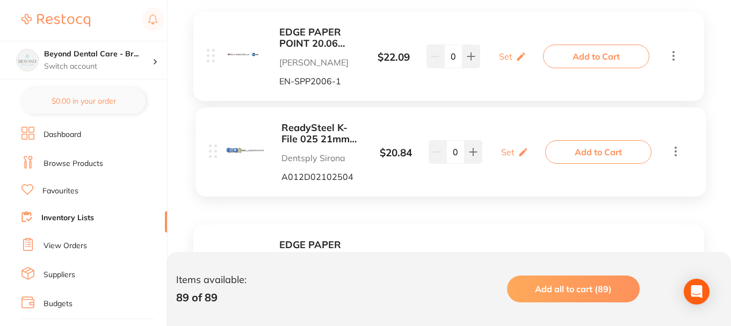
scroll to position [9407, 0]
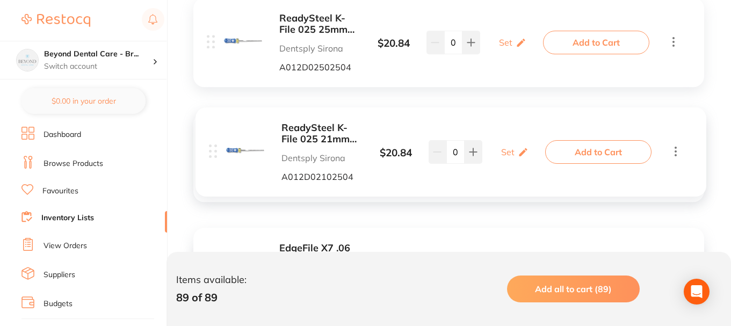
drag, startPoint x: 208, startPoint y: 176, endPoint x: 210, endPoint y: 149, distance: 26.9
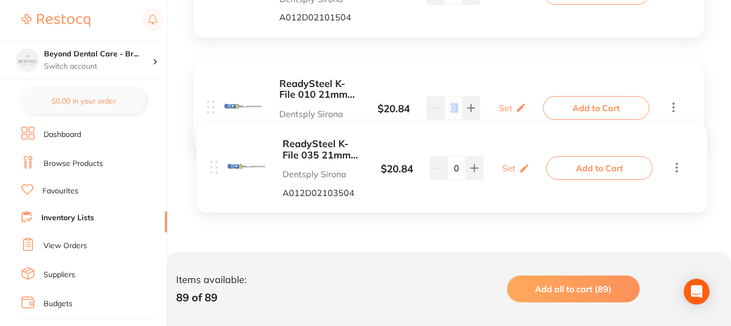
scroll to position [1425, 0]
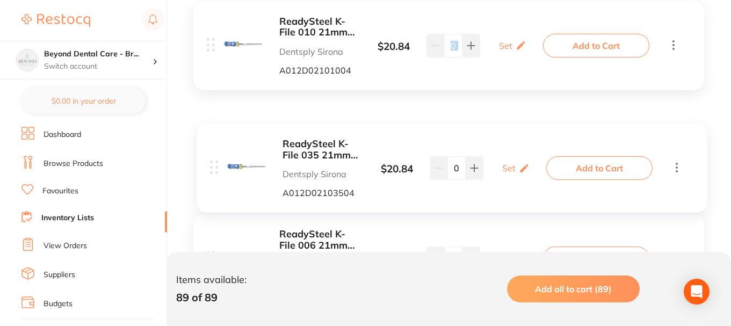
drag, startPoint x: 210, startPoint y: 175, endPoint x: 214, endPoint y: 164, distance: 11.2
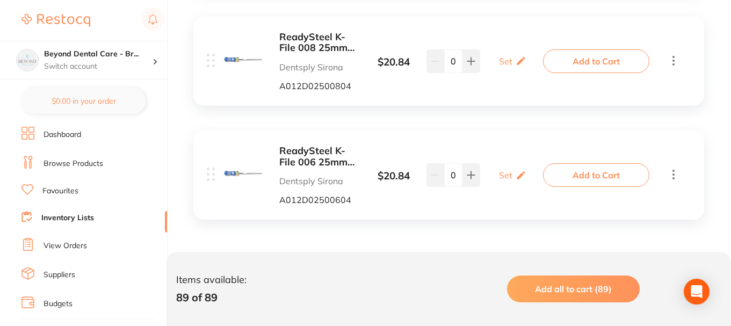
scroll to position [1140, 0]
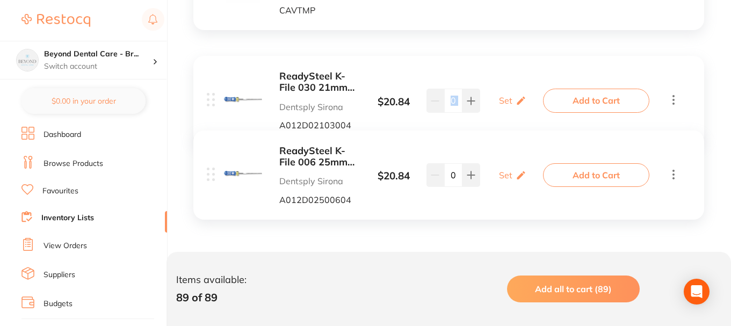
drag, startPoint x: 212, startPoint y: 176, endPoint x: 213, endPoint y: 167, distance: 8.7
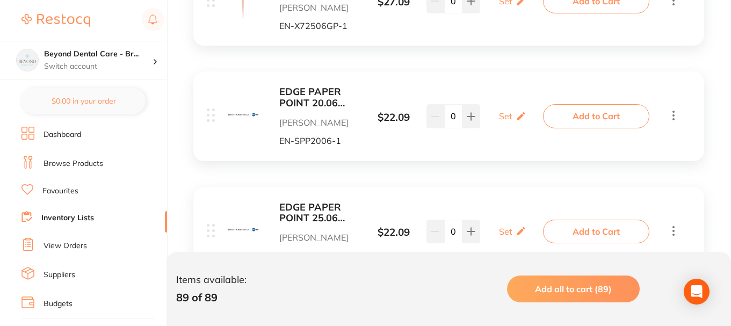
scroll to position [2281, 0]
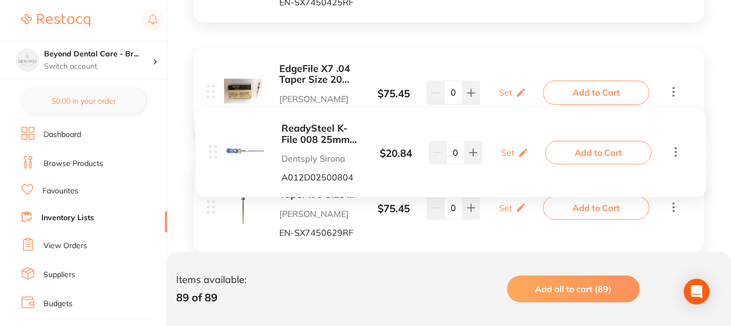
scroll to position [1995, 0]
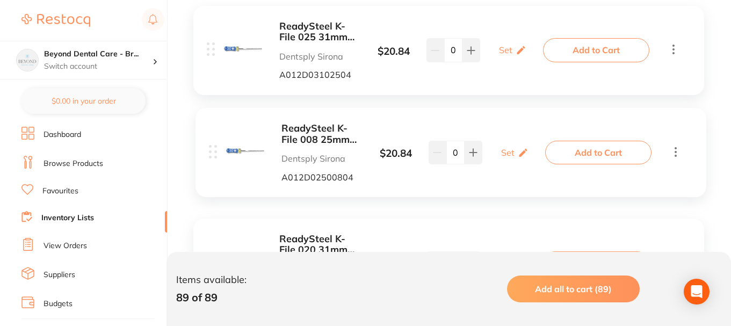
drag, startPoint x: 210, startPoint y: 178, endPoint x: 213, endPoint y: 151, distance: 26.4
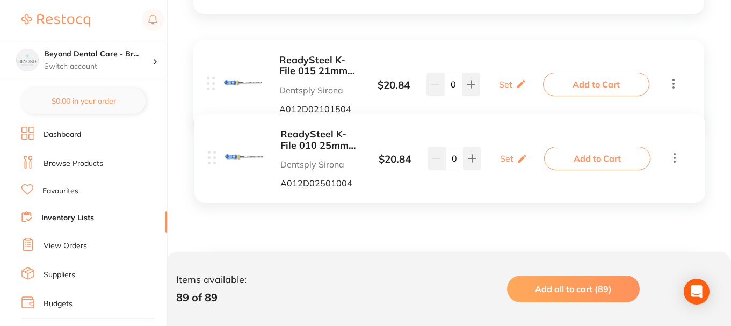
scroll to position [1425, 0]
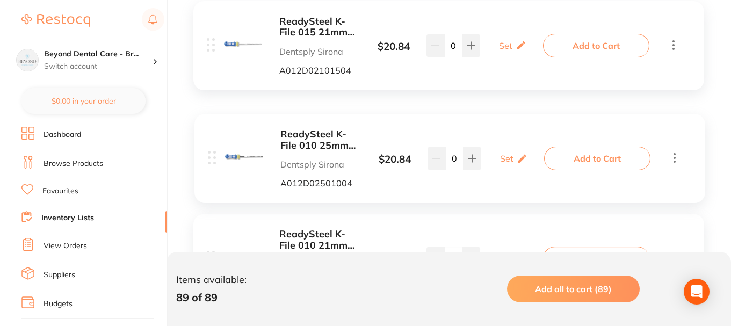
drag, startPoint x: 210, startPoint y: 177, endPoint x: 212, endPoint y: 156, distance: 20.4
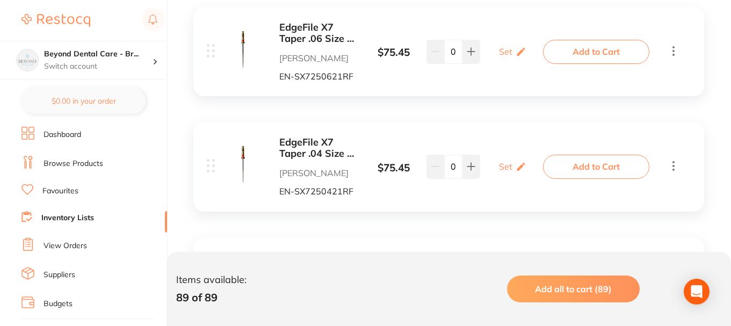
scroll to position [0, 0]
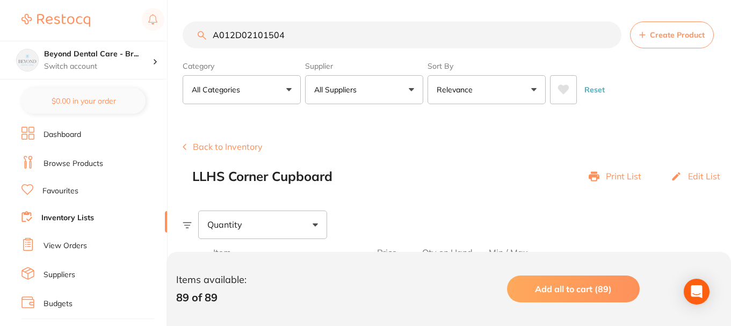
click at [58, 218] on link "Inventory Lists" at bounding box center [67, 218] width 53 height 11
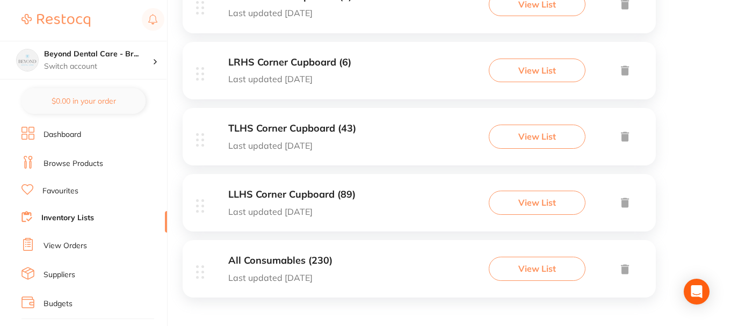
scroll to position [646, 0]
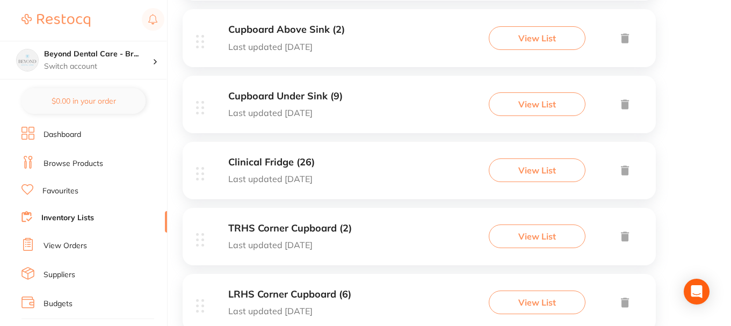
scroll to position [431, 0]
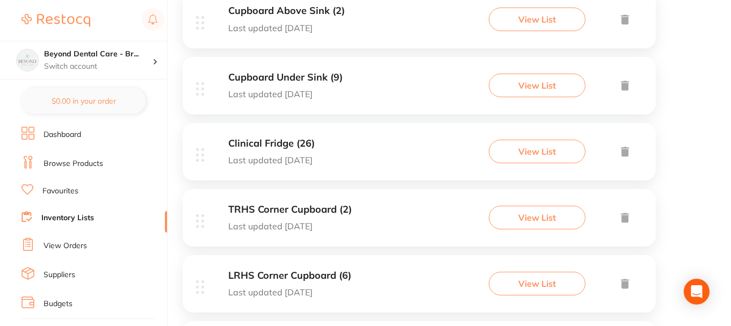
click at [267, 199] on div "TRHS Corner Cupboard (2) Last updated today View List" at bounding box center [419, 217] width 473 height 57
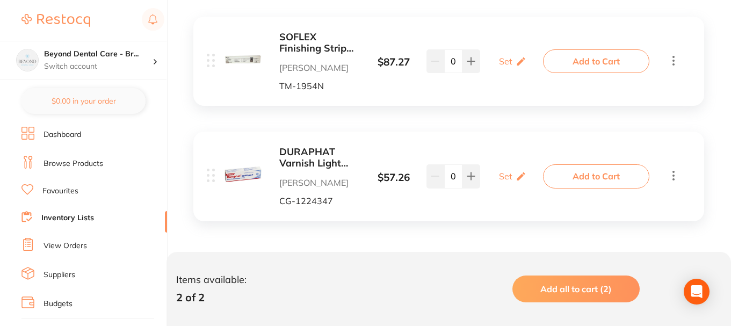
scroll to position [260, 0]
drag, startPoint x: 122, startPoint y: 220, endPoint x: 122, endPoint y: 227, distance: 7.5
click at [122, 227] on ul "Dashboard Browse Products Favourites Inventory Lists View Orders Suppliers Budg…" at bounding box center [93, 312] width 145 height 370
click at [91, 220] on link "Inventory Lists" at bounding box center [67, 218] width 53 height 11
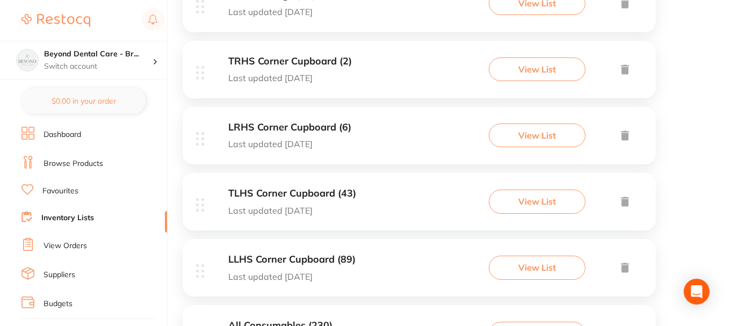
scroll to position [591, 0]
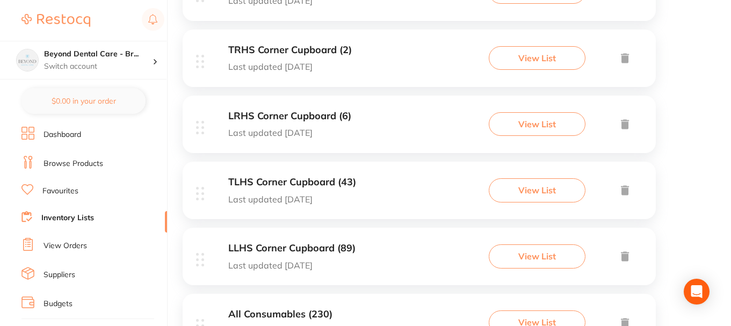
click at [257, 130] on p "Last updated [DATE]" at bounding box center [289, 133] width 123 height 10
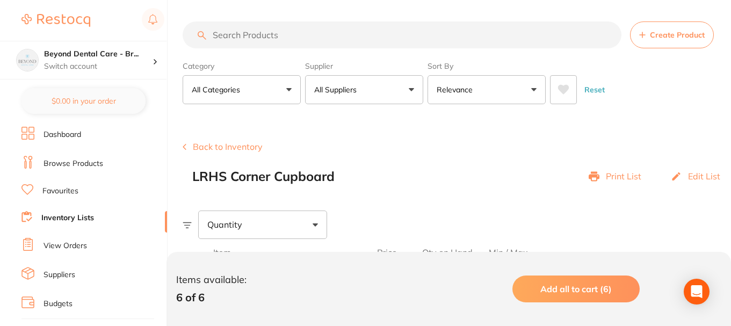
click at [243, 41] on input "search" at bounding box center [402, 34] width 439 height 27
paste input "XRB5001"
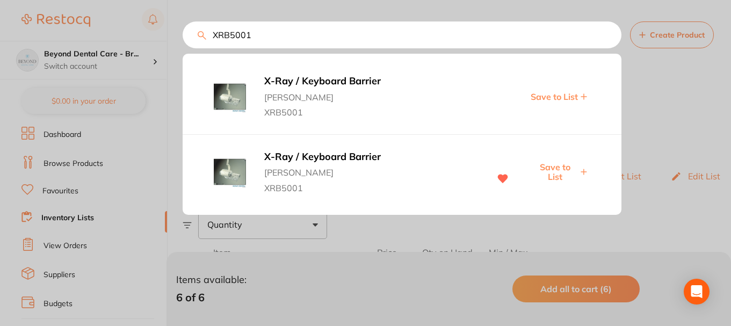
click at [556, 172] on span "Save to List" at bounding box center [554, 172] width 46 height 20
click at [200, 38] on div "XRB5001 X-Ray / Keyboard Barrier Adam Dental XRB5001 Save to List X-Ray / Keybo…" at bounding box center [457, 34] width 548 height 27
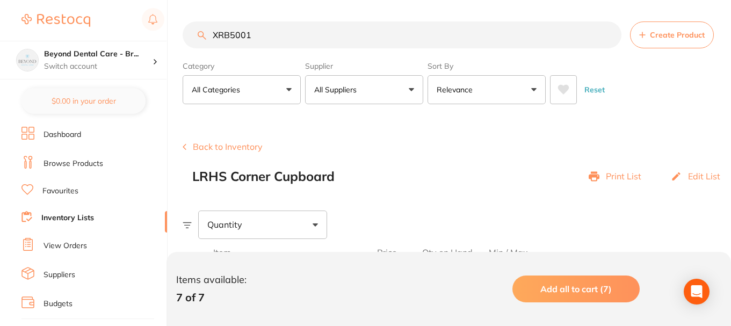
paste input "ITB2027"
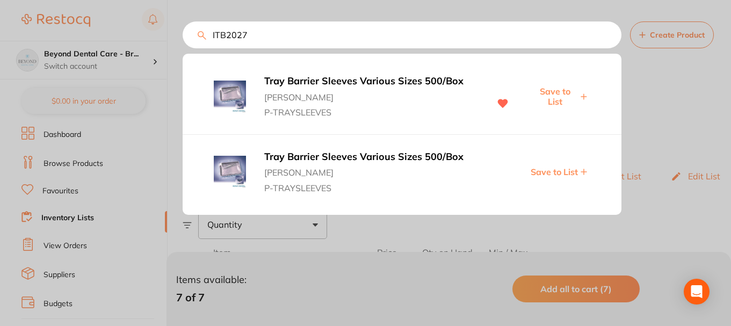
type input "ITB2027"
click at [553, 102] on span "Save to List" at bounding box center [554, 96] width 46 height 20
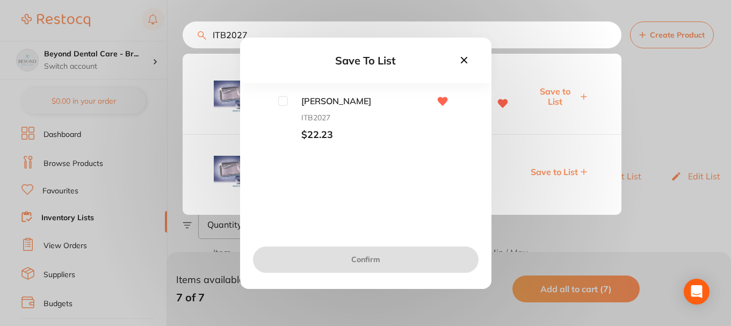
click at [286, 100] on input "checkbox" at bounding box center [283, 101] width 10 height 10
checkbox input "true"
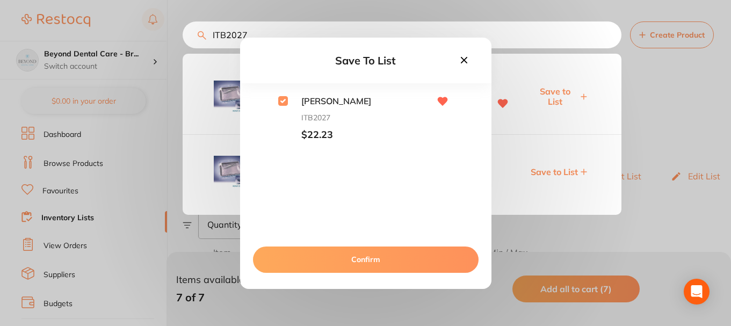
click at [345, 260] on button "Confirm" at bounding box center [365, 259] width 225 height 26
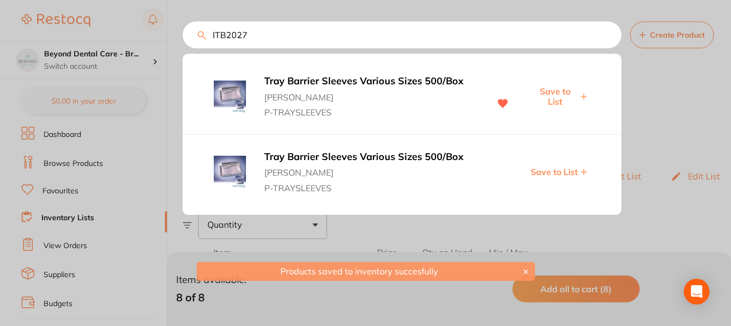
click at [90, 224] on div at bounding box center [365, 163] width 731 height 326
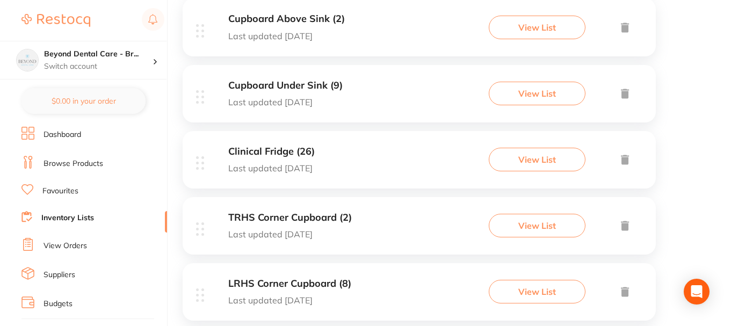
scroll to position [483, 0]
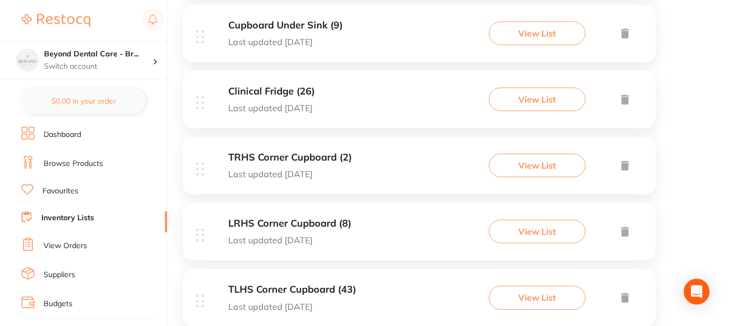
click at [418, 157] on div "TRHS Corner Cupboard (2) Last updated today View List" at bounding box center [419, 165] width 473 height 57
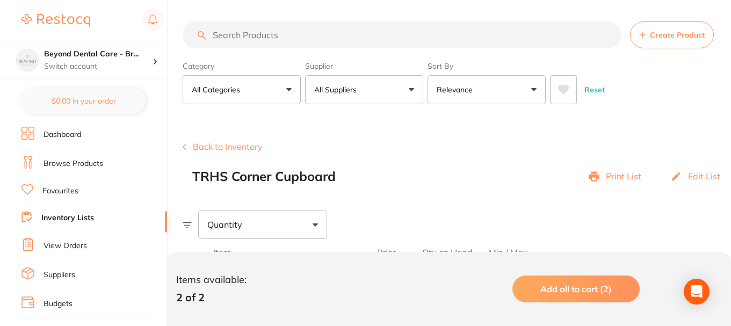
click at [293, 31] on input "search" at bounding box center [402, 34] width 439 height 27
paste input "P-ETCHGEL"
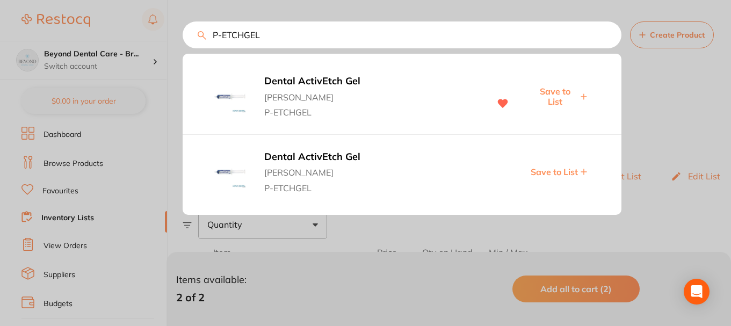
type input "P-ETCHGEL"
click at [559, 91] on span "Save to List" at bounding box center [554, 96] width 46 height 20
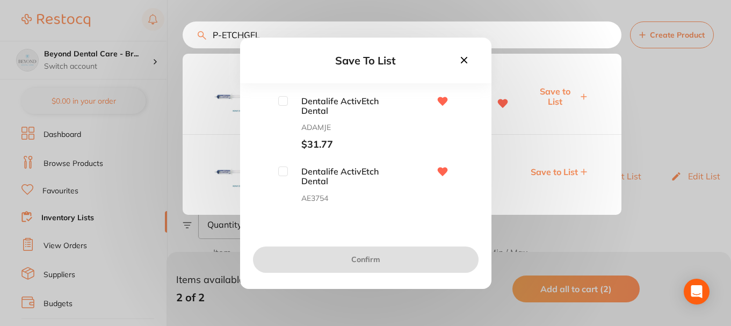
click at [279, 101] on input "checkbox" at bounding box center [283, 101] width 10 height 10
checkbox input "true"
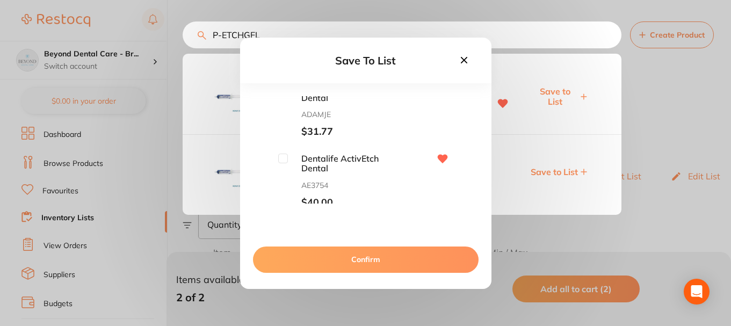
scroll to position [18, 0]
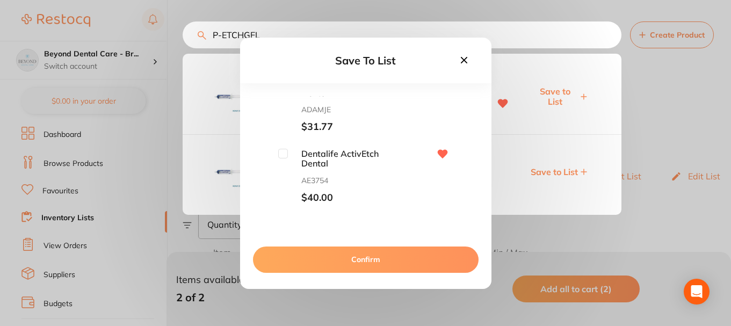
click at [329, 251] on button "Confirm" at bounding box center [365, 259] width 225 height 26
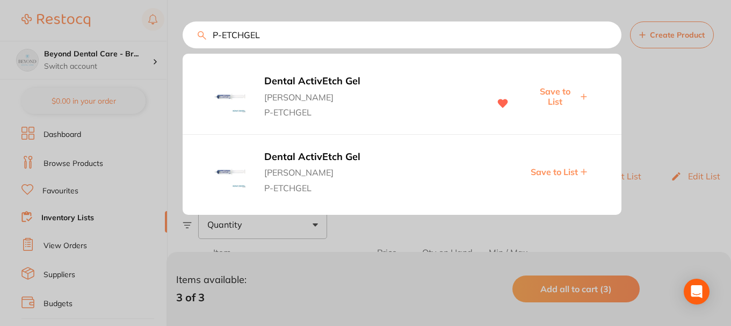
click at [202, 37] on div "P-ETCHGEL Dental ActivEtch Gel Adam Dental P-ETCHGEL Save to List Dental ActivE…" at bounding box center [457, 34] width 548 height 27
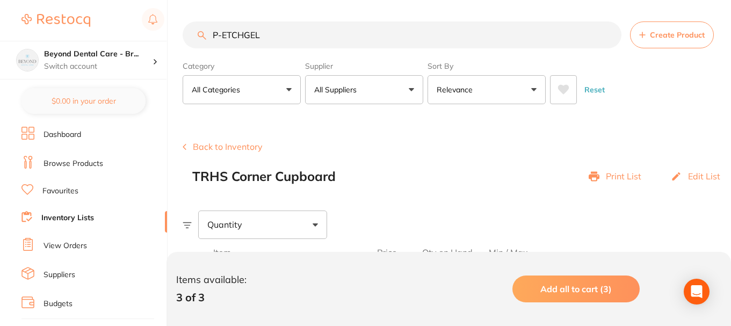
paste input "DT"
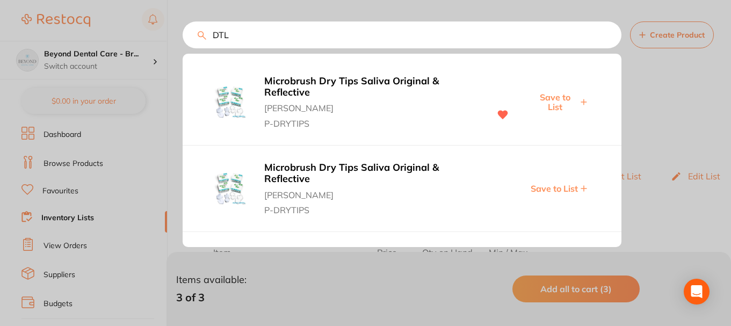
type input "DTL"
click at [555, 100] on span "Save to List" at bounding box center [554, 102] width 46 height 20
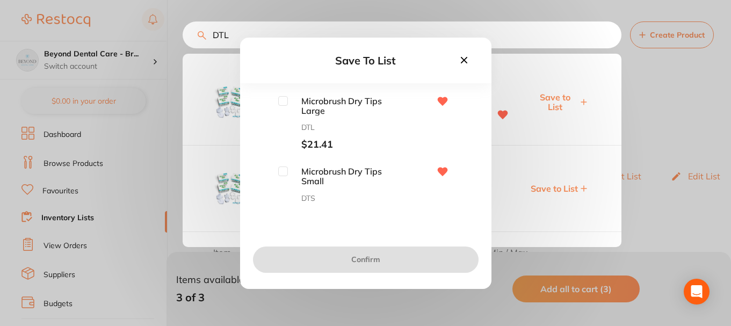
click at [283, 103] on input "checkbox" at bounding box center [283, 101] width 10 height 10
checkbox input "true"
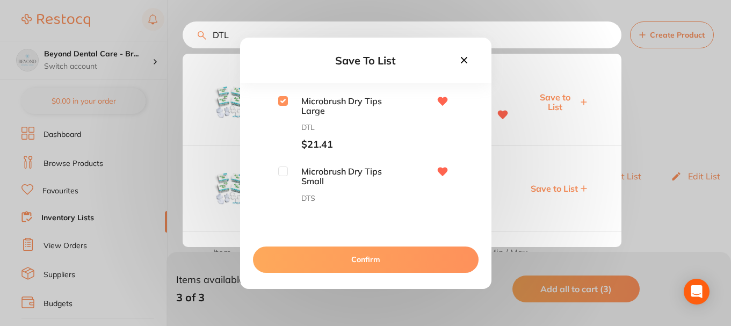
click at [282, 172] on input "checkbox" at bounding box center [283, 171] width 10 height 10
checkbox input "true"
click at [303, 250] on button "Confirm" at bounding box center [365, 259] width 225 height 26
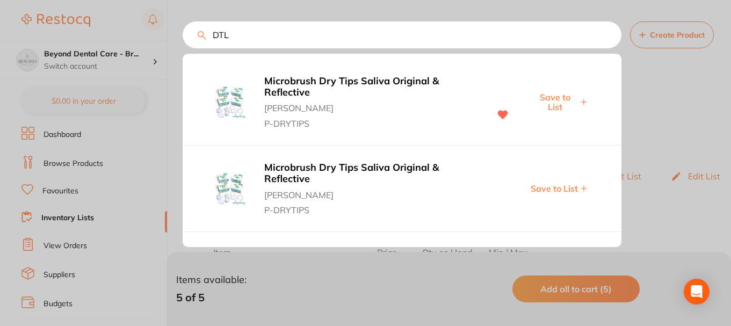
click at [266, 33] on input "DTL" at bounding box center [402, 34] width 439 height 27
click at [206, 33] on input "DTL" at bounding box center [402, 34] width 439 height 27
paste input "OPPBU"
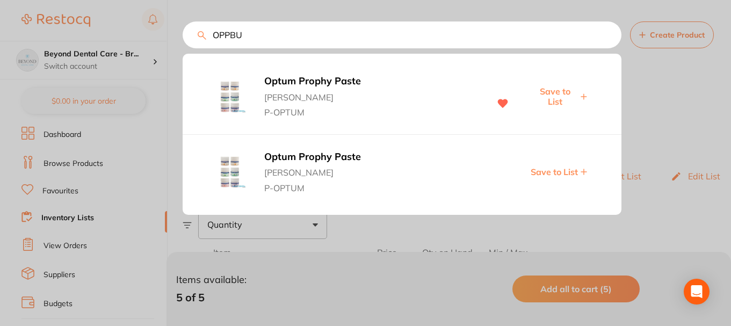
type input "OPPBU"
click at [569, 90] on span "Save to List" at bounding box center [554, 96] width 46 height 20
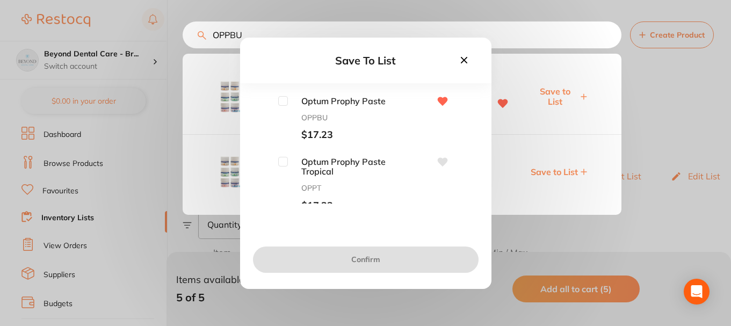
click at [288, 99] on span "Optum Prophy Paste" at bounding box center [341, 101] width 107 height 10
click at [282, 99] on input "checkbox" at bounding box center [283, 101] width 10 height 10
checkbox input "true"
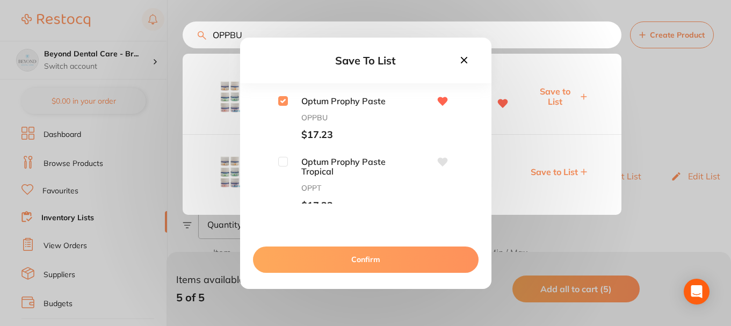
click at [327, 256] on button "Confirm" at bounding box center [365, 259] width 225 height 26
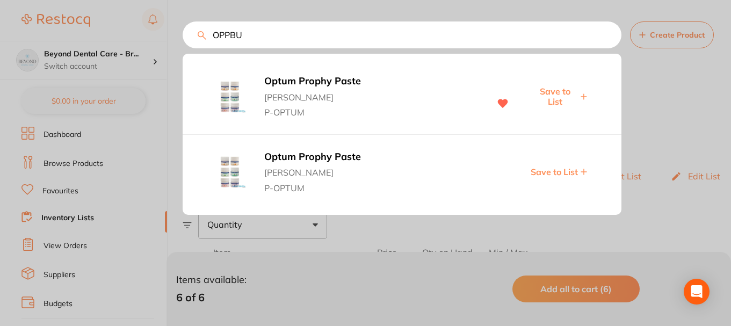
drag, startPoint x: 263, startPoint y: 37, endPoint x: 183, endPoint y: 34, distance: 80.0
click at [183, 34] on input "OPPBU" at bounding box center [402, 34] width 439 height 27
paste input "ADA306"
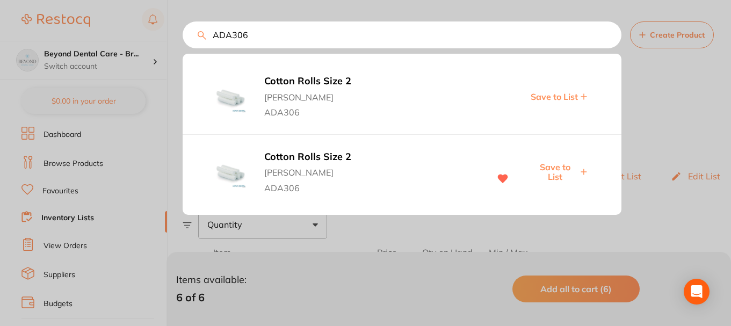
click at [559, 167] on span "Save to List" at bounding box center [554, 172] width 46 height 20
click at [286, 34] on input "ADA306" at bounding box center [402, 34] width 439 height 27
click at [207, 38] on input "ADA306" at bounding box center [402, 34] width 439 height 27
paste input "CPNWNS75"
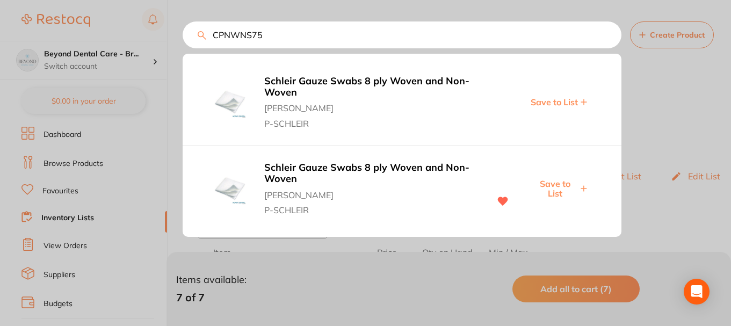
type input "CPNWNS75"
click at [547, 184] on span "Save to List" at bounding box center [554, 189] width 46 height 20
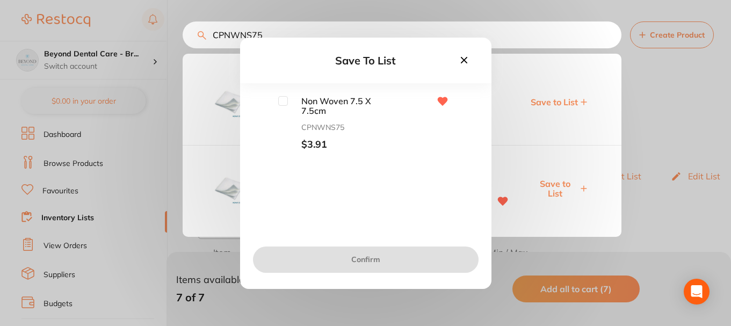
click at [283, 101] on input "checkbox" at bounding box center [283, 101] width 10 height 10
checkbox input "true"
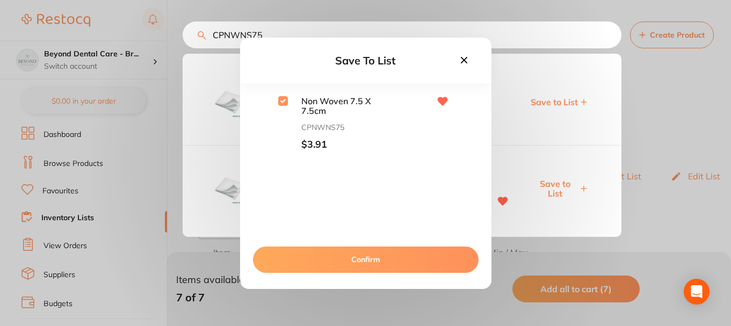
click at [292, 249] on button "Confirm" at bounding box center [365, 259] width 225 height 26
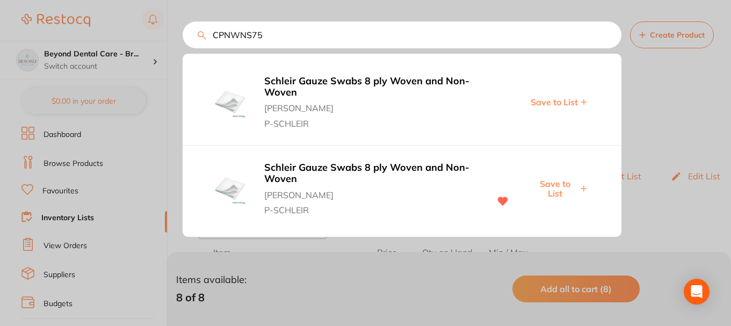
click at [209, 34] on input "CPNWNS75" at bounding box center [402, 34] width 439 height 27
paste input "PCLT03"
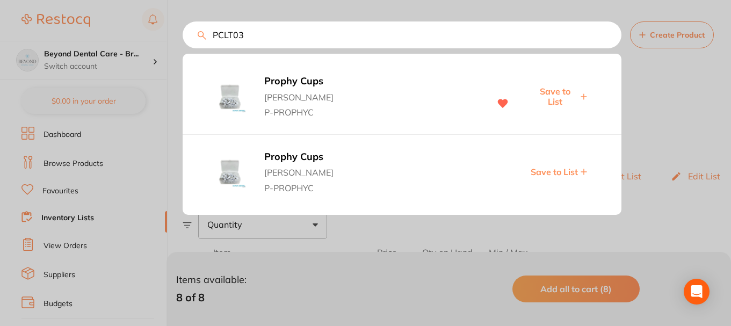
type input "PCLT03"
click at [556, 93] on span "Save to List" at bounding box center [554, 96] width 46 height 20
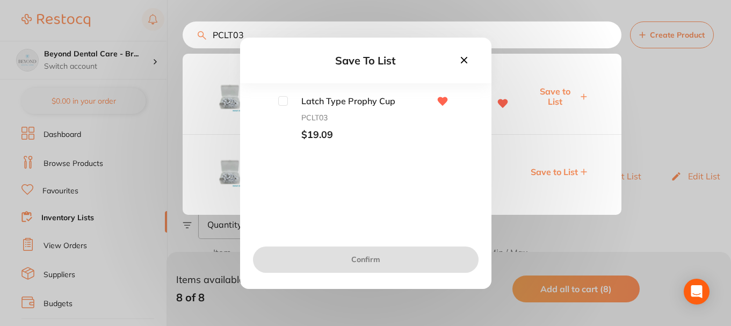
click at [282, 104] on input "checkbox" at bounding box center [283, 101] width 10 height 10
checkbox input "true"
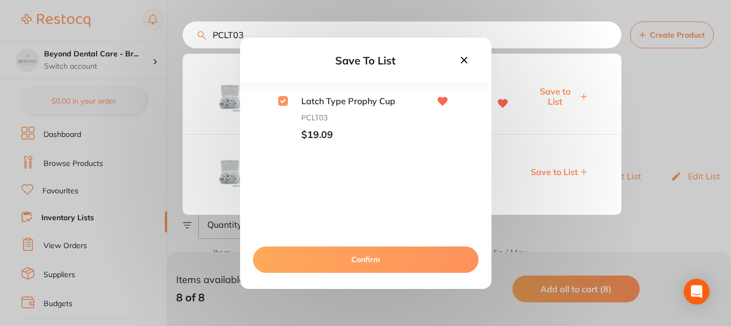
drag, startPoint x: 295, startPoint y: 260, endPoint x: 292, endPoint y: 249, distance: 12.2
click at [295, 258] on button "Confirm" at bounding box center [365, 259] width 225 height 26
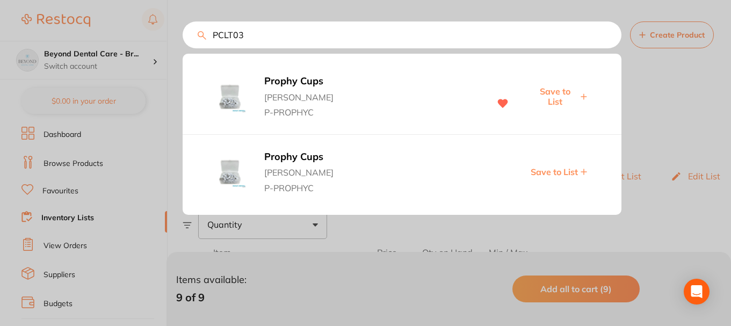
drag, startPoint x: 266, startPoint y: 37, endPoint x: 456, endPoint y: 114, distance: 205.0
click at [192, 37] on input "PCLT03" at bounding box center [402, 34] width 439 height 27
paste input "RUMRL4125"
type input "RUMRL4125"
click at [557, 48] on div "RUMRL4125 Prophy Cups Adam Dental P-PROPHYC Save to List Prophy Cups Adam Denta…" at bounding box center [402, 34] width 439 height 27
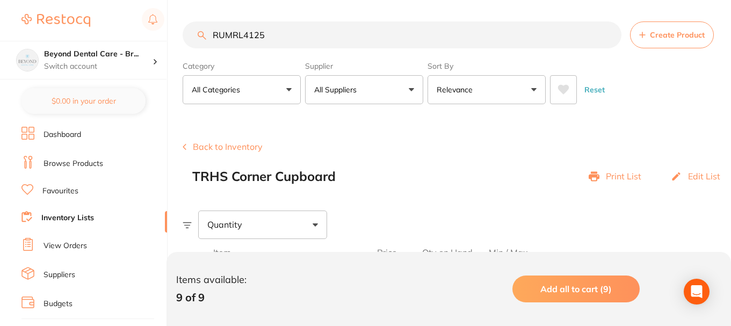
click at [274, 36] on input "RUMRL4125" at bounding box center [402, 34] width 439 height 27
drag, startPoint x: 278, startPoint y: 35, endPoint x: 202, endPoint y: 37, distance: 75.7
click at [202, 37] on div "RUMRL4125 Create Product" at bounding box center [457, 34] width 548 height 27
drag, startPoint x: 270, startPoint y: 37, endPoint x: 168, endPoint y: 42, distance: 102.2
click at [181, 38] on div "$0.00 Beyond Dental Care - Br... Switch account Beyond Dental Care - Sandstone …" at bounding box center [365, 163] width 731 height 326
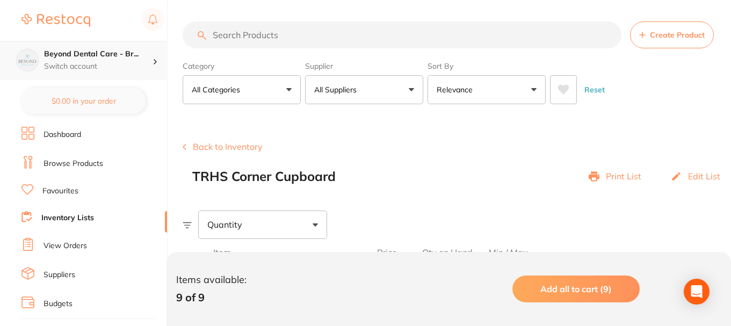
paste input "RUMRL4125"
type input "RUMRL4125"
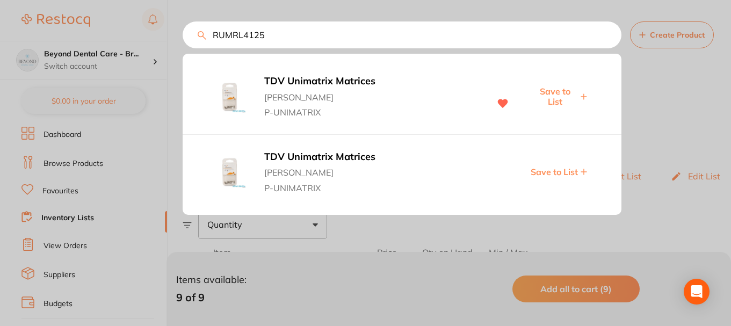
click at [557, 91] on span "Save to List" at bounding box center [554, 96] width 46 height 20
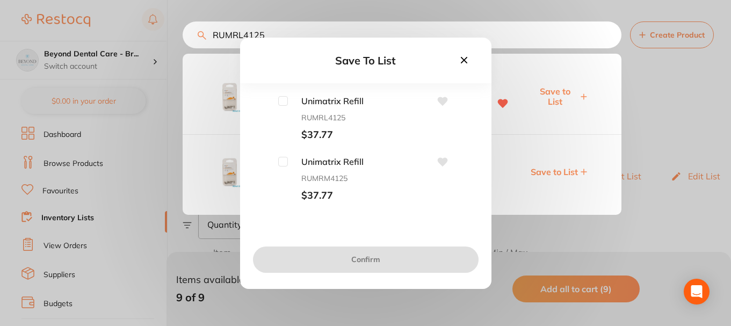
click at [282, 100] on input "checkbox" at bounding box center [283, 101] width 10 height 10
checkbox input "true"
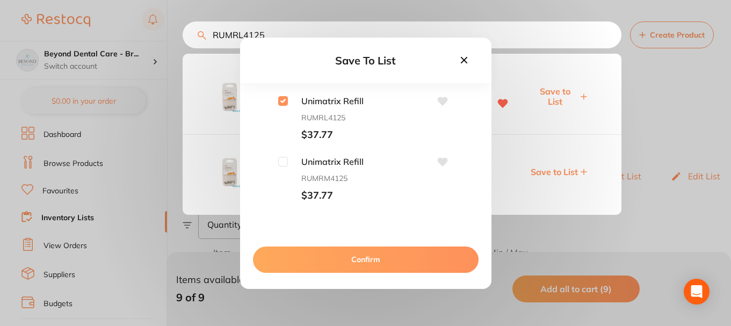
click at [279, 159] on input "checkbox" at bounding box center [283, 162] width 10 height 10
checkbox input "true"
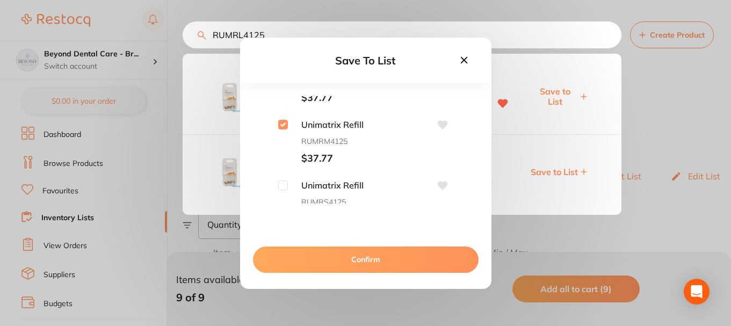
scroll to position [54, 0]
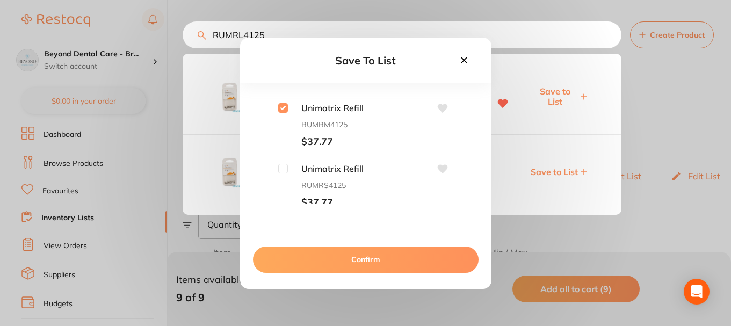
click at [285, 171] on input "checkbox" at bounding box center [283, 169] width 10 height 10
checkbox input "true"
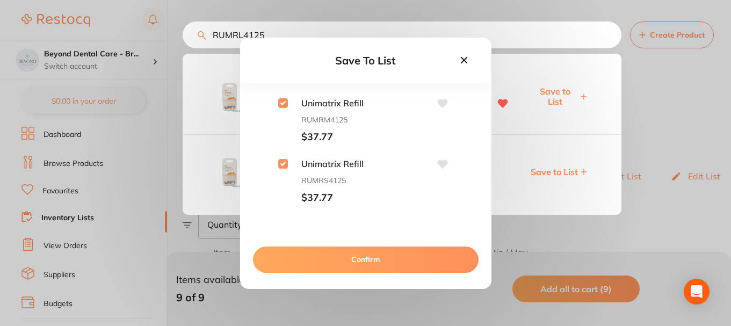
click at [347, 256] on button "Confirm" at bounding box center [365, 259] width 225 height 26
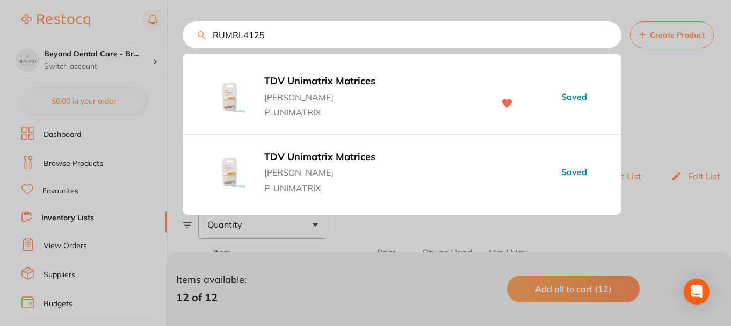
drag, startPoint x: 270, startPoint y: 35, endPoint x: 255, endPoint y: 55, distance: 24.9
click at [206, 34] on input "RUMRL4125" at bounding box center [402, 34] width 439 height 27
paste input "T1UT144"
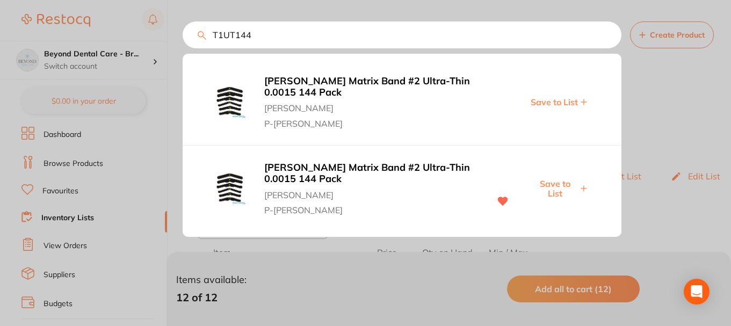
type input "T1UT144"
click at [549, 181] on span "Save to List" at bounding box center [554, 189] width 46 height 20
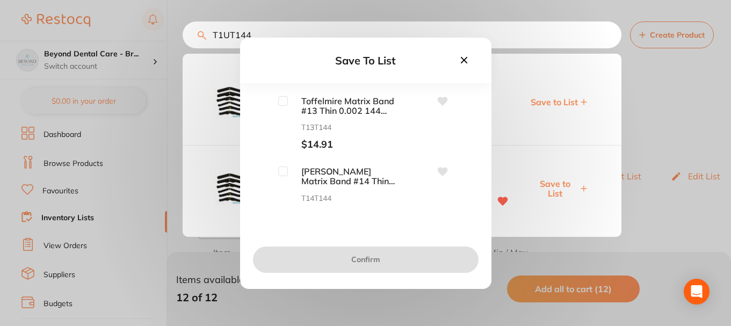
click at [280, 101] on input "checkbox" at bounding box center [283, 101] width 10 height 10
checkbox input "true"
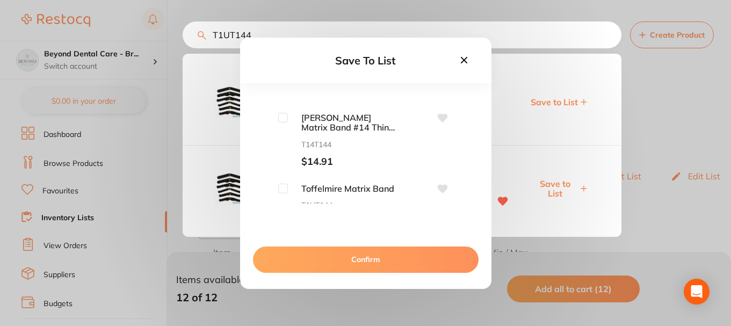
click at [281, 120] on input "checkbox" at bounding box center [283, 118] width 10 height 10
checkbox input "true"
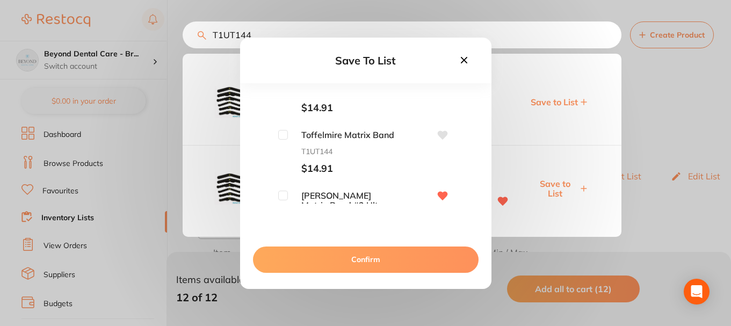
click at [285, 134] on input "checkbox" at bounding box center [283, 135] width 10 height 10
checkbox input "true"
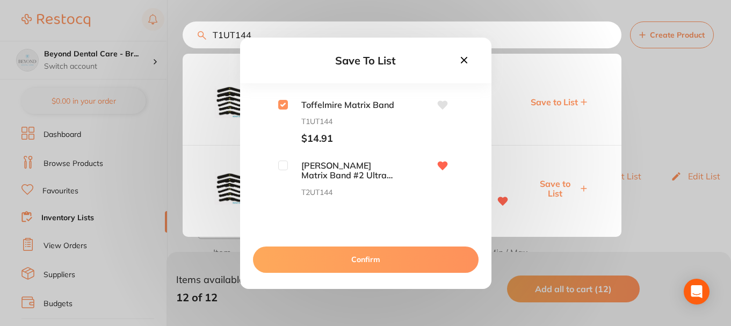
scroll to position [149, 0]
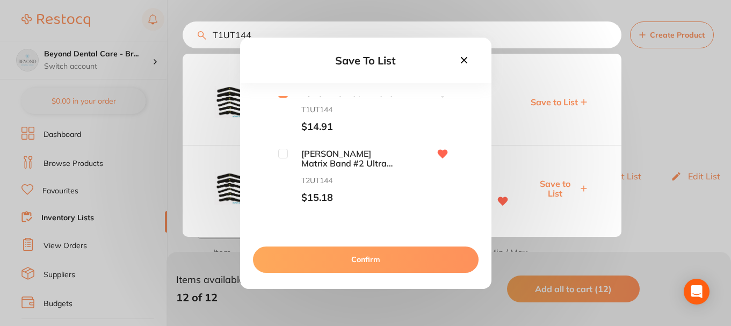
click at [285, 156] on input "checkbox" at bounding box center [283, 154] width 10 height 10
checkbox input "true"
click at [344, 251] on button "Confirm" at bounding box center [365, 259] width 225 height 26
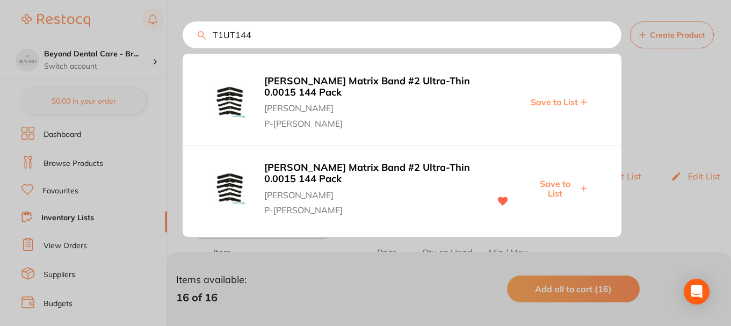
drag, startPoint x: 269, startPoint y: 37, endPoint x: 206, endPoint y: 37, distance: 62.8
click at [206, 37] on input "T1UT144" at bounding box center [402, 34] width 439 height 27
paste input "755011"
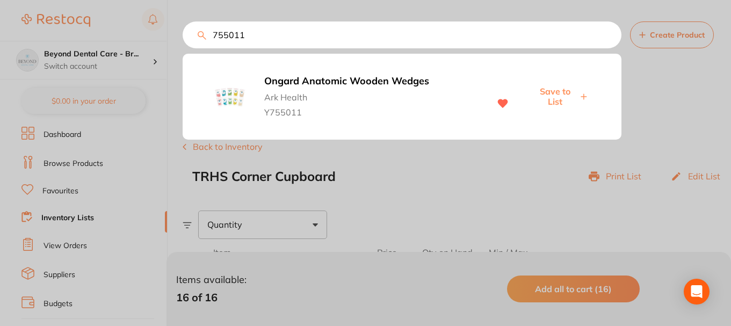
type input "755011"
click at [556, 98] on span "Save to List" at bounding box center [554, 96] width 46 height 20
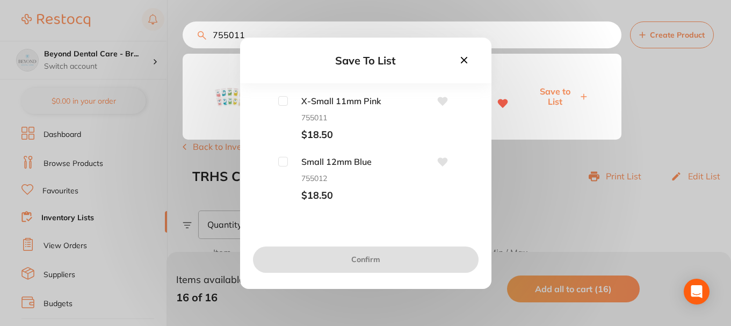
click at [284, 99] on input "checkbox" at bounding box center [283, 101] width 10 height 10
checkbox input "true"
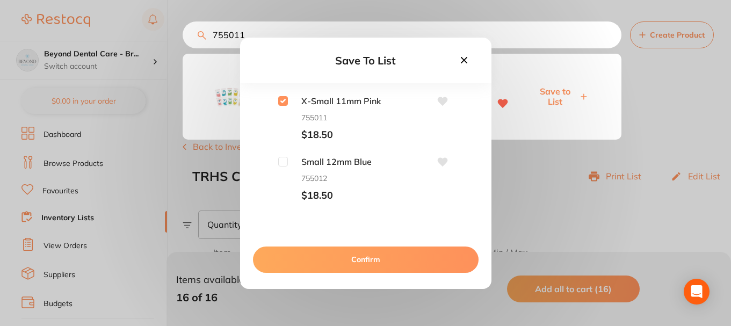
click at [288, 161] on span "Small 12mm Blue" at bounding box center [341, 162] width 107 height 10
click at [284, 161] on input "checkbox" at bounding box center [283, 162] width 10 height 10
checkbox input "true"
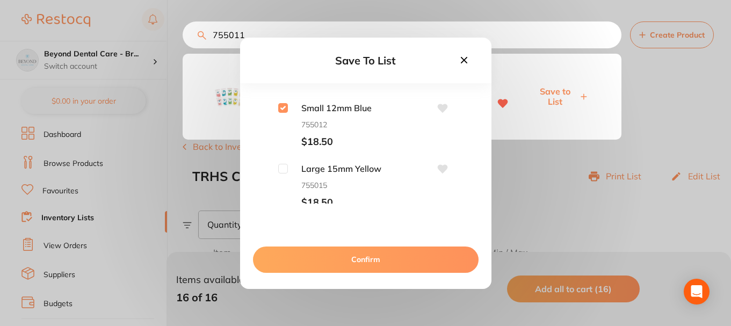
click at [282, 169] on input "checkbox" at bounding box center [283, 169] width 10 height 10
checkbox input "true"
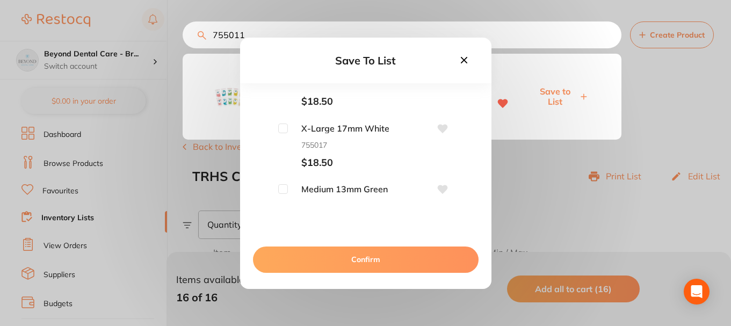
scroll to position [161, 0]
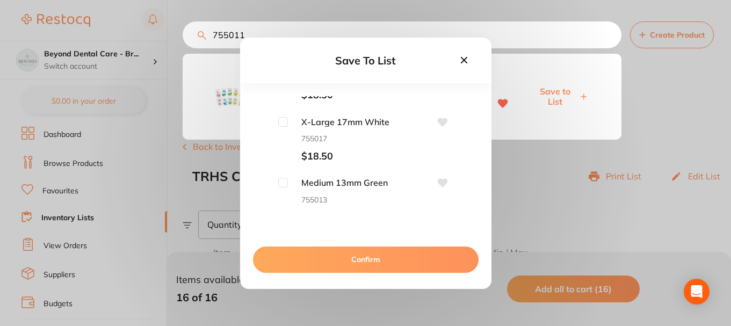
click at [283, 184] on input "checkbox" at bounding box center [283, 183] width 10 height 10
checkbox input "true"
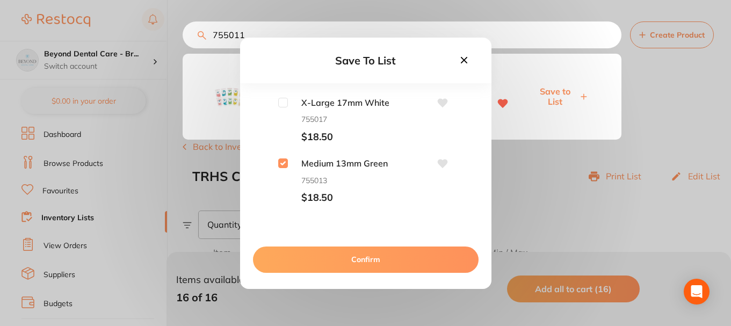
click at [371, 263] on button "Confirm" at bounding box center [365, 259] width 225 height 26
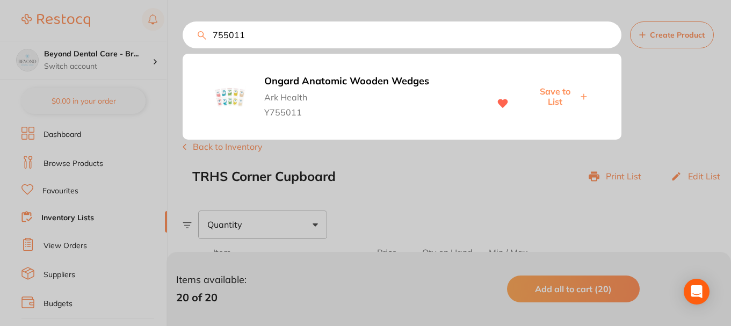
click at [205, 40] on input "755011" at bounding box center [402, 34] width 439 height 27
paste input "9516632"
click at [549, 102] on span "Save to List" at bounding box center [554, 96] width 46 height 20
drag, startPoint x: 267, startPoint y: 28, endPoint x: 186, endPoint y: 32, distance: 81.7
click at [186, 33] on input "9516632" at bounding box center [402, 34] width 439 height 27
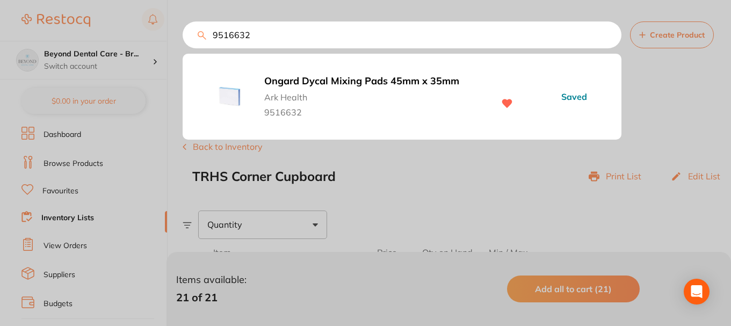
paste input "711623"
type input "711623"
click at [557, 94] on span "Save to List" at bounding box center [554, 96] width 46 height 20
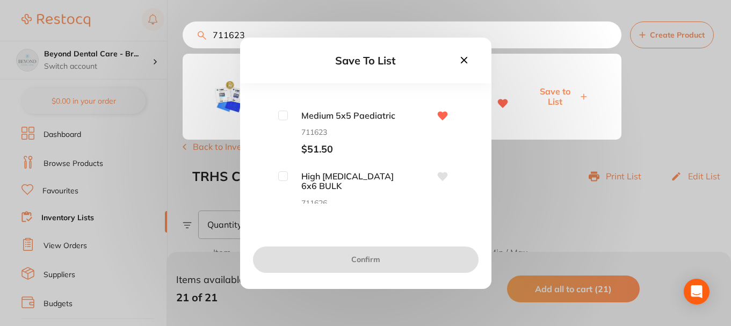
scroll to position [54, 0]
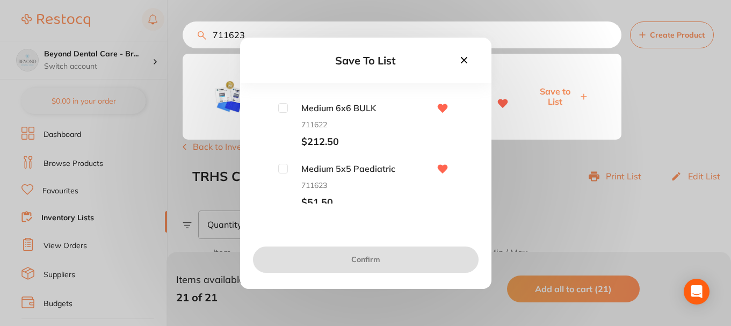
click at [281, 169] on input "checkbox" at bounding box center [283, 169] width 10 height 10
checkbox input "true"
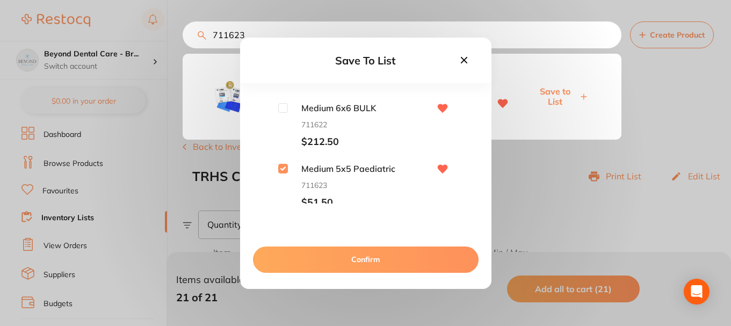
click at [338, 261] on button "Confirm" at bounding box center [365, 259] width 225 height 26
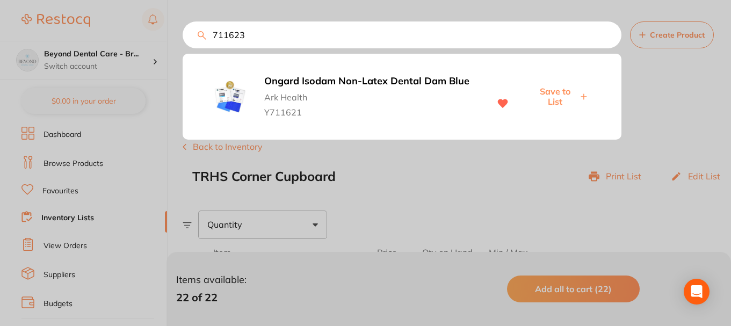
click at [209, 33] on input "711623" at bounding box center [402, 34] width 439 height 27
paste input "12200"
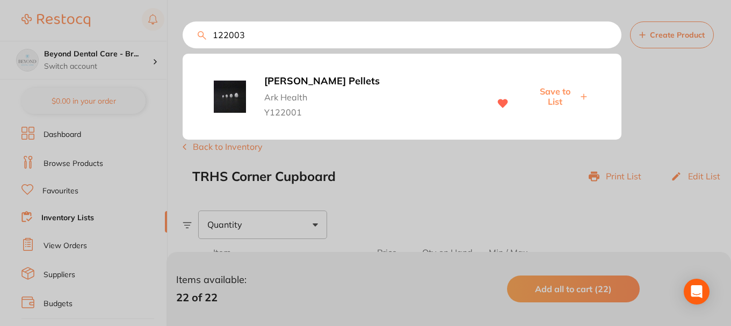
type input "122003"
click at [562, 94] on span "Save to List" at bounding box center [554, 96] width 46 height 20
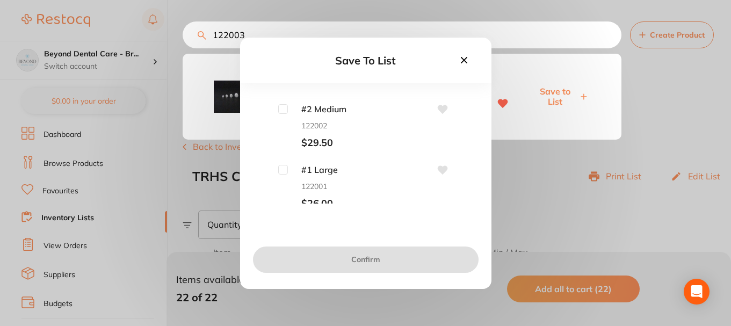
scroll to position [107, 0]
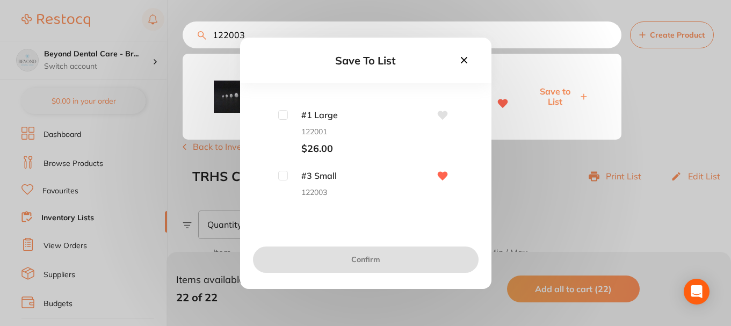
click at [283, 174] on input "checkbox" at bounding box center [283, 176] width 10 height 10
checkbox input "true"
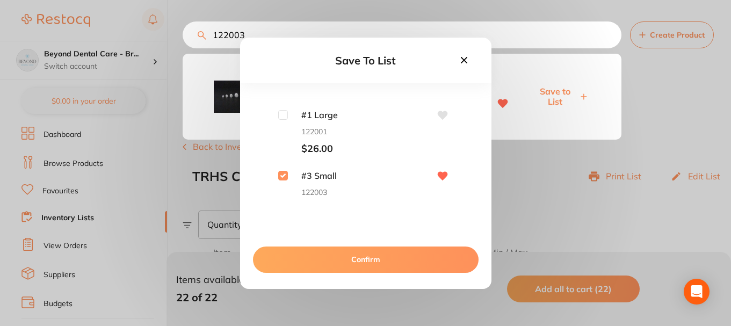
click at [324, 266] on button "Confirm" at bounding box center [365, 259] width 225 height 26
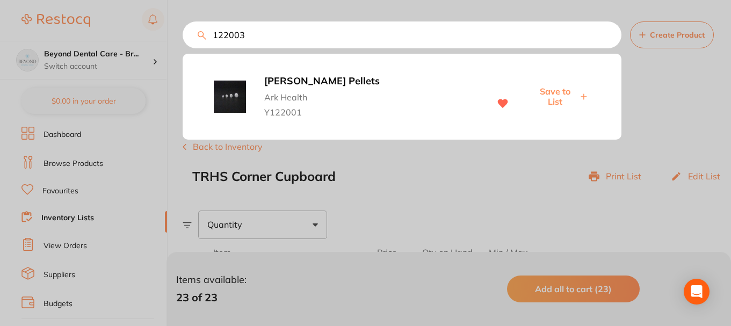
click at [193, 32] on input "122003" at bounding box center [402, 34] width 439 height 27
paste input "QTM10"
type input "QTM10"
click at [554, 92] on div at bounding box center [365, 163] width 731 height 326
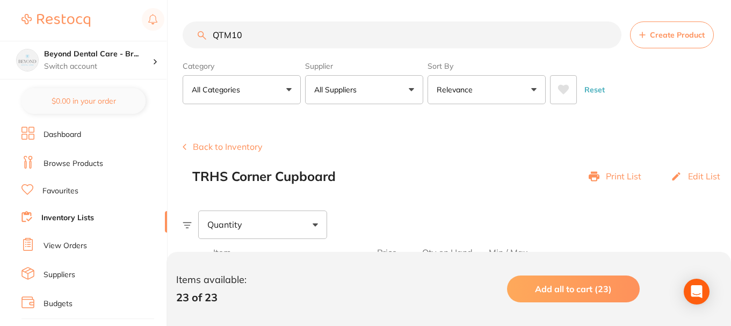
drag, startPoint x: 250, startPoint y: 37, endPoint x: 209, endPoint y: 38, distance: 40.8
click at [209, 38] on input "QTM10" at bounding box center [402, 34] width 439 height 27
paste input "QTM10"
type input "QTM10"
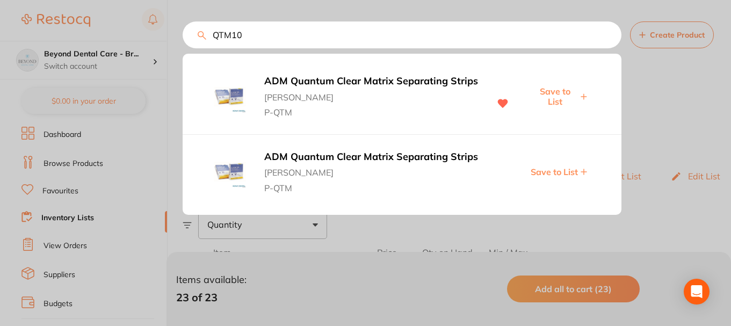
click at [559, 93] on span "Save to List" at bounding box center [554, 96] width 46 height 20
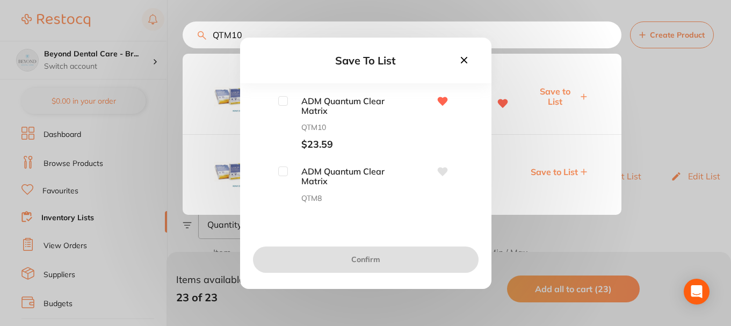
click at [282, 103] on input "checkbox" at bounding box center [283, 101] width 10 height 10
checkbox input "true"
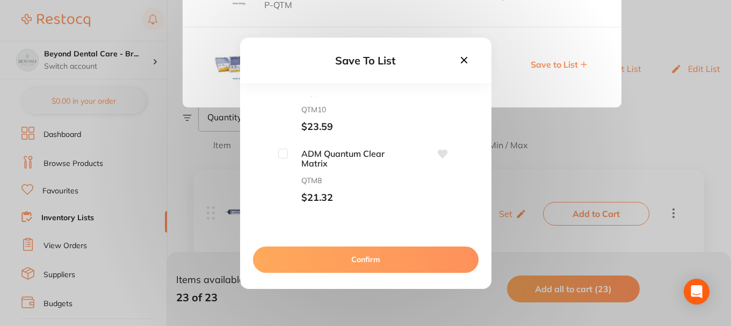
scroll to position [0, 0]
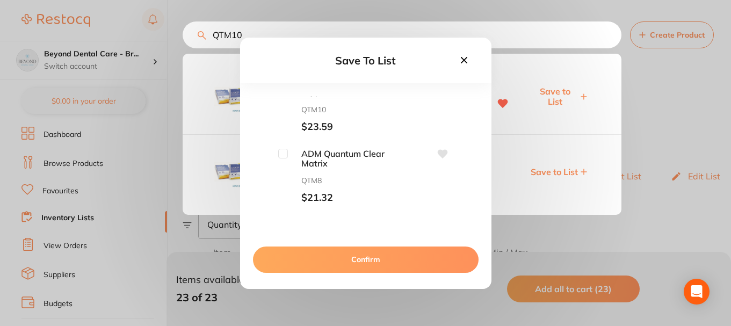
click at [342, 259] on button "Confirm" at bounding box center [365, 259] width 225 height 26
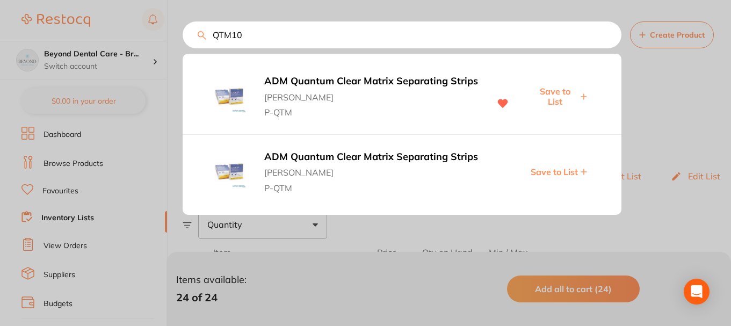
click at [259, 34] on input "QTM10" at bounding box center [402, 34] width 439 height 27
click at [216, 38] on input "QTM10" at bounding box center [402, 34] width 439 height 27
paste input "MEBK-09"
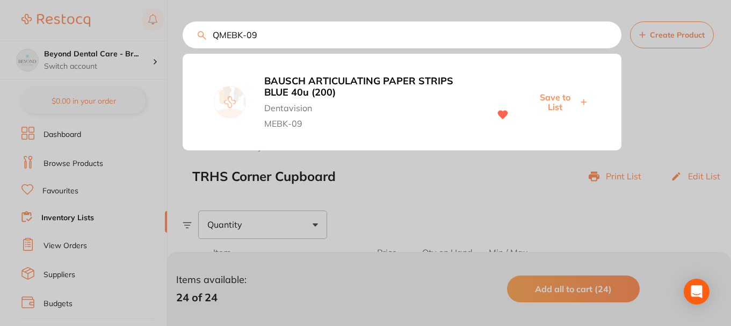
drag, startPoint x: 265, startPoint y: 35, endPoint x: 202, endPoint y: 35, distance: 62.3
click at [202, 35] on div "QMEBK-09 BAUSCH ARTICULATING PAPER STRIPS BLUE 40u (200) Dentavision MEBK-09 Sa…" at bounding box center [457, 34] width 548 height 27
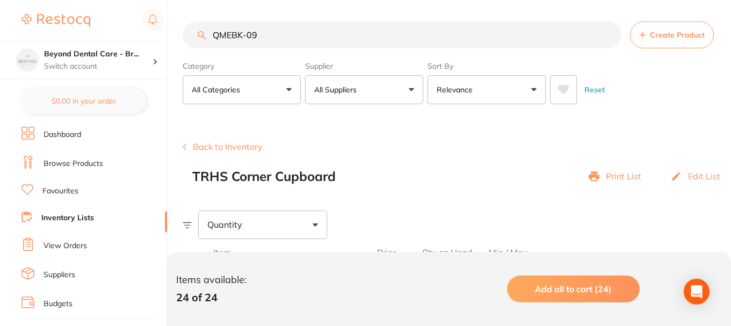
paste input "search"
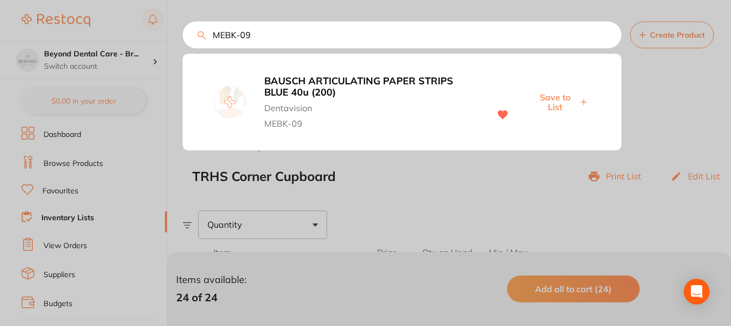
click at [548, 96] on span "Save to List" at bounding box center [554, 102] width 46 height 20
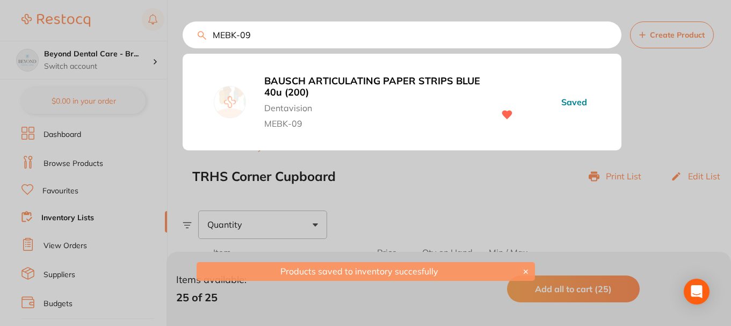
click at [183, 37] on div "MEBK-09 BAUSCH ARTICULATING PAPER STRIPS BLUE 40u (200) Dentavision MEBK-09 Sav…" at bounding box center [402, 34] width 439 height 27
paste input "DL6400"
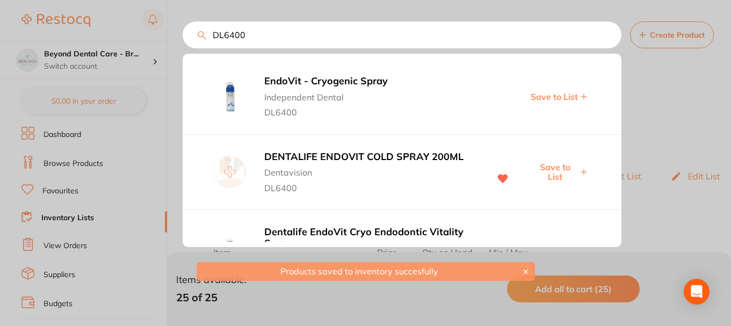
click at [554, 171] on span "Save to List" at bounding box center [554, 172] width 46 height 20
drag, startPoint x: 255, startPoint y: 33, endPoint x: 186, endPoint y: 34, distance: 68.7
click at [186, 34] on input "DL6400" at bounding box center [402, 34] width 439 height 27
paste input "GMINT"
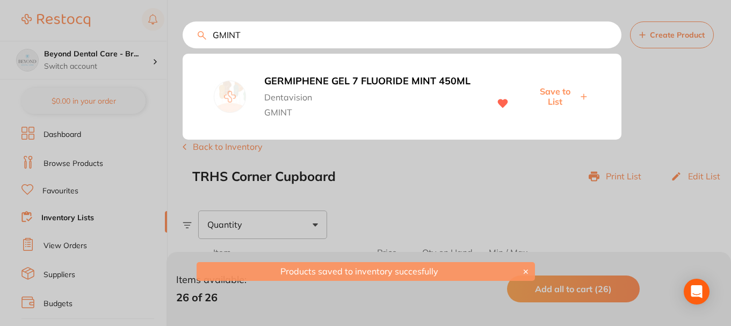
click at [551, 95] on span "Save to List" at bounding box center [554, 96] width 46 height 20
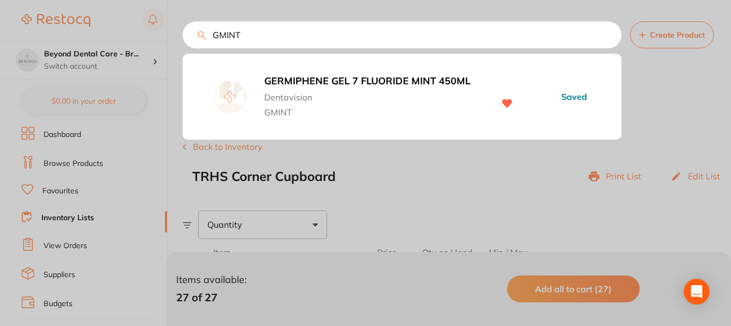
drag, startPoint x: 263, startPoint y: 33, endPoint x: 191, endPoint y: 31, distance: 72.0
click at [191, 31] on input "GMINT" at bounding box center [402, 34] width 439 height 27
paste input "MICROBRUSH FIN"
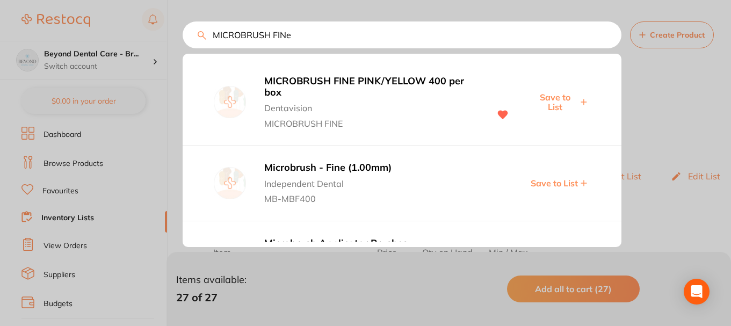
click at [553, 103] on span "Save to List" at bounding box center [554, 102] width 46 height 20
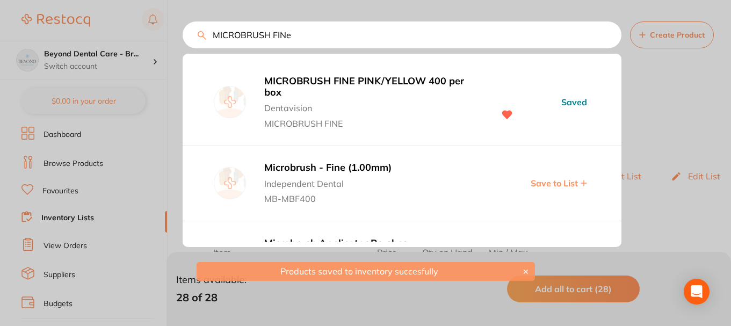
drag, startPoint x: 202, startPoint y: 34, endPoint x: 173, endPoint y: 35, distance: 29.0
click at [183, 37] on div "MICROBRUSH FINe MICROBRUSH FINE PINK/YELLOW 400 per box Dentavision MICROBRUSH …" at bounding box center [402, 34] width 439 height 27
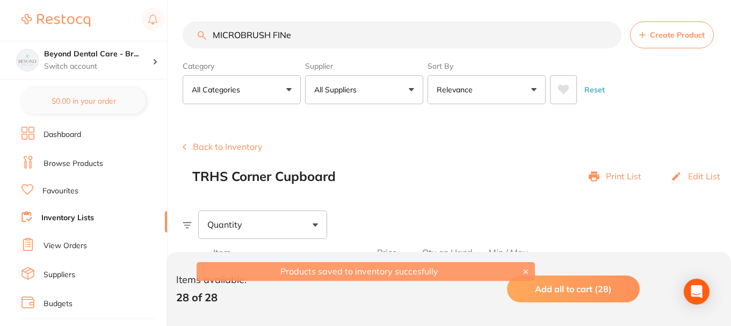
paste input "GHAW198"
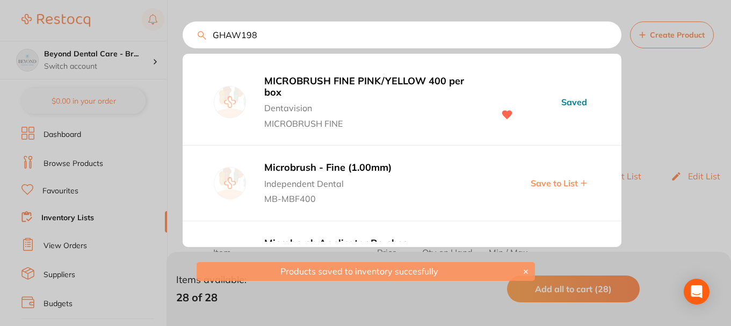
click at [298, 38] on input "GHAW198" at bounding box center [402, 34] width 439 height 27
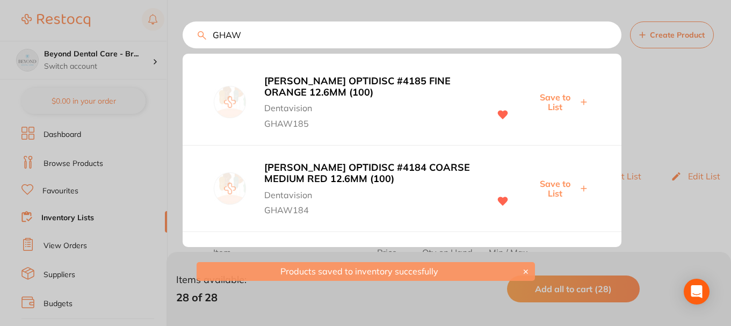
click at [560, 100] on span "Save to List" at bounding box center [554, 102] width 46 height 20
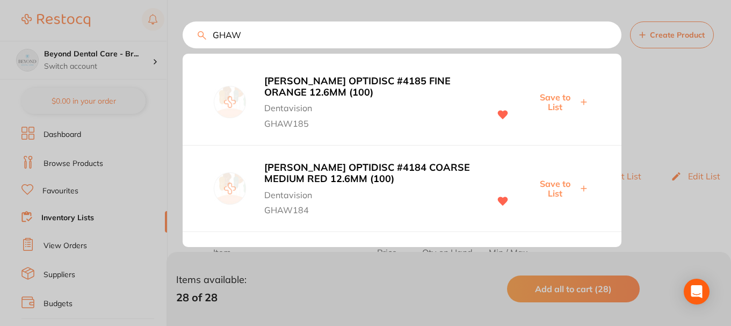
click at [551, 185] on span "Save to List" at bounding box center [554, 189] width 46 height 20
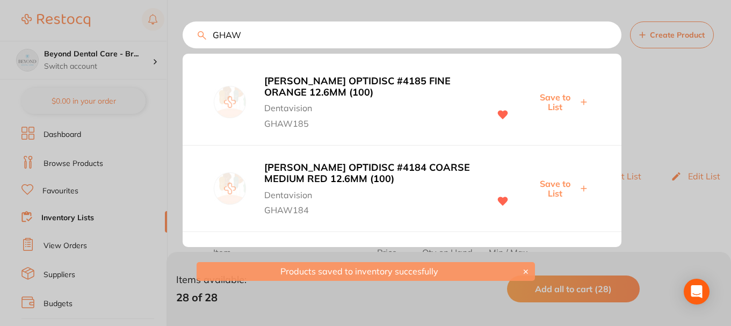
scroll to position [54, 0]
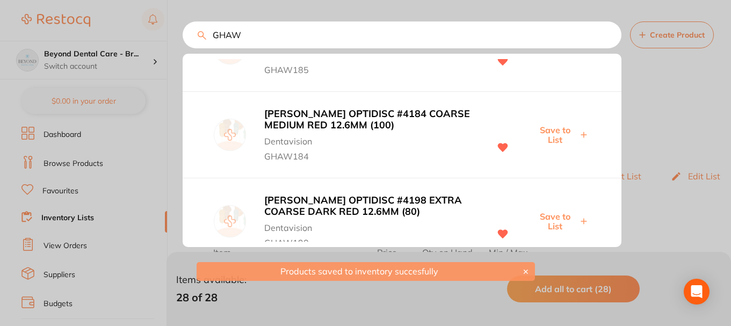
click at [551, 217] on span "Save to List" at bounding box center [554, 222] width 46 height 20
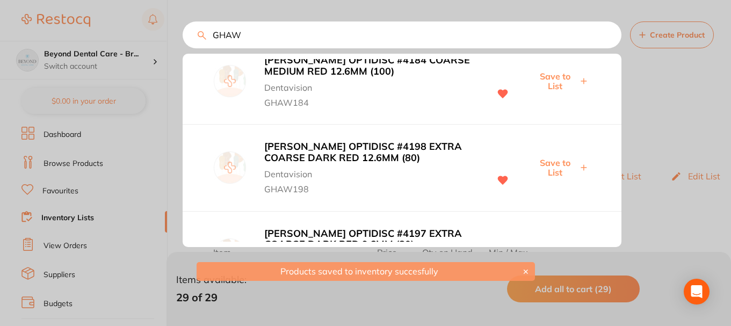
scroll to position [161, 0]
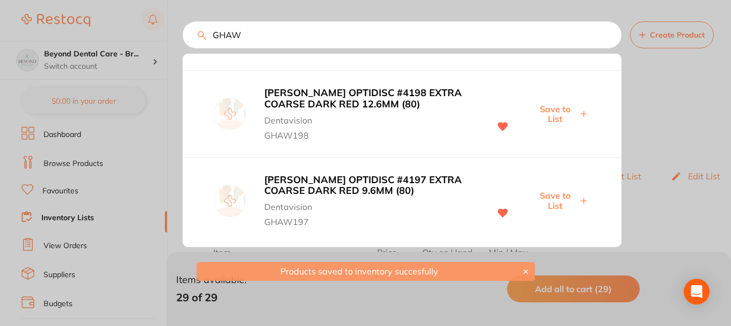
click at [549, 194] on span "Save to List" at bounding box center [554, 201] width 46 height 20
click at [548, 110] on span "Save to List" at bounding box center [554, 114] width 46 height 20
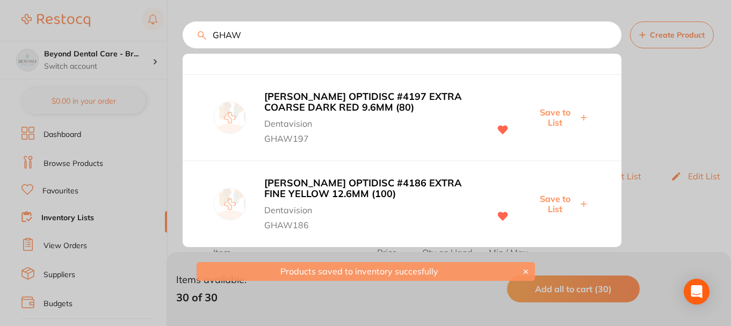
scroll to position [268, 0]
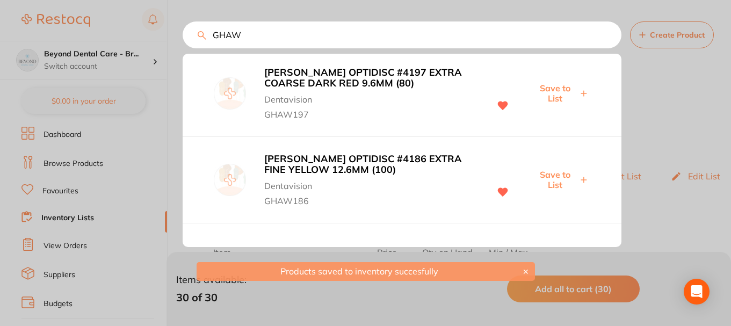
click at [551, 173] on span "Save to List" at bounding box center [554, 180] width 46 height 20
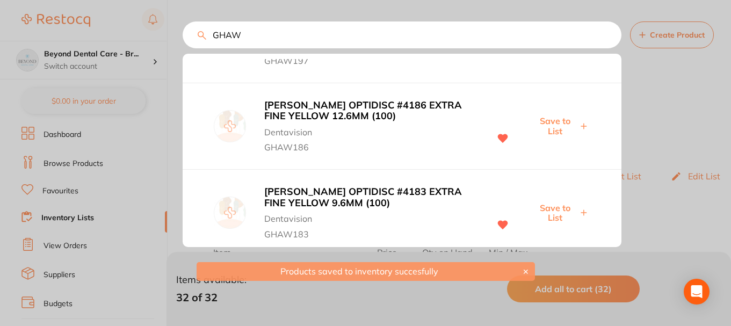
click at [554, 213] on span "Save to List" at bounding box center [554, 213] width 46 height 20
click at [552, 130] on span "Save to List" at bounding box center [554, 126] width 46 height 20
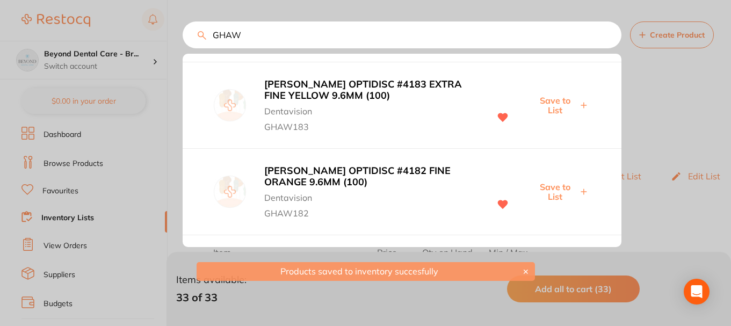
scroll to position [483, 0]
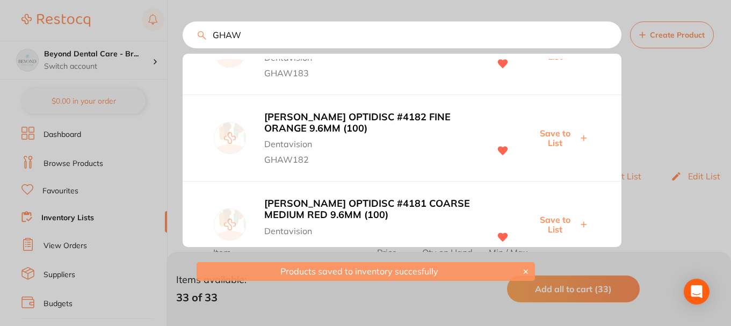
click at [550, 134] on span "Save to List" at bounding box center [554, 138] width 46 height 20
click at [551, 220] on span "Save to List" at bounding box center [554, 225] width 46 height 20
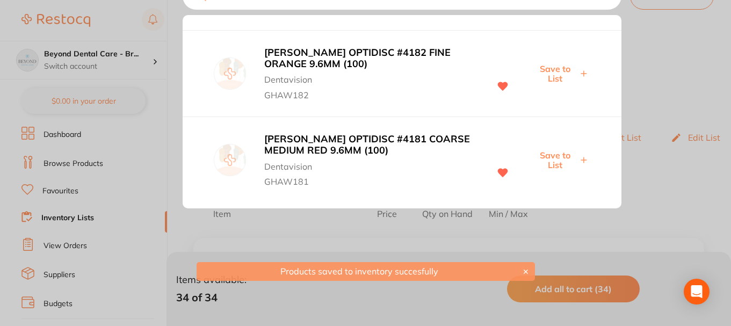
scroll to position [54, 0]
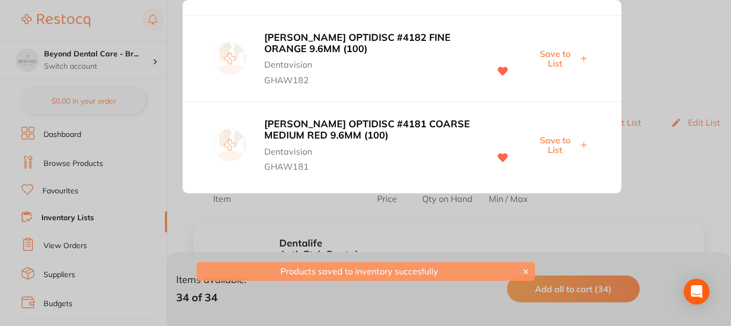
click at [549, 139] on span "Save to List" at bounding box center [554, 145] width 46 height 20
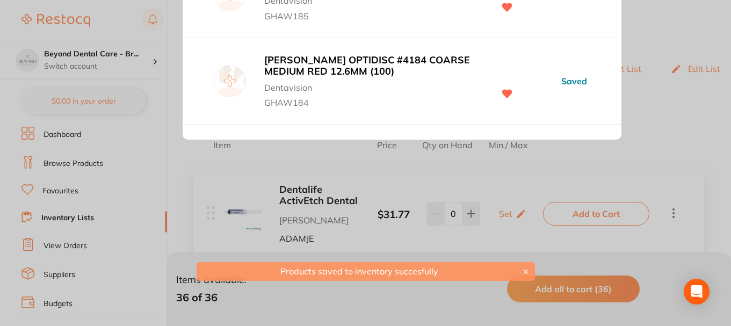
scroll to position [0, 0]
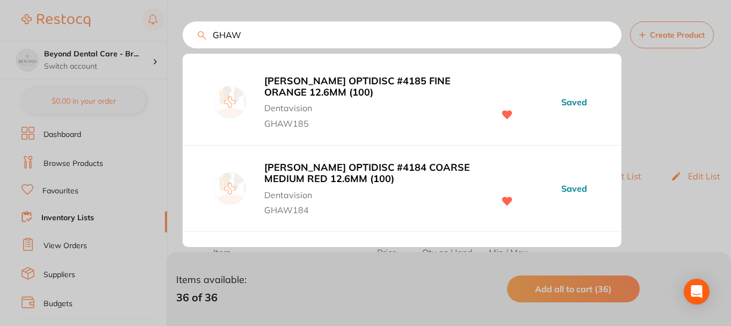
drag, startPoint x: 256, startPoint y: 38, endPoint x: 206, endPoint y: 38, distance: 49.4
click at [205, 39] on div "GHAW KERR OPTIDISC #4185 FINE ORANGE 12.6MM (100) Dentavision GHAW185 Saved KER…" at bounding box center [457, 34] width 548 height 27
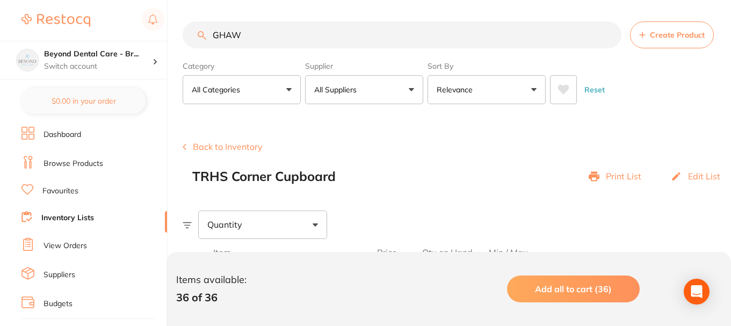
paste input "OB82196281"
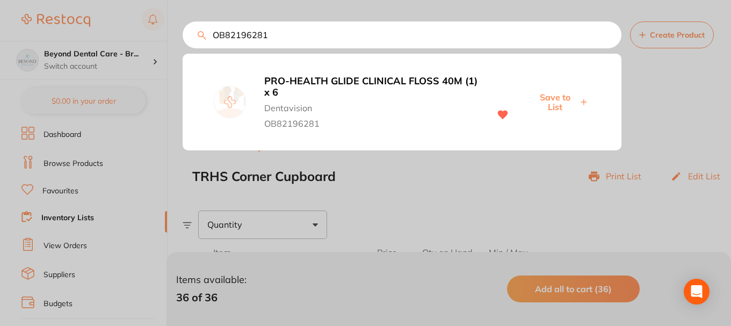
click at [559, 98] on span "Save to List" at bounding box center [554, 102] width 46 height 20
drag, startPoint x: 273, startPoint y: 32, endPoint x: 283, endPoint y: 33, distance: 10.8
click at [201, 32] on div "OB82196281 PRO-HEALTH GLIDE CLINICAL FLOSS 40M (1) x 6 Dentavision OB82196281 S…" at bounding box center [457, 34] width 548 height 27
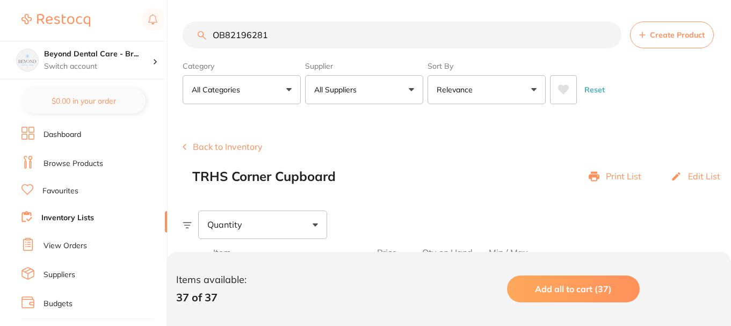
click at [283, 33] on input "OB82196281" at bounding box center [402, 34] width 439 height 27
drag, startPoint x: 278, startPoint y: 35, endPoint x: 209, endPoint y: 35, distance: 68.7
click at [210, 35] on input "OB82196281" at bounding box center [402, 34] width 439 height 27
paste input "914416"
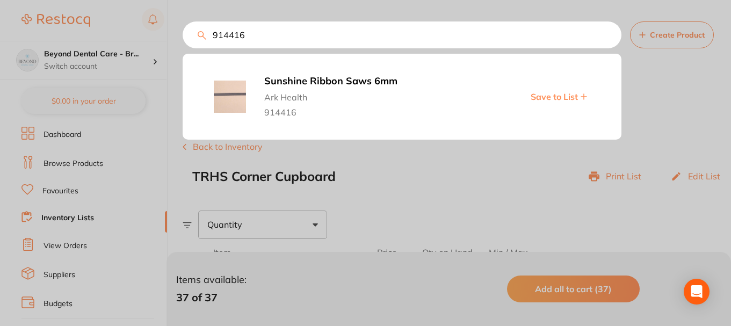
click at [557, 94] on span "Save to List" at bounding box center [553, 97] width 47 height 10
click at [263, 33] on input "914416" at bounding box center [402, 34] width 439 height 27
click at [210, 36] on input "914416" at bounding box center [402, 34] width 439 height 27
paste input "W91430"
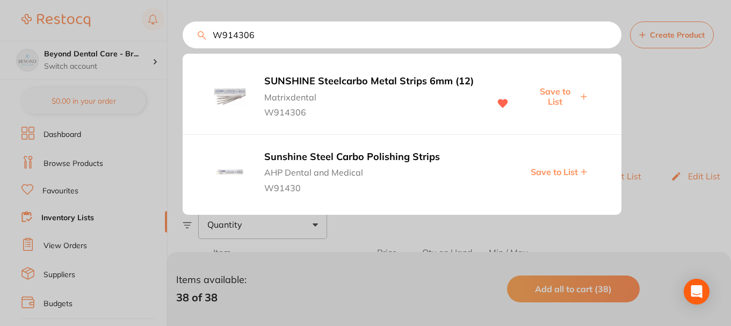
click at [552, 93] on span "Save to List" at bounding box center [554, 96] width 46 height 20
click at [203, 40] on input "W914306" at bounding box center [402, 34] width 439 height 27
paste input "8BIS06-010"
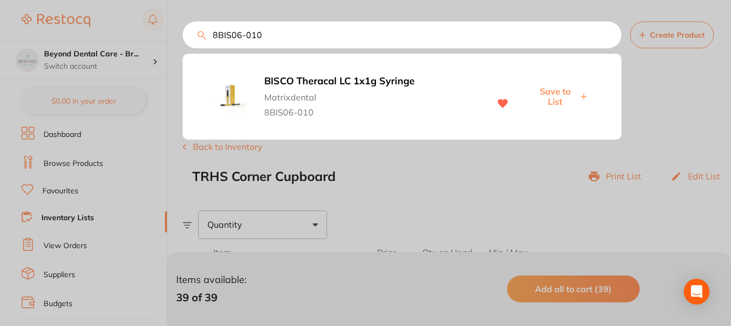
type input "8BIS06-010"
click at [562, 92] on span "Save to List" at bounding box center [554, 96] width 46 height 20
click at [136, 163] on div at bounding box center [365, 163] width 731 height 326
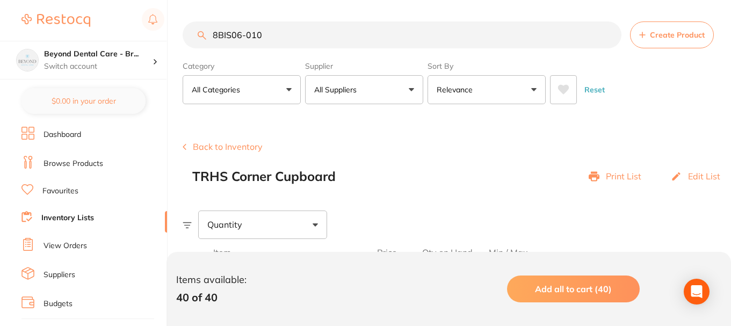
click at [64, 219] on link "Inventory Lists" at bounding box center [67, 218] width 53 height 11
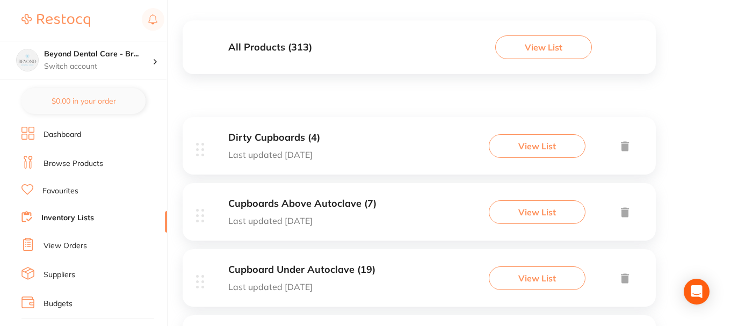
scroll to position [107, 0]
click at [333, 141] on div "Dirty Cupboards (4) Last updated today View List" at bounding box center [419, 144] width 473 height 57
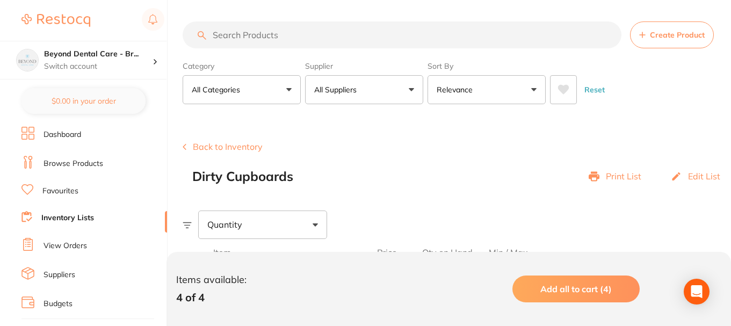
click at [283, 40] on input "search" at bounding box center [402, 34] width 439 height 27
paste input "142102"
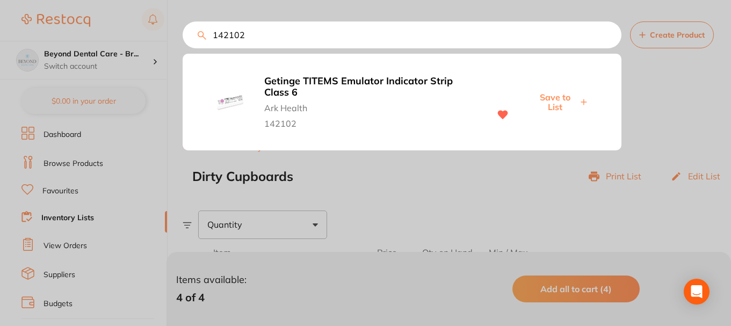
type input "142102"
click at [567, 100] on span "Save to List" at bounding box center [554, 102] width 46 height 20
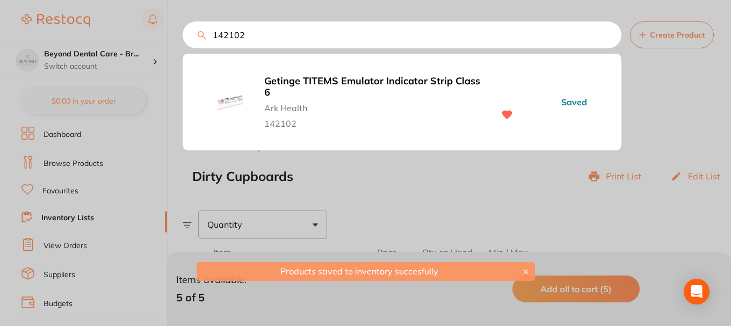
click at [81, 148] on div at bounding box center [365, 163] width 731 height 326
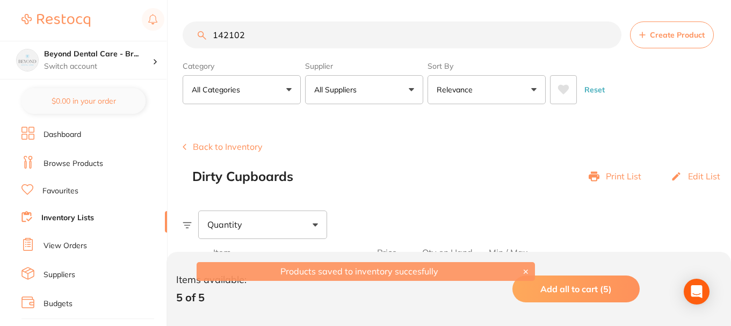
click at [77, 215] on link "Inventory Lists" at bounding box center [67, 218] width 53 height 11
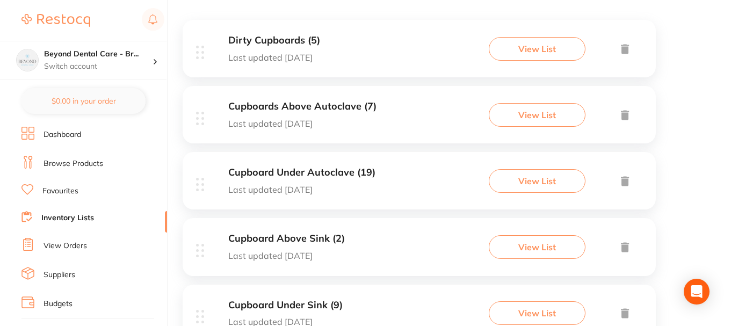
scroll to position [215, 0]
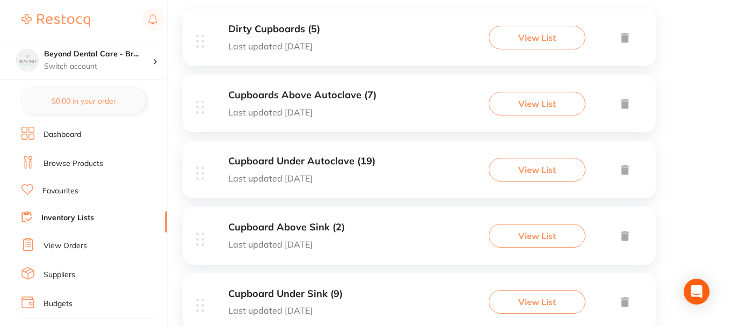
click at [318, 162] on h3 "Cupboard Under Autoclave (19)" at bounding box center [301, 161] width 147 height 11
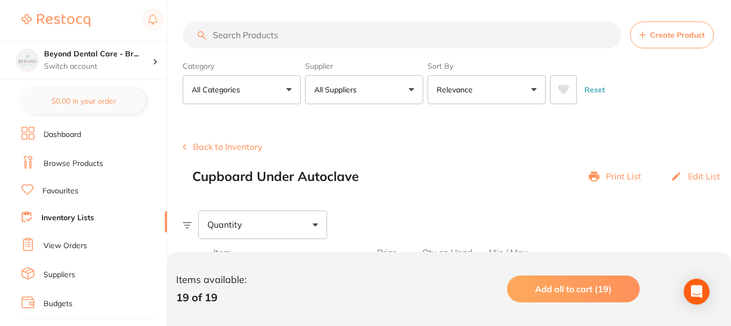
click at [274, 34] on input "search" at bounding box center [402, 34] width 439 height 27
paste input "VO1012"
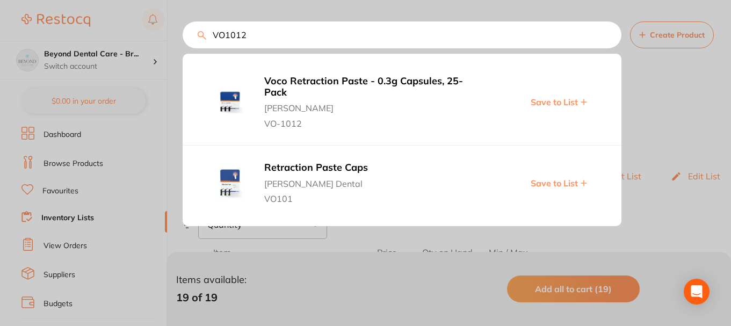
type input "VO1012"
click at [551, 99] on span "Save to List" at bounding box center [553, 102] width 47 height 10
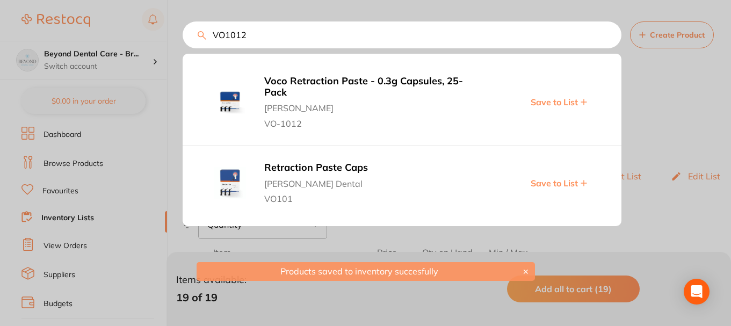
click at [76, 211] on div at bounding box center [365, 163] width 731 height 326
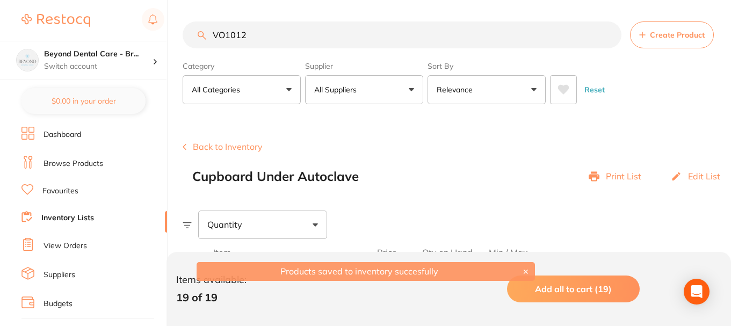
click at [69, 212] on li "Inventory Lists" at bounding box center [93, 218] width 145 height 14
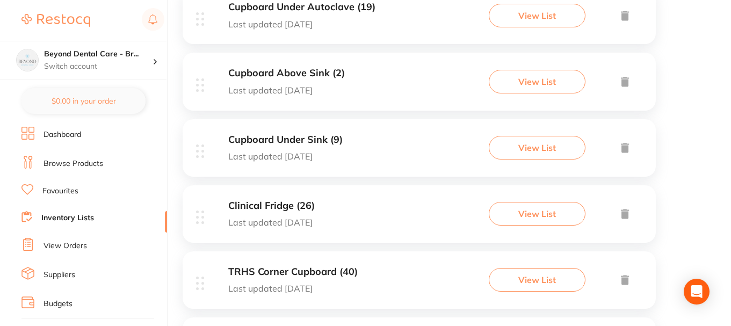
scroll to position [322, 0]
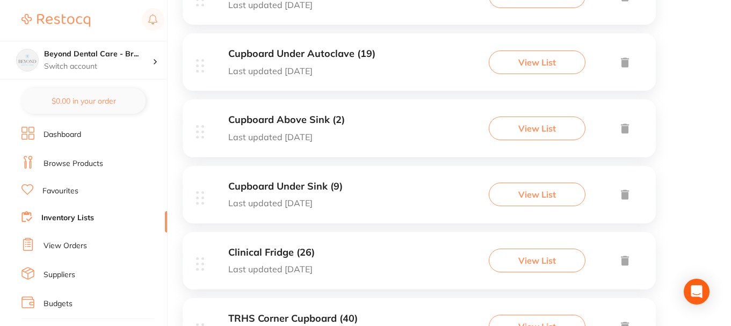
click at [342, 193] on div "Cupboard Under Sink (9) Last updated today" at bounding box center [285, 194] width 114 height 27
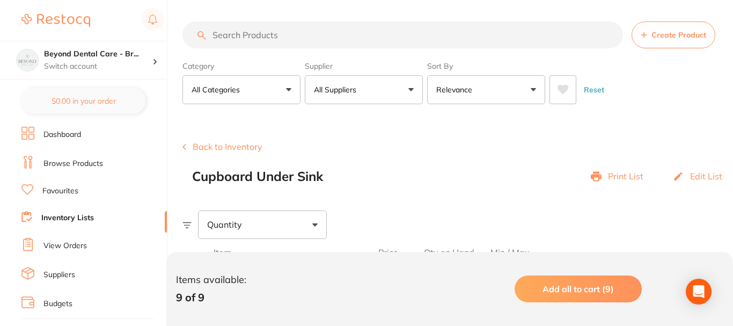
click at [300, 39] on input "search" at bounding box center [403, 34] width 441 height 27
paste input "VO1012"
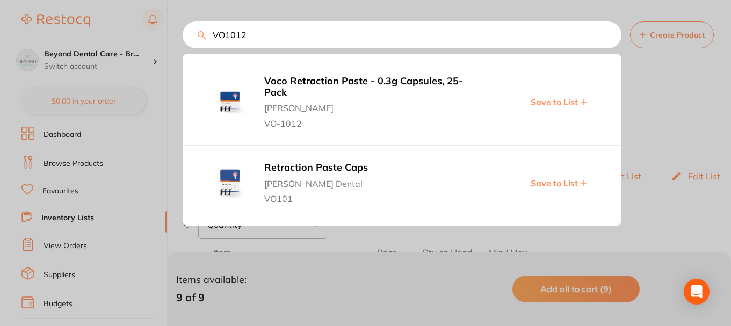
drag, startPoint x: 259, startPoint y: 37, endPoint x: 174, endPoint y: 32, distance: 85.0
click at [183, 37] on div "VO1012 Voco Retraction Paste - 0.3g Capsules, 25-Pack Henry Schein Halas VO-101…" at bounding box center [402, 34] width 439 height 27
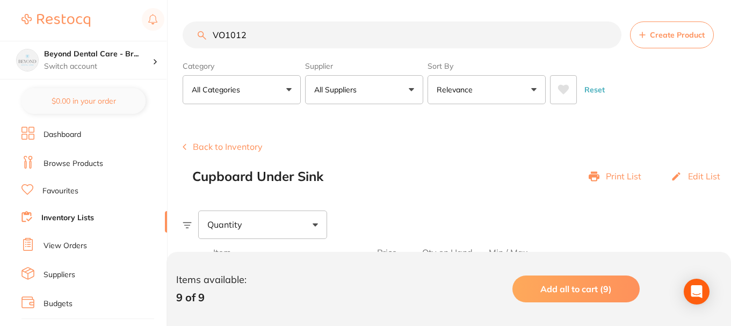
paste input "CH2325984"
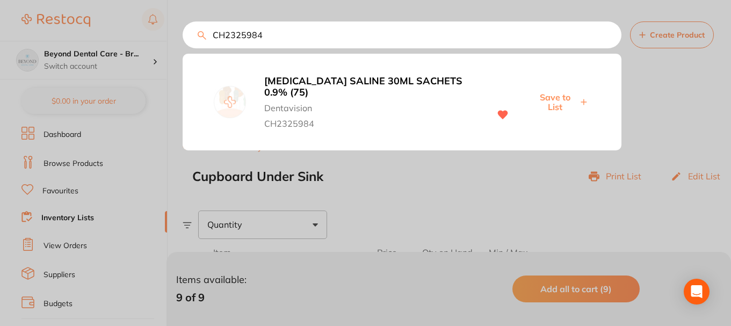
type input "CH2325984"
click at [549, 94] on span "Save to List" at bounding box center [554, 102] width 46 height 20
drag, startPoint x: 278, startPoint y: 40, endPoint x: 166, endPoint y: 58, distance: 113.1
click at [183, 48] on div "CH2325984 SODIUM CHLORIDE SALINE 30ML SACHETS 0.9% (75) Dentavision CH2325984 S…" at bounding box center [402, 34] width 439 height 27
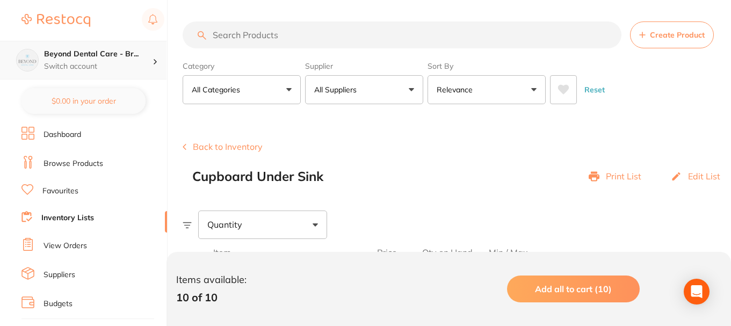
scroll to position [0, 0]
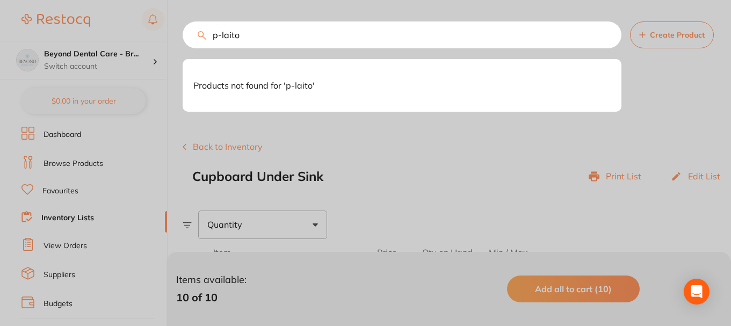
click at [224, 37] on input "p-laito" at bounding box center [402, 34] width 439 height 27
type input "p-kaito"
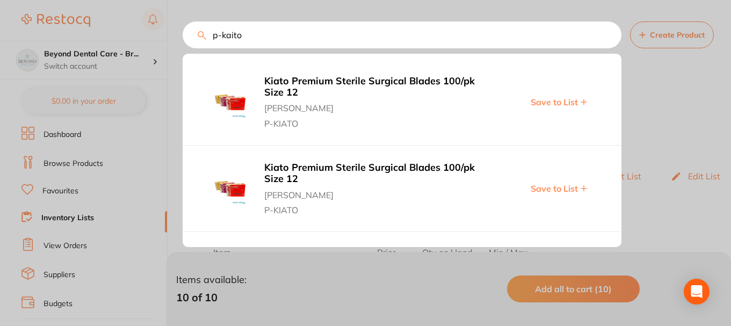
click at [557, 102] on span "Save to List" at bounding box center [553, 102] width 47 height 10
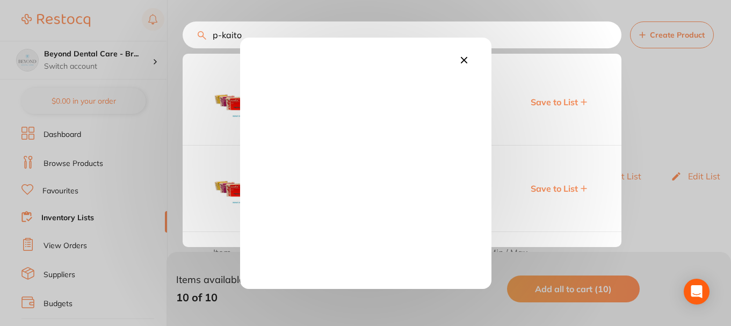
drag, startPoint x: 599, startPoint y: 171, endPoint x: 585, endPoint y: 177, distance: 15.2
click at [598, 171] on div at bounding box center [365, 163] width 731 height 326
click at [564, 190] on div at bounding box center [365, 163] width 731 height 326
click at [462, 56] on icon at bounding box center [464, 60] width 12 height 12
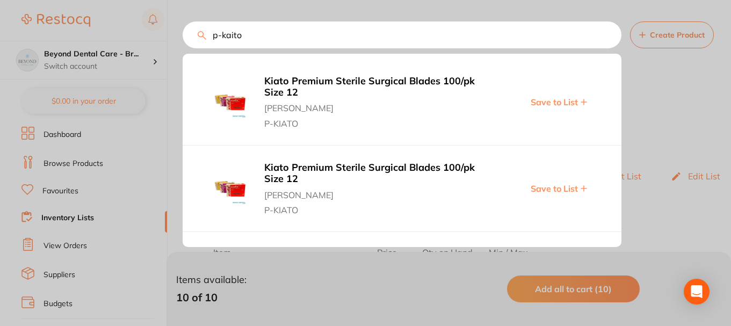
click at [559, 187] on span "Save to List" at bounding box center [553, 189] width 47 height 10
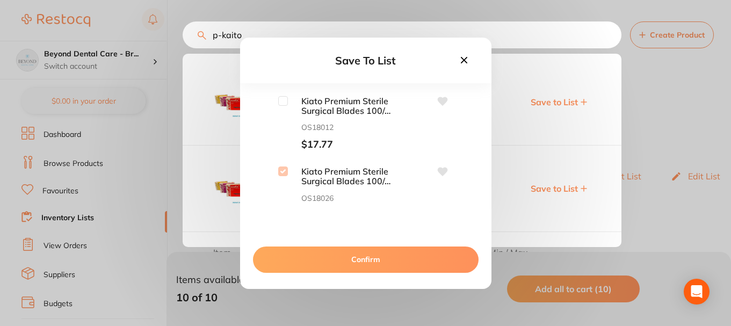
click at [282, 101] on input "checkbox" at bounding box center [283, 101] width 10 height 10
checkbox input "true"
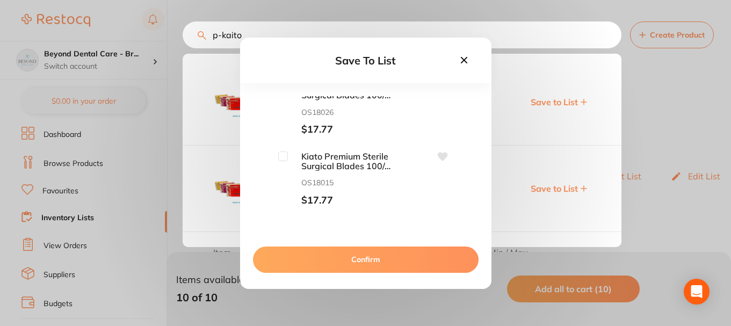
scroll to position [89, 0]
click at [280, 156] on input "checkbox" at bounding box center [283, 154] width 10 height 10
checkbox input "true"
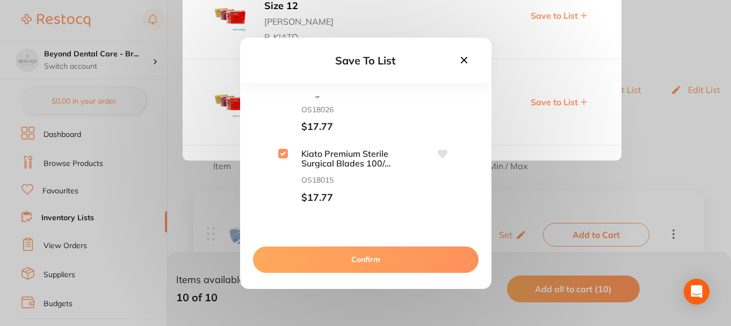
scroll to position [107, 0]
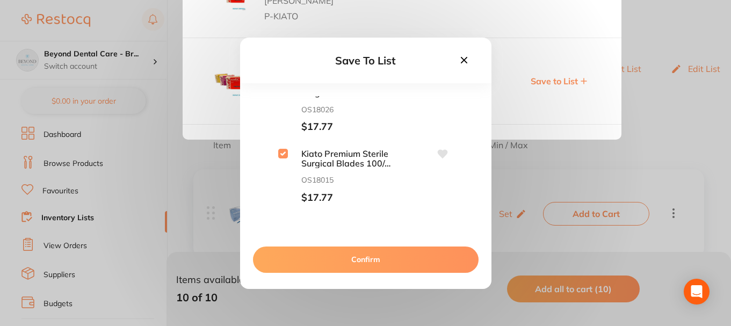
click at [365, 259] on button "Confirm" at bounding box center [365, 259] width 225 height 26
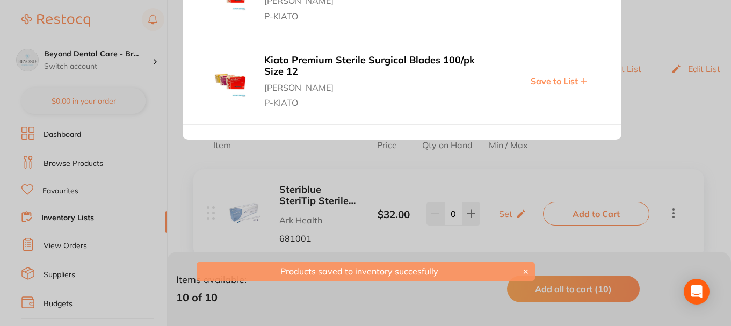
click at [320, 177] on div at bounding box center [365, 163] width 731 height 326
